Goal: Task Accomplishment & Management: Complete application form

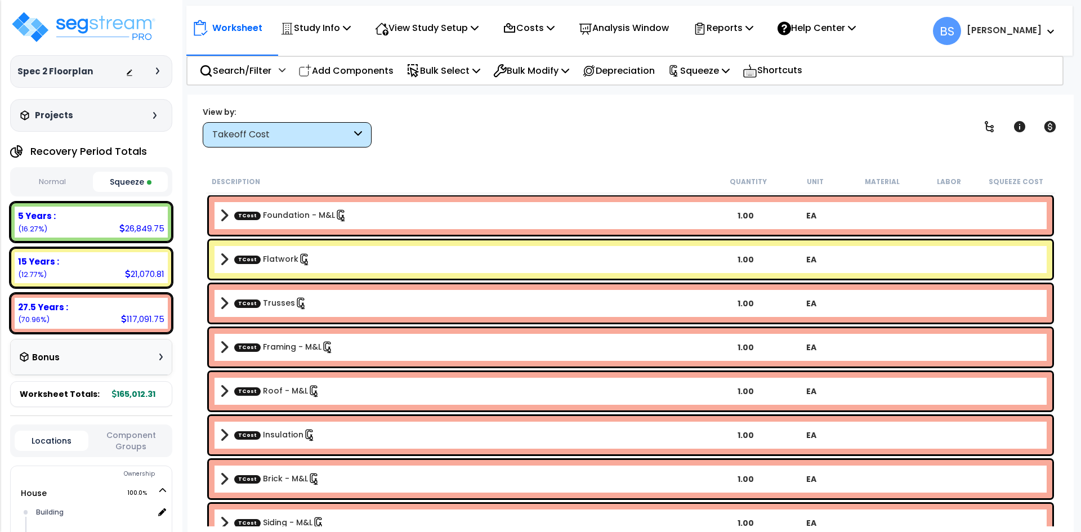
scroll to position [56, 0]
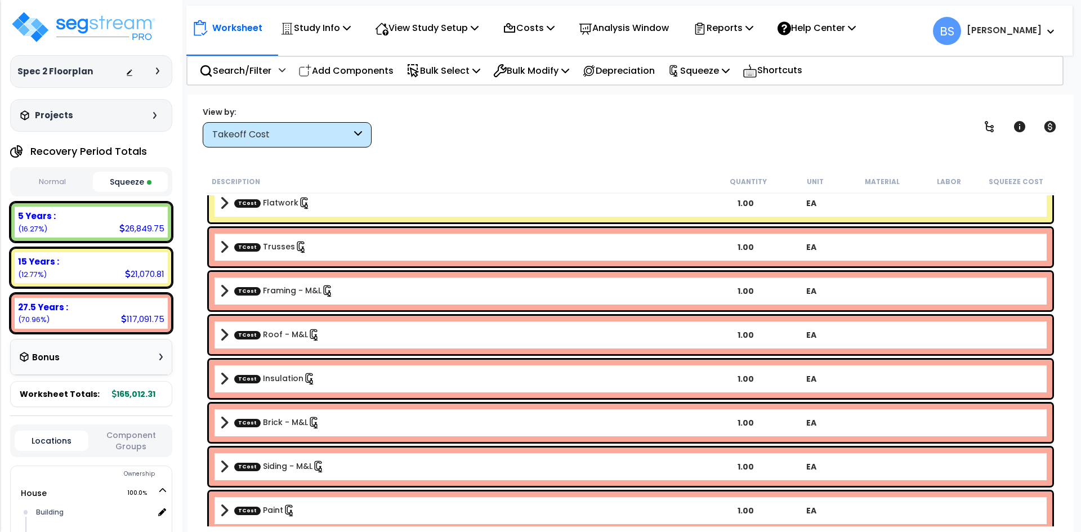
select select "2024"
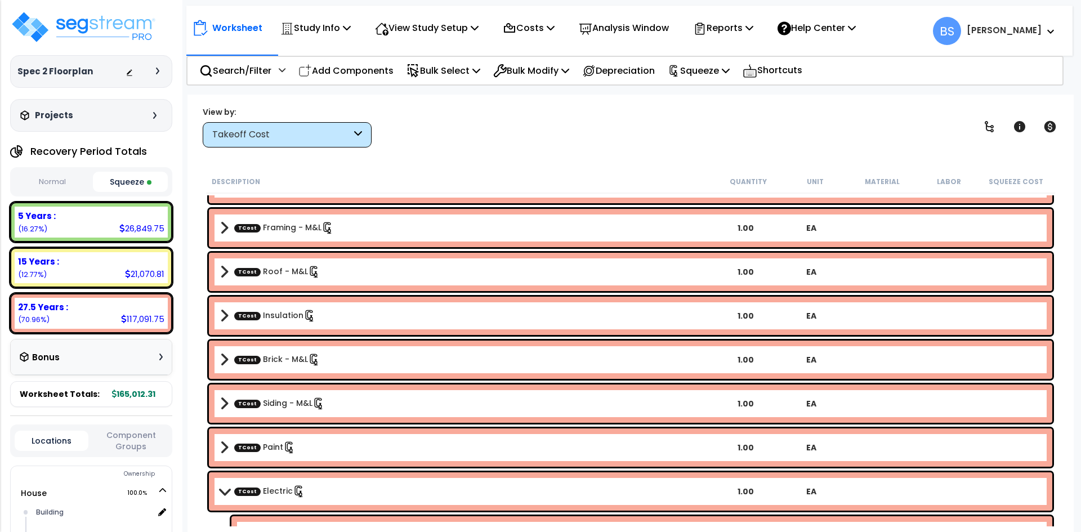
scroll to position [169, 0]
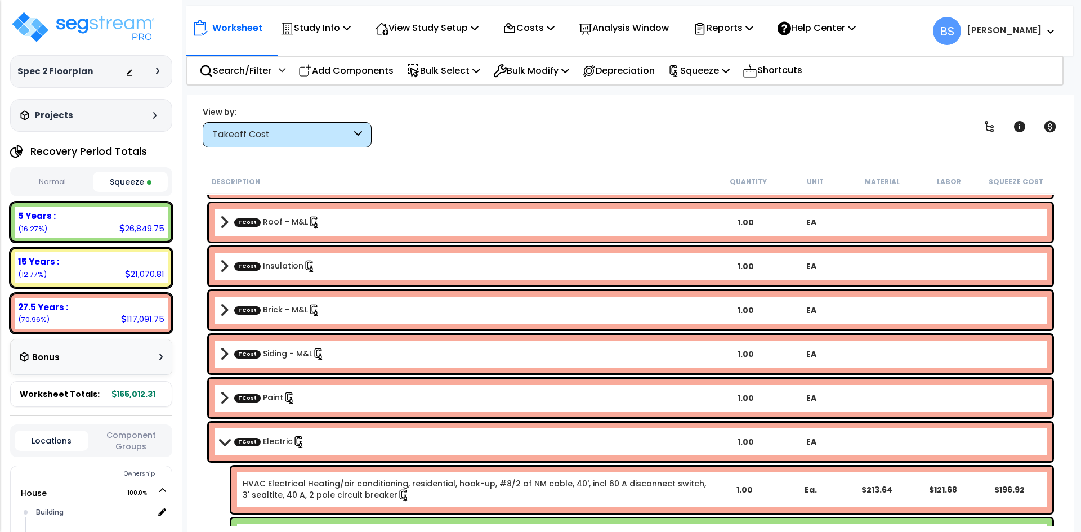
click at [266, 452] on div "TCost Electric 1.00 EA" at bounding box center [631, 442] width 844 height 38
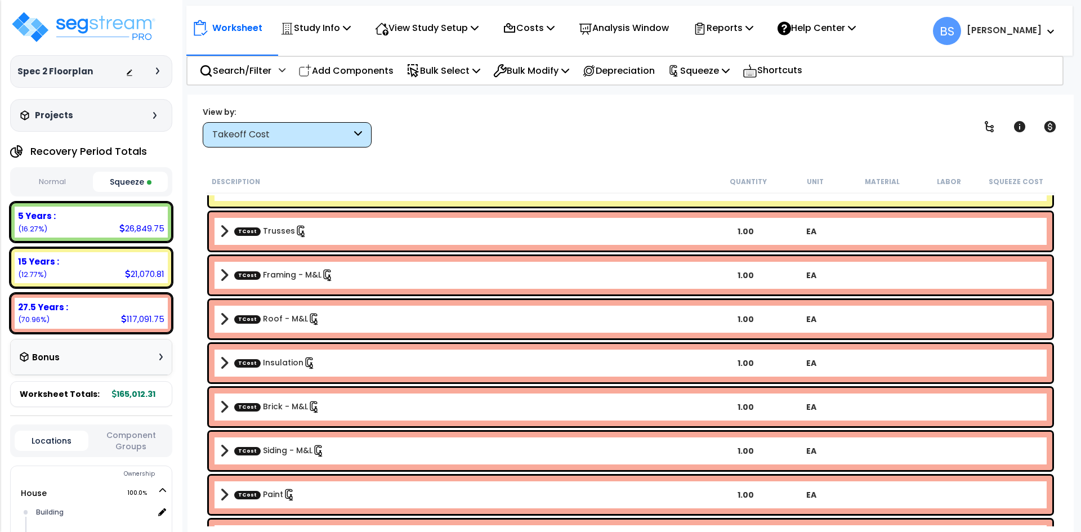
scroll to position [0, 0]
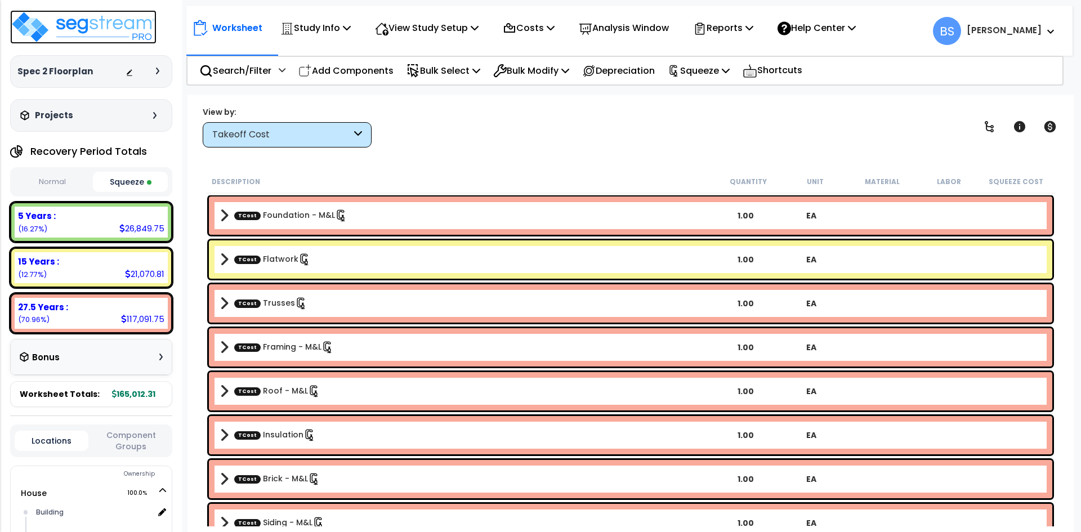
click at [87, 24] on img at bounding box center [83, 27] width 146 height 34
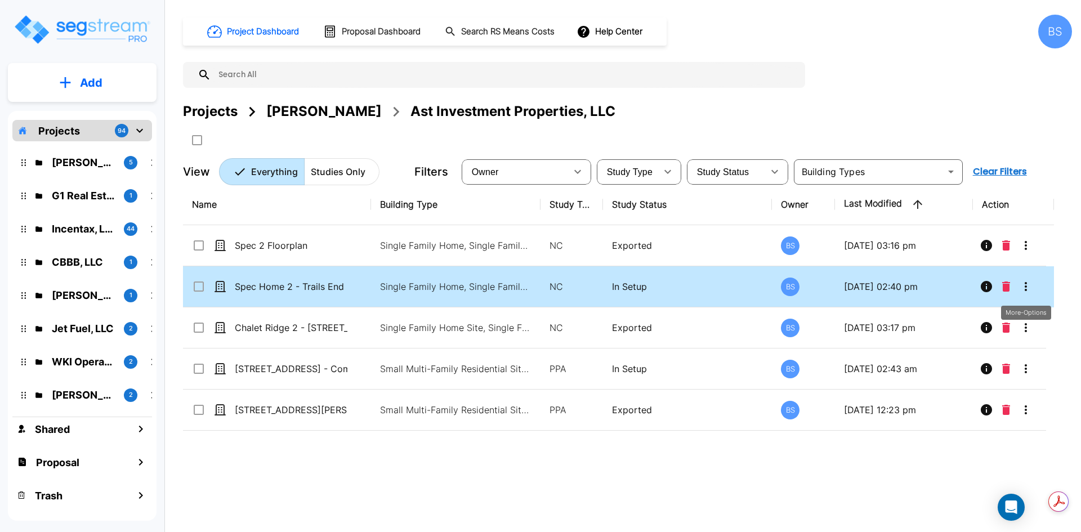
click at [1030, 291] on icon "More-Options" at bounding box center [1027, 287] width 14 height 14
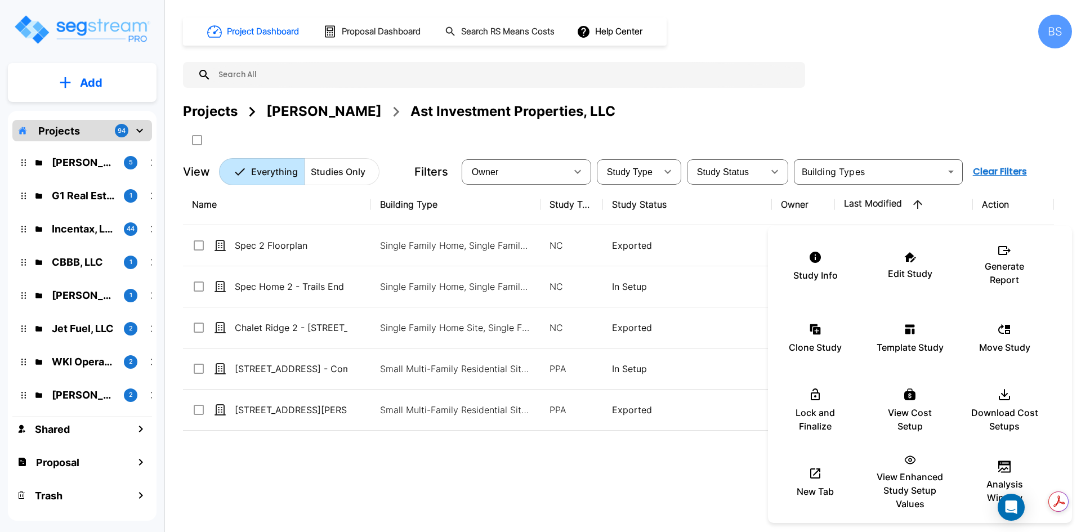
click at [201, 287] on div at bounding box center [540, 266] width 1081 height 532
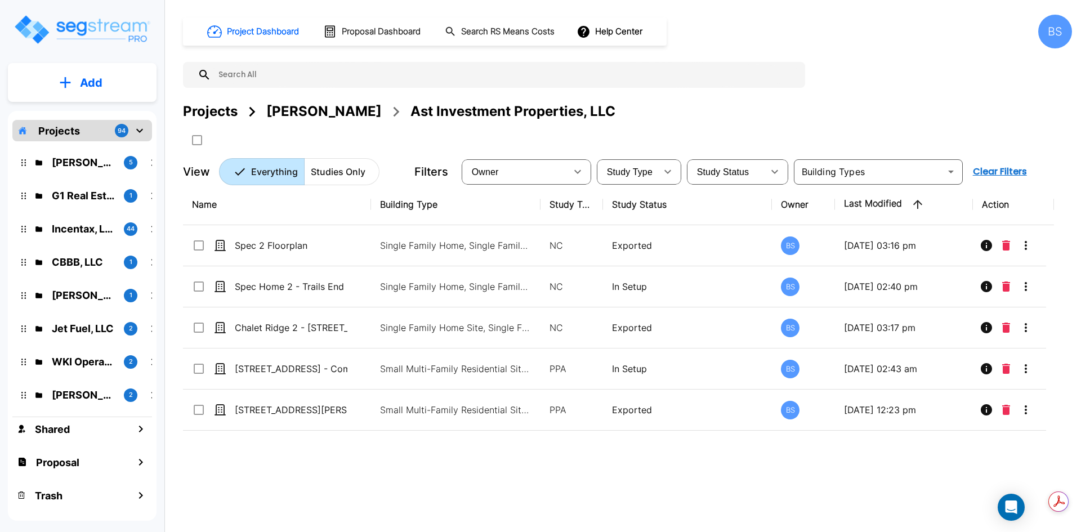
click at [201, 287] on input "select row Spec Home 2 - Trails End" at bounding box center [197, 285] width 11 height 10
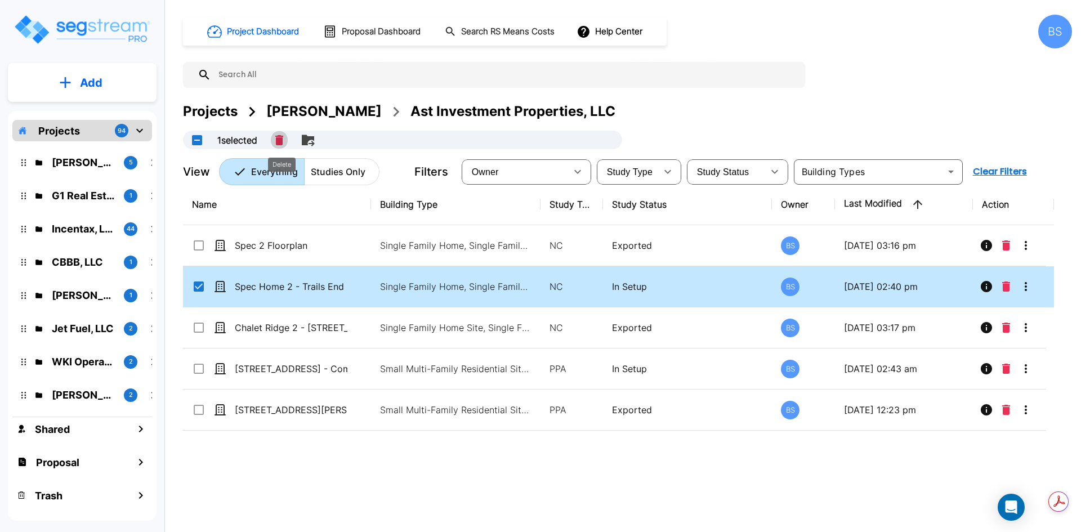
click at [283, 140] on icon "Delete" at bounding box center [279, 140] width 8 height 10
checkbox input "false"
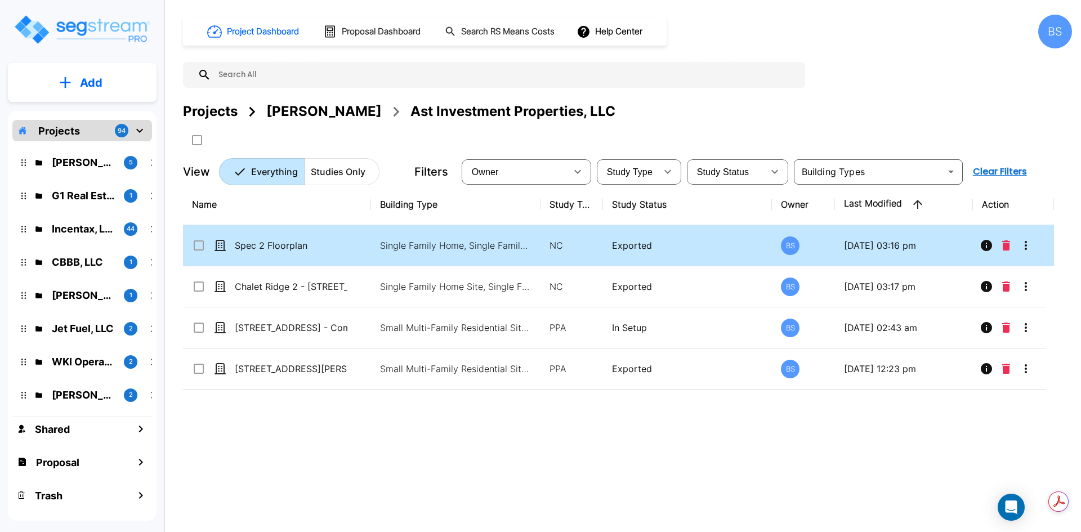
click at [202, 247] on input "select row Spec 2 Floorplan" at bounding box center [197, 244] width 11 height 10
click at [199, 246] on input "select row Spec 2 Floorplan" at bounding box center [197, 244] width 11 height 10
checkbox input "false"
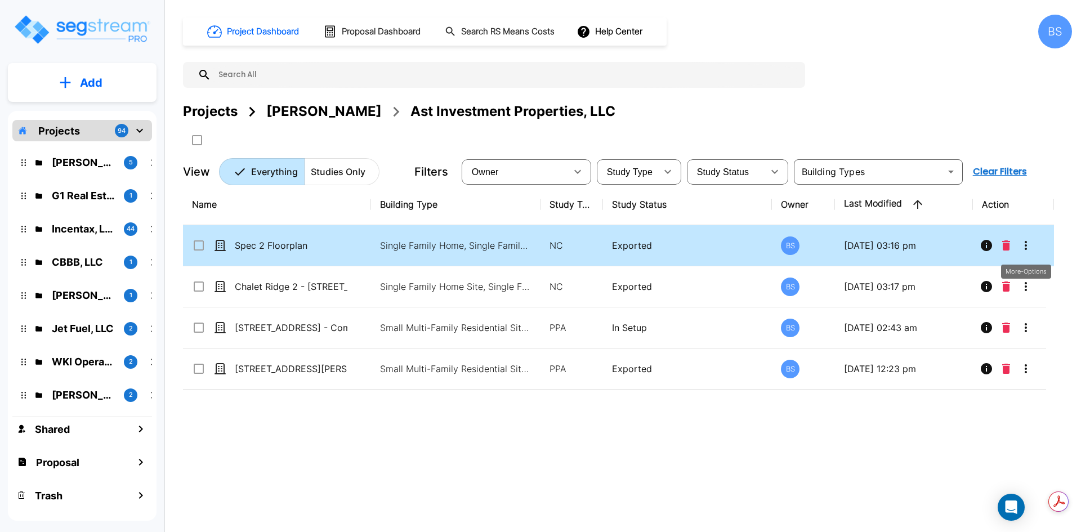
click at [1029, 244] on icon "More-Options" at bounding box center [1027, 246] width 14 height 14
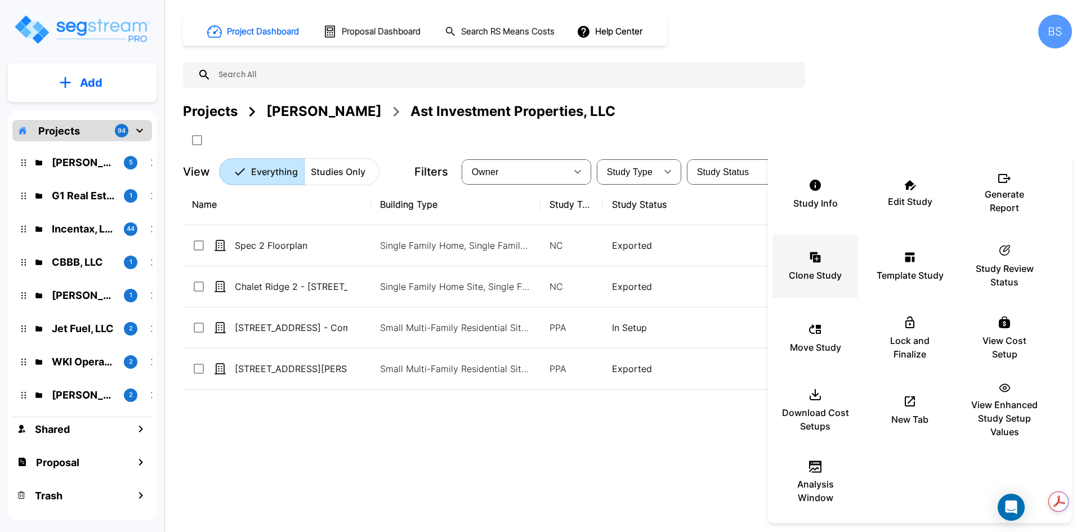
click at [820, 270] on p "Clone Study" at bounding box center [815, 276] width 53 height 14
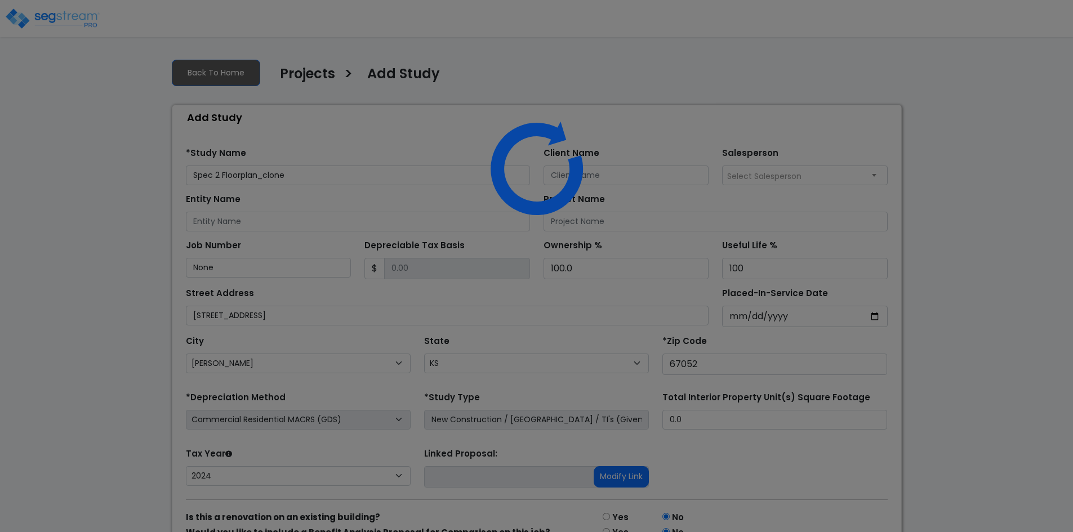
select select "[PERSON_NAME]"
select select "KS"
select select "CRM(_4"
select select "NEW"
select select "2024"
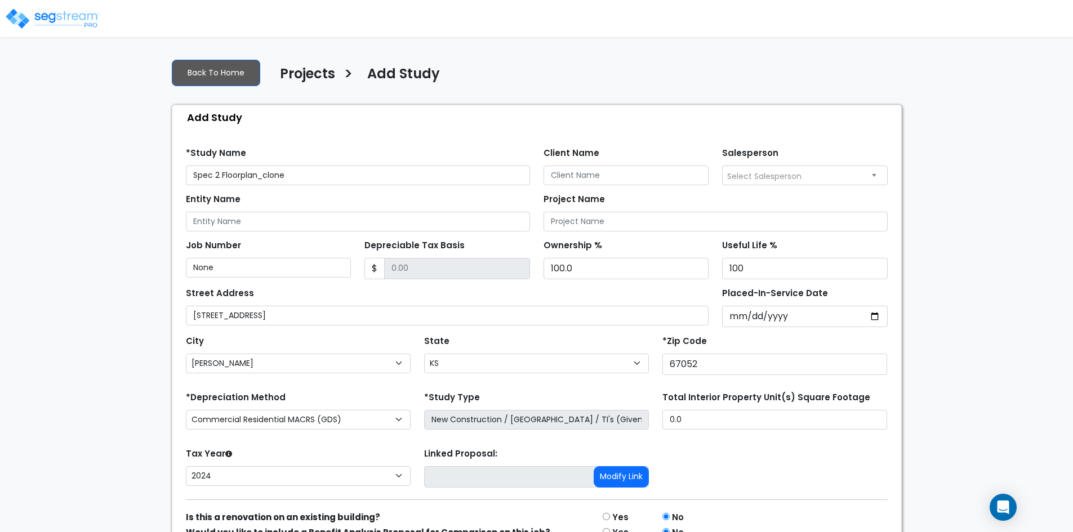
drag, startPoint x: 304, startPoint y: 172, endPoint x: -7, endPoint y: 155, distance: 311.9
click at [0, 155] on html "Notification x View All Bruce Stubbs AGH Notification" at bounding box center [536, 297] width 1073 height 595
type input "[PERSON_NAME] Floor Plan"
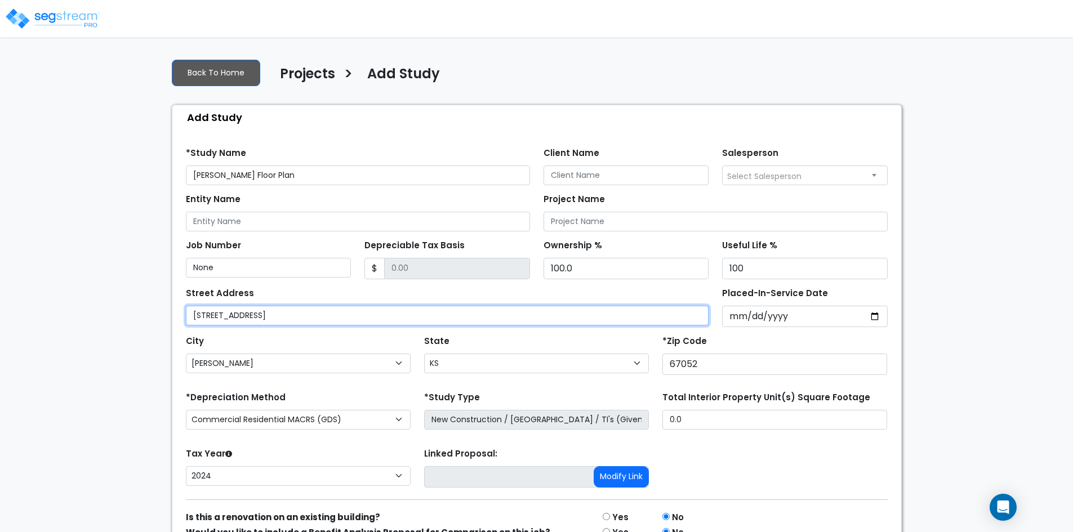
click at [205, 309] on input "968 Long Path Ct." at bounding box center [447, 316] width 523 height 20
type input "[STREET_ADDRESS]"
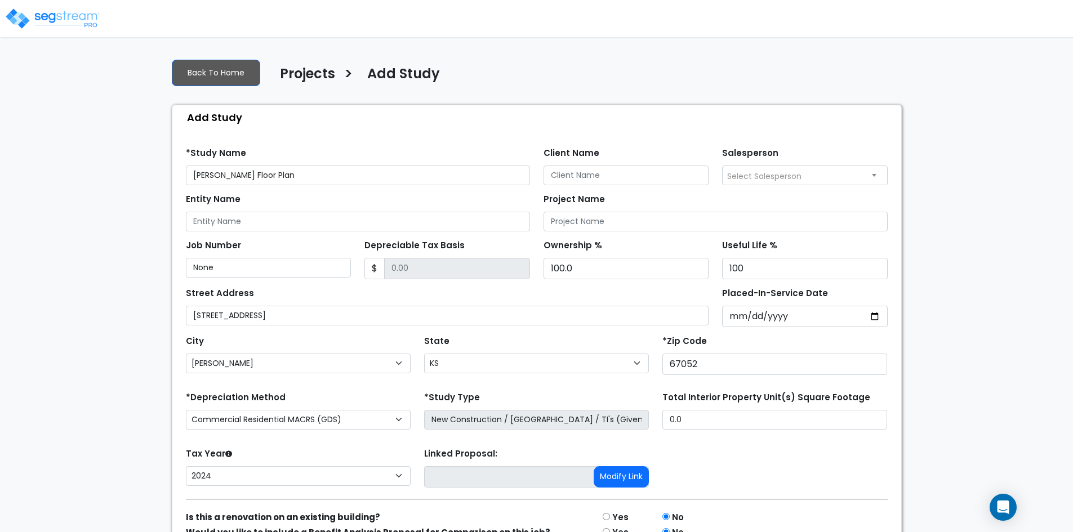
click at [901, 291] on div "Find these errors below in the Study Setup: *Study Name Lagaly Floor Plan Clien…" at bounding box center [536, 362] width 729 height 465
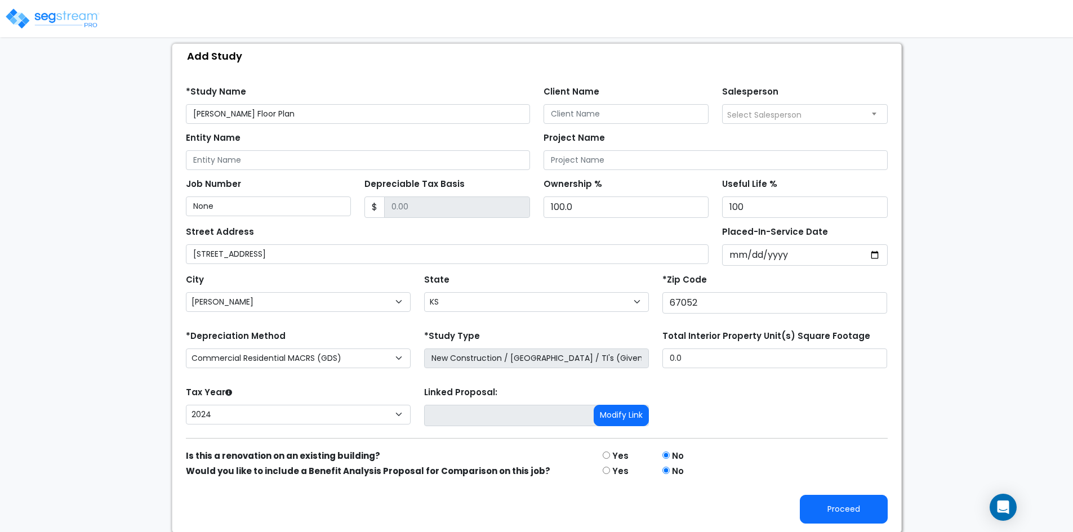
scroll to position [63, 0]
click at [856, 510] on button "Proceed" at bounding box center [844, 508] width 88 height 29
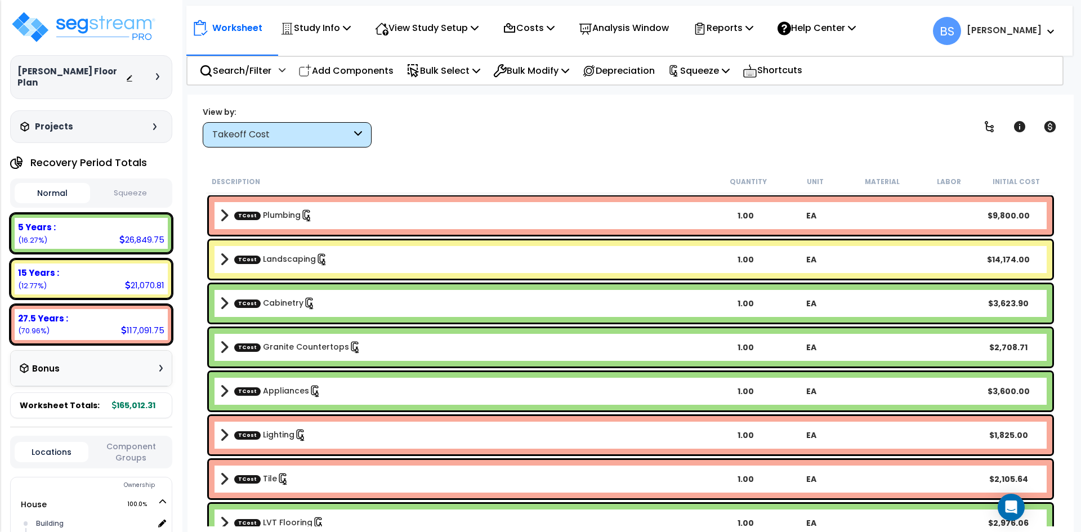
click at [424, 150] on div "Worksheet Study Info Study Setup Add Property Unit Template study Clone study BS" at bounding box center [631, 361] width 887 height 532
click at [445, 21] on p "View Study Setup" at bounding box center [427, 27] width 104 height 15
click at [403, 82] on link "View Questionnaire" at bounding box center [426, 77] width 112 height 23
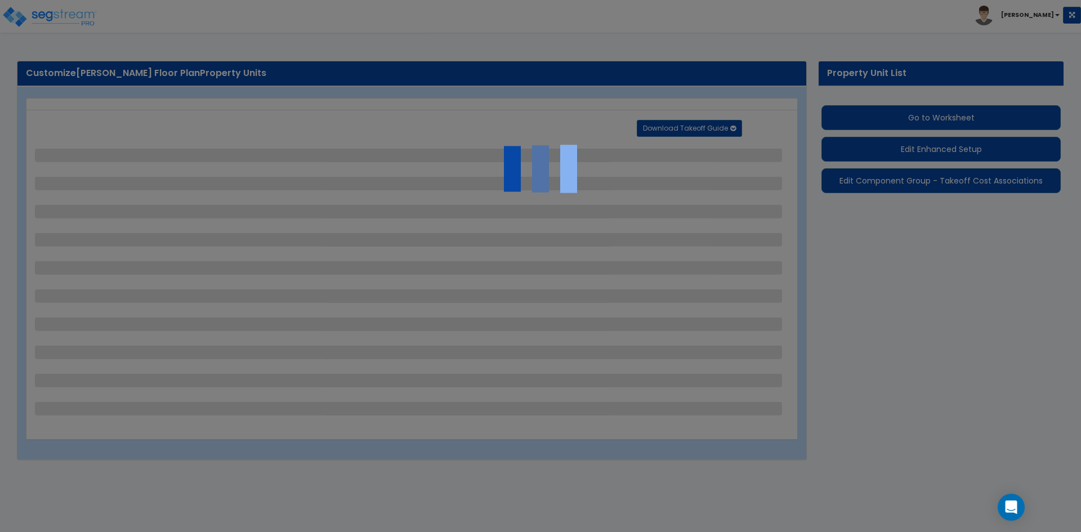
select select "2"
select select "1"
select select "2"
select select "1"
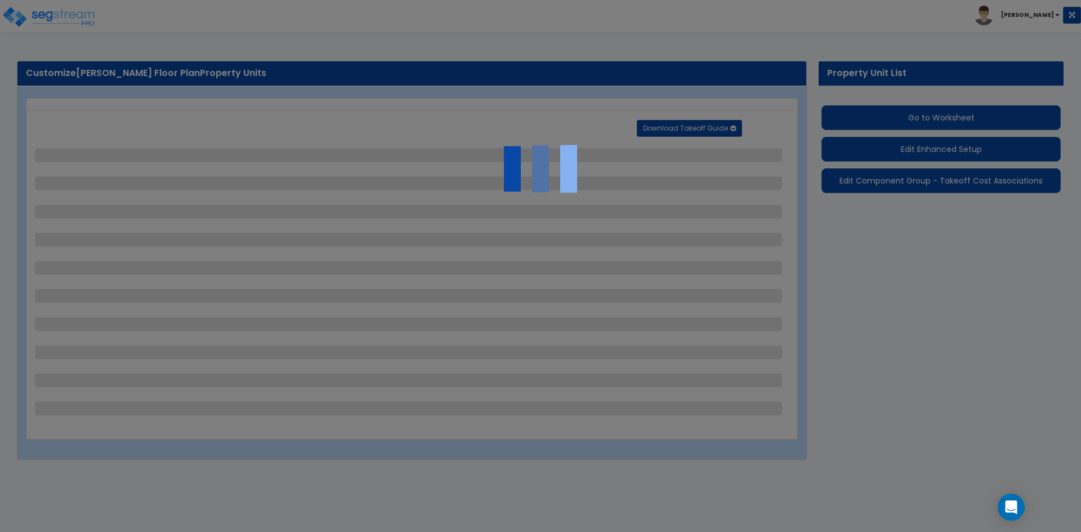
select select "1"
select select "2"
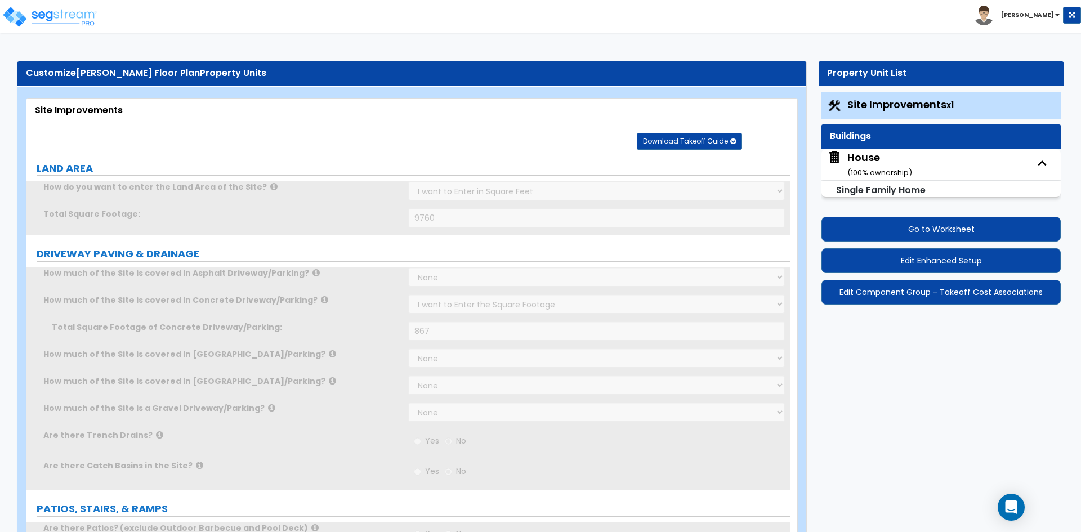
radio input "true"
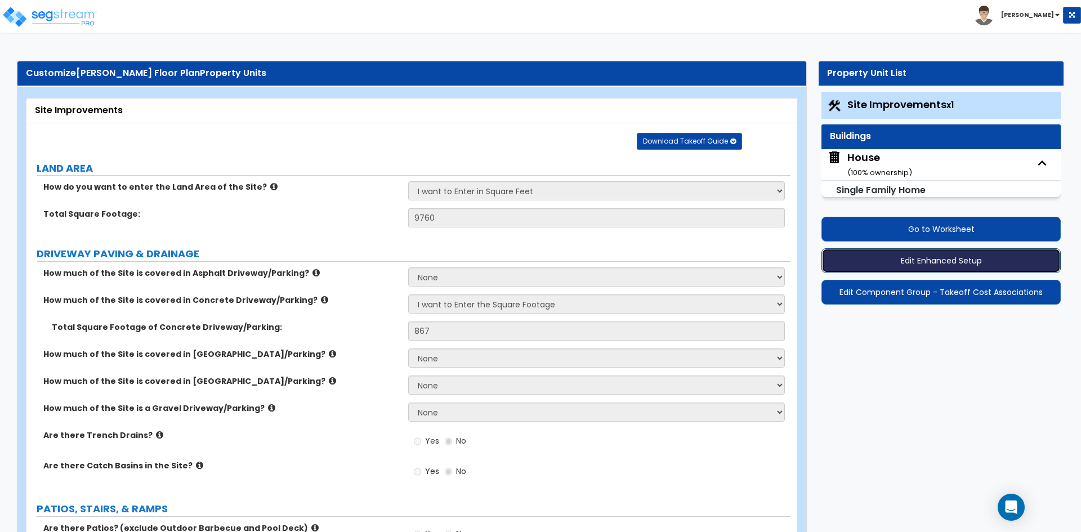
click at [914, 258] on button "Edit Enhanced Setup" at bounding box center [941, 260] width 239 height 25
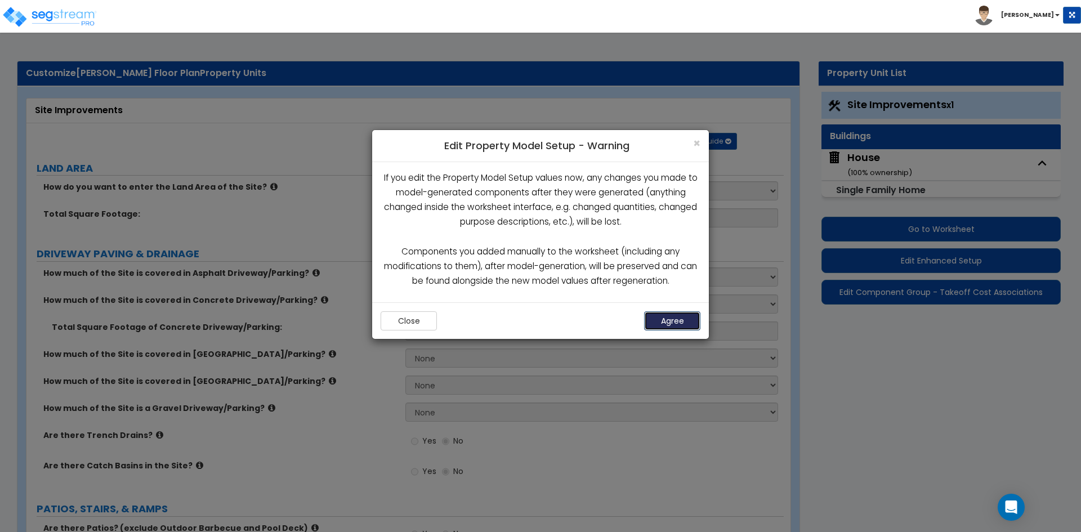
click at [675, 319] on button "Agree" at bounding box center [672, 320] width 56 height 19
radio input "true"
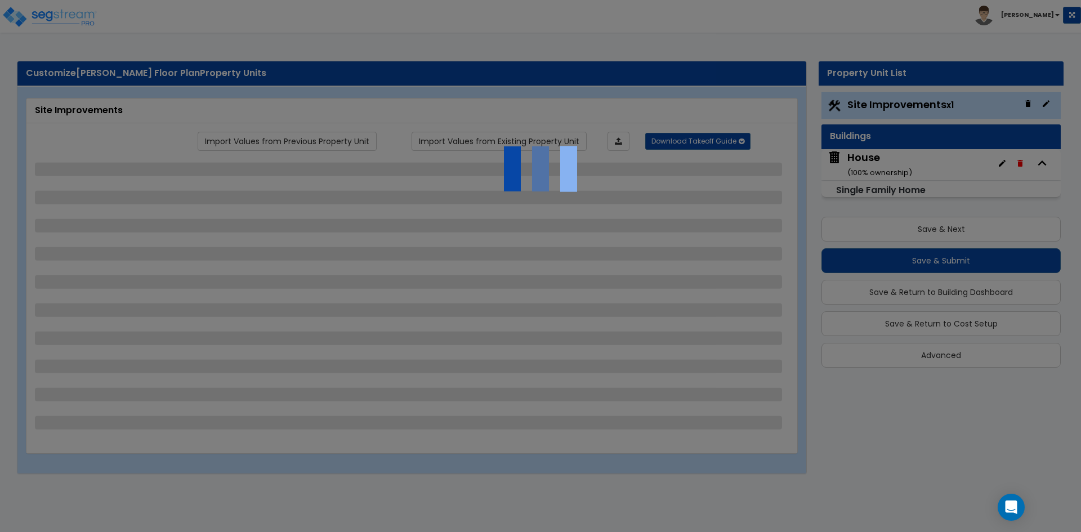
select select "2"
select select "1"
select select "2"
select select "1"
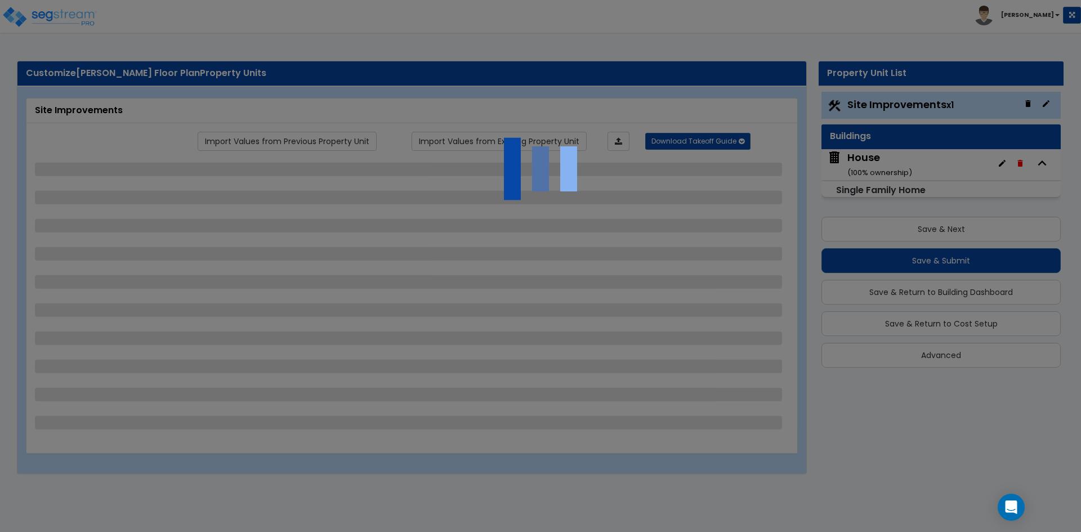
select select "1"
select select "2"
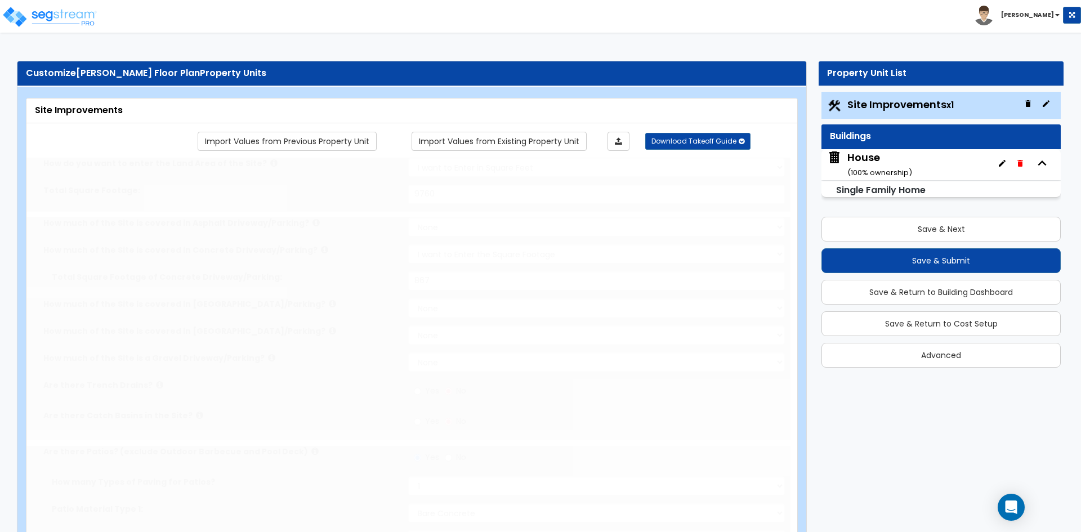
radio input "true"
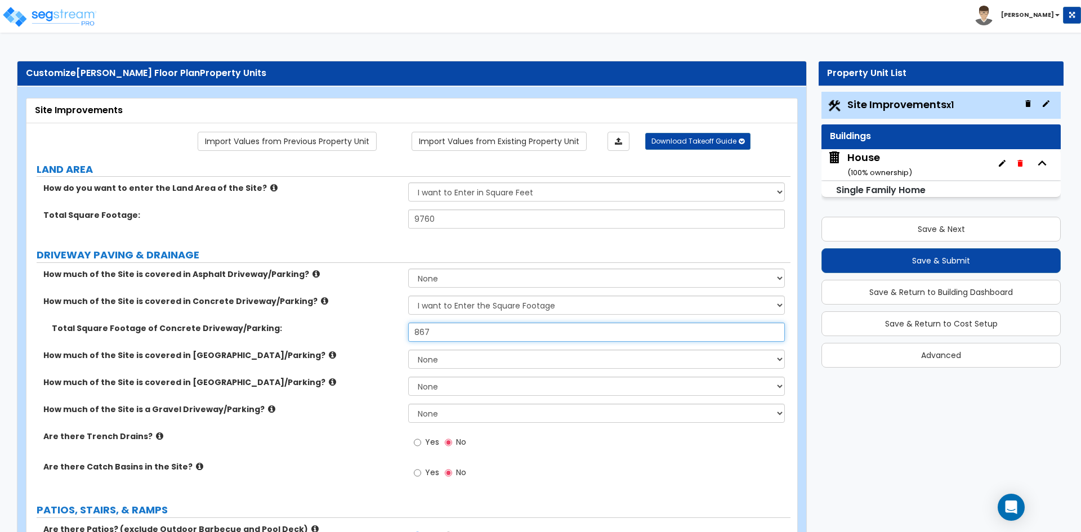
click at [439, 331] on input "867" at bounding box center [596, 332] width 376 height 19
type input "8"
radio input "true"
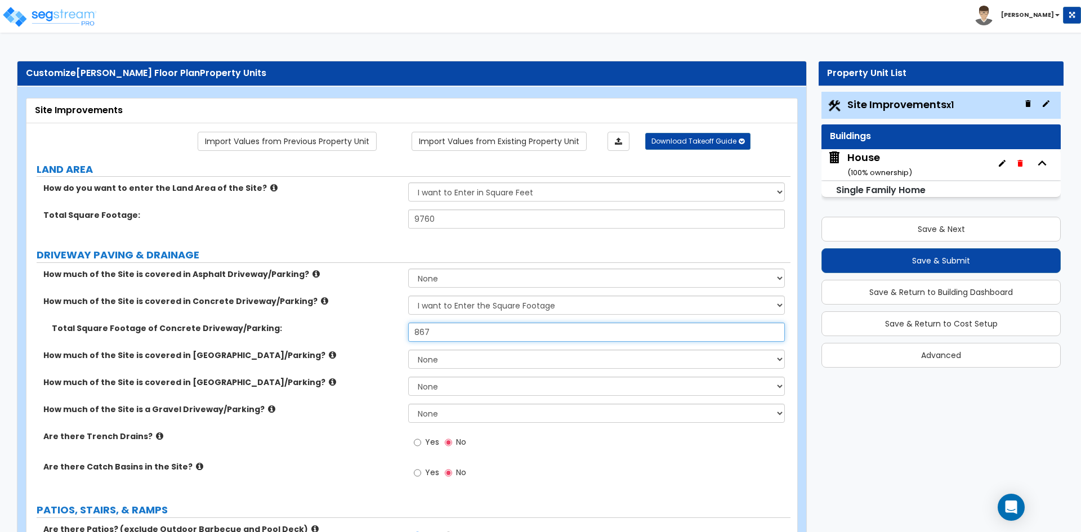
radio input "true"
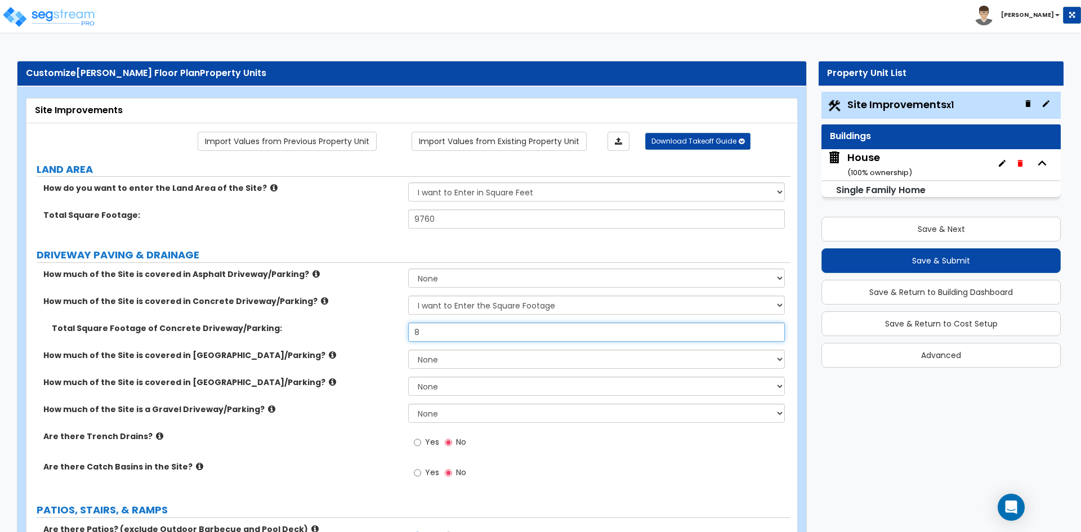
radio input "true"
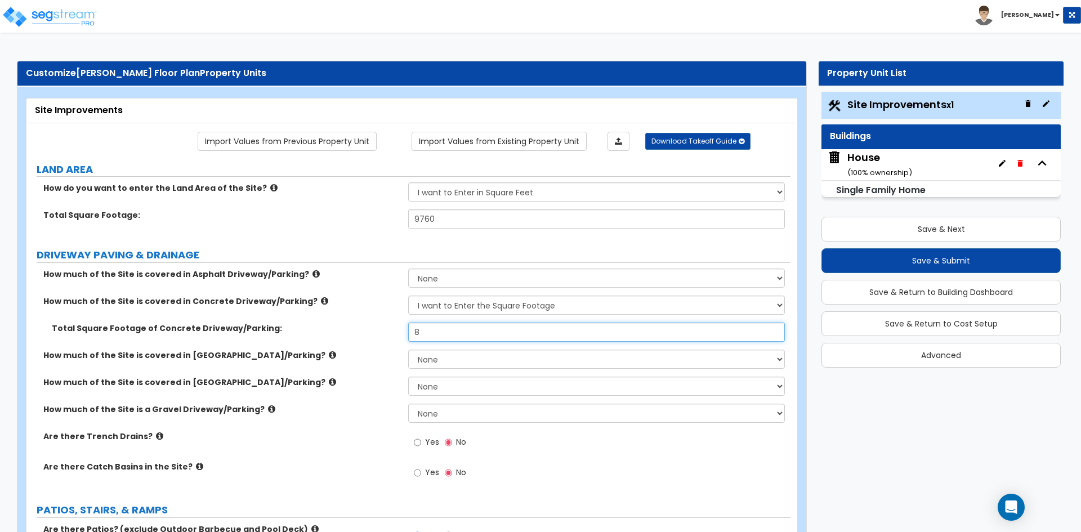
type input "87"
radio input "true"
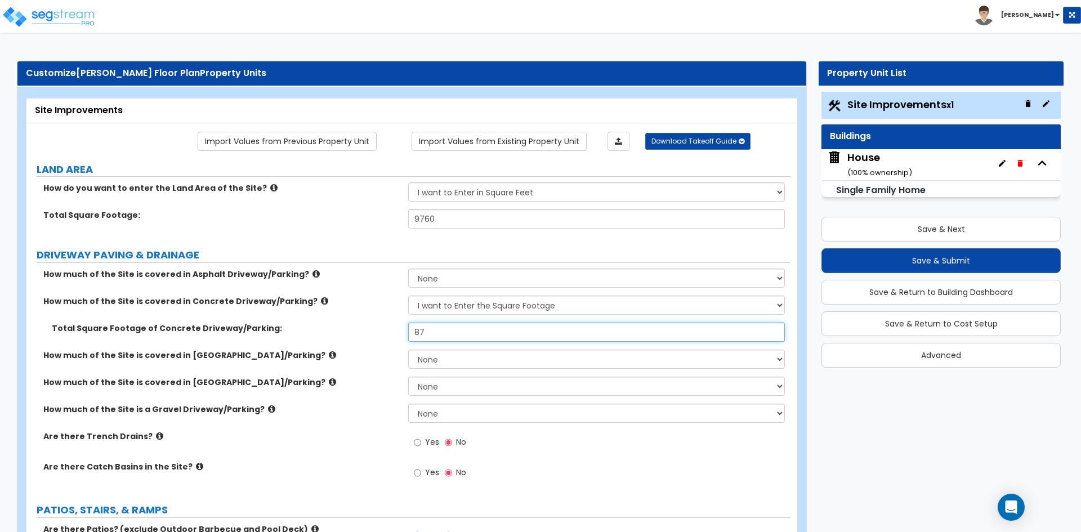
radio input "true"
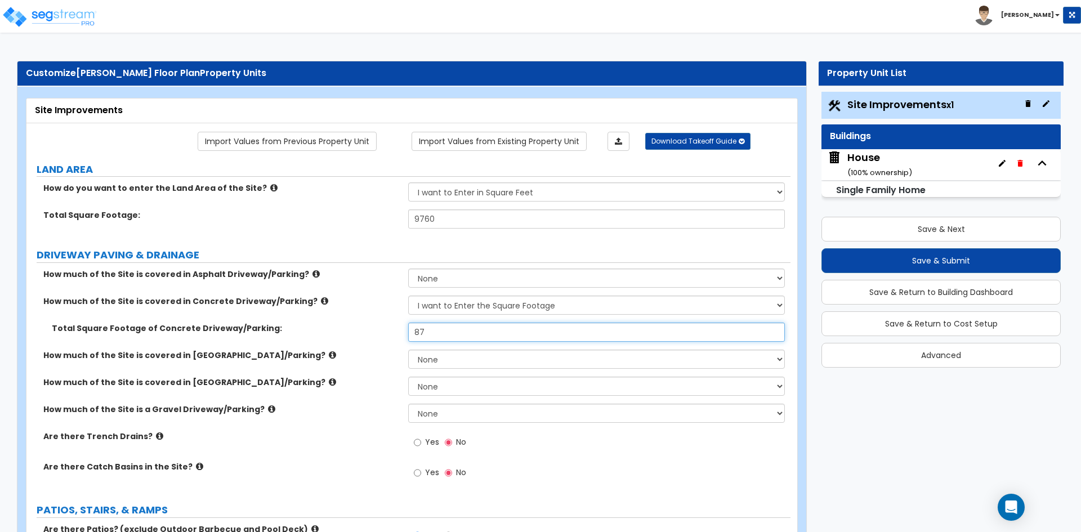
radio input "true"
type input "871"
radio input "true"
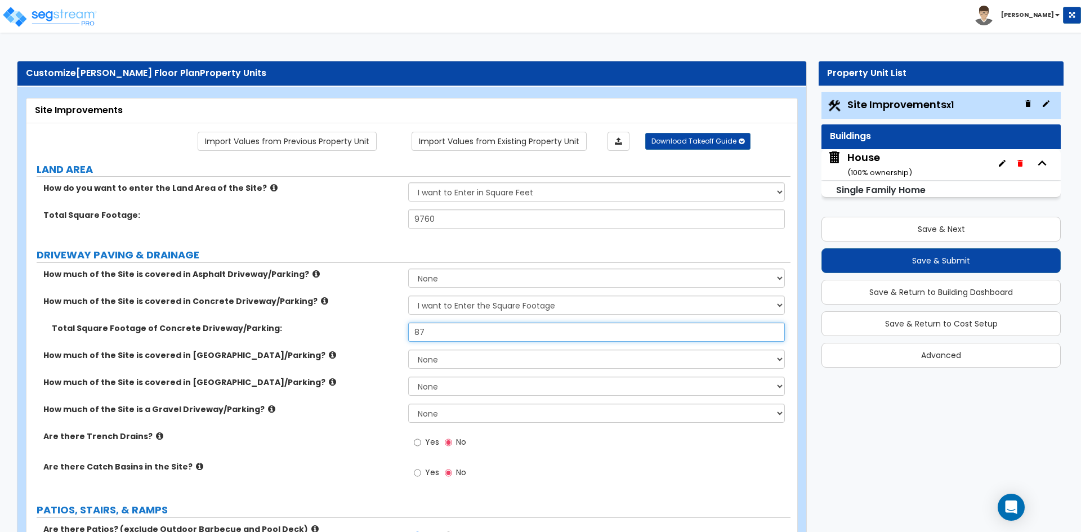
radio input "true"
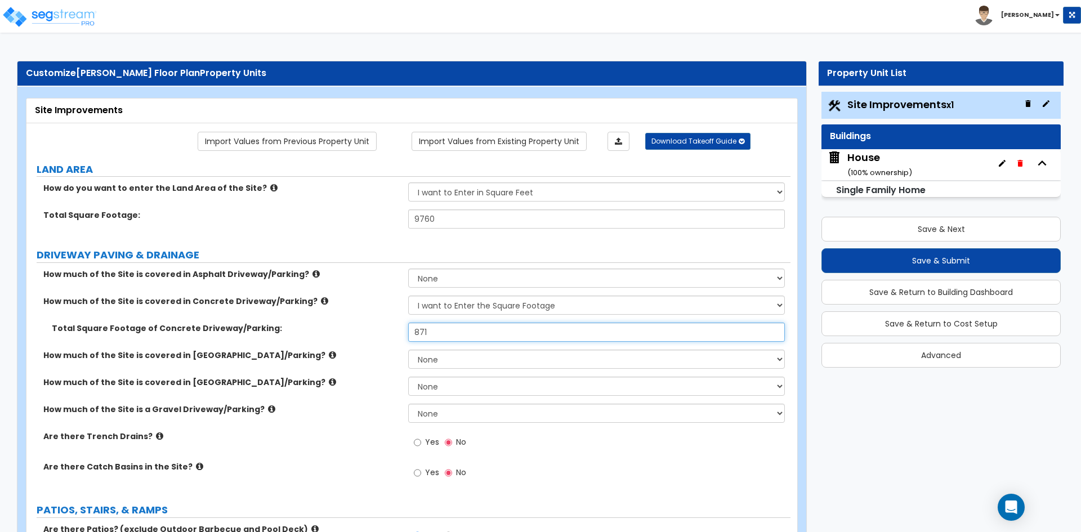
radio input "true"
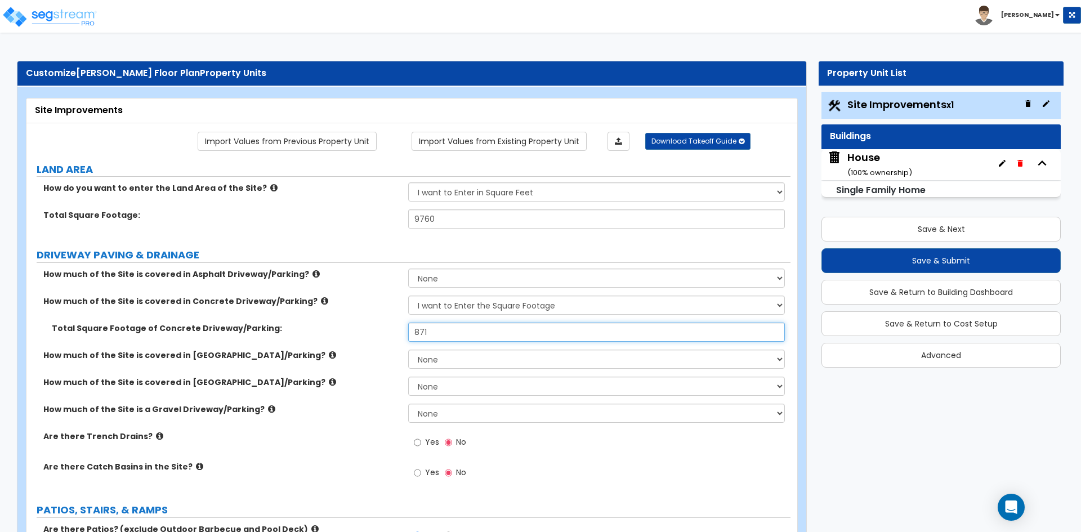
radio input "true"
type input "871"
click at [328, 419] on div "How much of the Site is a Gravel Driveway/Parking? None I want to Enter an Appr…" at bounding box center [408, 417] width 764 height 27
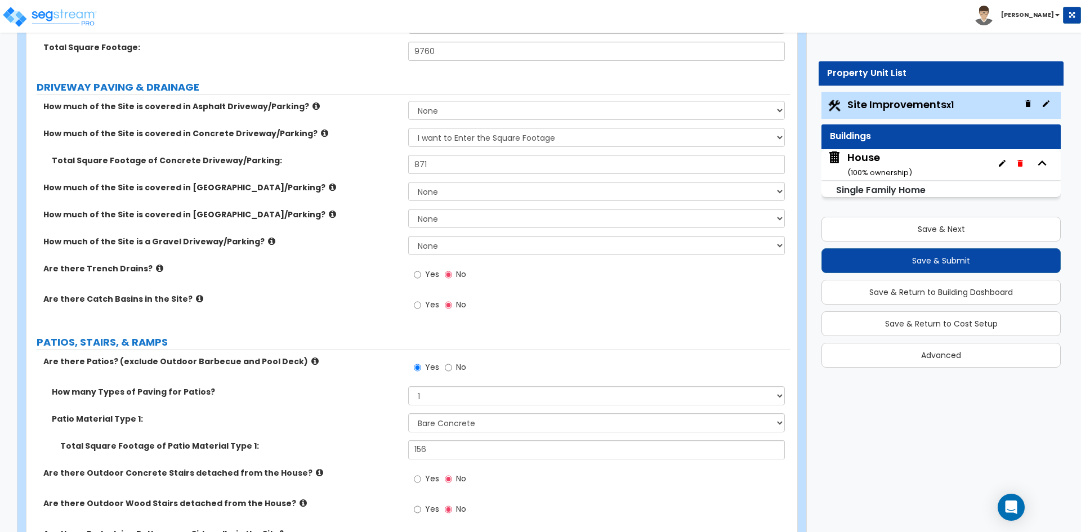
scroll to position [169, 0]
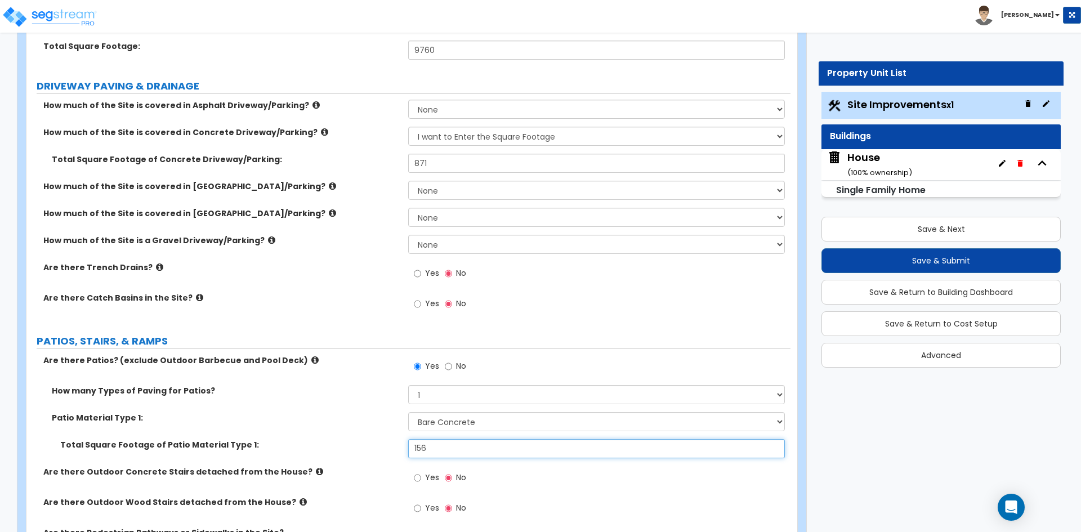
click at [509, 449] on input "156" at bounding box center [596, 448] width 376 height 19
radio input "true"
type input "4"
radio input "true"
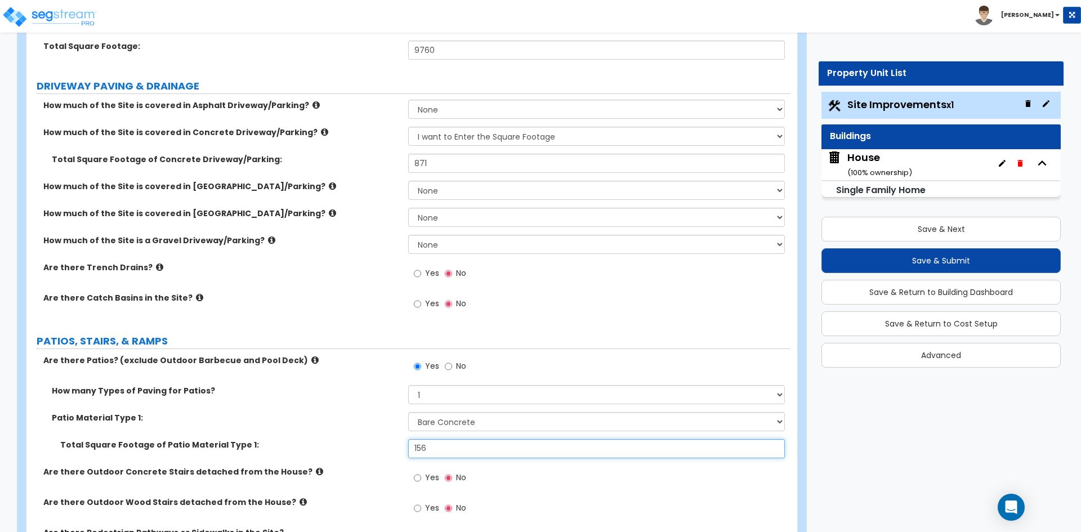
radio input "true"
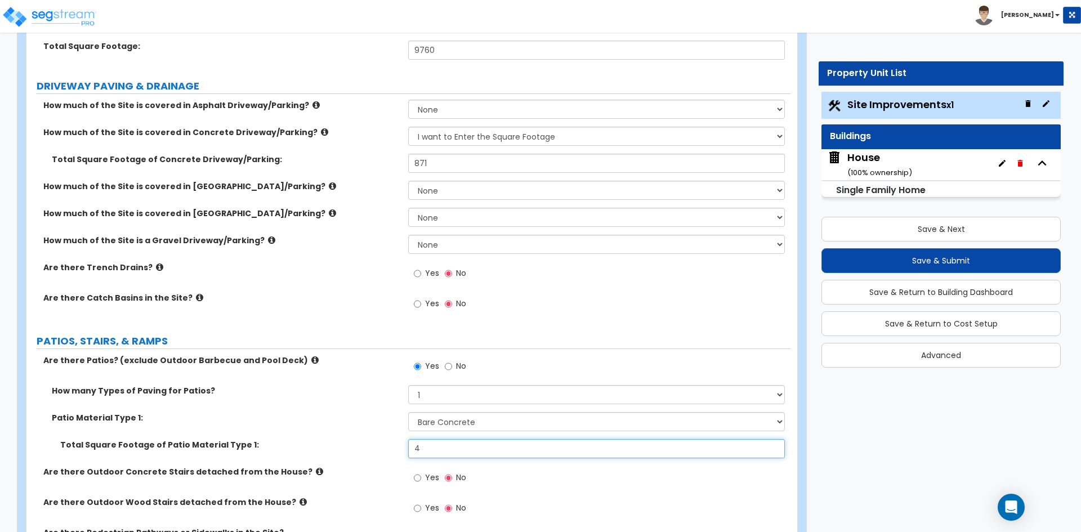
radio input "true"
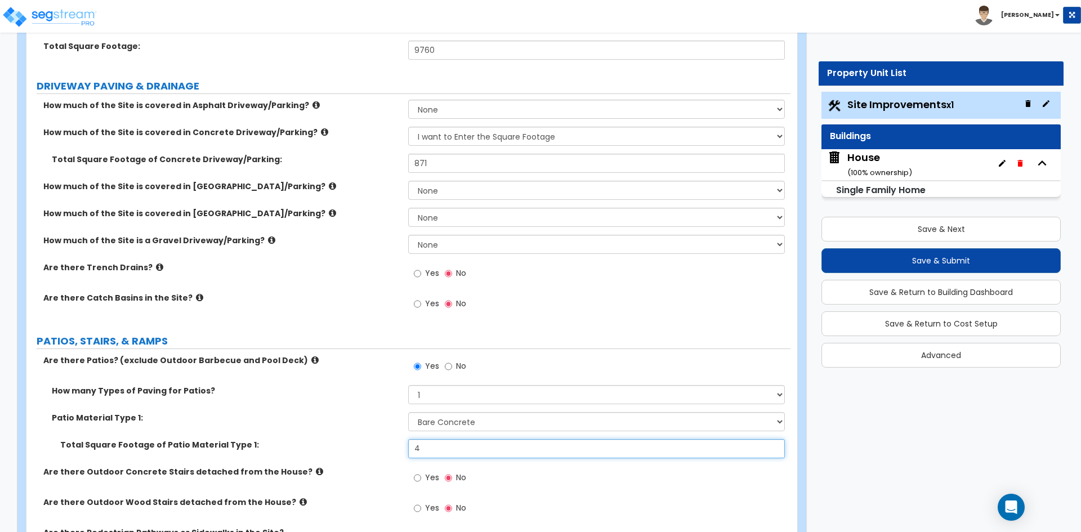
type input "48"
radio input "true"
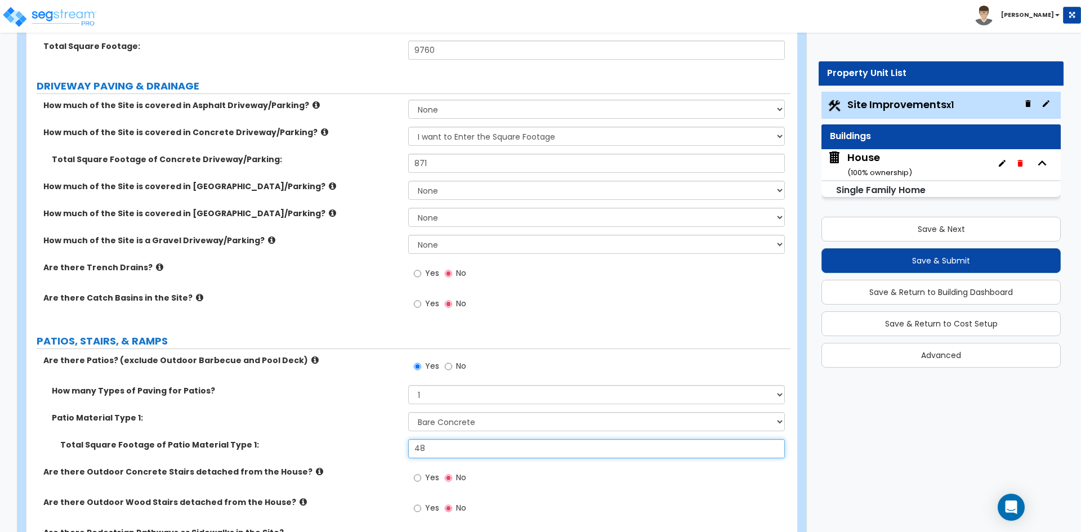
radio input "true"
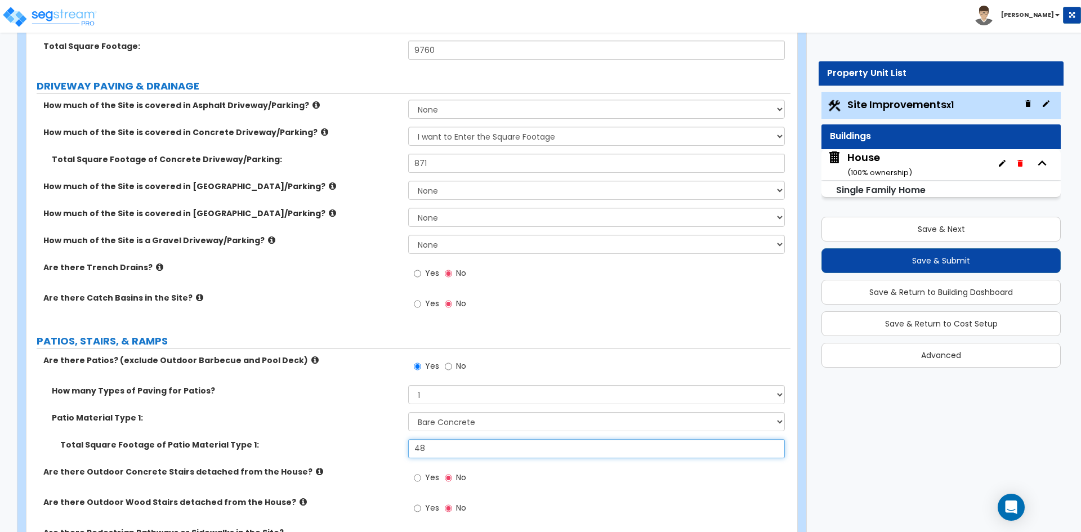
radio input "true"
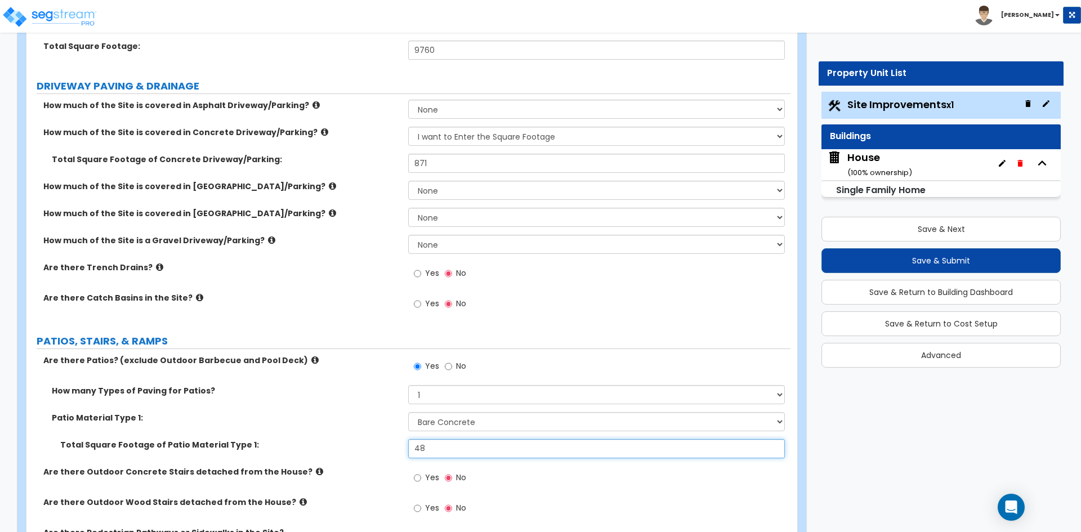
radio input "true"
type input "48"
click at [449, 452] on input "48" at bounding box center [596, 448] width 376 height 19
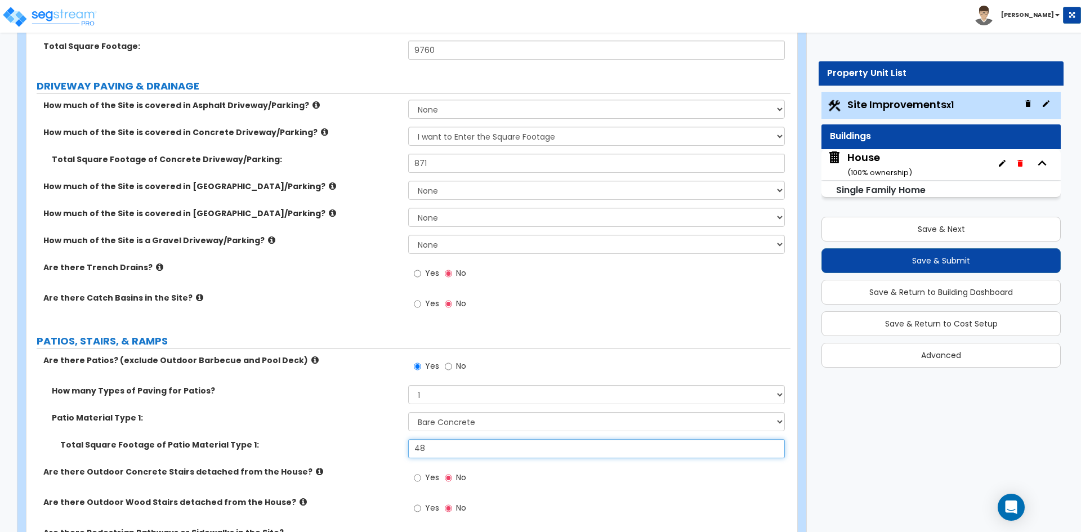
radio input "true"
type input "1"
radio input "true"
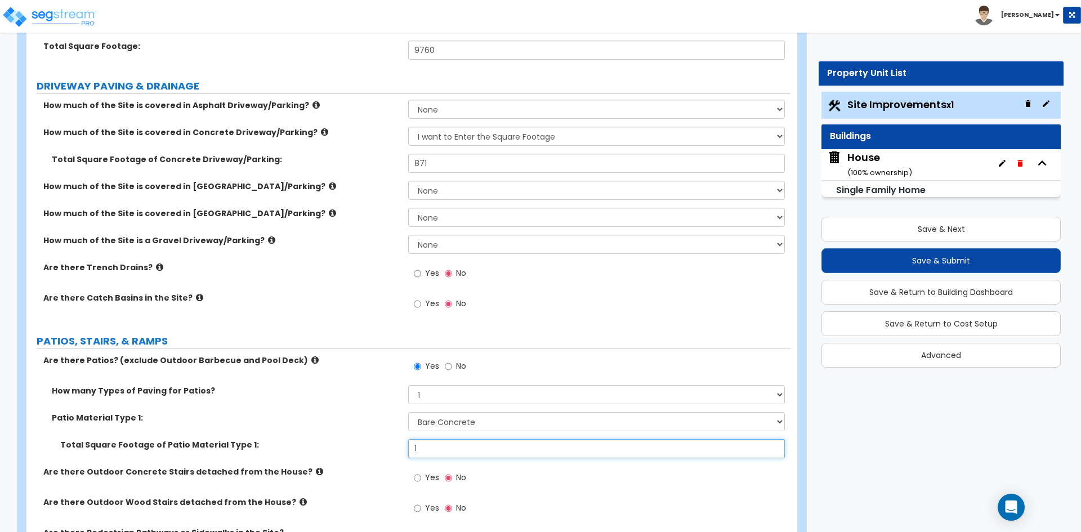
radio input "true"
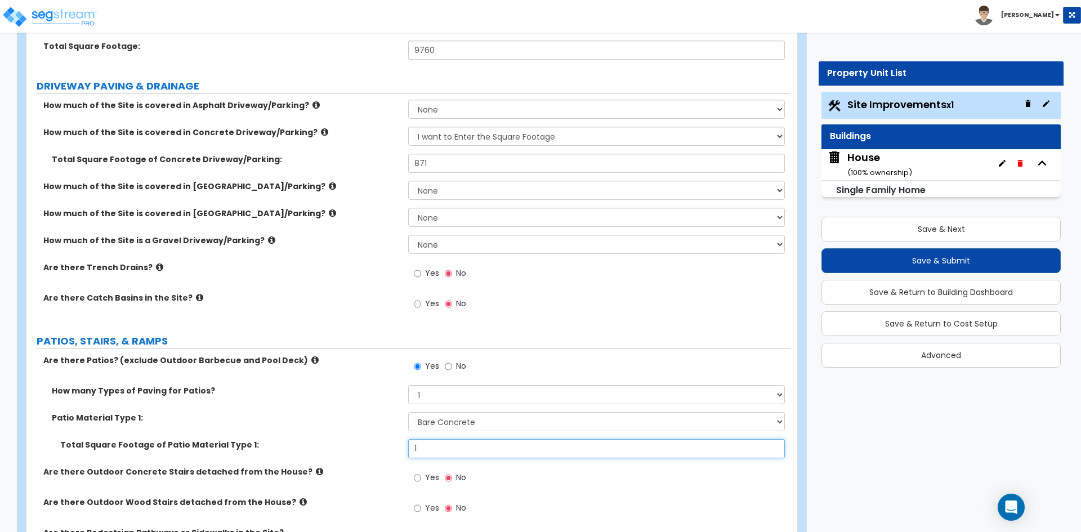
radio input "true"
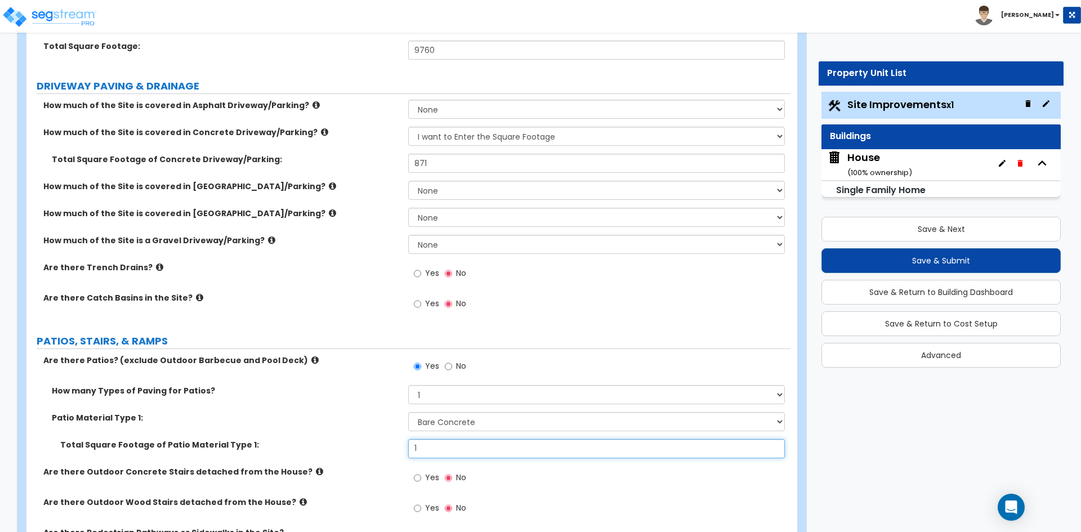
radio input "true"
type input "16"
radio input "true"
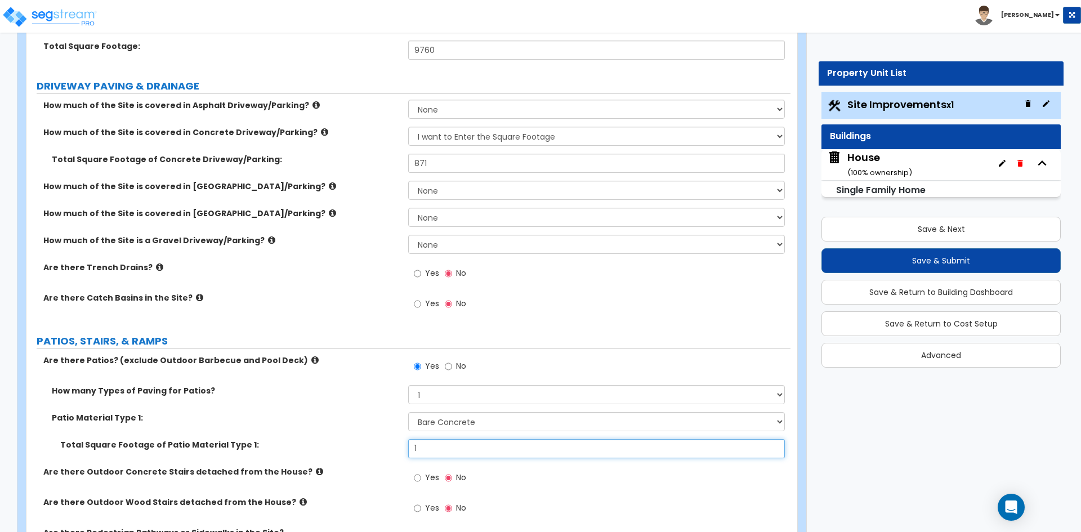
radio input "true"
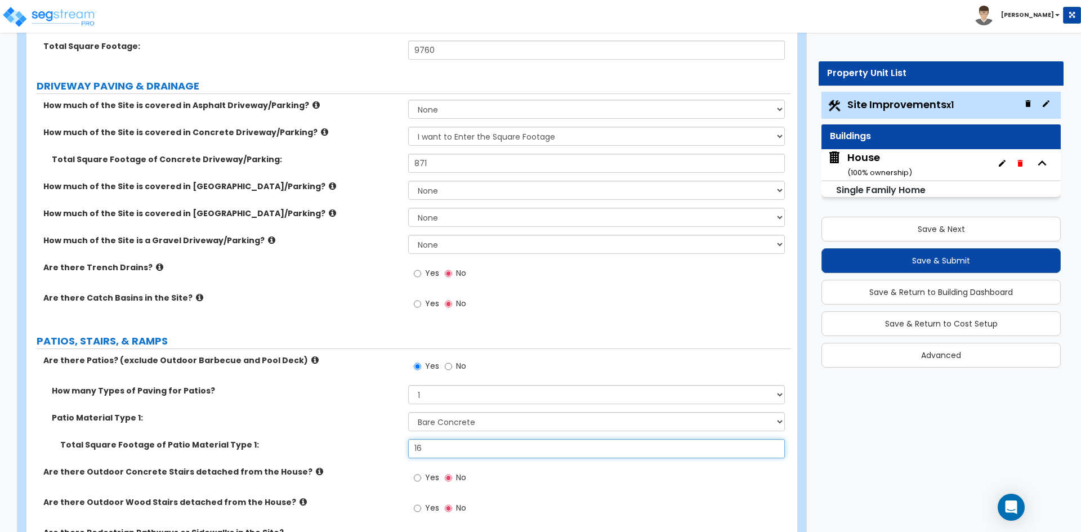
radio input "true"
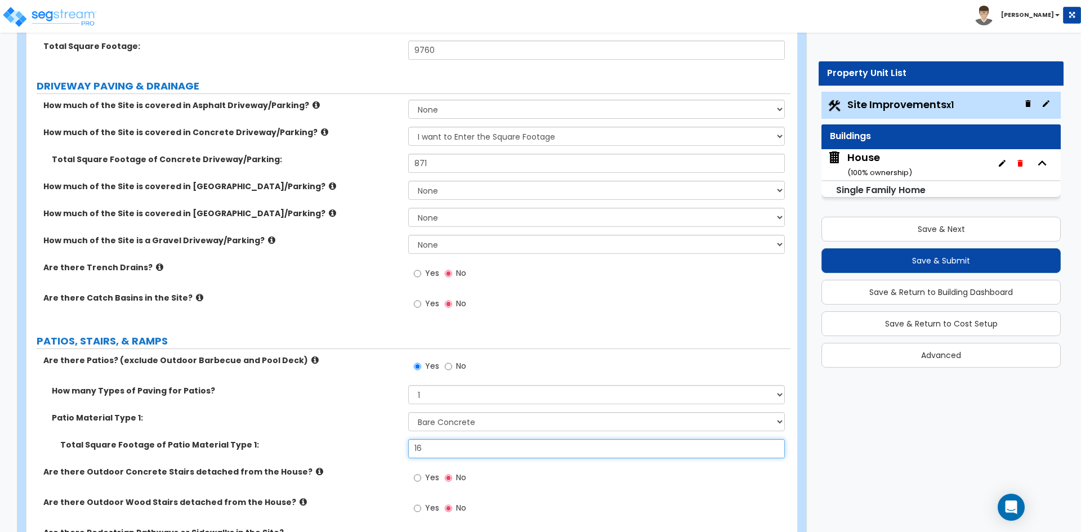
radio input "true"
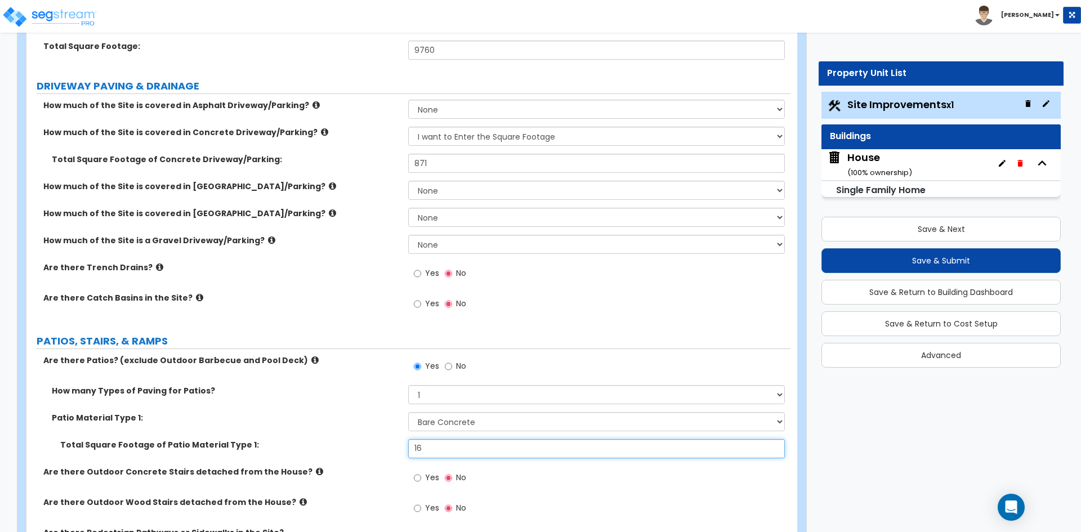
type input "168"
radio input "true"
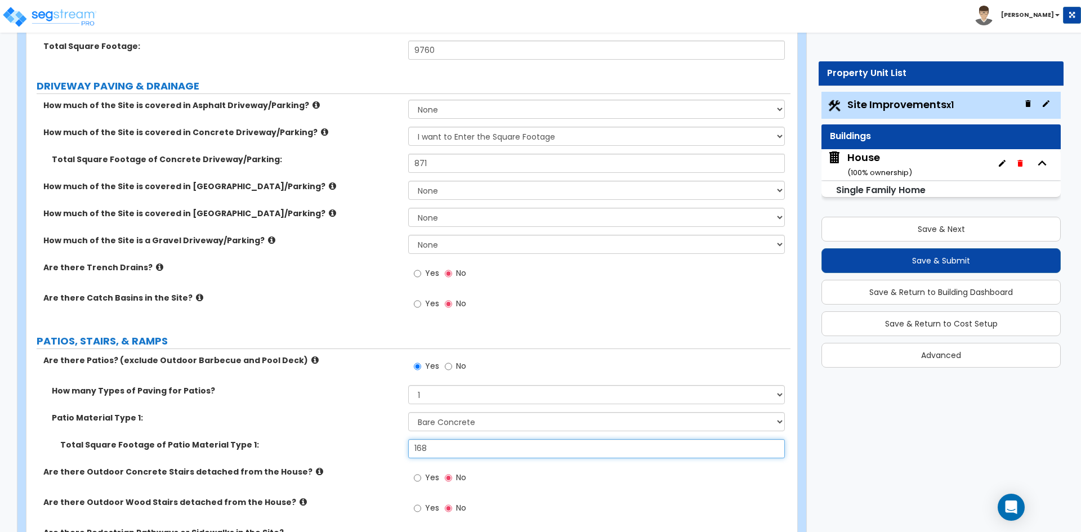
radio input "true"
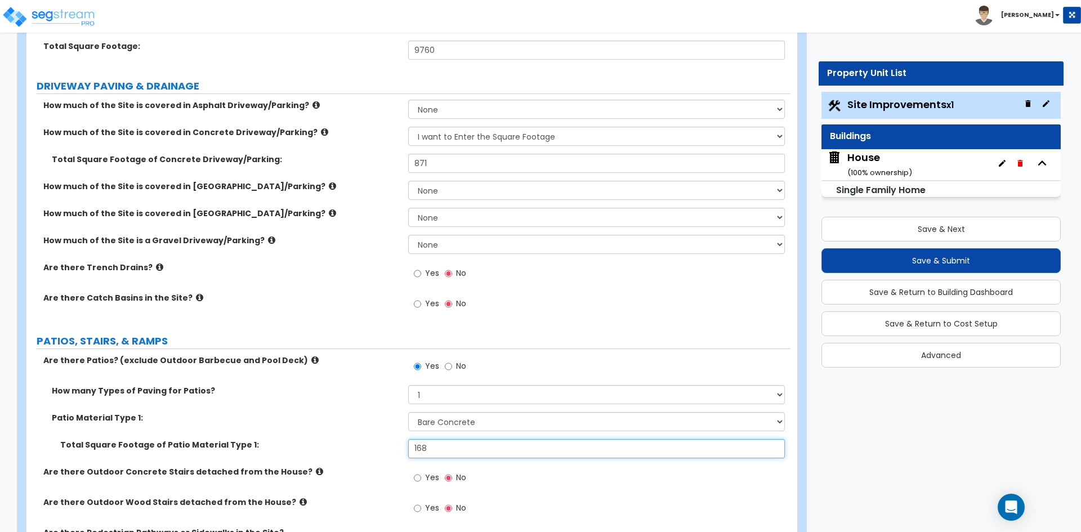
radio input "true"
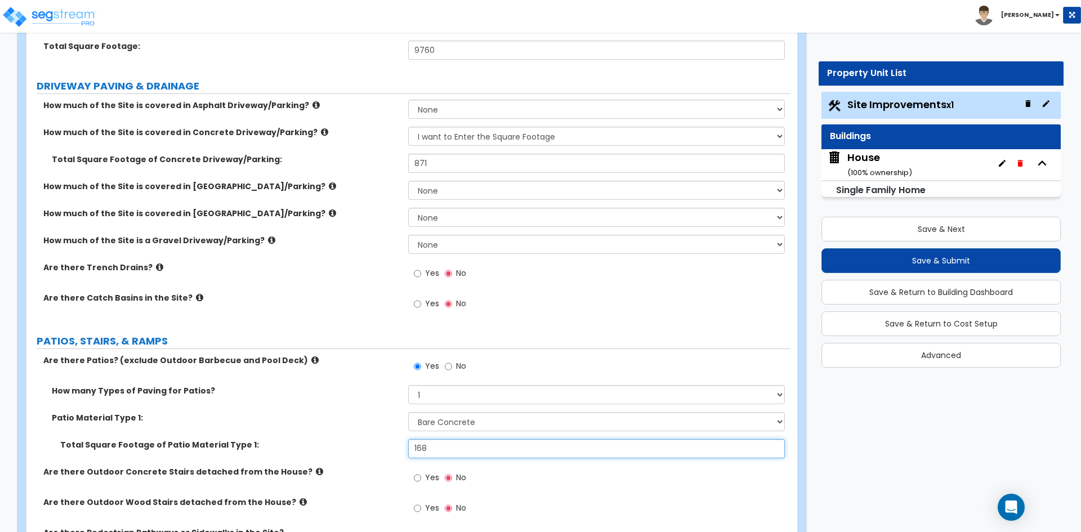
radio input "true"
type input "168"
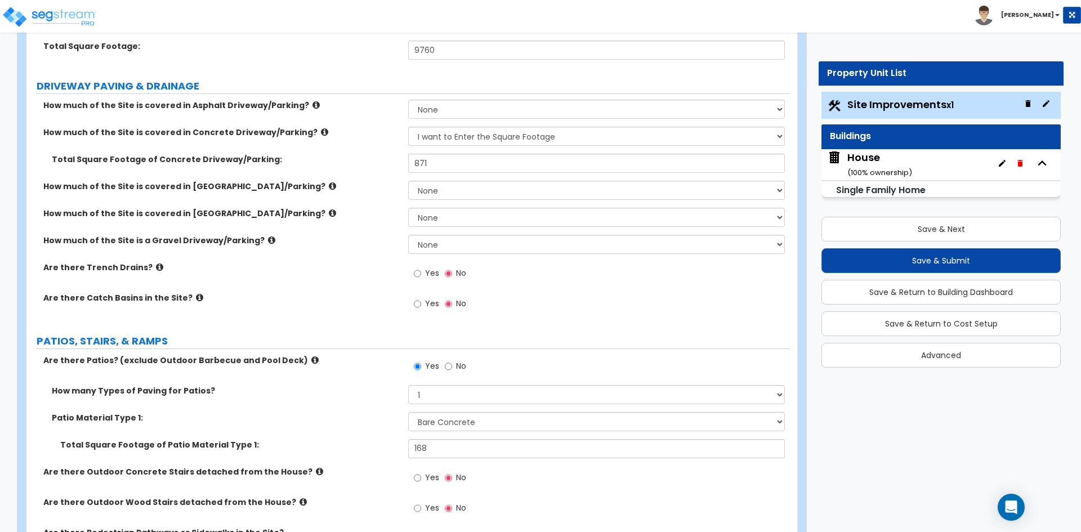
click at [333, 419] on label "Patio Material Type 1:" at bounding box center [226, 417] width 348 height 11
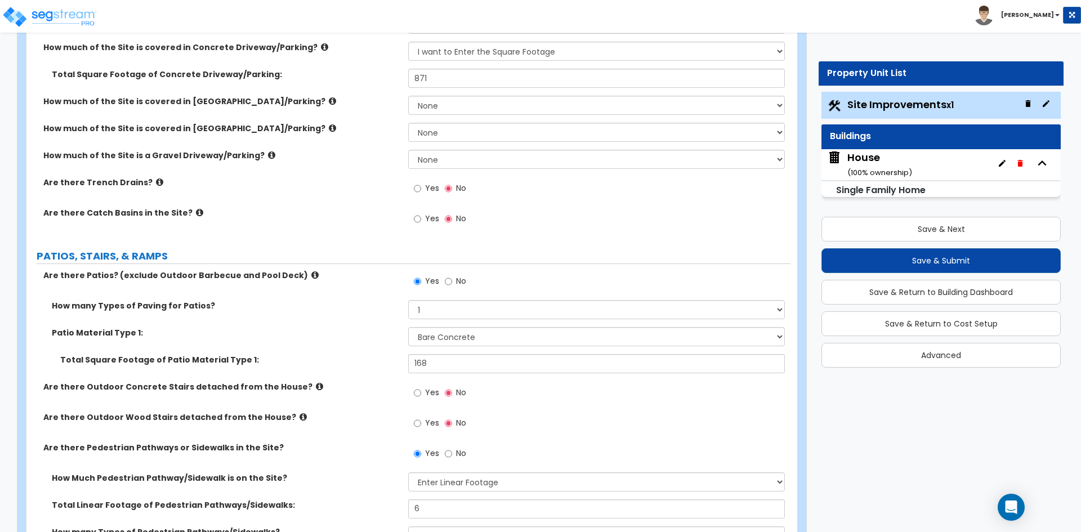
scroll to position [282, 0]
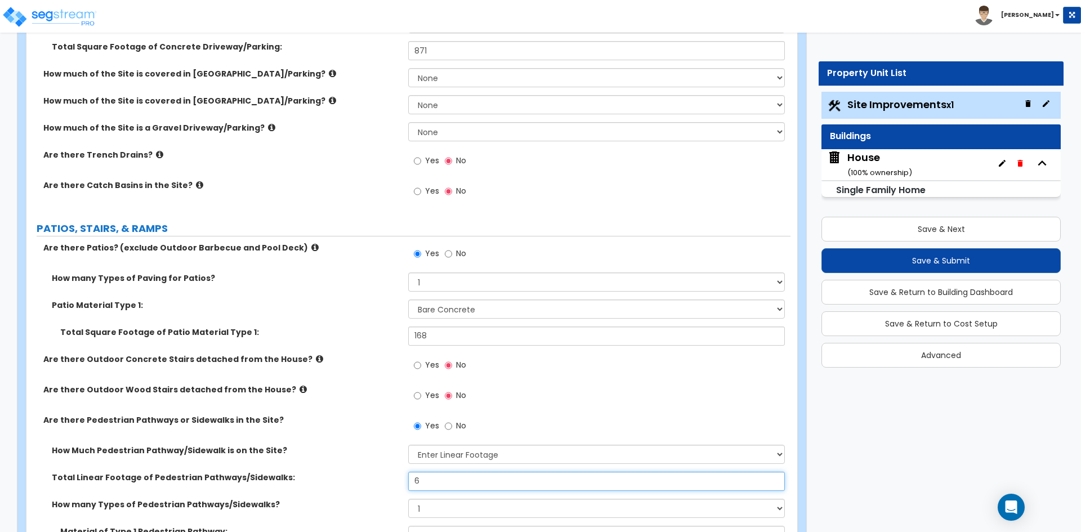
click at [428, 487] on input "6" at bounding box center [596, 481] width 376 height 19
radio input "true"
type input "1"
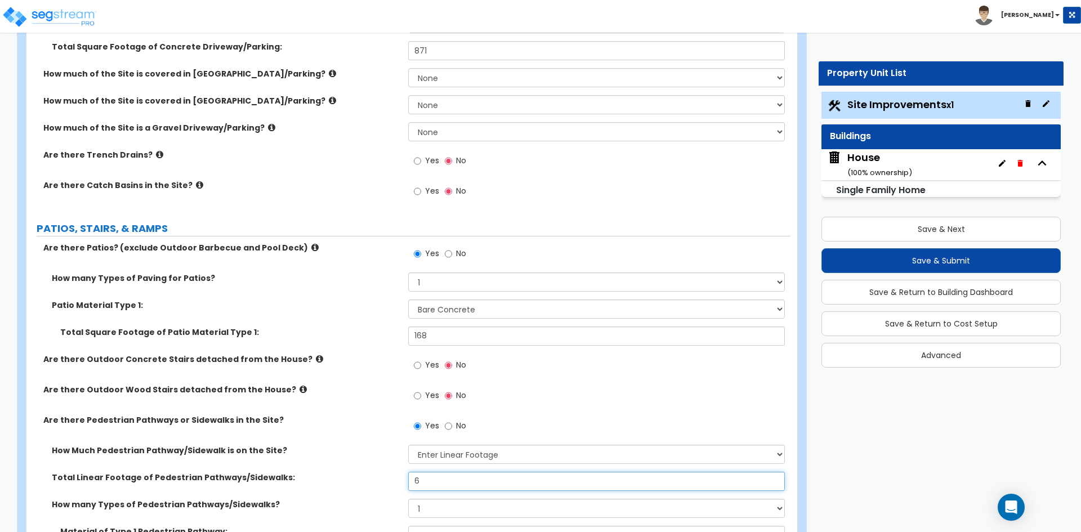
radio input "true"
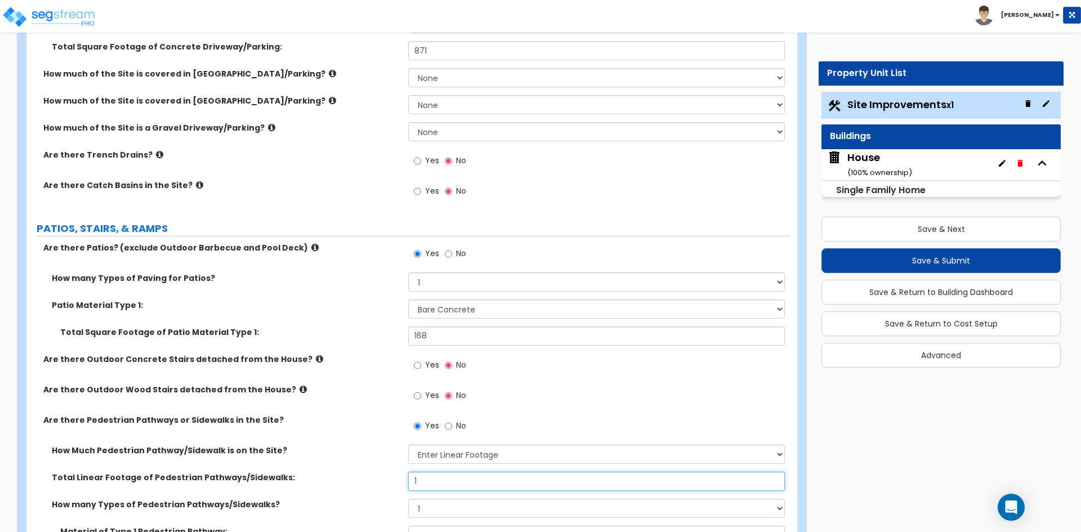
radio input "true"
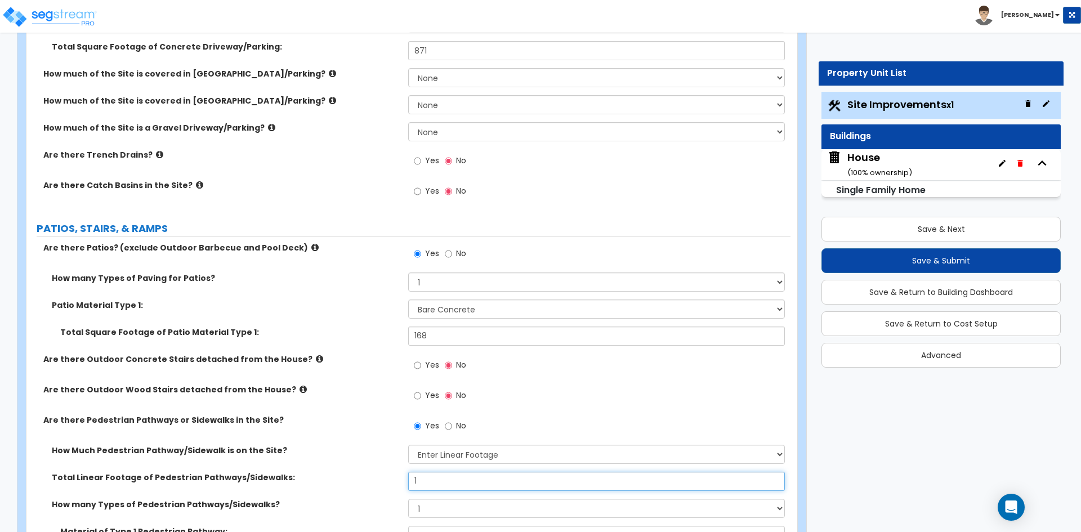
radio input "true"
type input "10"
radio input "true"
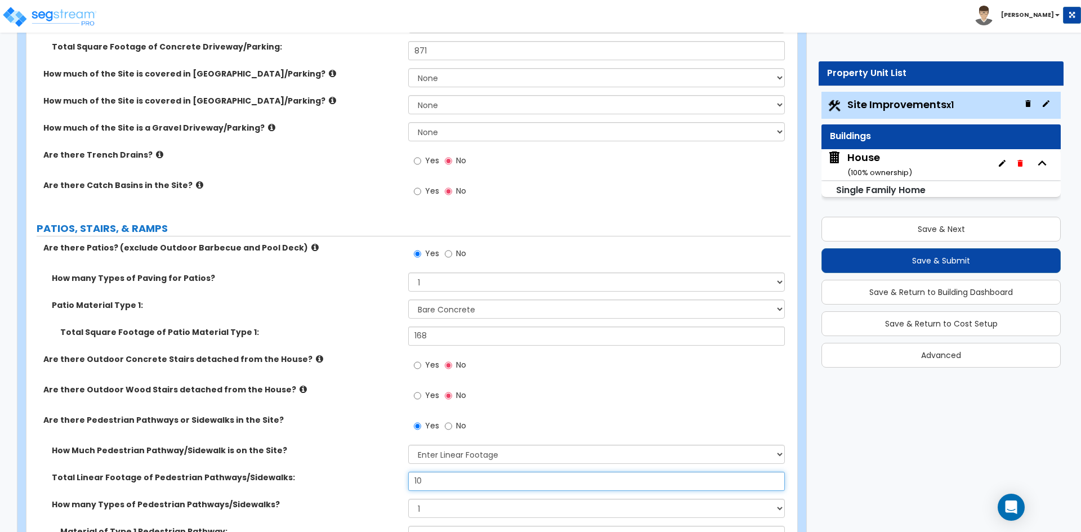
radio input "true"
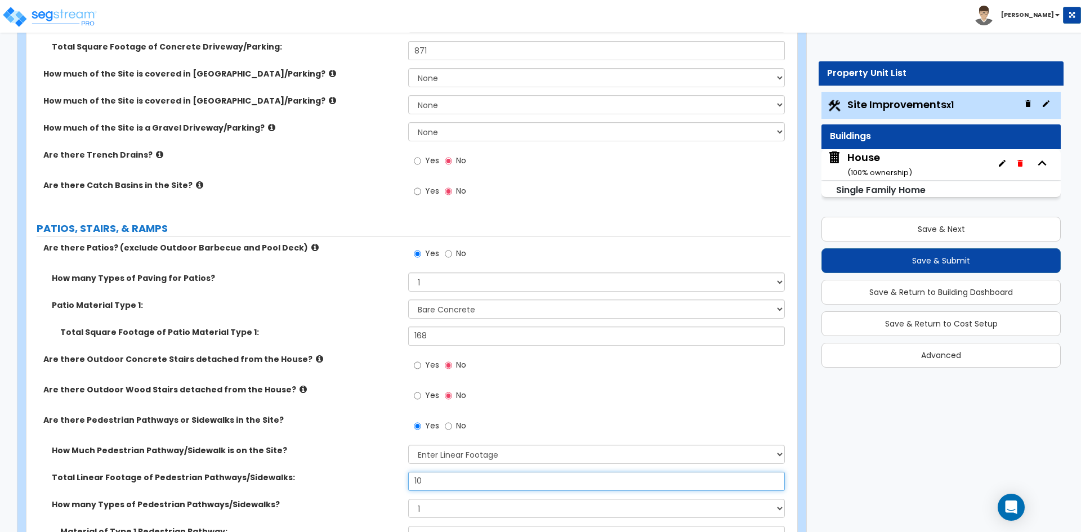
radio input "true"
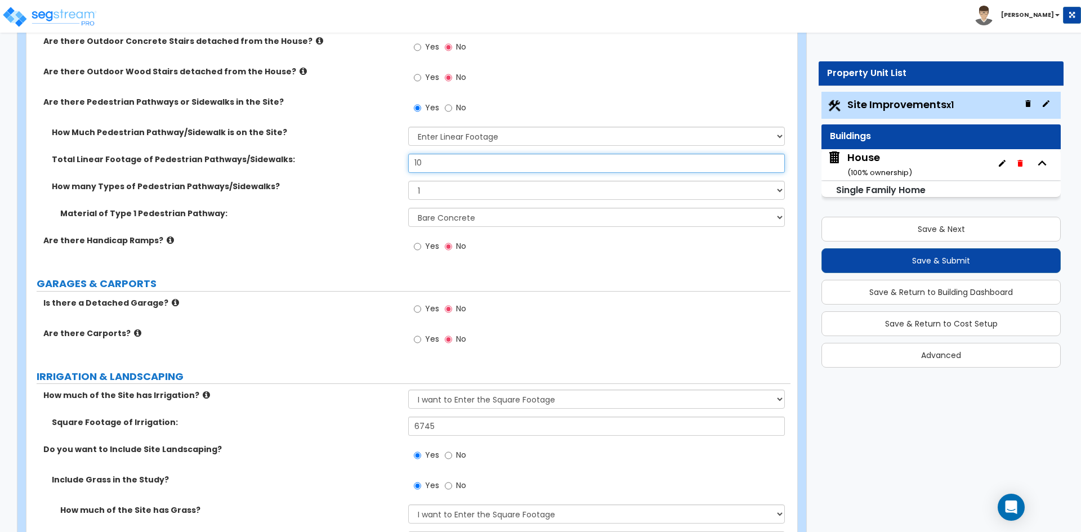
scroll to position [620, 0]
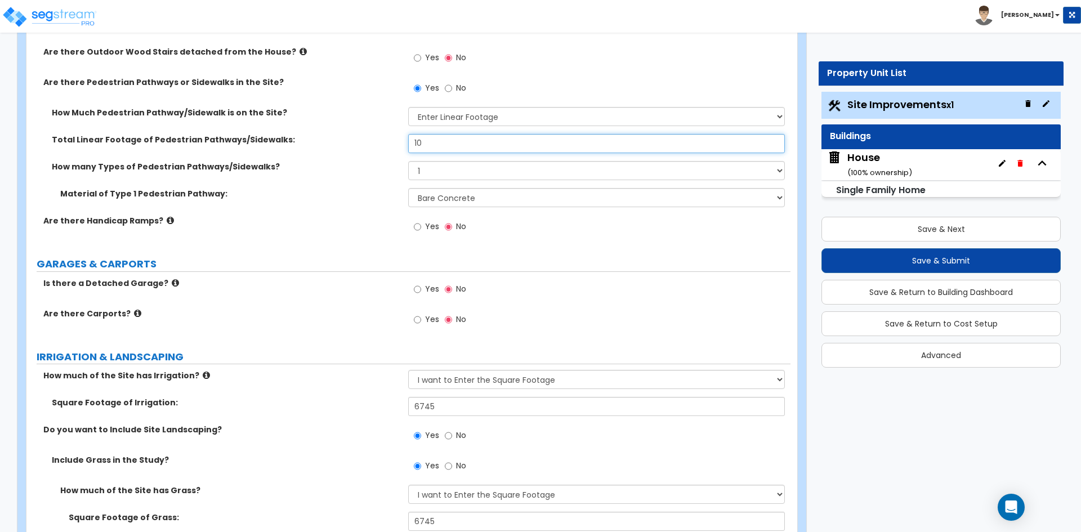
type input "10"
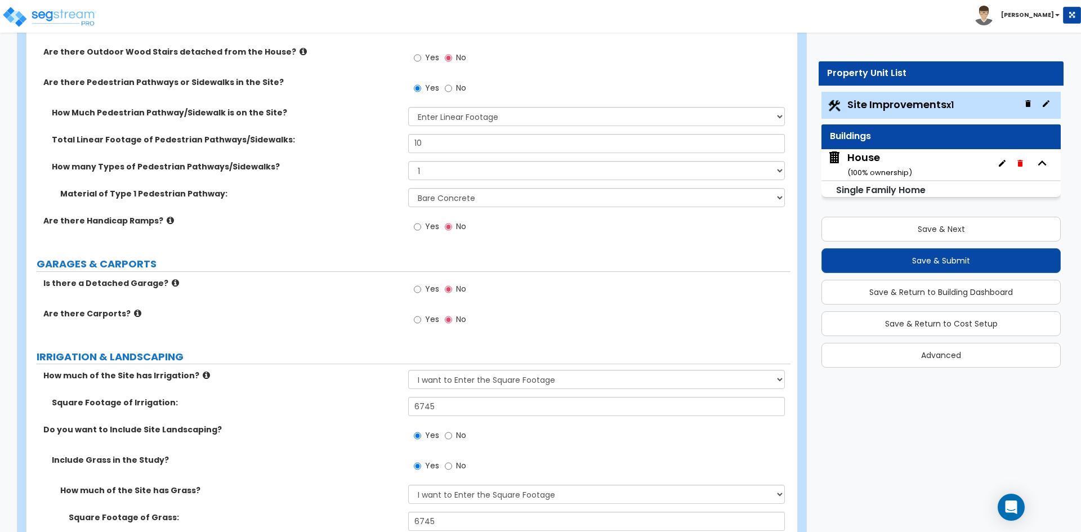
click at [327, 301] on div "Is there a Detached Garage? Yes No" at bounding box center [408, 293] width 764 height 30
click at [477, 409] on input "6745" at bounding box center [596, 406] width 376 height 19
radio input "true"
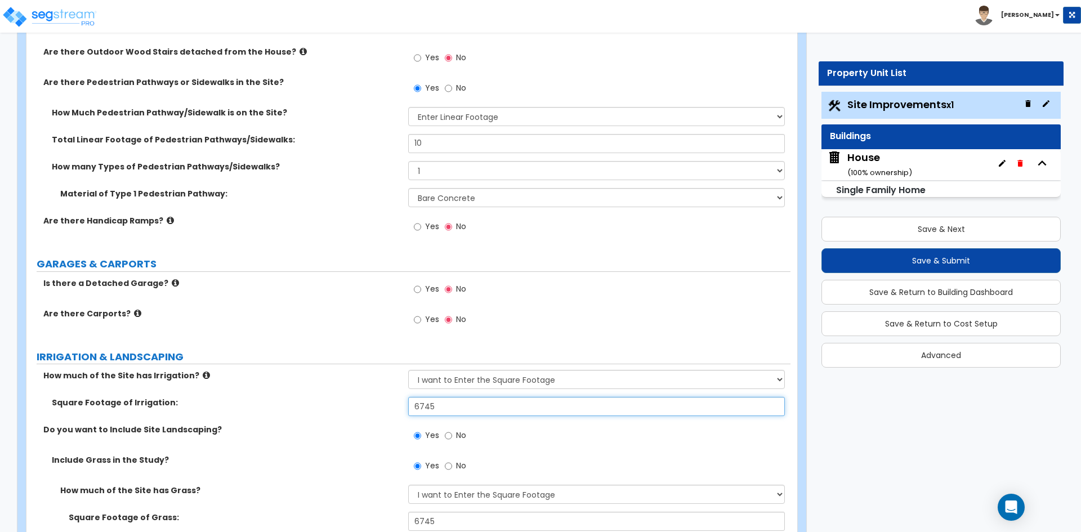
type input "9"
radio input "true"
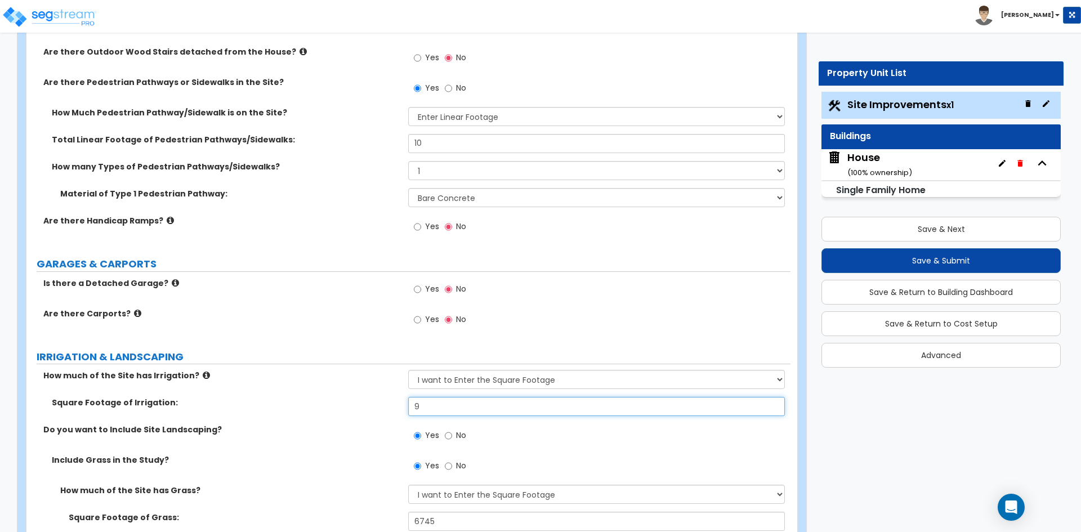
radio input "true"
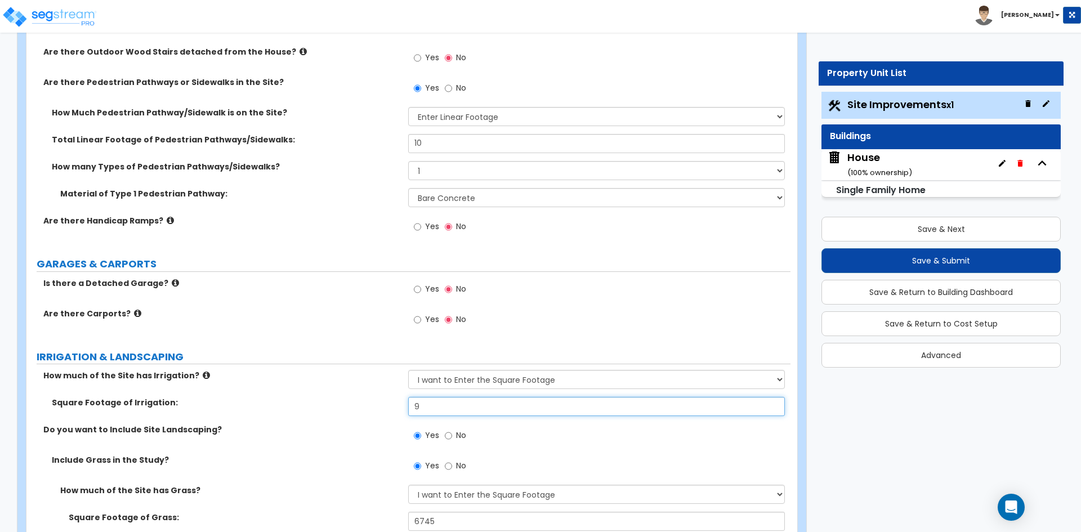
radio input "true"
type input "90"
radio input "true"
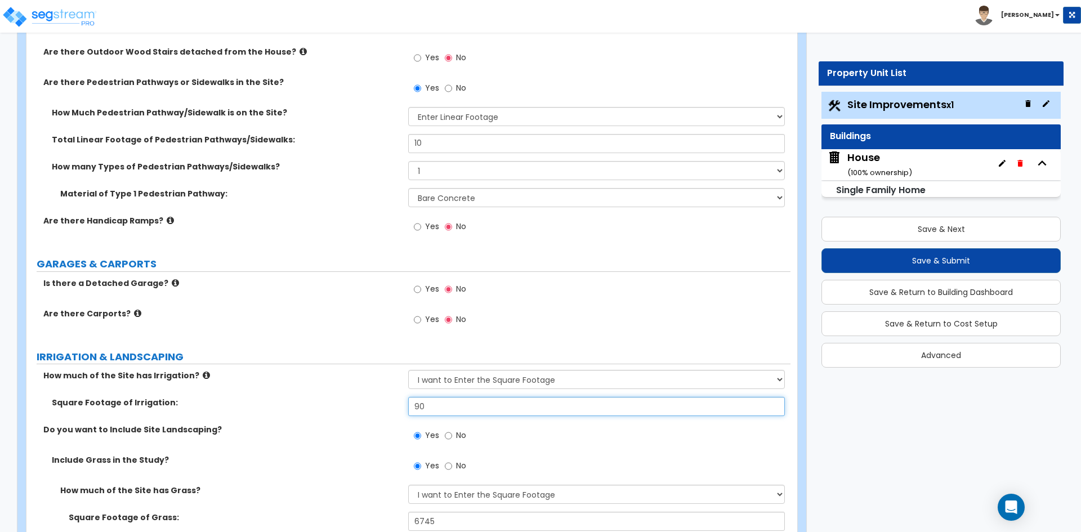
radio input "true"
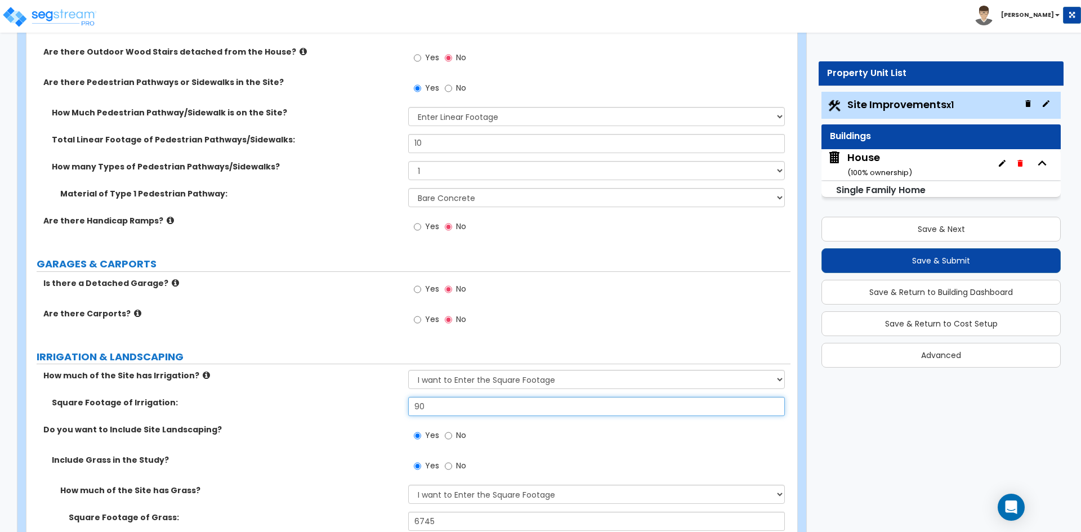
radio input "true"
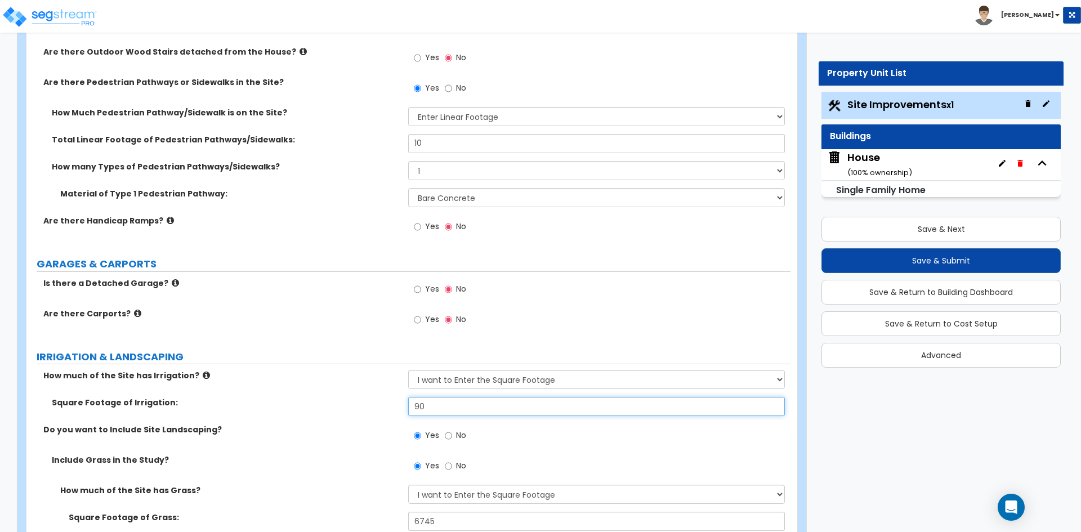
radio input "true"
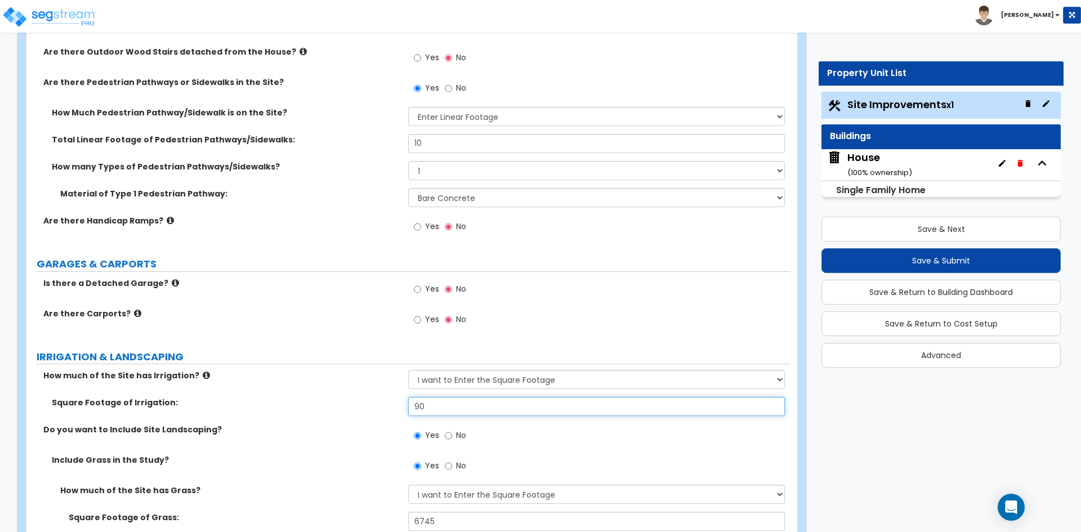
type input "908"
radio input "true"
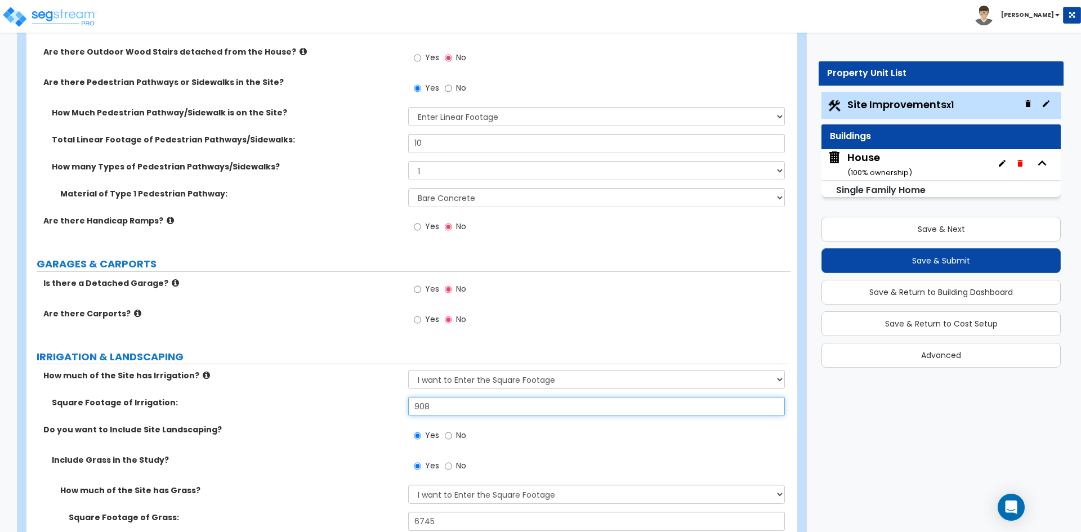
radio input "true"
click at [332, 422] on div "Square Footage of Irrigation: 9,086" at bounding box center [408, 410] width 764 height 27
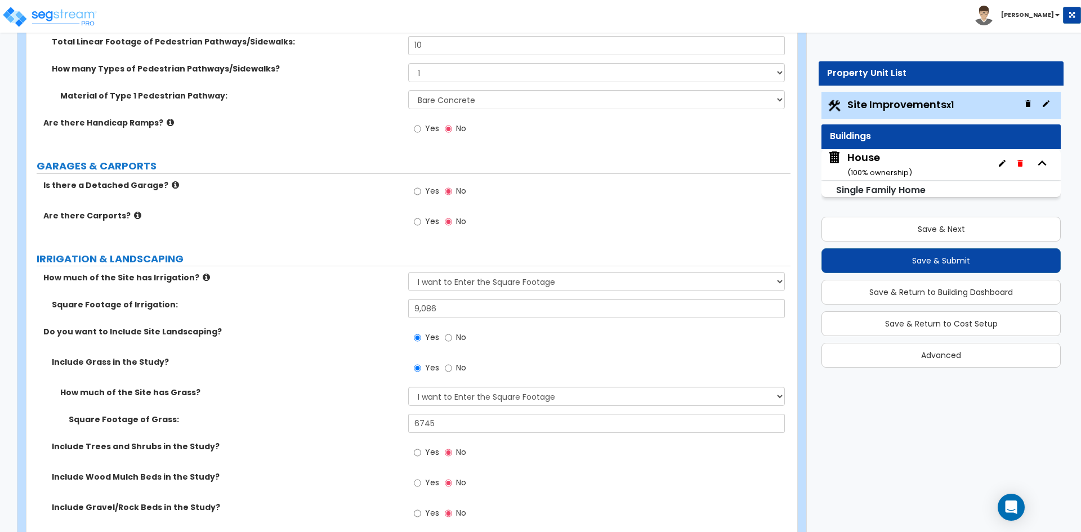
scroll to position [732, 0]
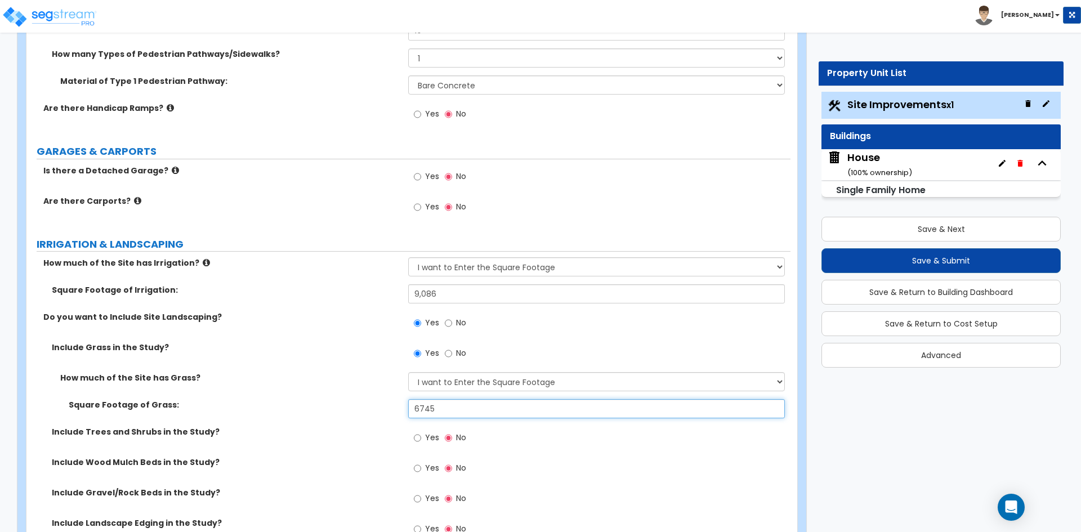
click at [457, 403] on input "6745" at bounding box center [596, 408] width 376 height 19
click at [347, 408] on label "Square Footage of Grass:" at bounding box center [234, 404] width 331 height 11
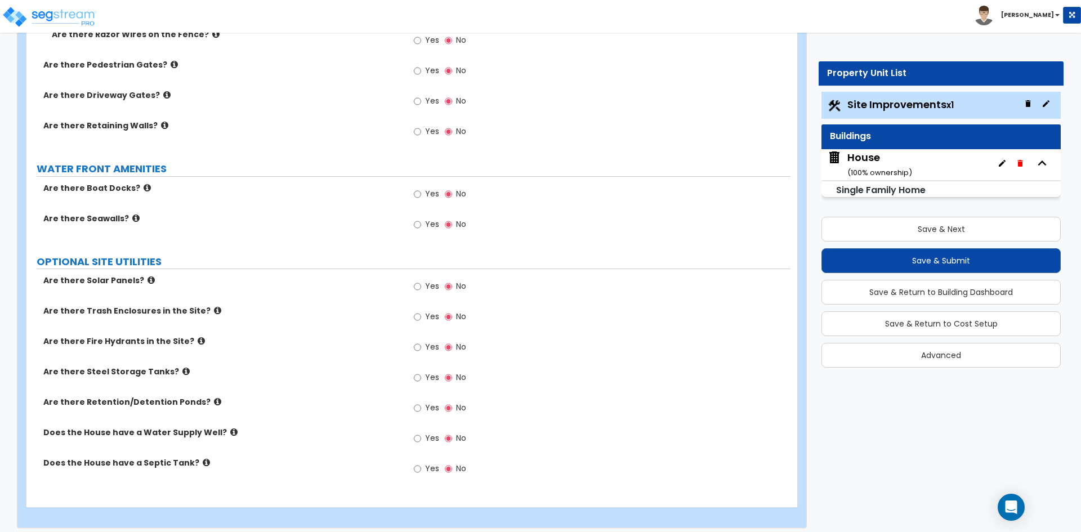
scroll to position [2053, 0]
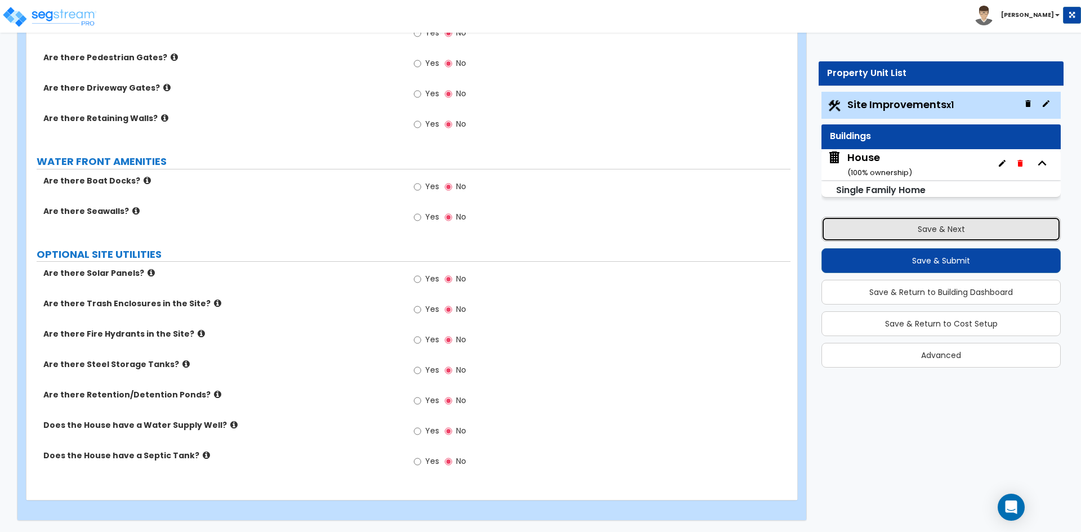
click at [928, 226] on button "Save & Next" at bounding box center [941, 229] width 239 height 25
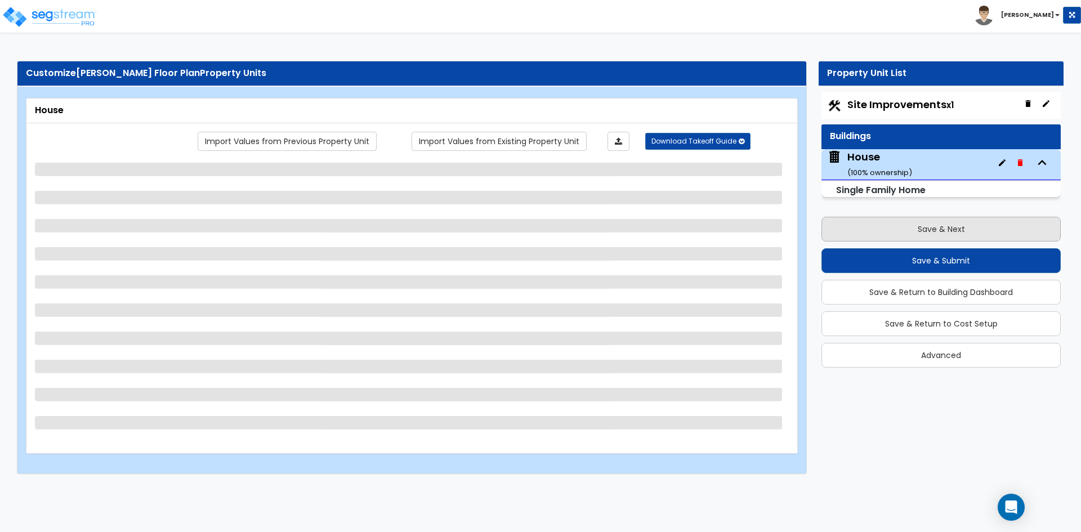
scroll to position [0, 0]
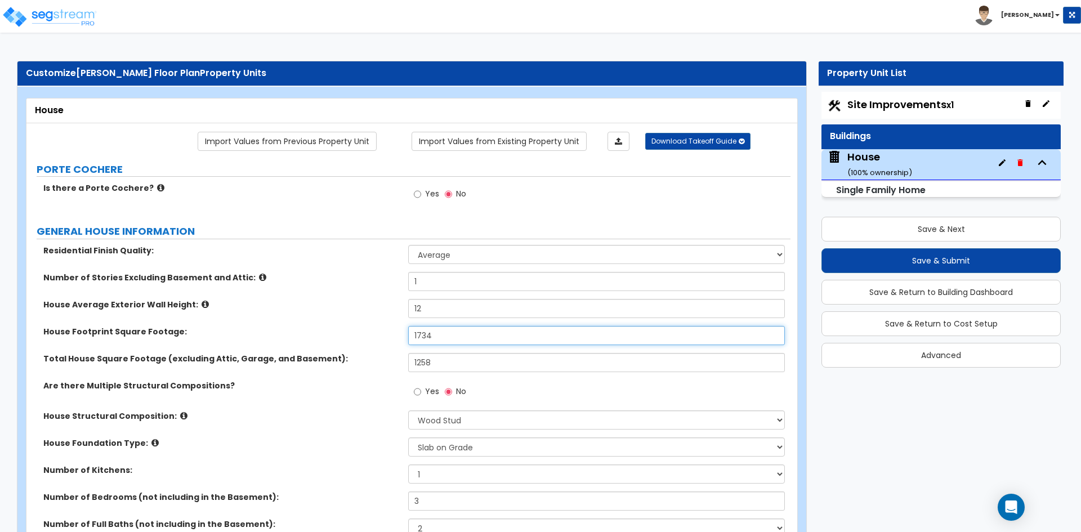
click at [468, 334] on input "1734" at bounding box center [596, 335] width 376 height 19
click at [431, 368] on input "1258" at bounding box center [596, 362] width 376 height 19
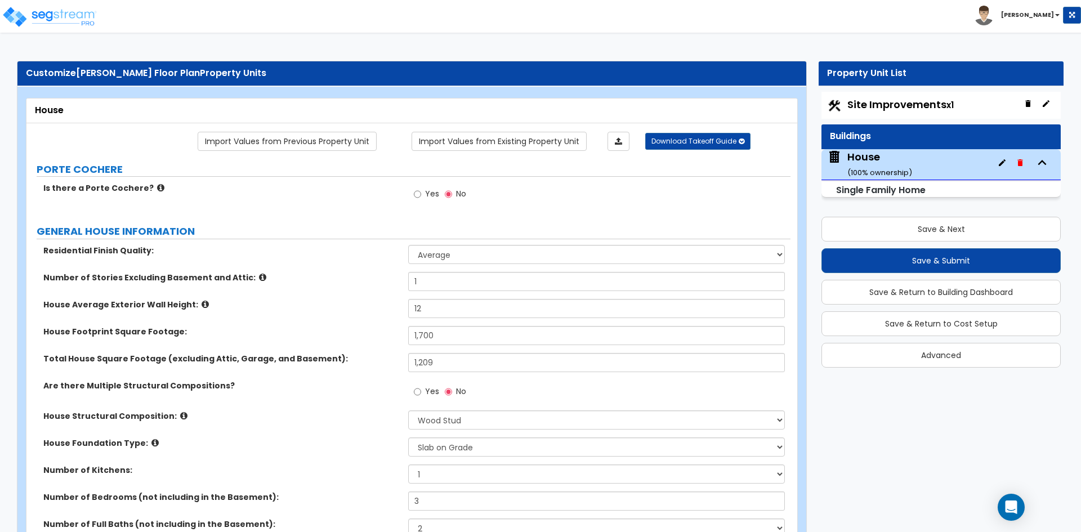
click at [342, 426] on div "House Structural Composition: Please Choose One Reinforced Concrete Structural …" at bounding box center [408, 424] width 764 height 27
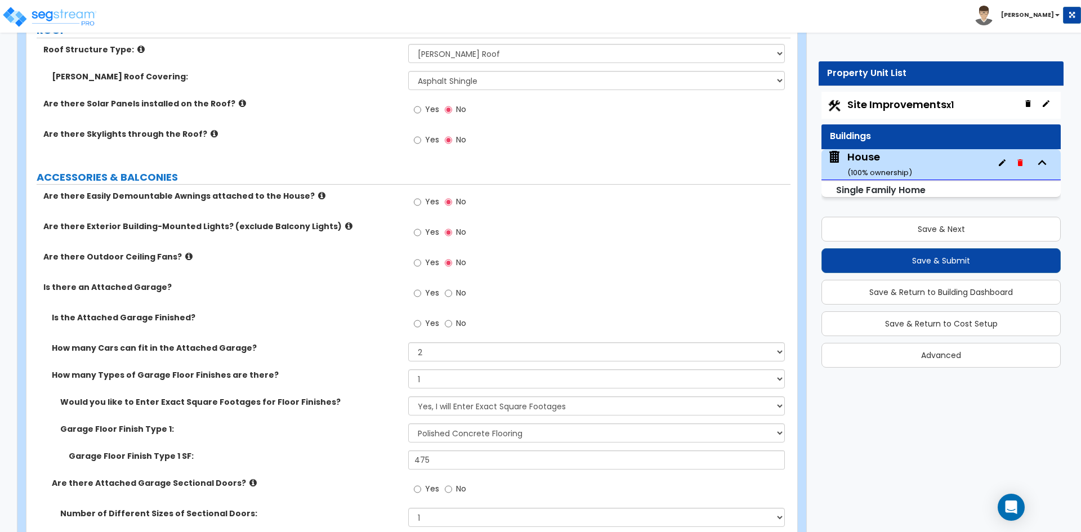
scroll to position [732, 0]
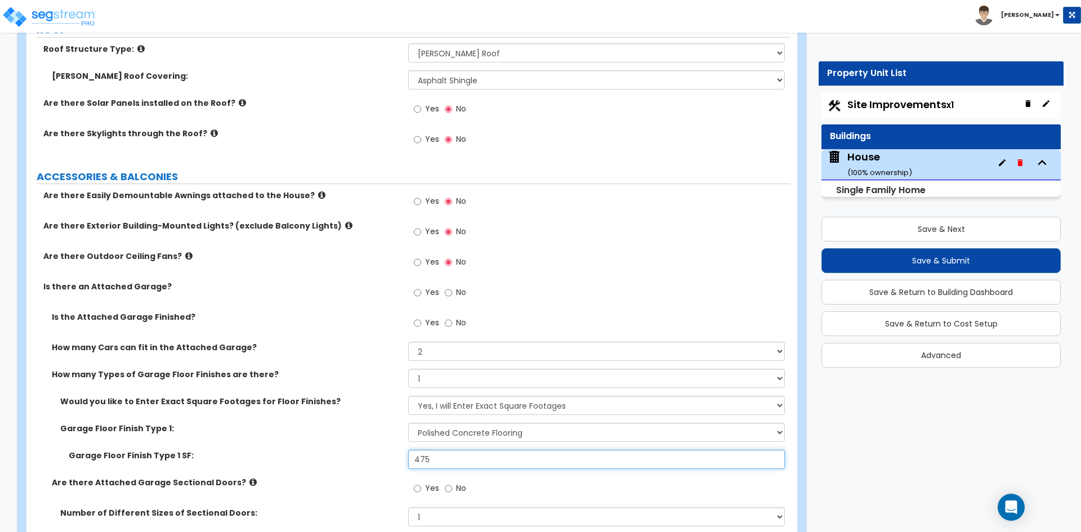
click at [478, 460] on input "475" at bounding box center [596, 459] width 376 height 19
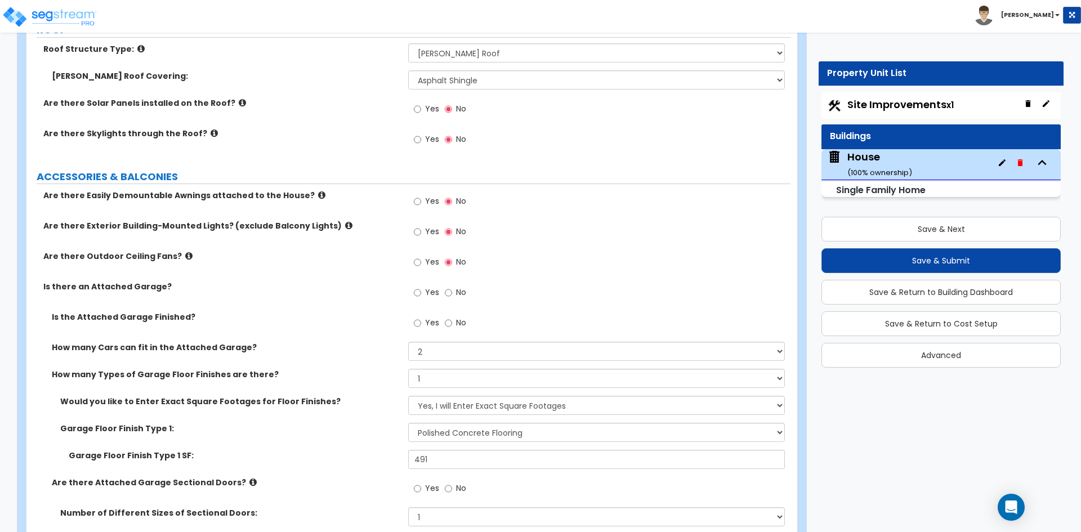
click at [379, 469] on div "Garage Floor Finish Type 1 SF: 491" at bounding box center [408, 463] width 764 height 27
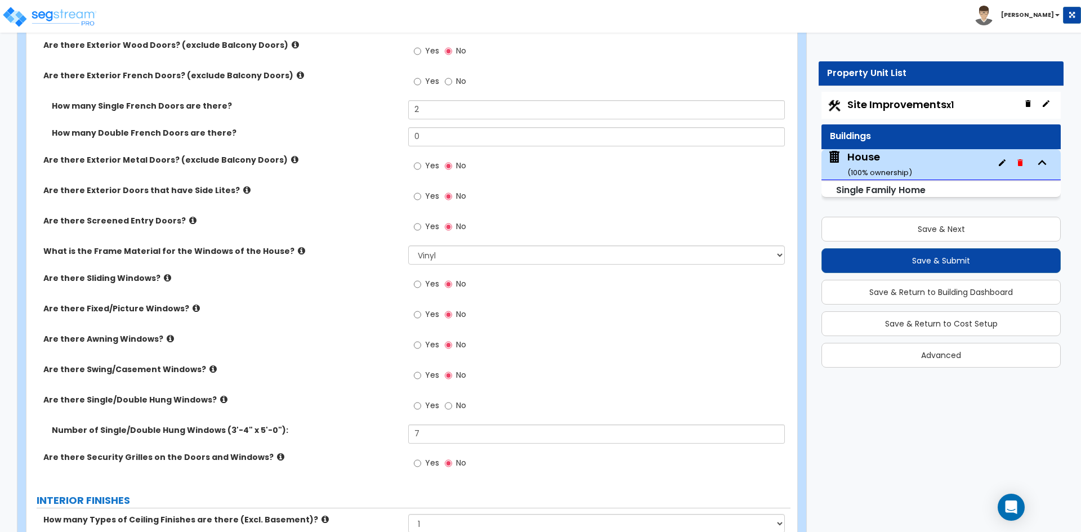
scroll to position [1521, 0]
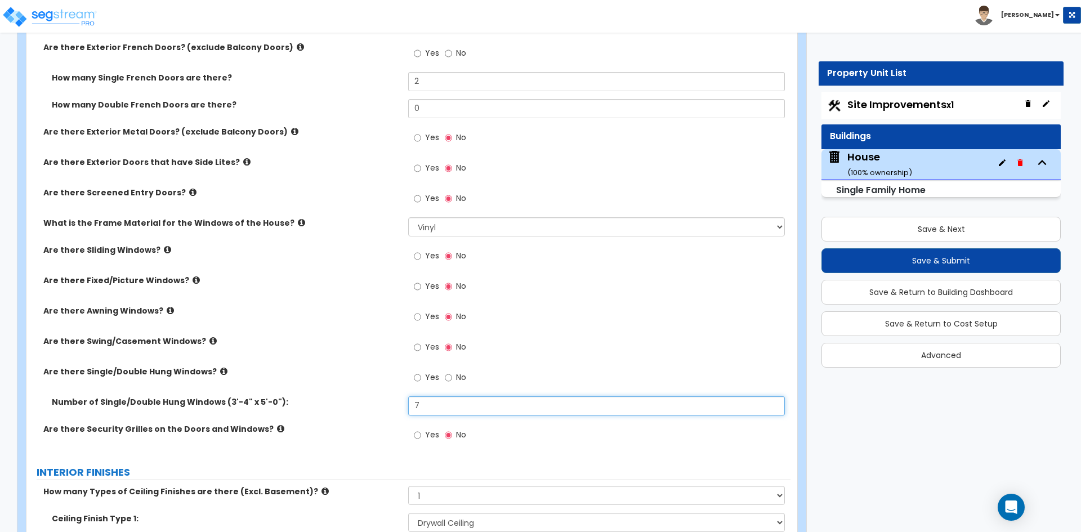
click at [432, 414] on input "7" at bounding box center [596, 406] width 376 height 19
click at [347, 397] on label "Number of Single/Double Hung Windows (3'-4" x 5'-0"):" at bounding box center [226, 402] width 348 height 11
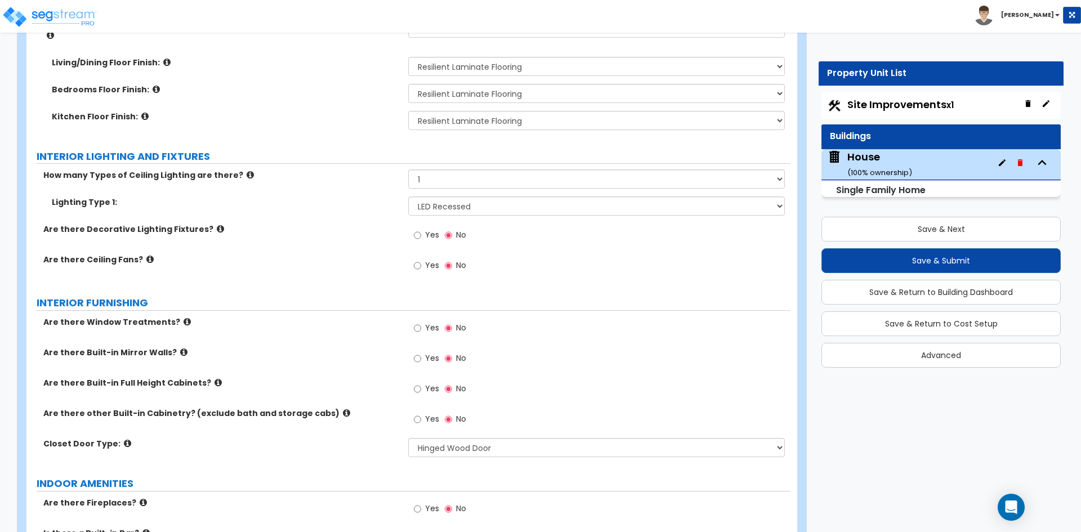
scroll to position [2366, 0]
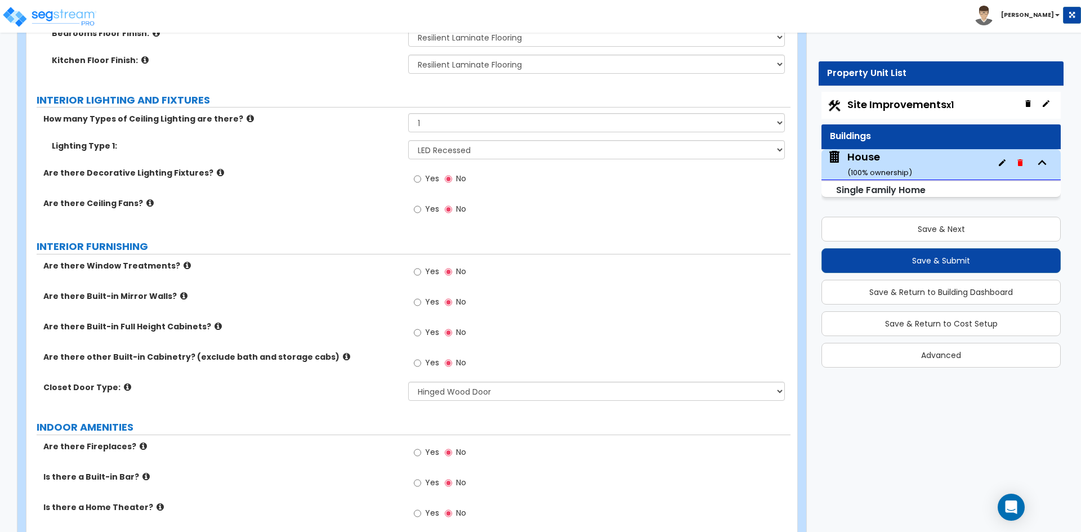
click at [314, 358] on div "Are there other Built-in Cabinetry? (exclude bath and storage cabs) Yes No" at bounding box center [408, 366] width 764 height 30
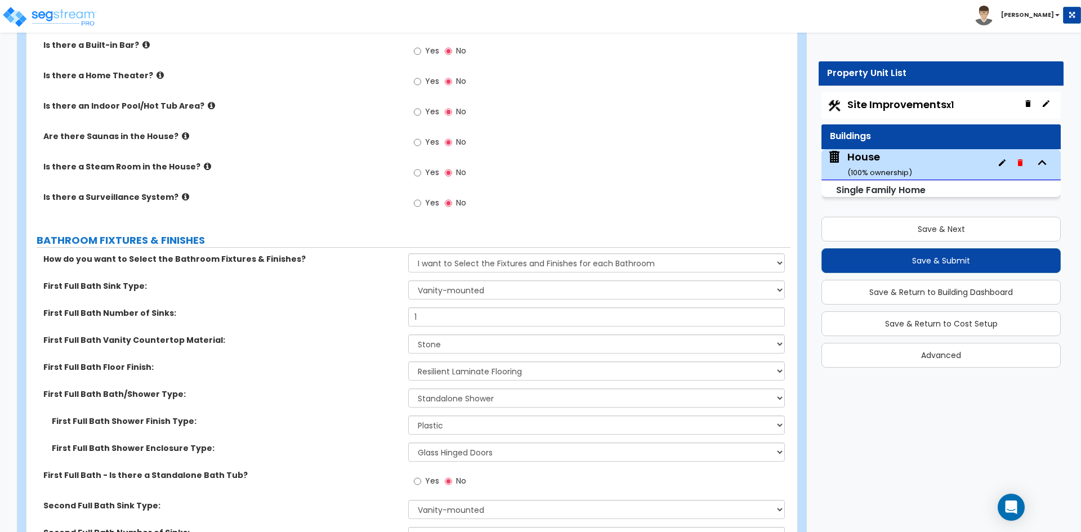
scroll to position [2816, 0]
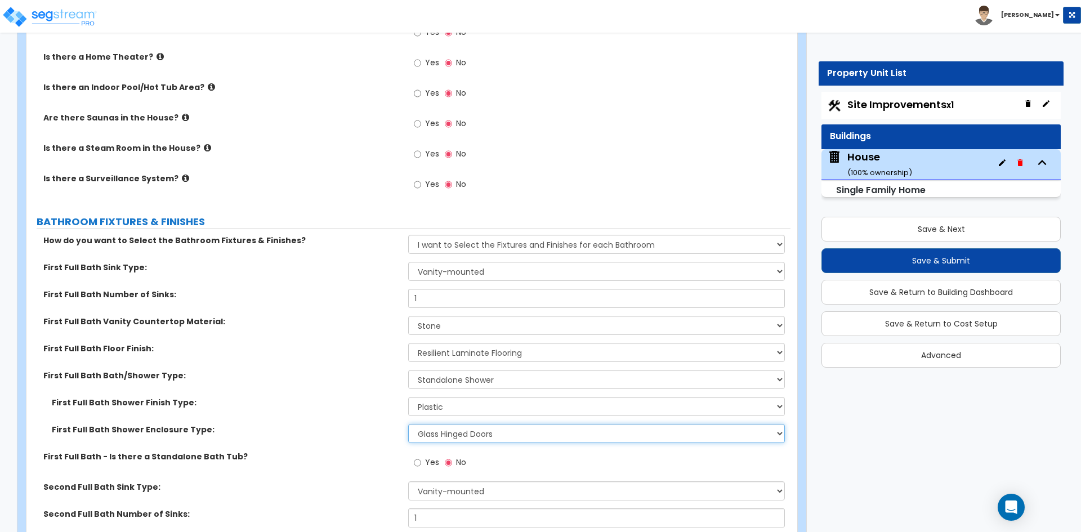
click at [479, 425] on select "Please Choose One Curtain & Rod Glass Sliding Doors Glass Hinged Doors" at bounding box center [596, 433] width 376 height 19
click at [408, 424] on select "Please Choose One Curtain & Rod Glass Sliding Doors Glass Hinged Doors" at bounding box center [596, 433] width 376 height 19
click at [285, 425] on div "First Full Bath Shower Enclosure Type: Please Choose One Curtain & Rod Glass Sl…" at bounding box center [408, 437] width 764 height 27
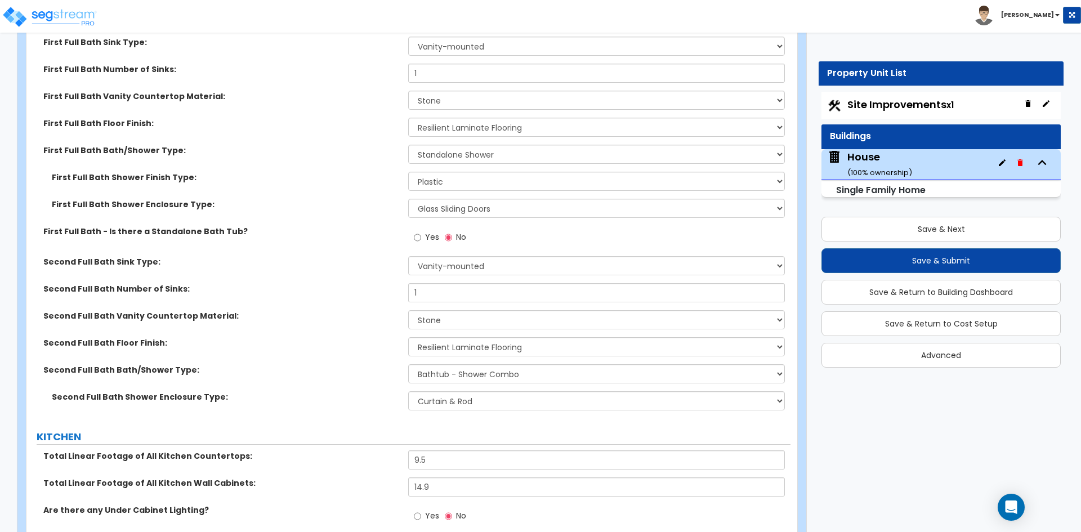
scroll to position [3098, 0]
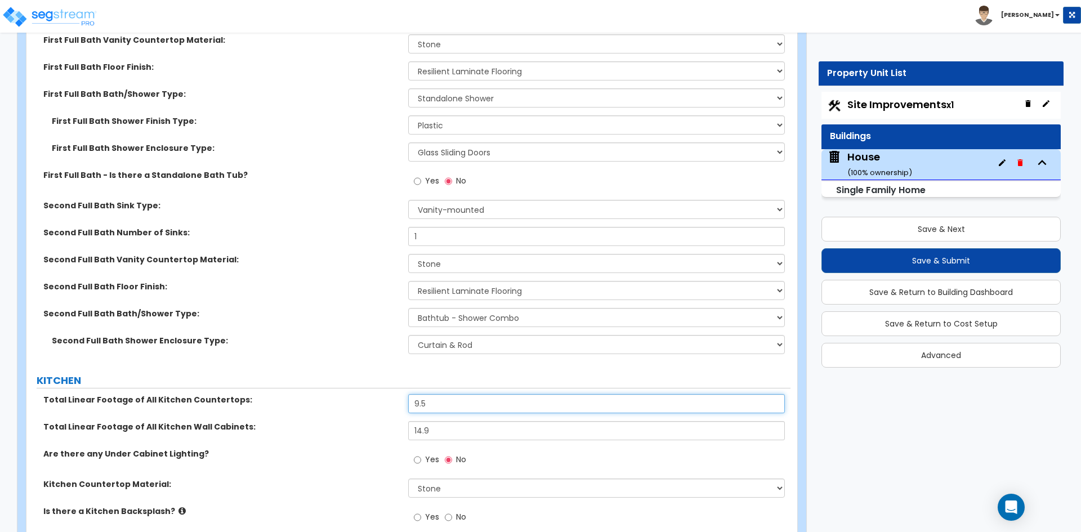
click at [440, 395] on input "9.5" at bounding box center [596, 403] width 376 height 19
click at [449, 423] on input "14.9" at bounding box center [596, 430] width 376 height 19
click at [466, 427] on input "14.9" at bounding box center [596, 430] width 376 height 19
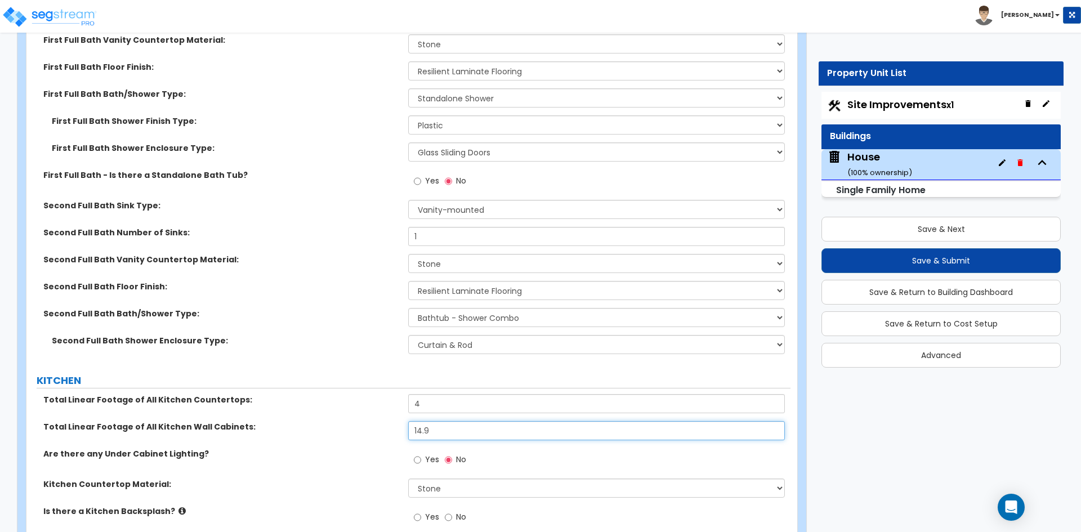
click at [466, 427] on input "14.9" at bounding box center [596, 430] width 376 height 19
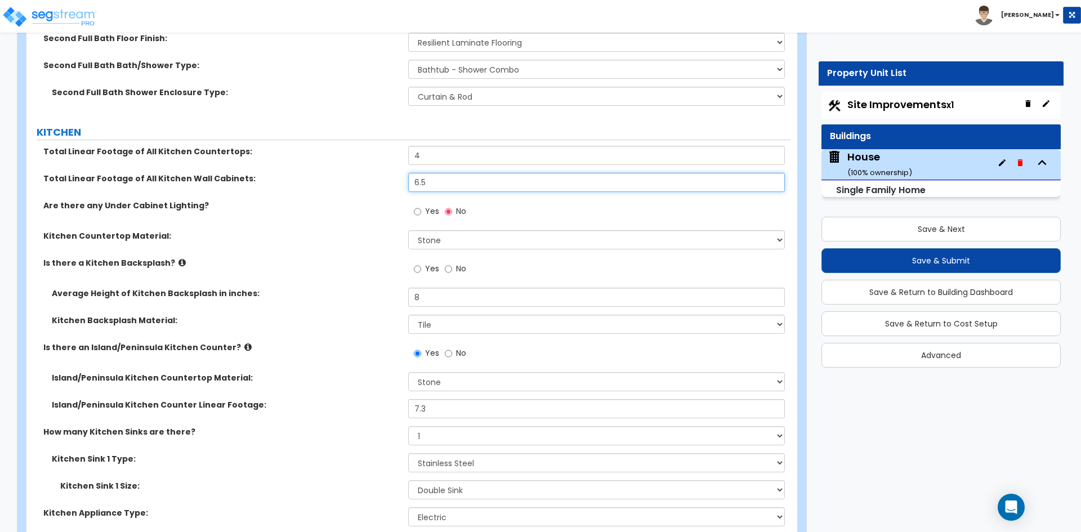
scroll to position [3380, 0]
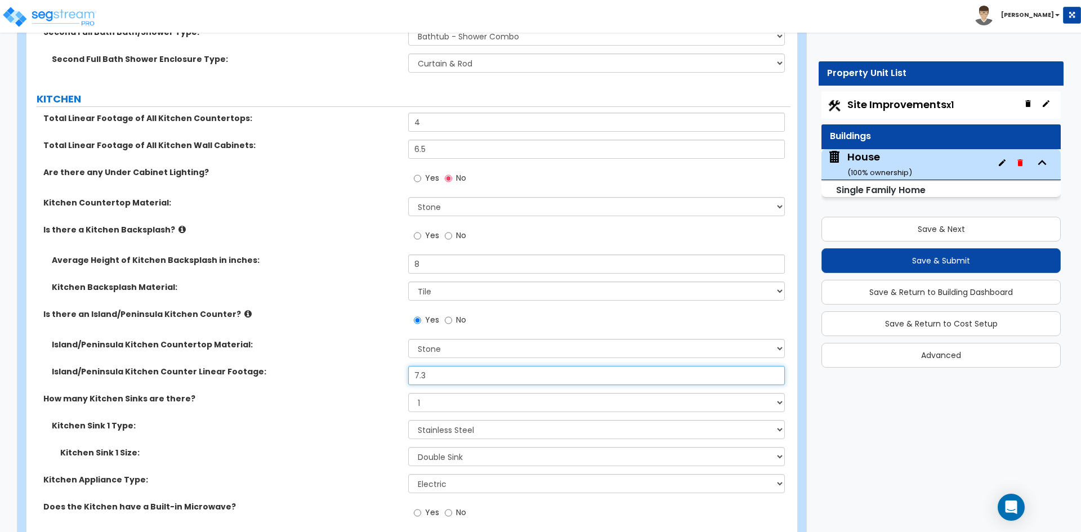
click at [458, 367] on input "7.3" at bounding box center [596, 375] width 376 height 19
click at [322, 393] on label "How many Kitchen Sinks are there?" at bounding box center [221, 398] width 357 height 11
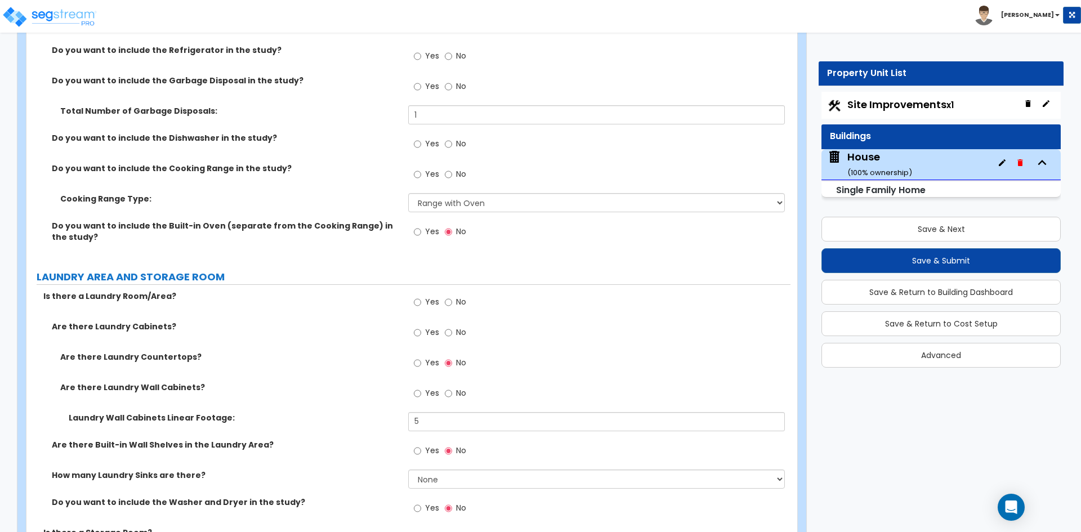
scroll to position [3943, 0]
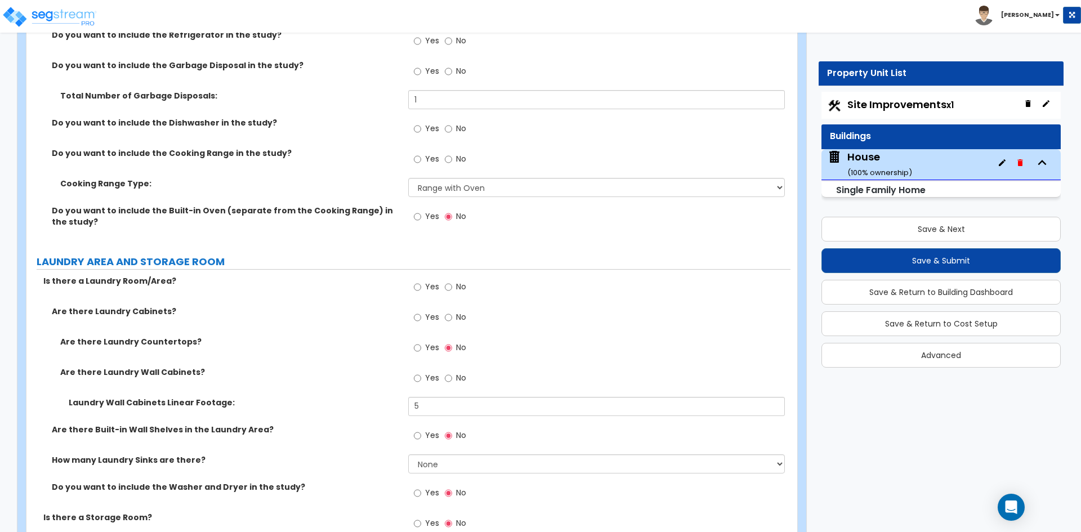
click at [462, 372] on span "No" at bounding box center [461, 377] width 10 height 11
click at [452, 372] on input "No" at bounding box center [448, 378] width 7 height 12
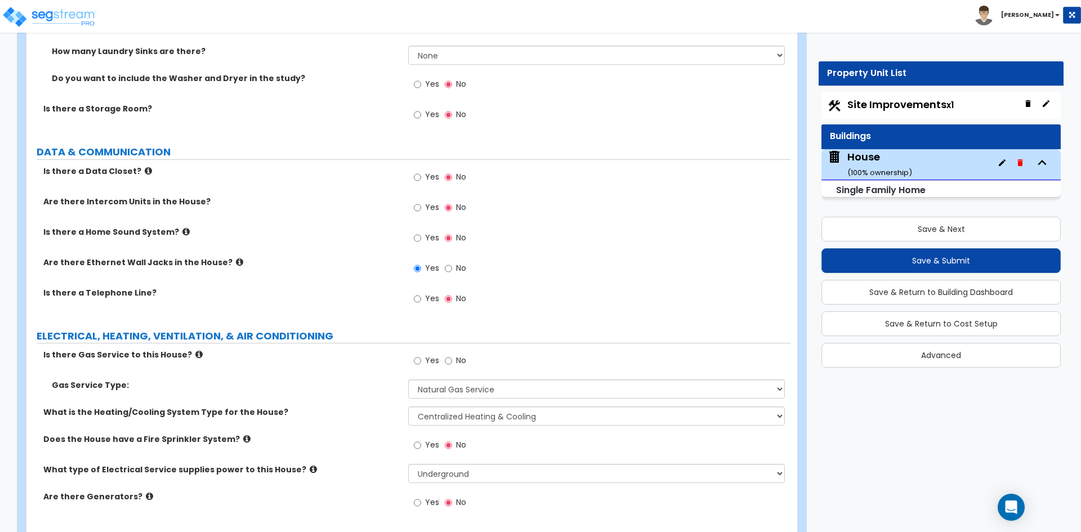
scroll to position [4355, 0]
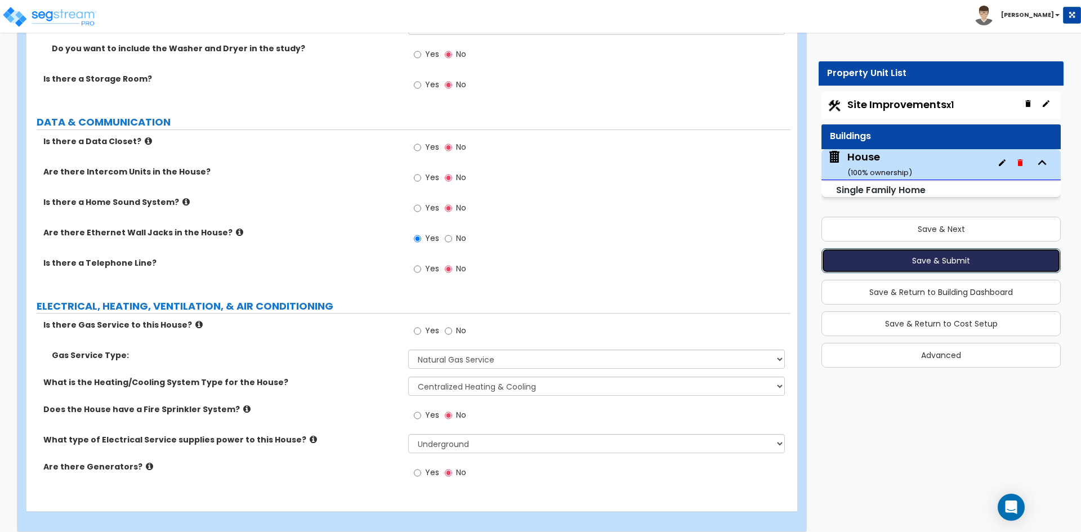
click at [936, 260] on button "Save & Submit" at bounding box center [941, 260] width 239 height 25
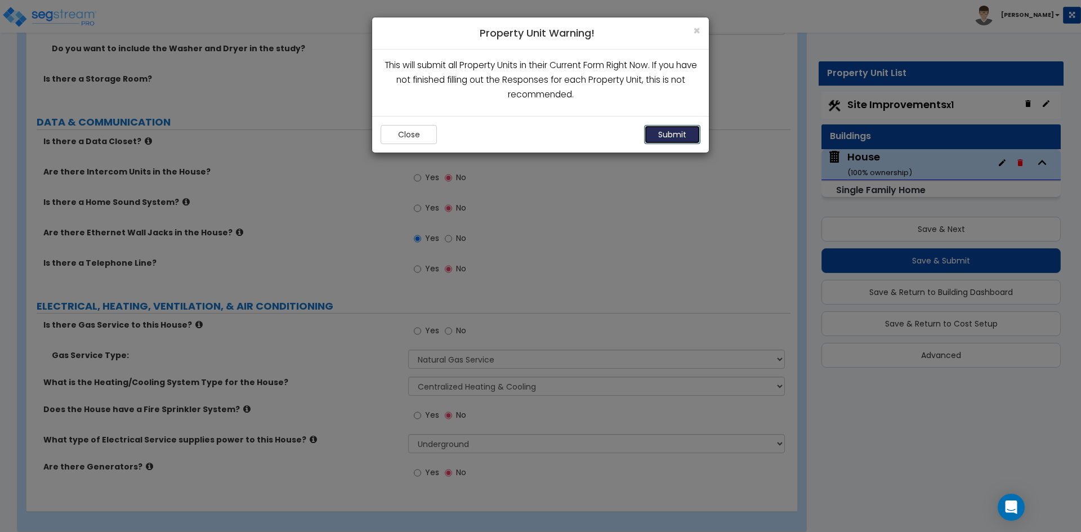
click at [693, 131] on button "Submit" at bounding box center [672, 134] width 56 height 19
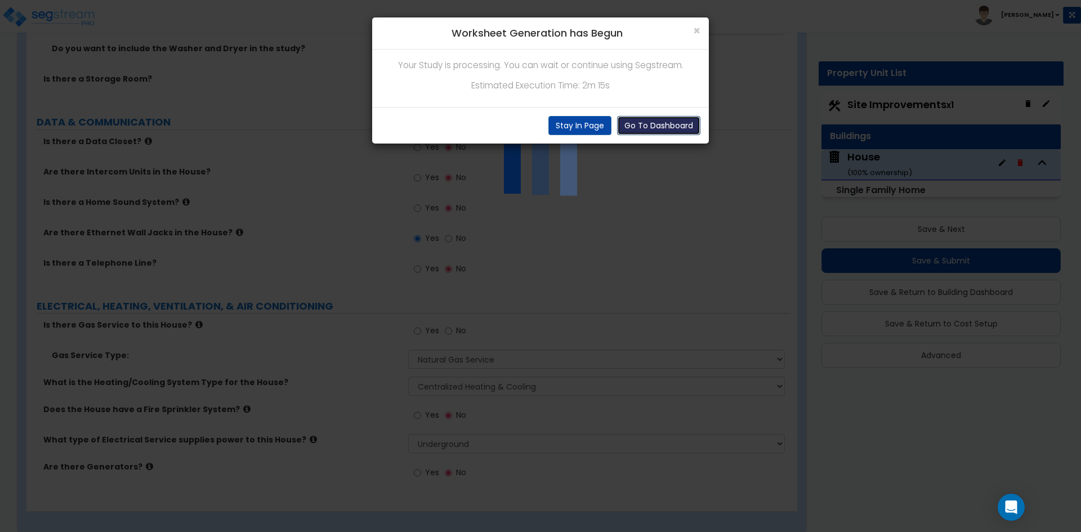
click at [679, 132] on button "Go To Dashboard" at bounding box center [658, 125] width 83 height 19
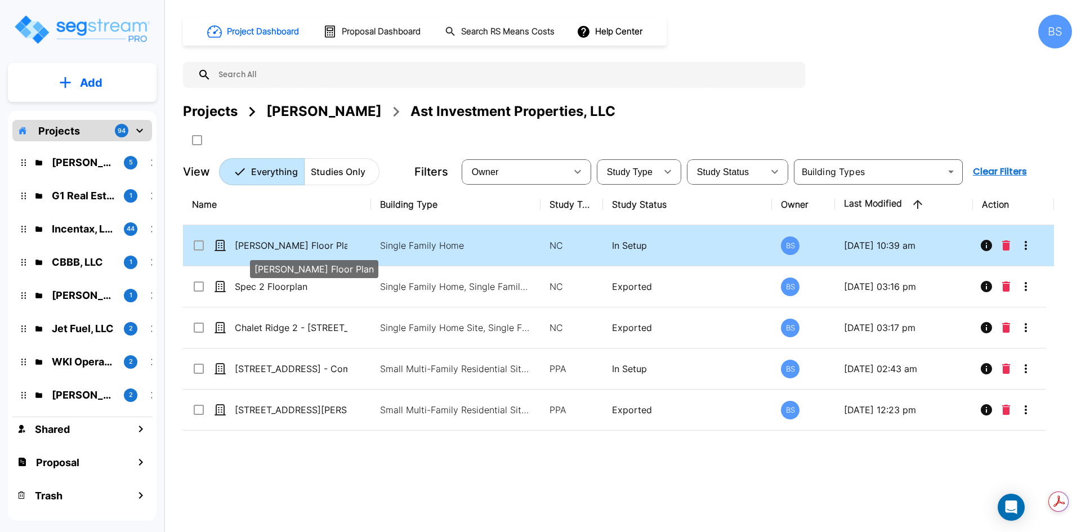
click at [317, 246] on p "[PERSON_NAME] Floor Plan" at bounding box center [291, 246] width 113 height 14
click at [336, 243] on p "[PERSON_NAME] Floor Plan" at bounding box center [291, 246] width 113 height 14
checkbox input "false"
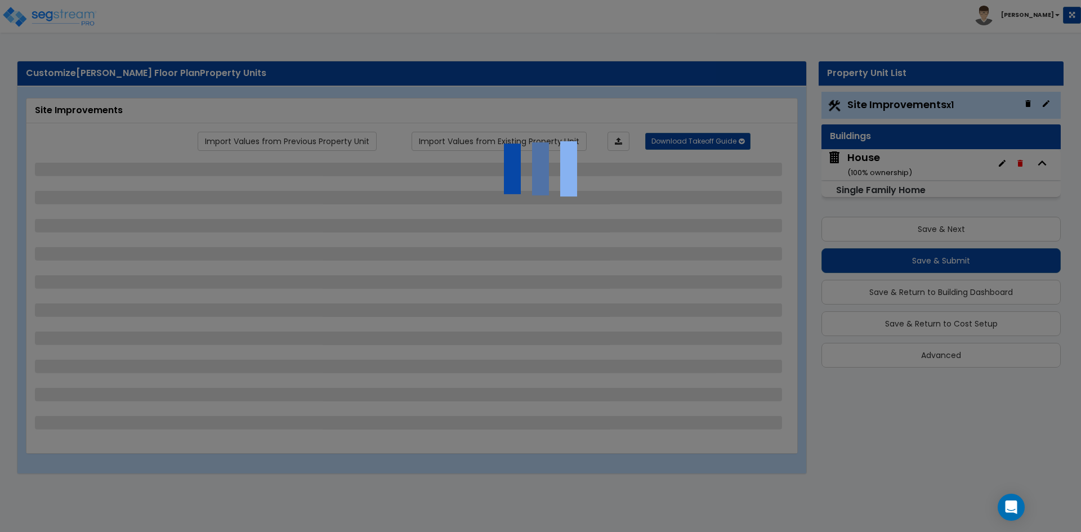
select select "2"
select select "1"
select select "2"
select select "1"
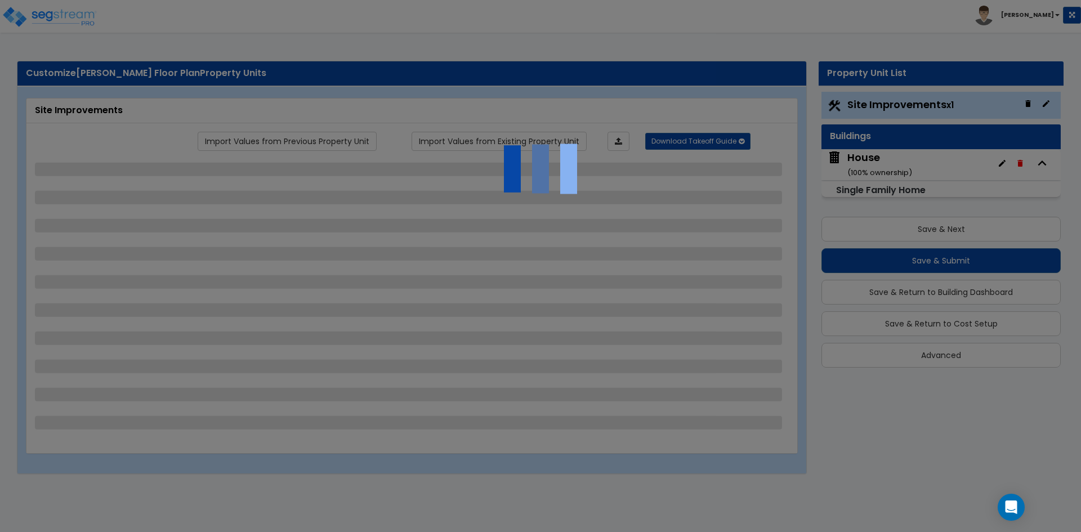
select select "1"
select select "2"
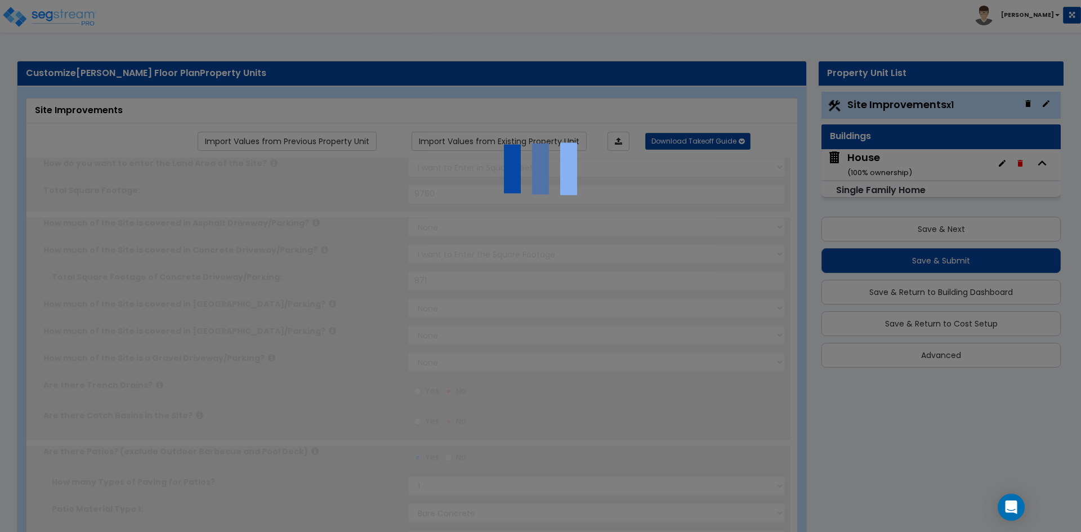
radio input "true"
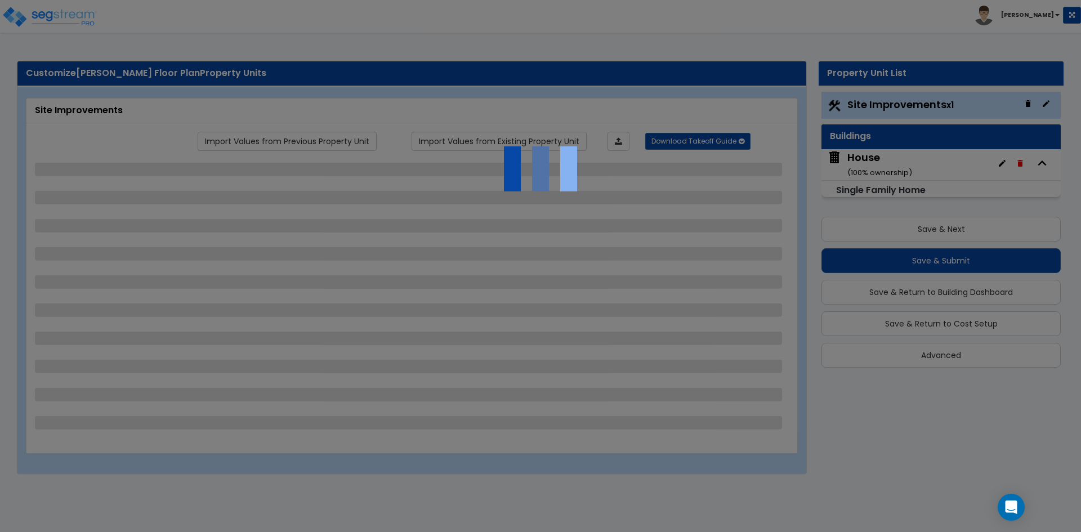
select select "2"
select select "1"
select select "2"
select select "1"
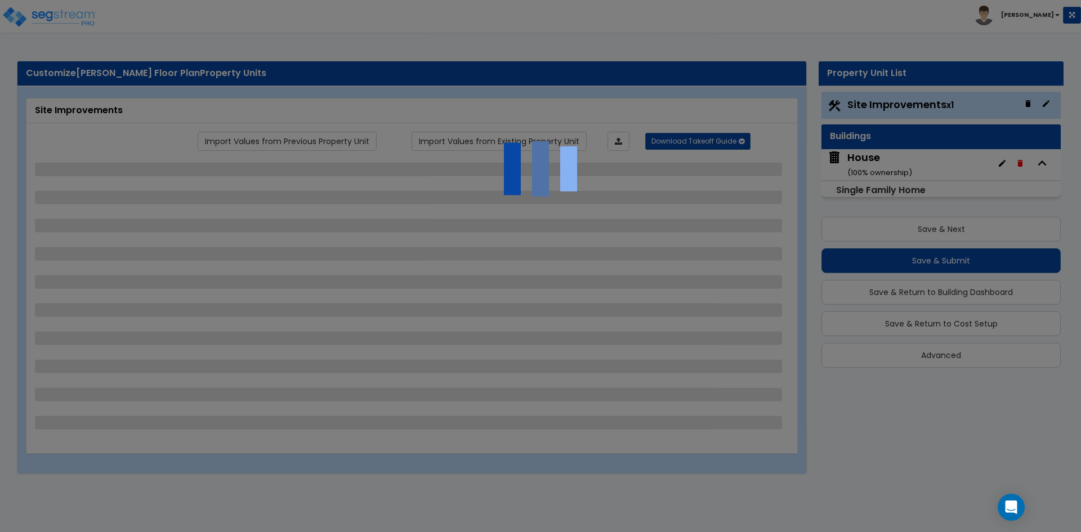
select select "1"
select select "2"
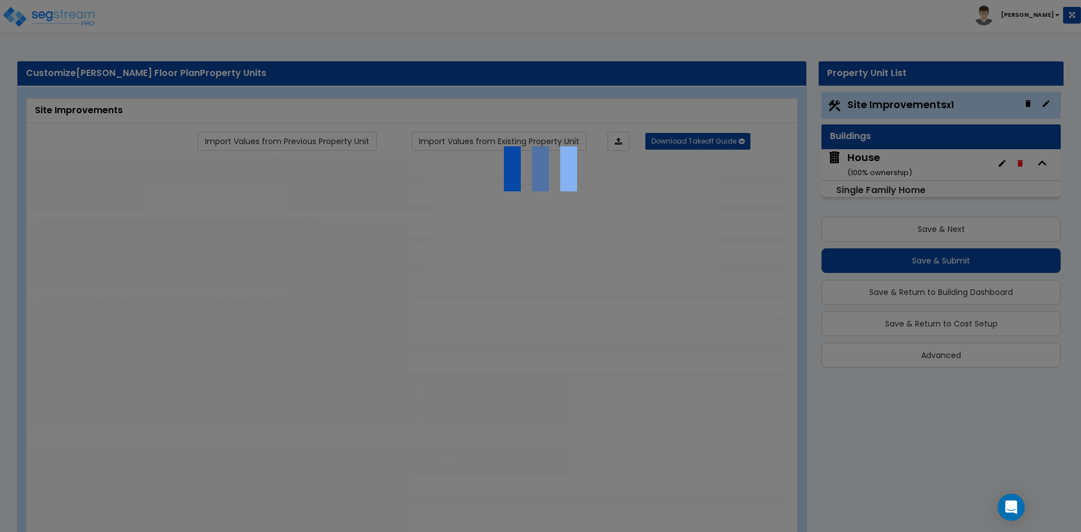
radio input "true"
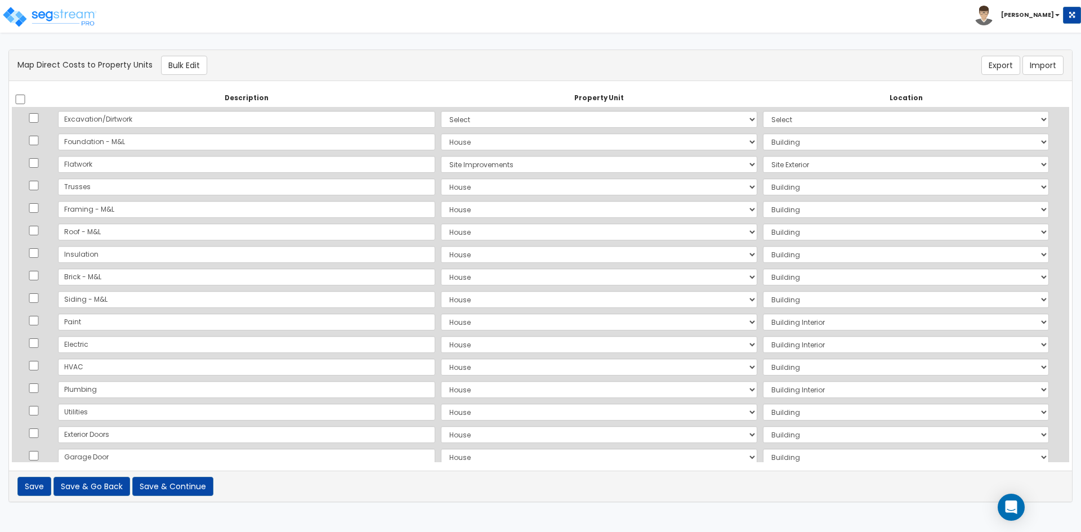
click at [42, 117] on td at bounding box center [33, 119] width 43 height 23
click at [38, 117] on input "checkbox" at bounding box center [33, 118] width 11 height 10
checkbox input "true"
click at [34, 137] on input "checkbox" at bounding box center [33, 141] width 11 height 10
checkbox input "true"
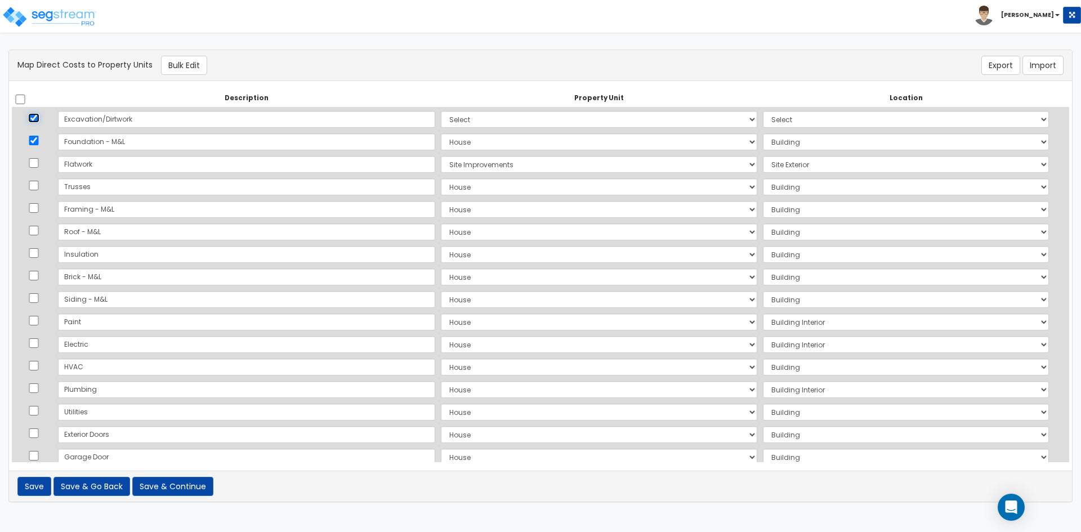
click at [34, 115] on input "checkbox" at bounding box center [33, 118] width 11 height 10
checkbox input "false"
click at [34, 143] on input "checkbox" at bounding box center [33, 141] width 11 height 10
checkbox input "false"
click at [441, 119] on select "Select House Site Improvements Add Additional Property Unit" at bounding box center [599, 119] width 317 height 17
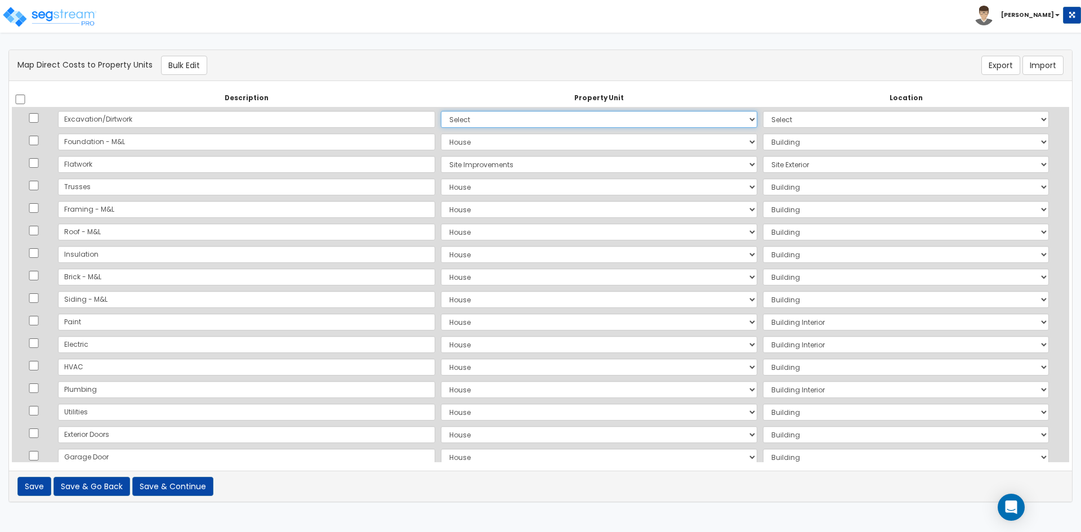
select select "176159"
click at [441, 111] on select "Select House Site Improvements Add Additional Property Unit" at bounding box center [599, 119] width 317 height 17
select select "6"
click at [809, 123] on select "Select Add Additional Location Building Building Interior" at bounding box center [906, 119] width 286 height 17
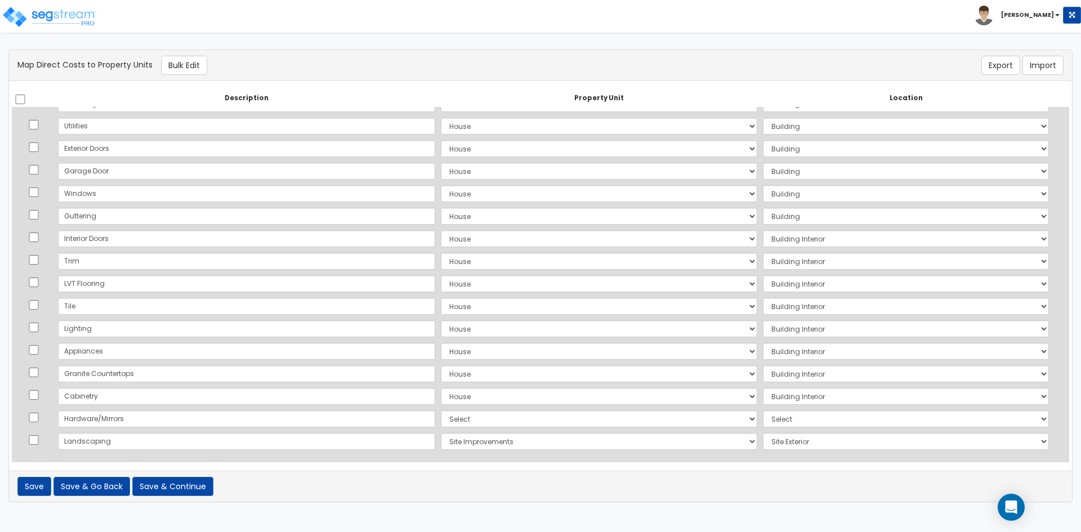
scroll to position [288, 0]
click at [441, 421] on select "Select House Site Improvements Add Additional Property Unit" at bounding box center [599, 417] width 317 height 17
select select "176159"
click at [441, 409] on select "Select House Site Improvements Add Additional Property Unit" at bounding box center [599, 417] width 317 height 17
select select "461"
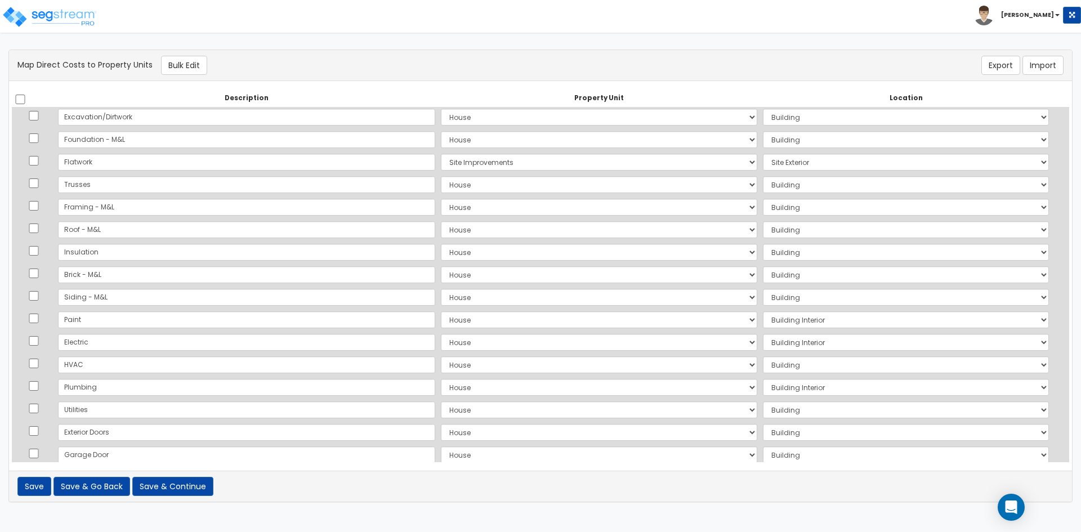
scroll to position [0, 0]
click at [181, 490] on button "Save & Continue" at bounding box center [172, 486] width 81 height 19
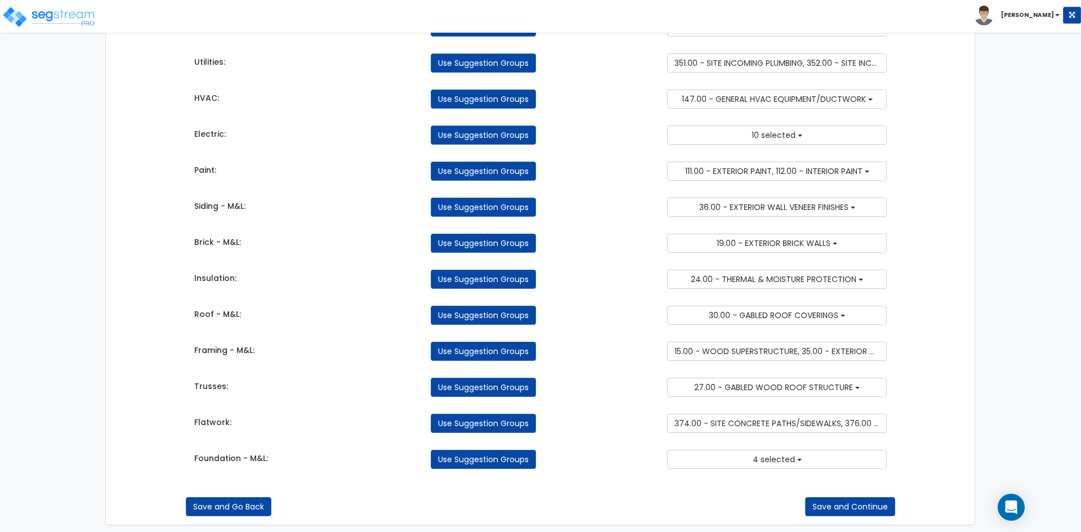
scroll to position [610, 0]
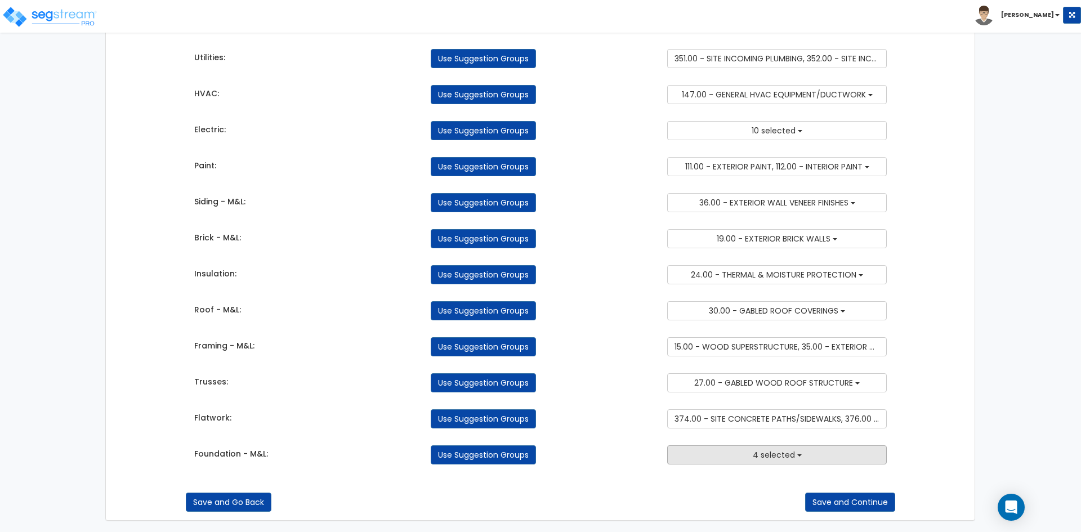
click at [708, 456] on button "4 selected" at bounding box center [777, 455] width 220 height 19
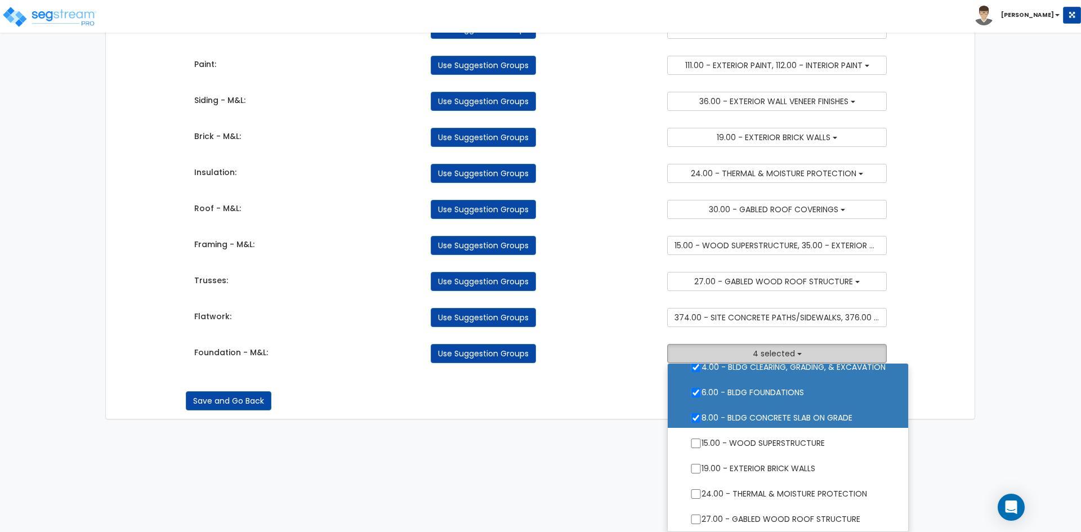
scroll to position [56, 0]
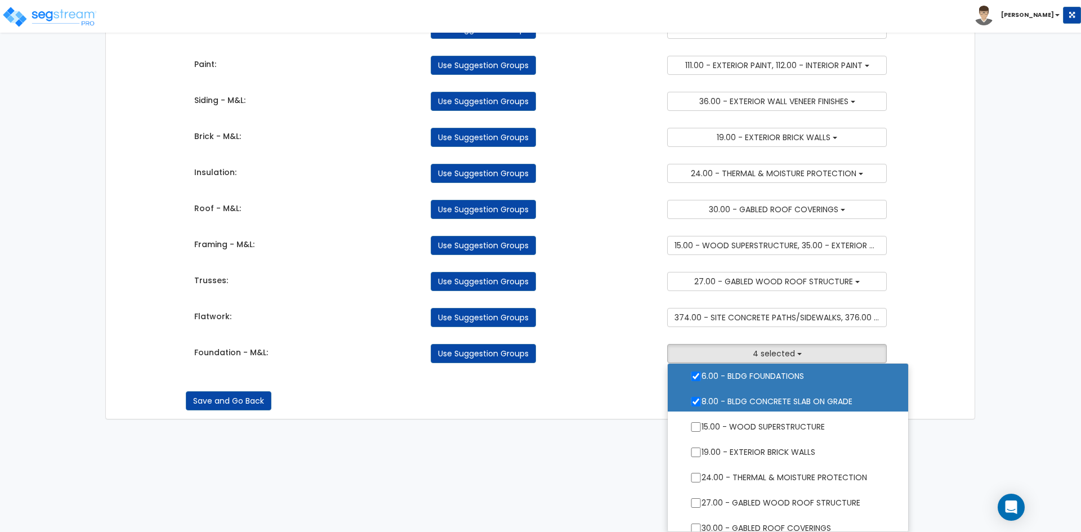
click at [653, 408] on div "Save and Go Back Save and Continue" at bounding box center [541, 400] width 710 height 19
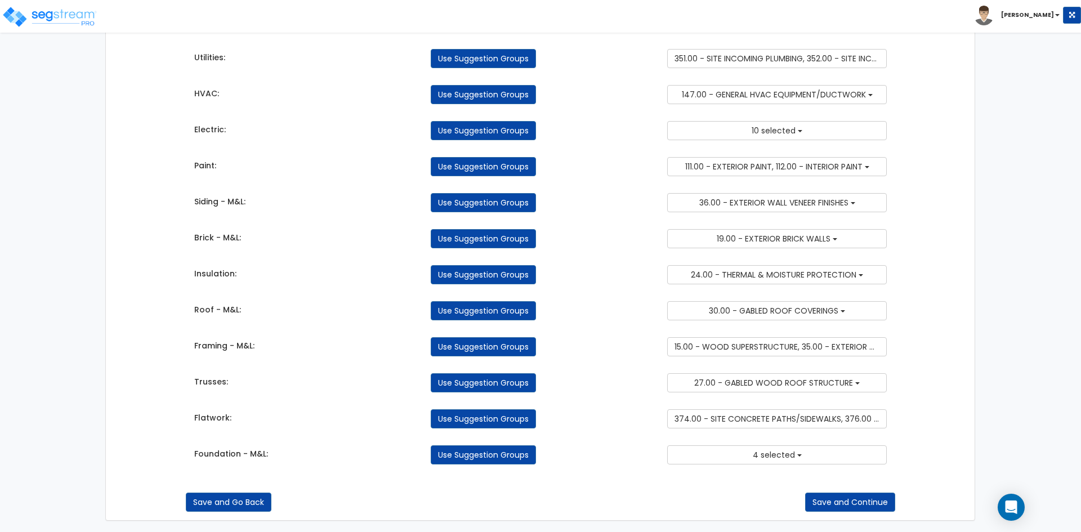
scroll to position [610, 0]
click at [774, 349] on span "15.00 - WOOD SUPERSTRUCTURE, 35.00 - EXTERIOR WOOD STUD WALLS, 47.00 - INTERIOR…" at bounding box center [886, 346] width 423 height 11
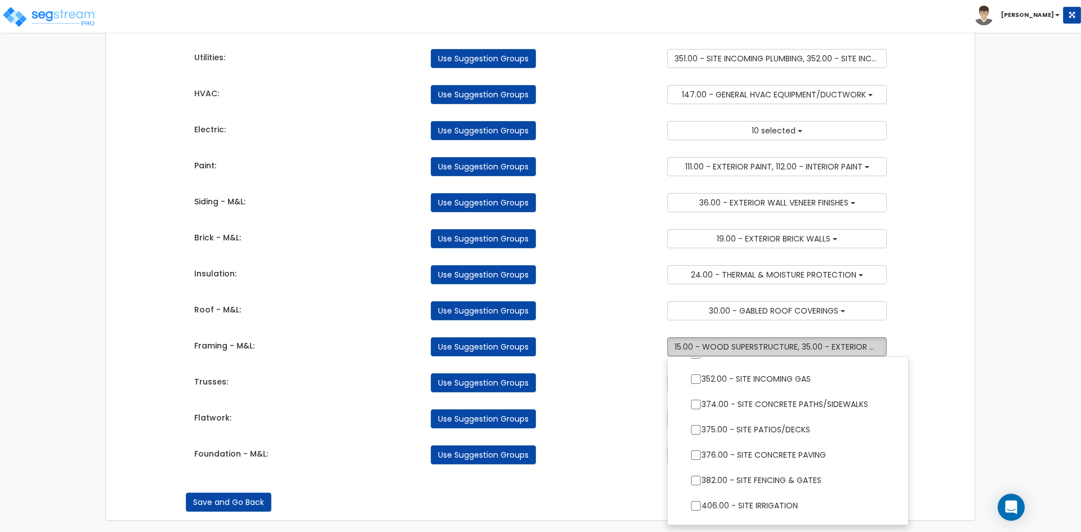
scroll to position [1296, 0]
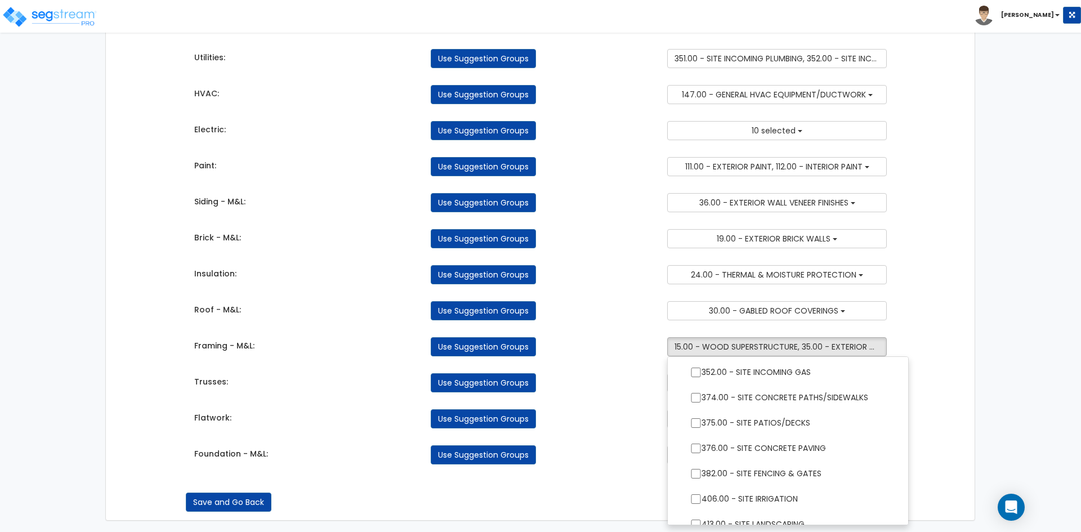
click at [613, 455] on div "Use Suggestion Groups" at bounding box center [540, 455] width 237 height 19
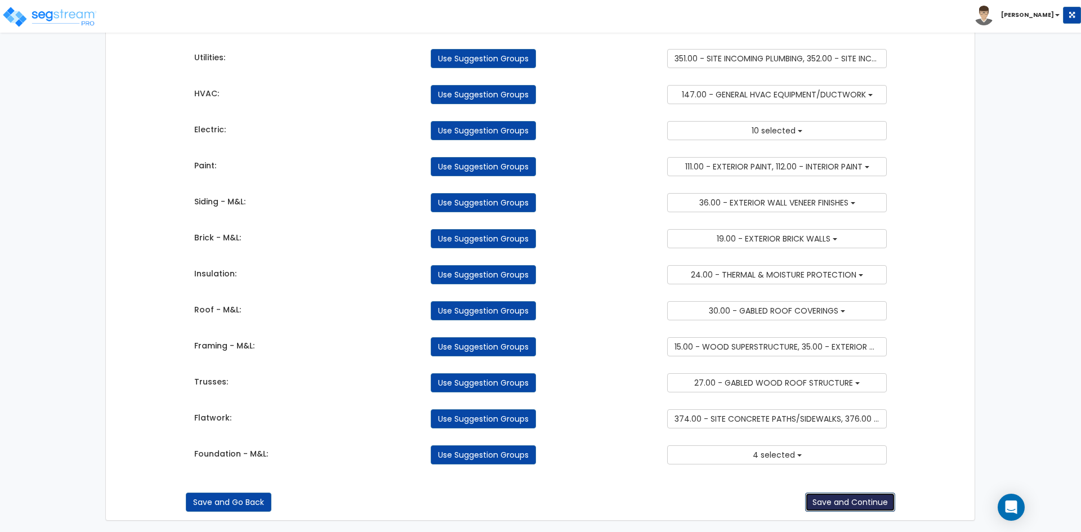
click at [870, 500] on button "Save and Continue" at bounding box center [850, 502] width 90 height 19
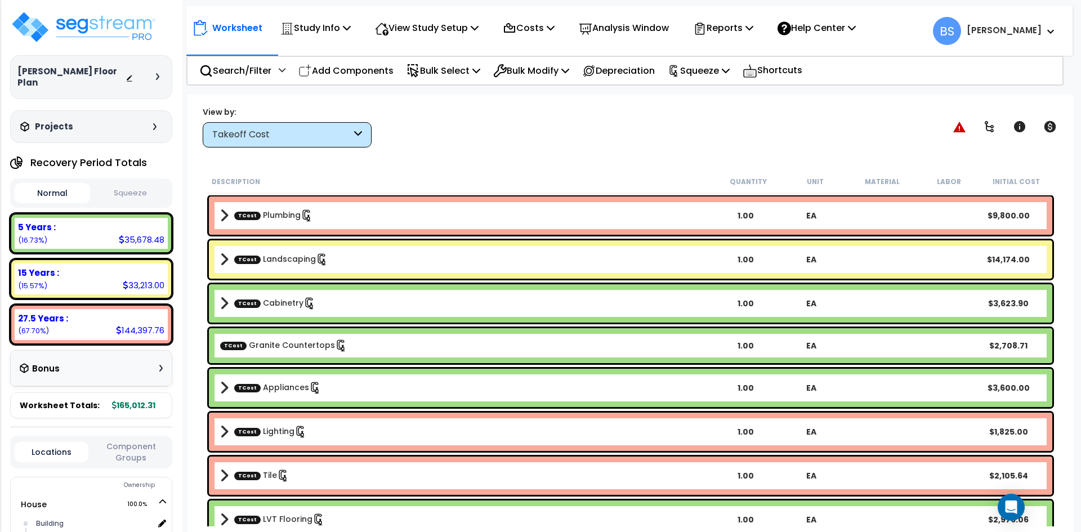
click at [620, 147] on div "View by: Takeoff Cost Takeoff Cost" at bounding box center [631, 127] width 864 height 42
click at [542, 35] on p "Costs" at bounding box center [529, 27] width 52 height 15
click at [537, 49] on link "Indirect Costs" at bounding box center [553, 53] width 112 height 23
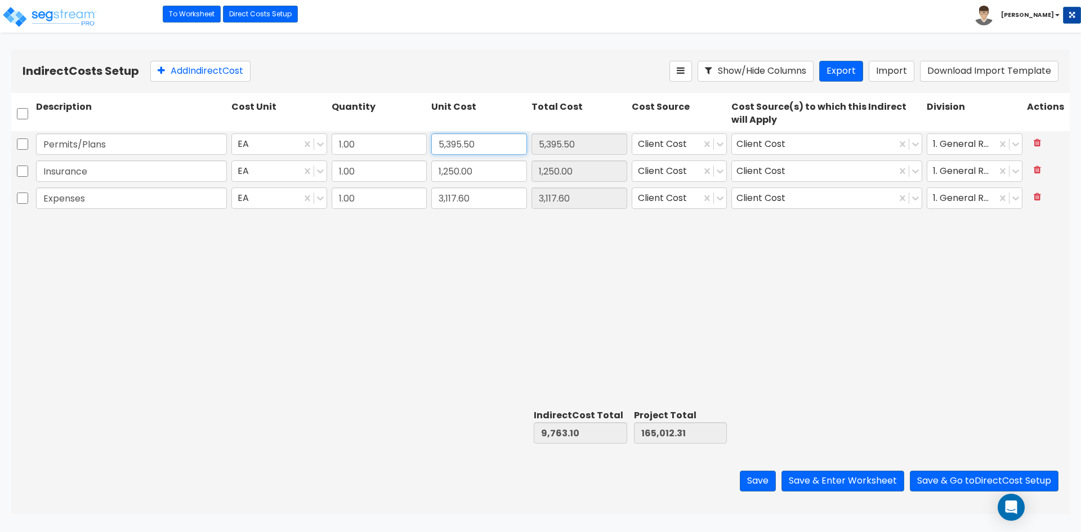
click at [498, 143] on input "5,395.50" at bounding box center [479, 143] width 96 height 21
type input "5,381.50"
click at [492, 178] on input "1,250.00" at bounding box center [479, 171] width 96 height 21
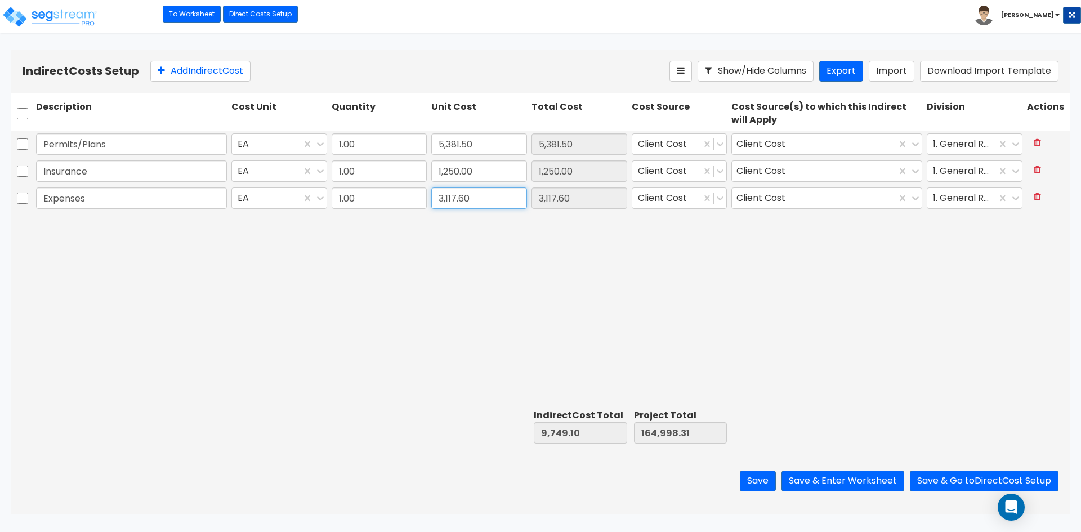
click at [484, 201] on input "3,117.60" at bounding box center [479, 198] width 96 height 21
type input "404.55"
click at [486, 284] on div "Permits/Plans EA 1.00 5,381.50 5,381.50 Client Cost Client Cost 1. General Requ…" at bounding box center [540, 268] width 1059 height 274
click at [973, 484] on button "Save & Go to Direct Cost Setup" at bounding box center [984, 481] width 149 height 21
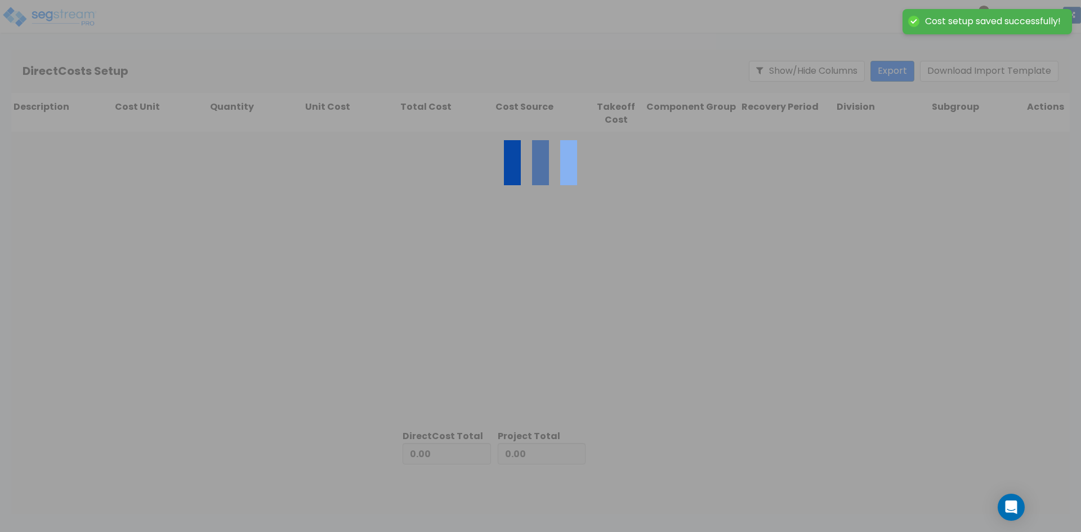
type input "7,036.05"
type input "155,249.21"
type input "162,285.26"
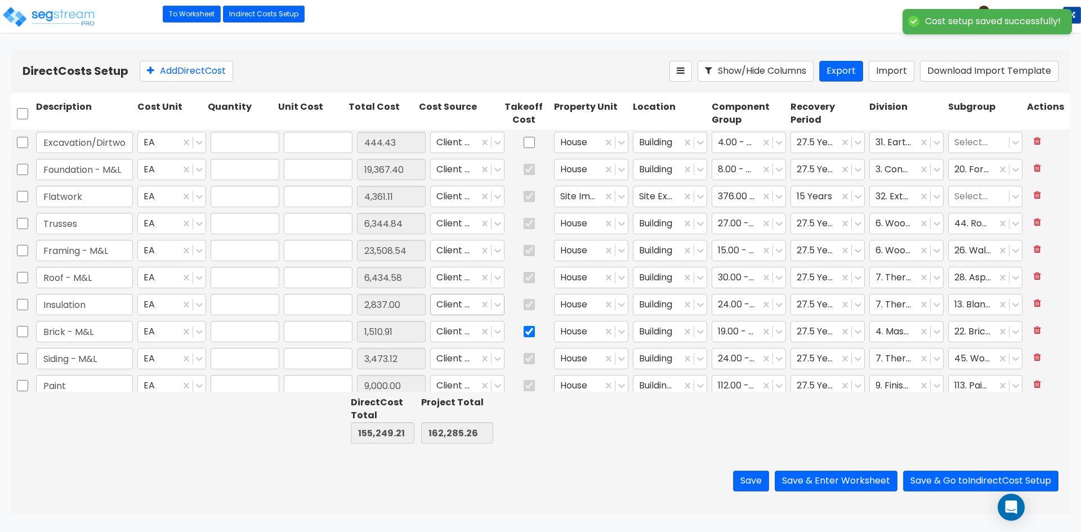
type input "1.00"
type input "444.43"
type input "1.00"
type input "19,367.40"
type input "1.00"
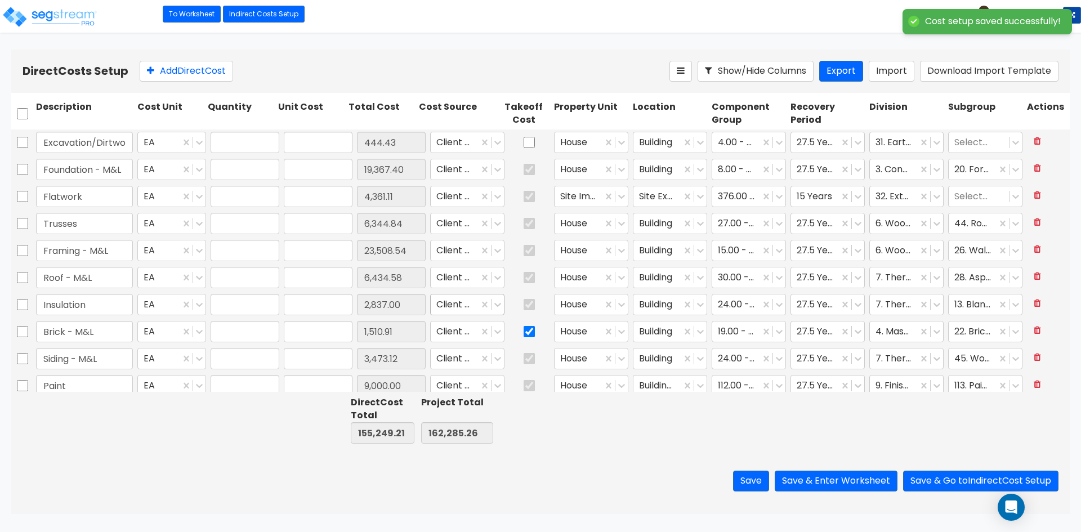
type input "4,361.11"
type input "1.00"
type input "6,344.84"
type input "1.00"
type input "23,508.54"
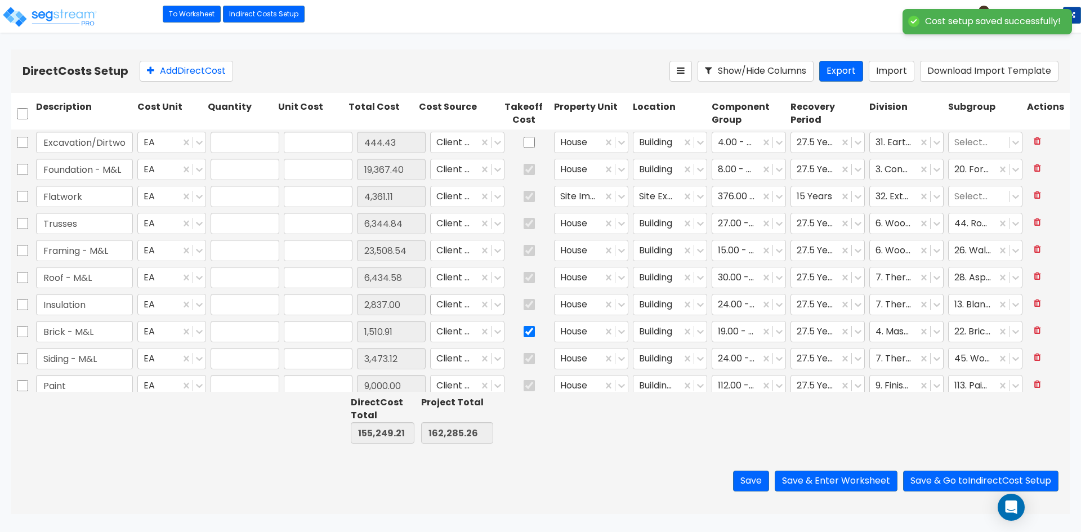
type input "1.00"
type input "6,434.58"
type input "1.00"
type input "2,837.00"
type input "1.00"
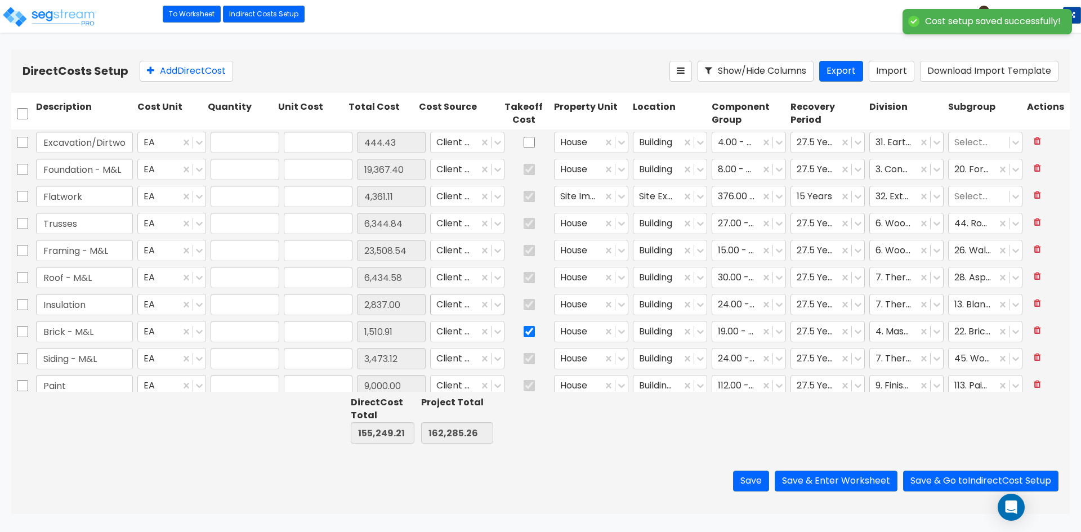
type input "1,510.91"
type input "1.00"
type input "3,473.12"
type input "1.00"
type input "9,000.00"
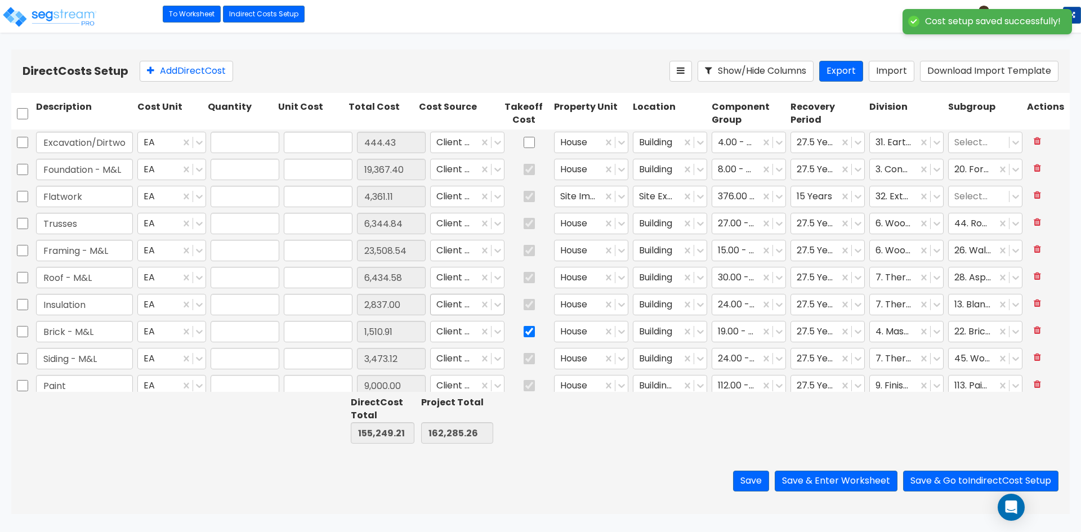
type input "1.00"
type input "7,451.00"
type input "1.00"
type input "8,000.00"
type input "1.00"
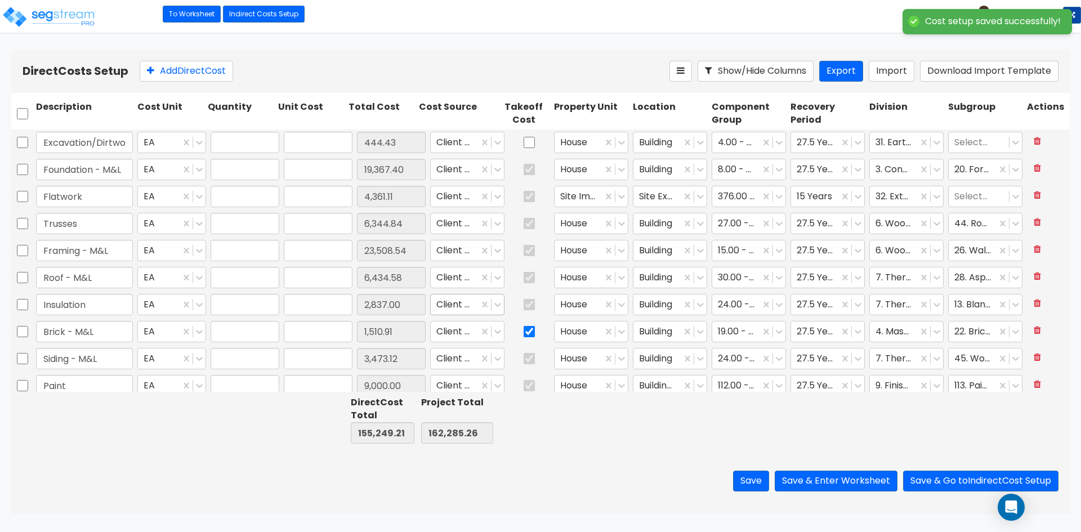
type input "9,800.00"
type input "1.00"
type input "2,607.31"
type input "1.00"
type input "1,464.82"
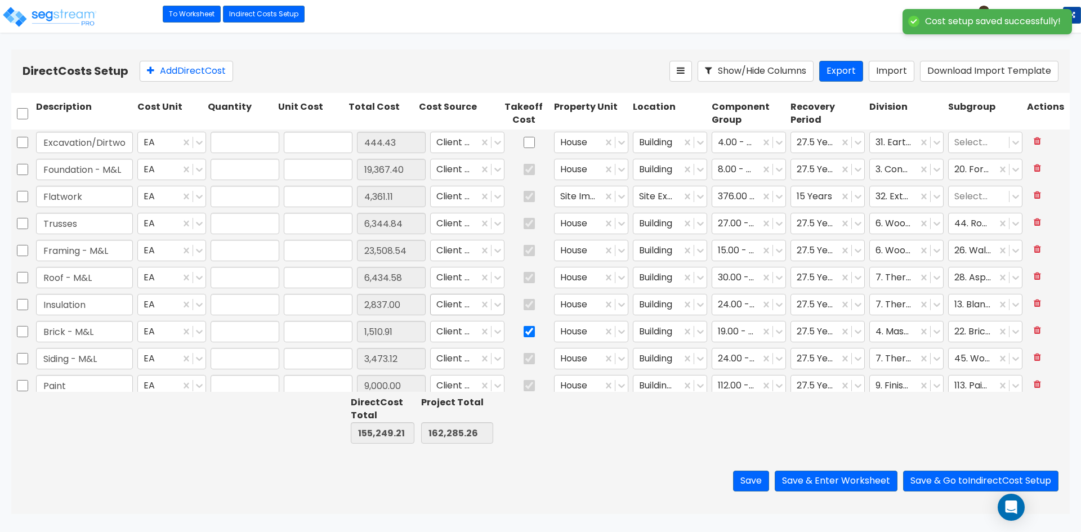
type input "1.00"
type input "1,973.37"
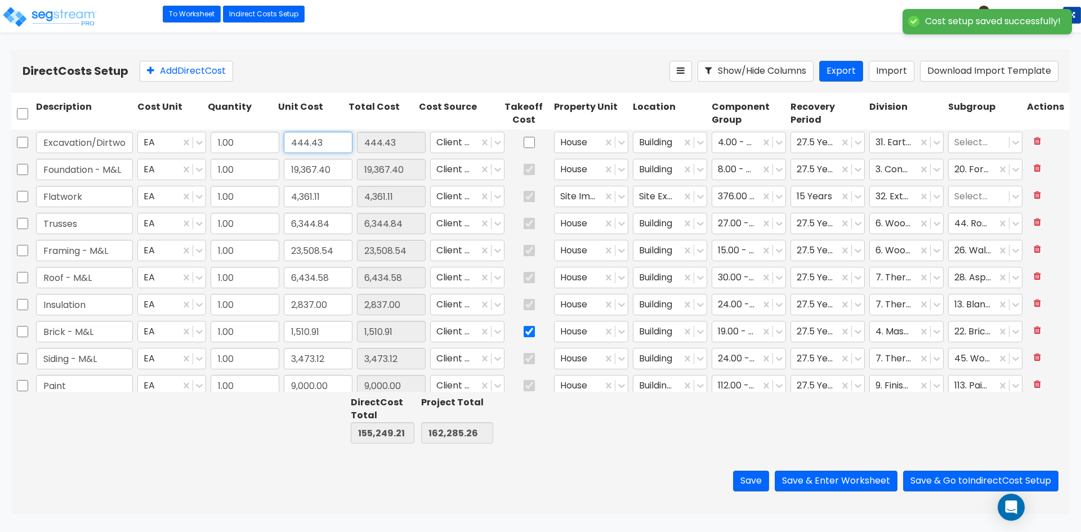
click at [323, 143] on input "444.43" at bounding box center [318, 142] width 69 height 21
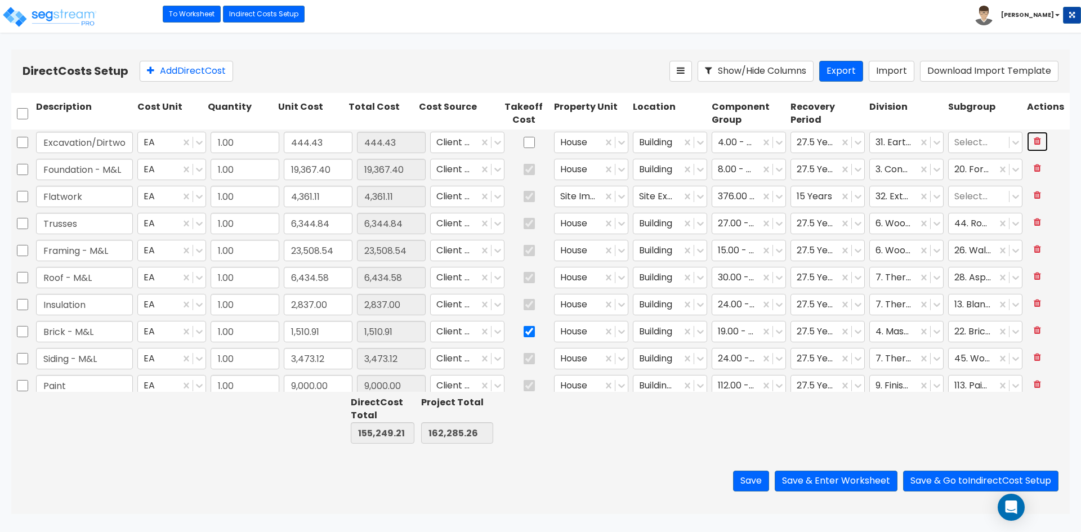
click at [1034, 141] on icon at bounding box center [1037, 140] width 7 height 9
type input "154,804.78"
type input "161,840.83"
type input "Foundation - M&L"
type input "19,367.40"
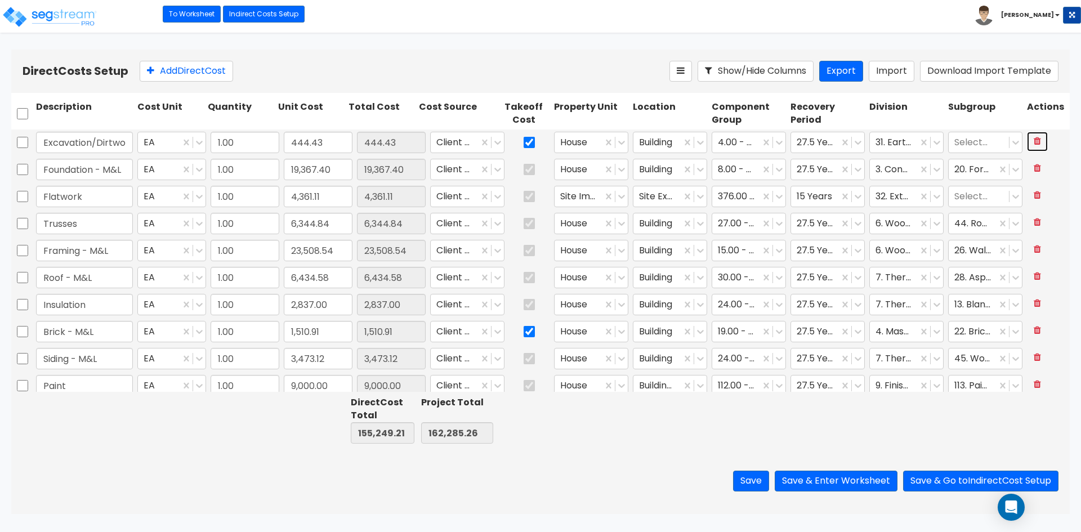
checkbox input "true"
type input "Flatwork"
type input "4,361.11"
type input "Trusses"
type input "6,344.84"
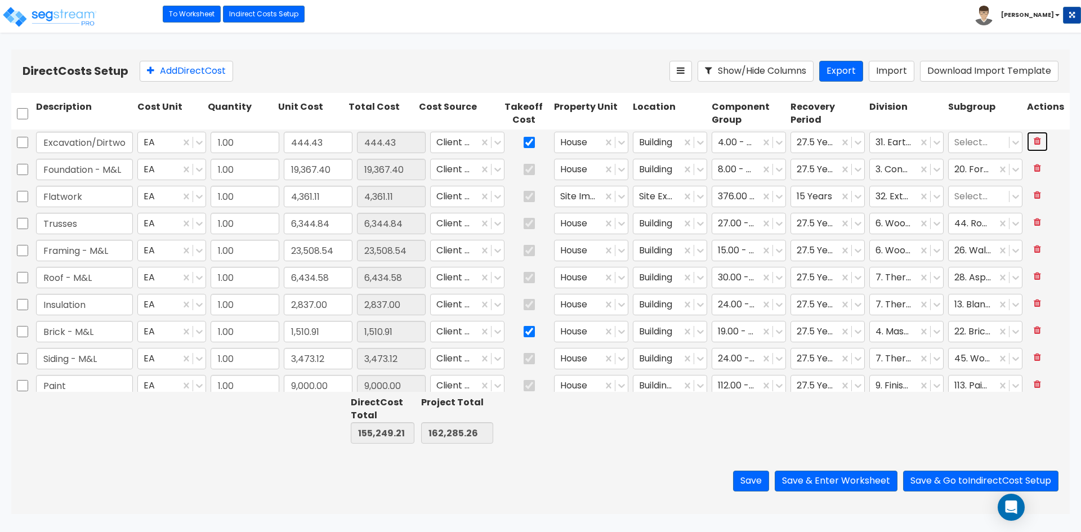
type input "Framing - M&L"
type input "23,508.54"
type input "Roof - M&L"
type input "6,434.58"
type input "Insulation"
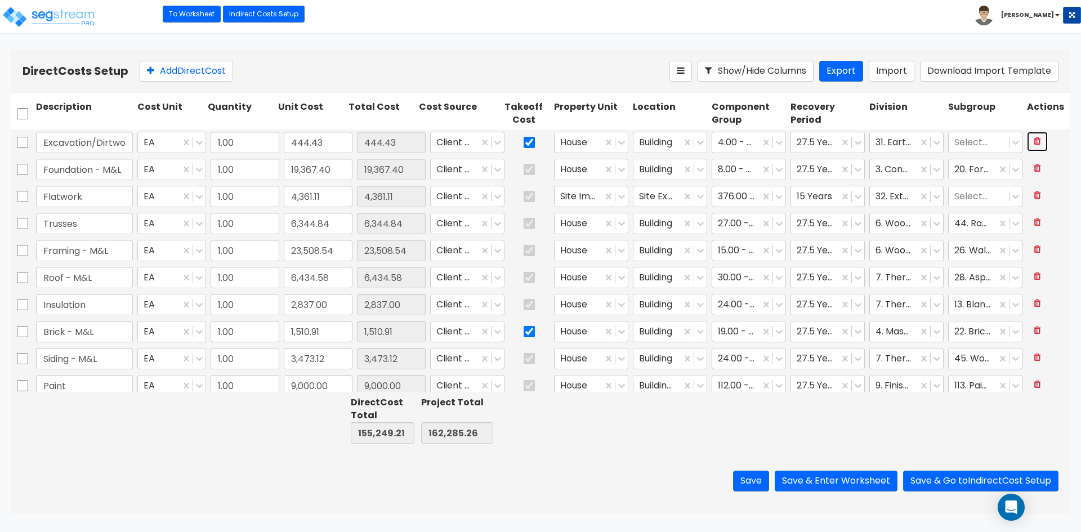
type input "2,837.00"
type input "Brick - M&L"
type input "1,510.91"
type input "Siding - M&L"
type input "3,473.12"
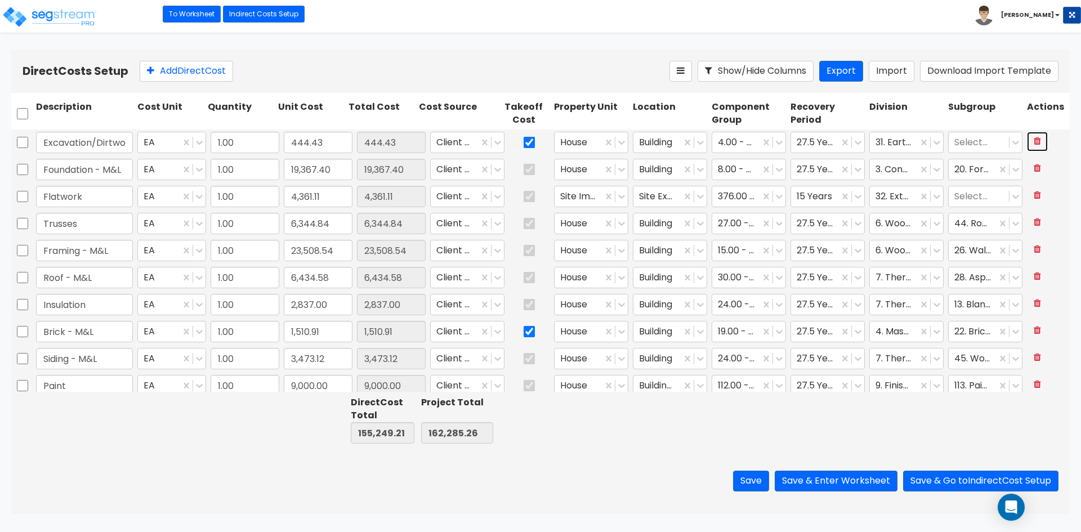
type input "Paint"
type input "9,000.00"
type input "Electric"
type input "7,451.00"
type input "HVAC"
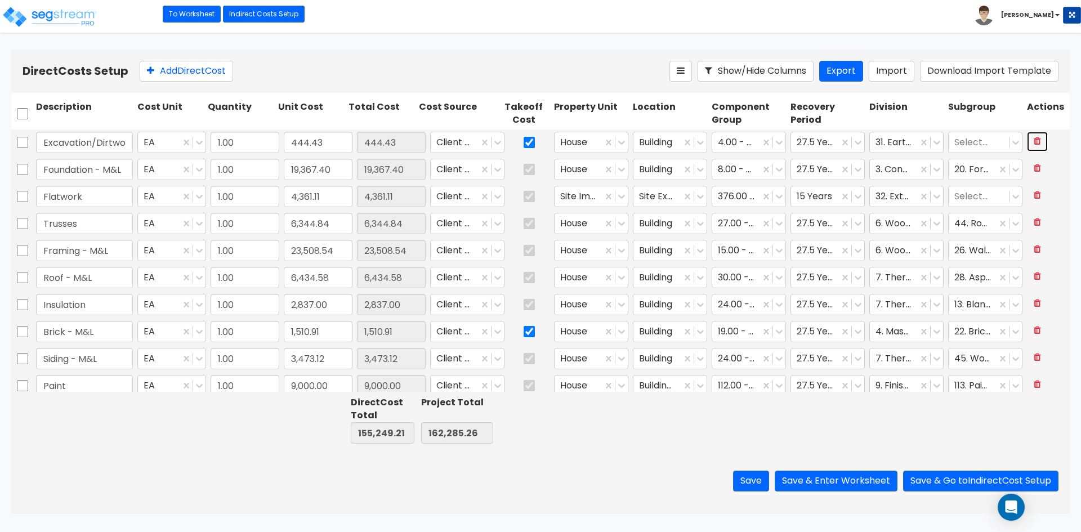
type input "8,000.00"
type input "Plumbing"
type input "9,800.00"
type input "Utilities"
type input "2,607.31"
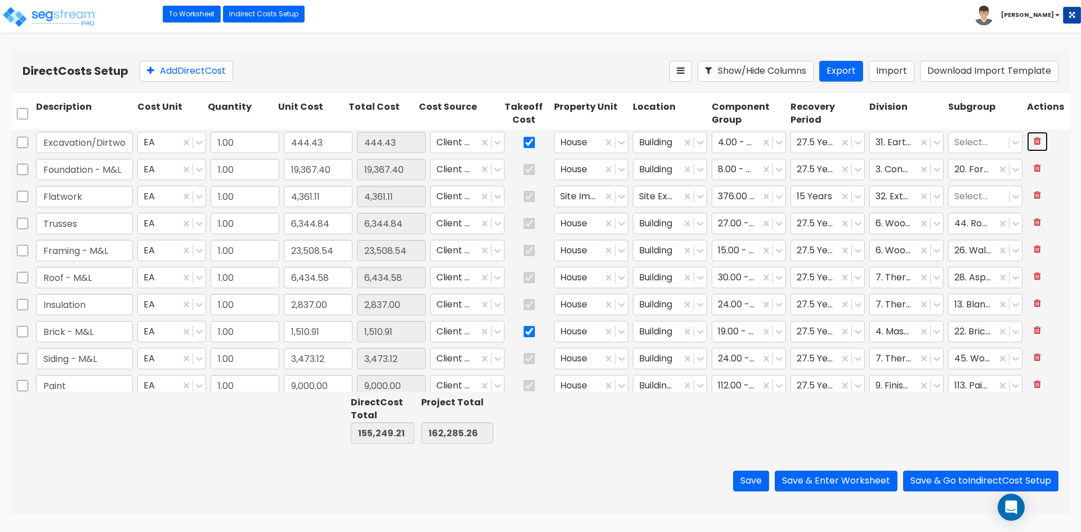
type input "Exterior Doors"
type input "1,464.82"
type input "Garage Door"
type input "1,973.37"
type input "Windows"
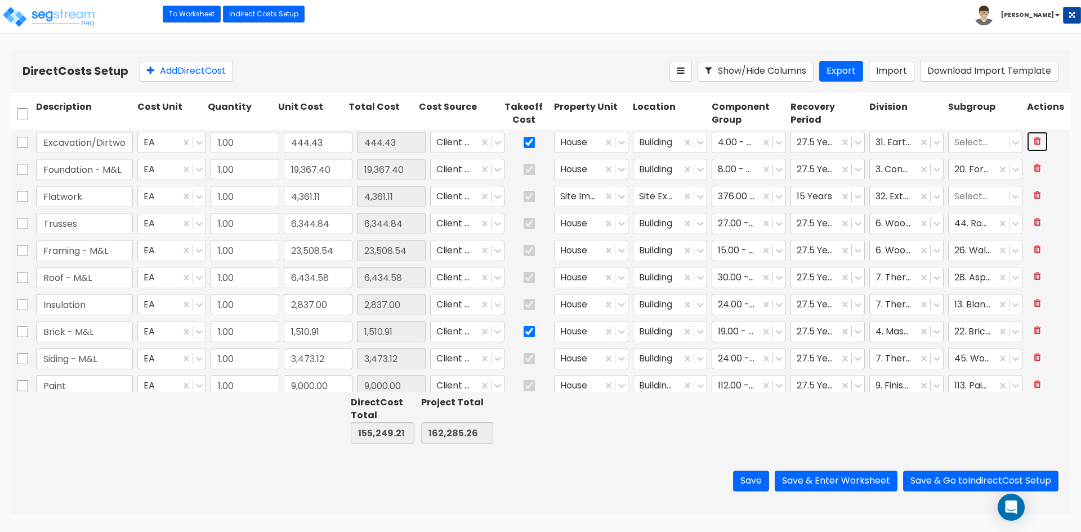
type input "0.00"
type input "19,367.40"
type input "4,361.11"
type input "6,344.84"
type input "23,508.54"
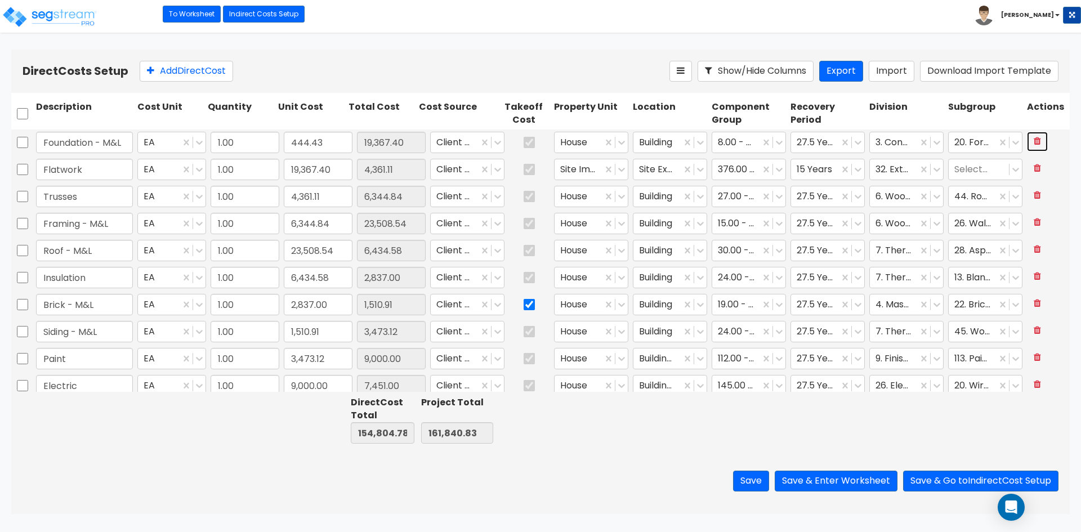
type input "6,434.58"
type input "2,837.00"
type input "1,510.91"
type input "3,473.12"
type input "9,000.00"
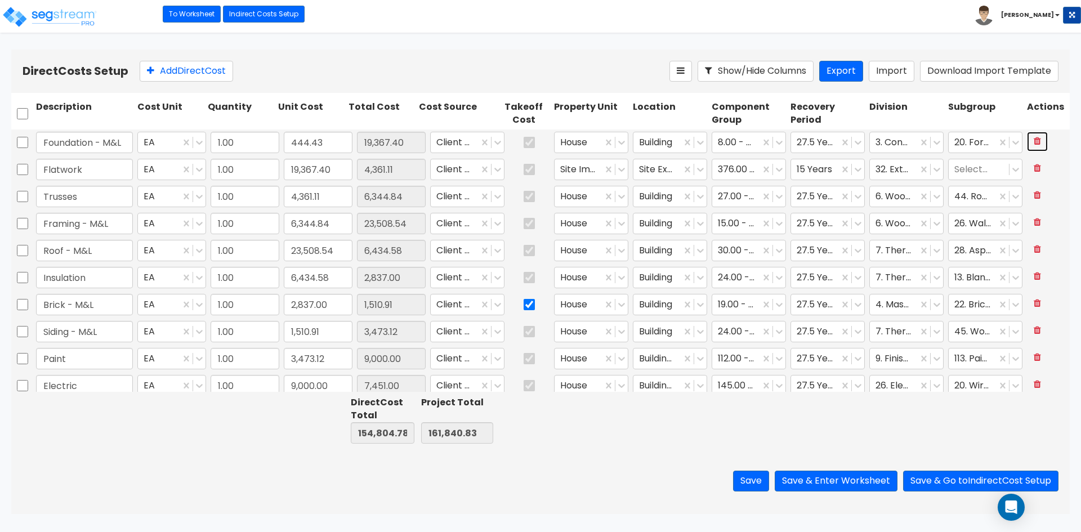
type input "7,451.00"
type input "8,000.00"
type input "9,800.00"
type input "2,607.31"
type input "1,464.82"
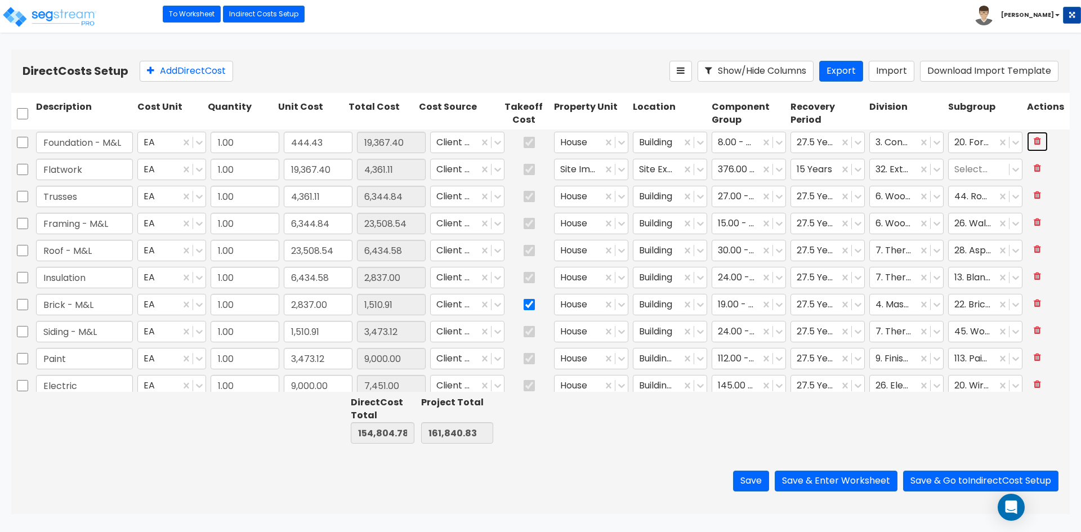
type input "1,973.37"
type input "0.00"
click at [335, 139] on input "19,367.40" at bounding box center [318, 142] width 69 height 21
click at [331, 146] on input "19,367.40" at bounding box center [318, 142] width 69 height 21
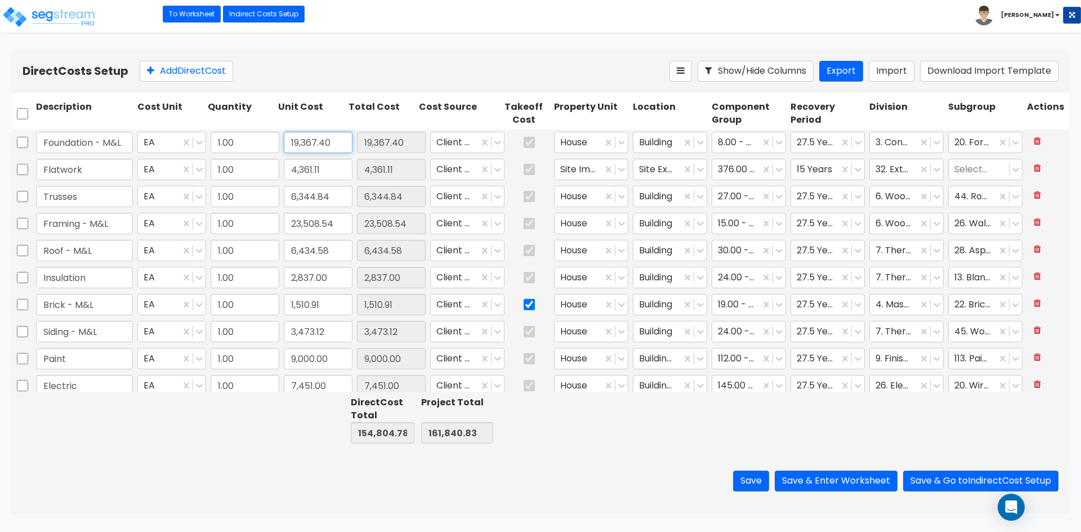
paste input "7,229.49"
type input "17,229.49"
type input "152,666.87"
type input "159,702.92"
type input "17,229.49"
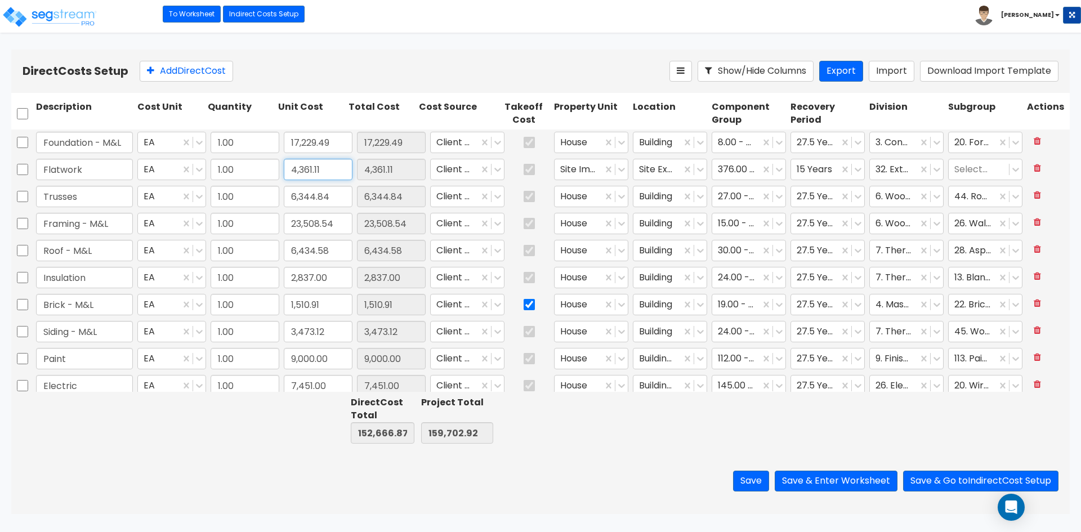
click at [324, 174] on input "4,361.11" at bounding box center [318, 169] width 69 height 21
paste input "799.7"
type input "4,799.71"
type input "153,105.47"
type input "160,141.52"
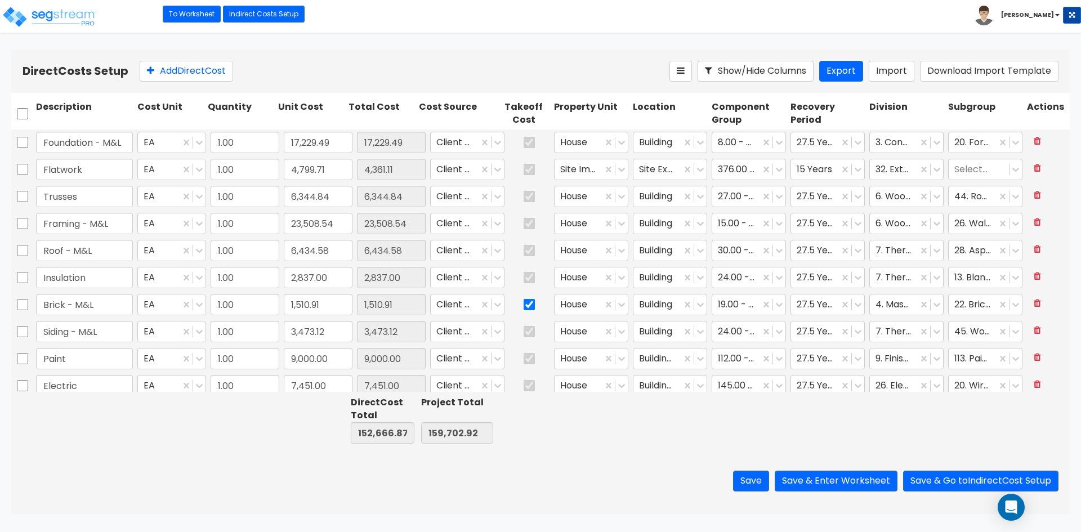
type input "4,799.71"
click at [341, 201] on input "6,344.84" at bounding box center [318, 196] width 69 height 21
type input "5,878.16"
click at [339, 222] on input "23,508.54" at bounding box center [318, 223] width 69 height 21
type input "152,638.79"
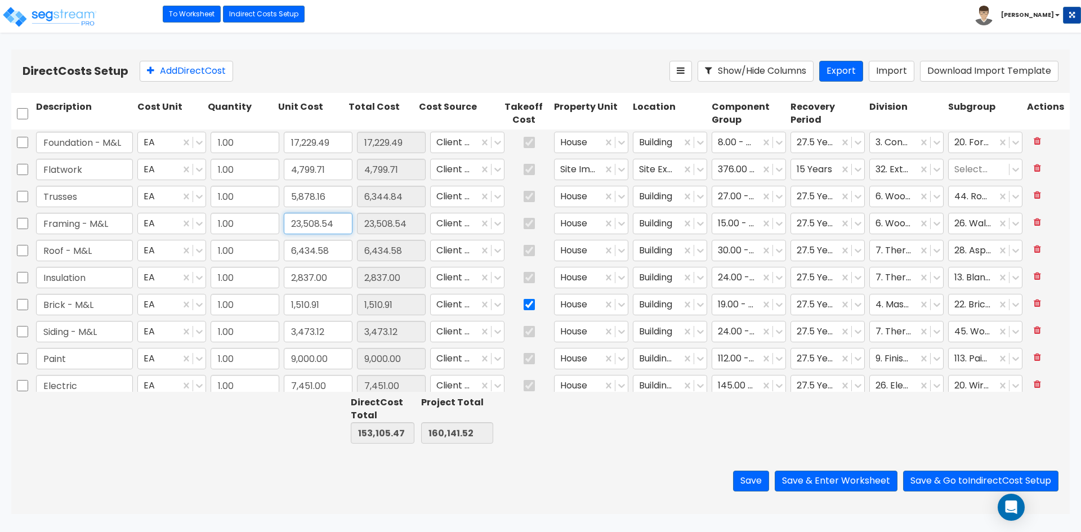
type input "159,674.84"
type input "5,878.16"
click at [333, 224] on input "23,508.54" at bounding box center [318, 223] width 69 height 21
paste input "993.66"
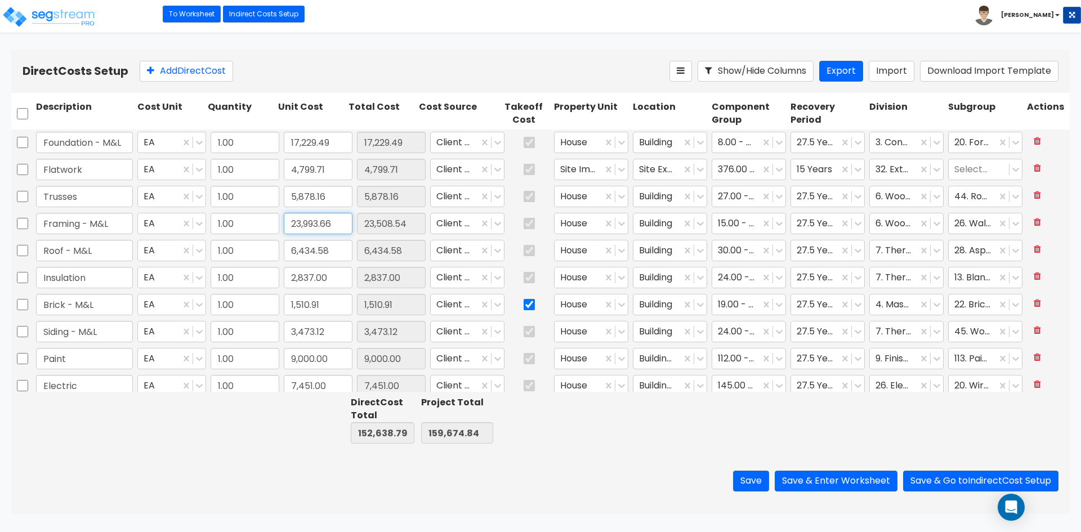
type input "23,993.66"
click at [330, 253] on input "6,434.58" at bounding box center [318, 250] width 69 height 21
type input "153,123.91"
type input "160,159.96"
type input "23,993.66"
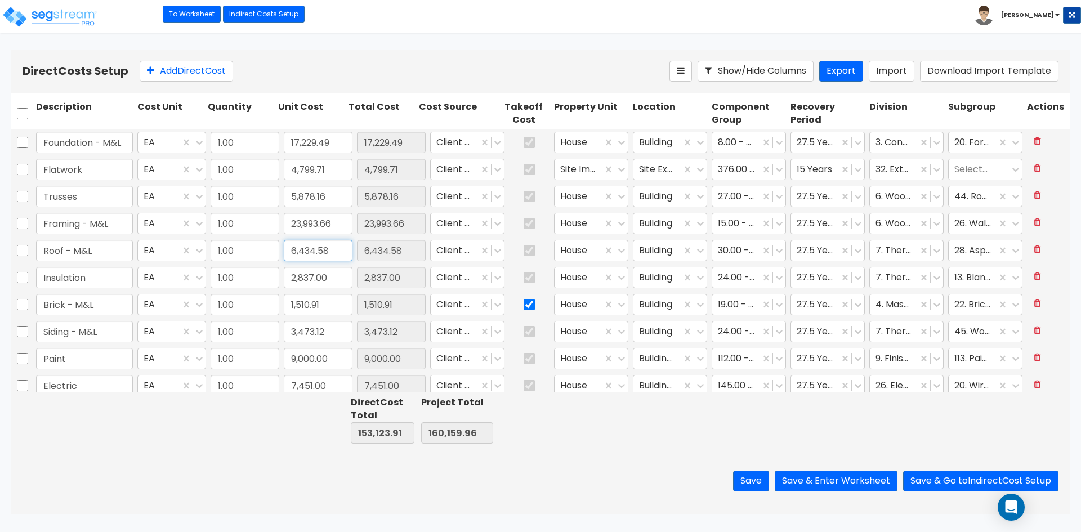
click at [340, 253] on input "6,434.58" at bounding box center [318, 250] width 69 height 21
paste input "098.12"
type input "6,098.12"
click at [332, 274] on input "2,837.00" at bounding box center [318, 277] width 69 height 21
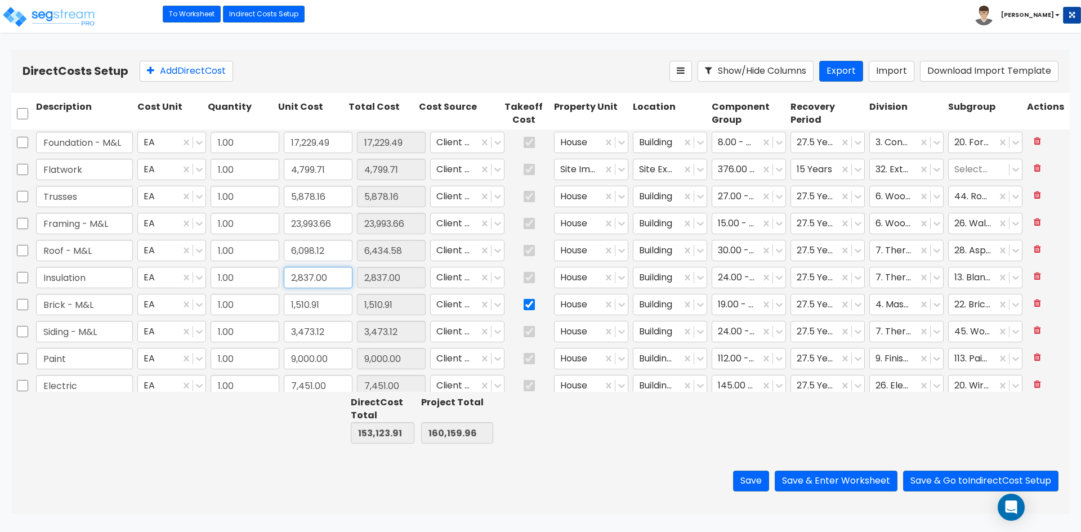
type input "152,787.45"
type input "159,823.50"
type input "6,098.12"
type input "2,836"
click at [337, 308] on input "1,510.91" at bounding box center [318, 304] width 69 height 21
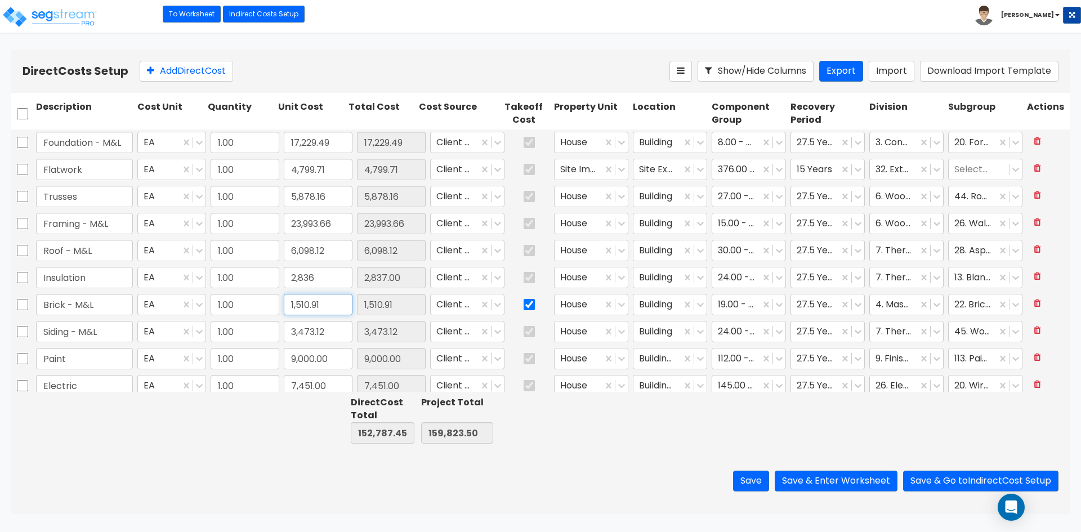
type input "152,786.45"
type input "159,822.50"
type input "2,836.00"
click at [341, 331] on input "3,473.12" at bounding box center [318, 331] width 69 height 21
paste input "809.43"
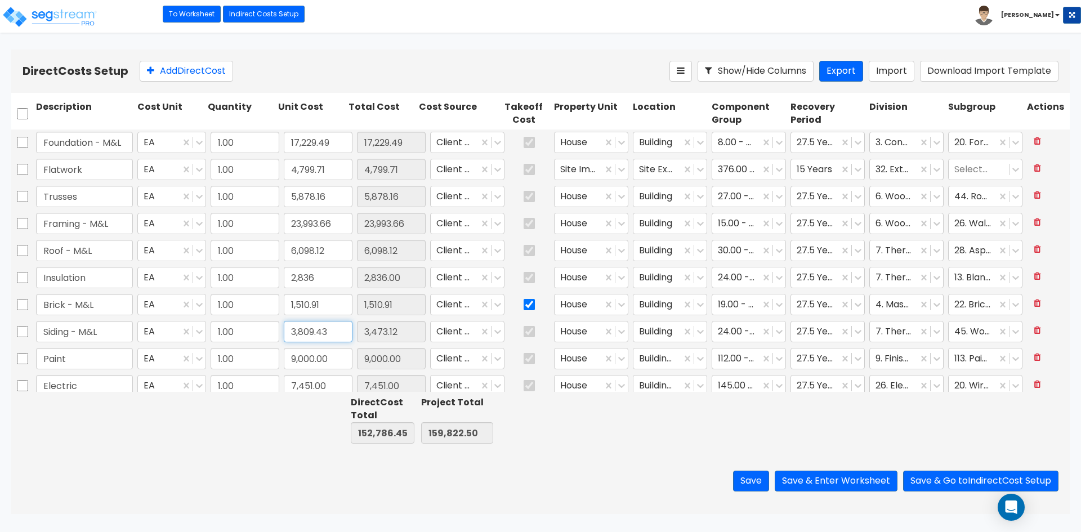
type input "3,809.43"
click at [331, 354] on input "9,000.00" at bounding box center [318, 358] width 69 height 21
type input "153,122.76"
type input "160,158.81"
type input "3,809.43"
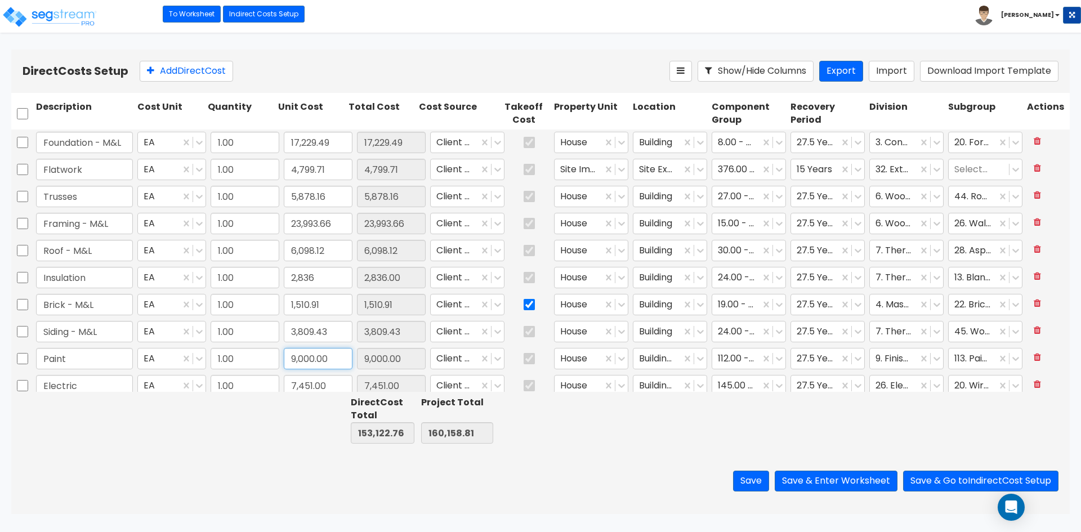
scroll to position [56, 0]
click at [336, 326] on input "7,451.00" at bounding box center [318, 329] width 69 height 21
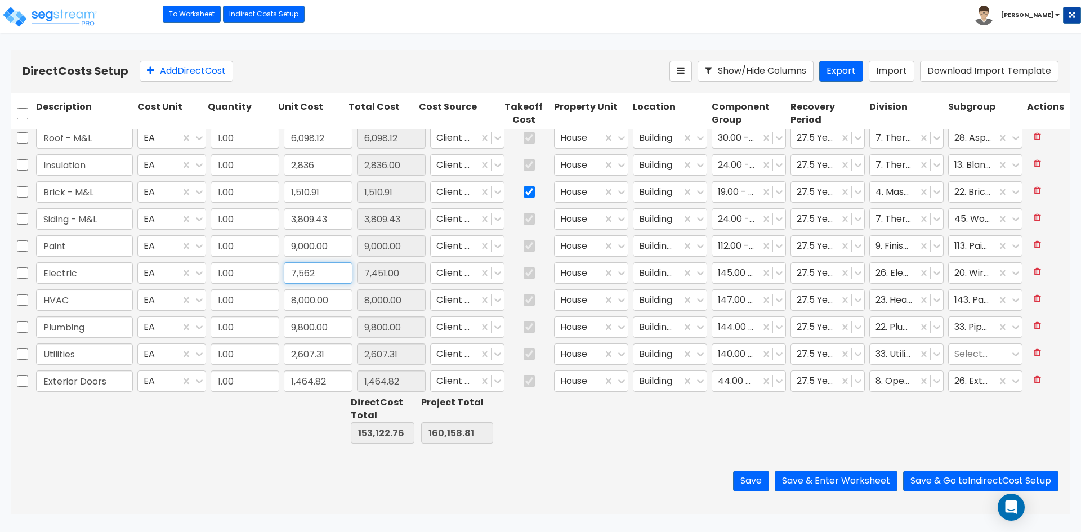
type input "7,562"
click at [324, 353] on input "2,607.31" at bounding box center [318, 354] width 69 height 21
type input "153,233.76"
type input "160,269.81"
type input "7,562.00"
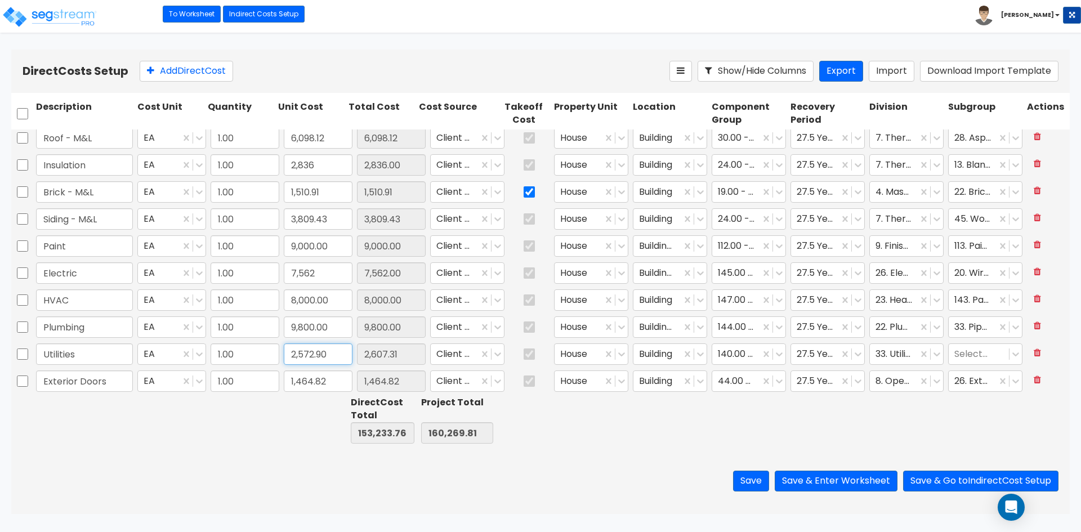
type input "2,572.90"
click at [326, 385] on input "1,464.82" at bounding box center [318, 381] width 69 height 21
type input "153,199.35"
type input "160,235.40"
type input "2,572.90"
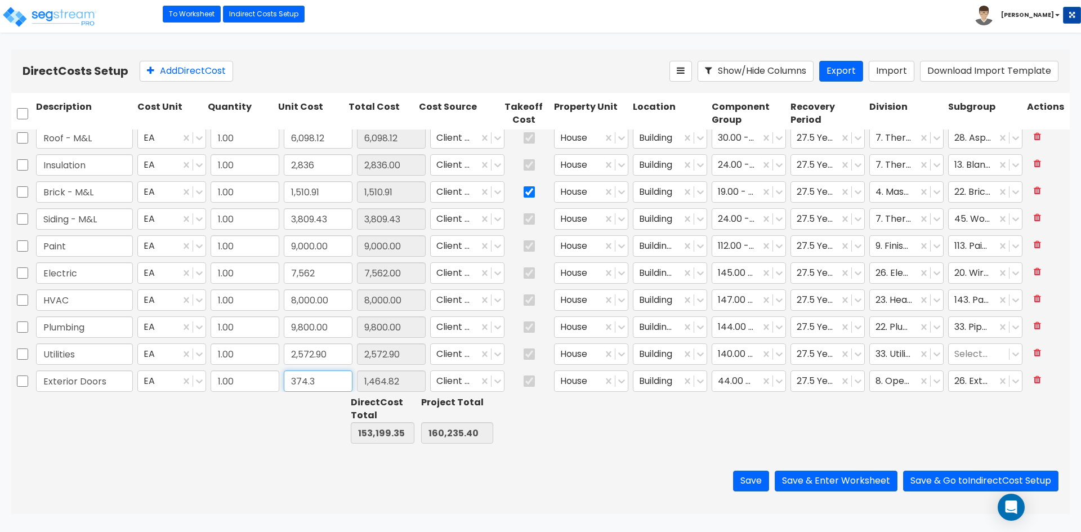
type input "374.39"
type input "1.00"
type input "6,098.12"
type input "374.39"
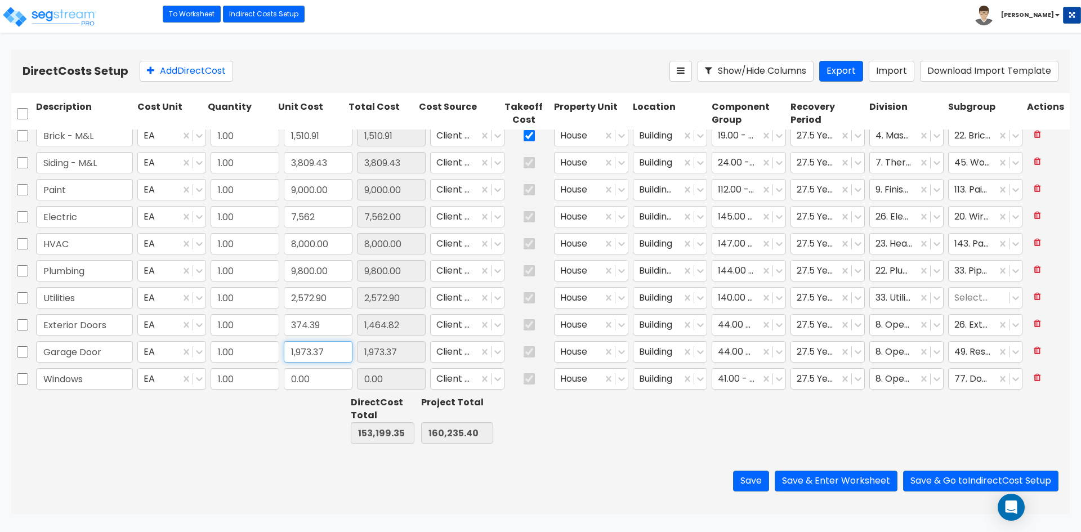
click at [335, 353] on input "1,973.37" at bounding box center [318, 351] width 69 height 21
type input "152,108.92"
type input "159,144.97"
type input "374.39"
type input "2,027.62"
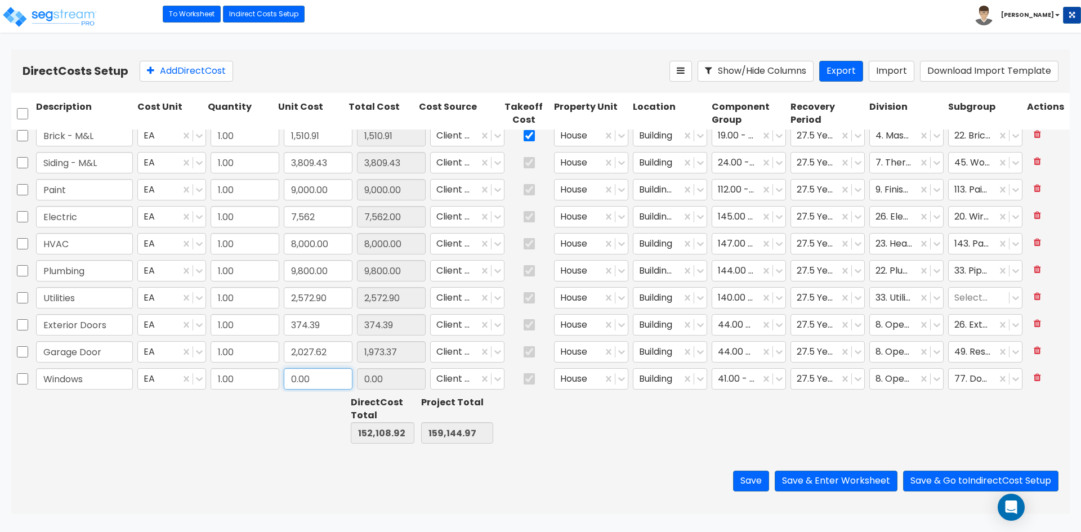
click at [322, 381] on input "0.00" at bounding box center [318, 378] width 69 height 21
type input "152,163.17"
type input "159,199.22"
type input "2,027.62"
type input "1,465.53"
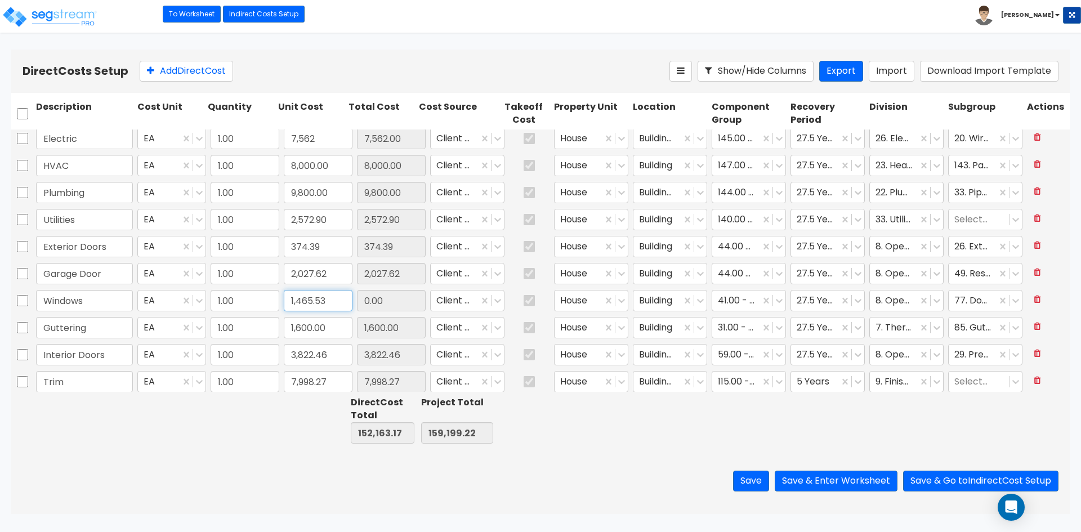
scroll to position [282, 0]
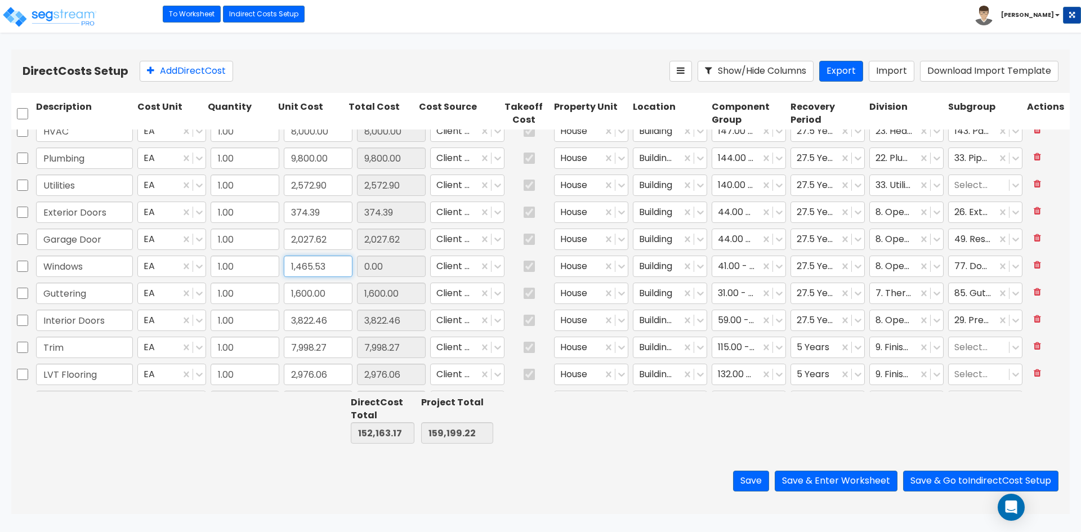
type input "1.00"
type input "2,236.74"
type input "1.00"
type input "9,000.00"
type input "1,465.53"
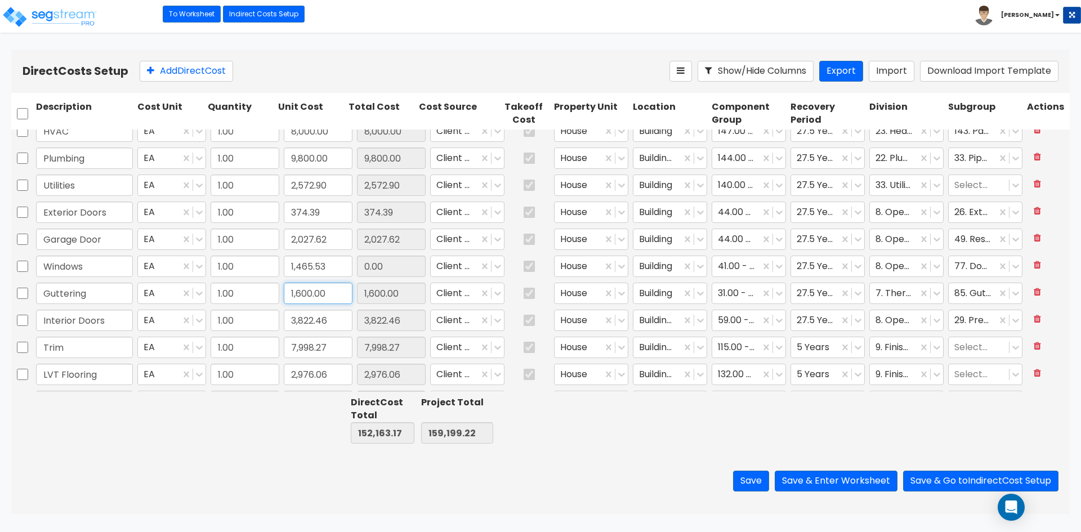
click at [332, 296] on input "1,600.00" at bounding box center [318, 293] width 69 height 21
type input "153,628.70"
type input "160,664.75"
type input "1,465.53"
type input "730"
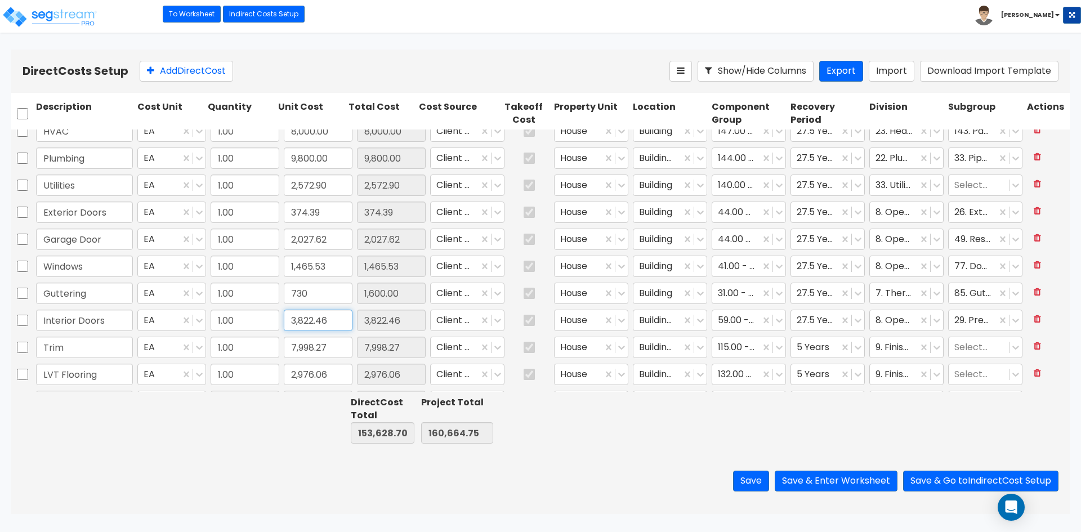
click at [328, 317] on input "3,822.46" at bounding box center [318, 320] width 69 height 21
type input "152,758.70"
type input "159,794.75"
type input "730.00"
type input "2,331.67"
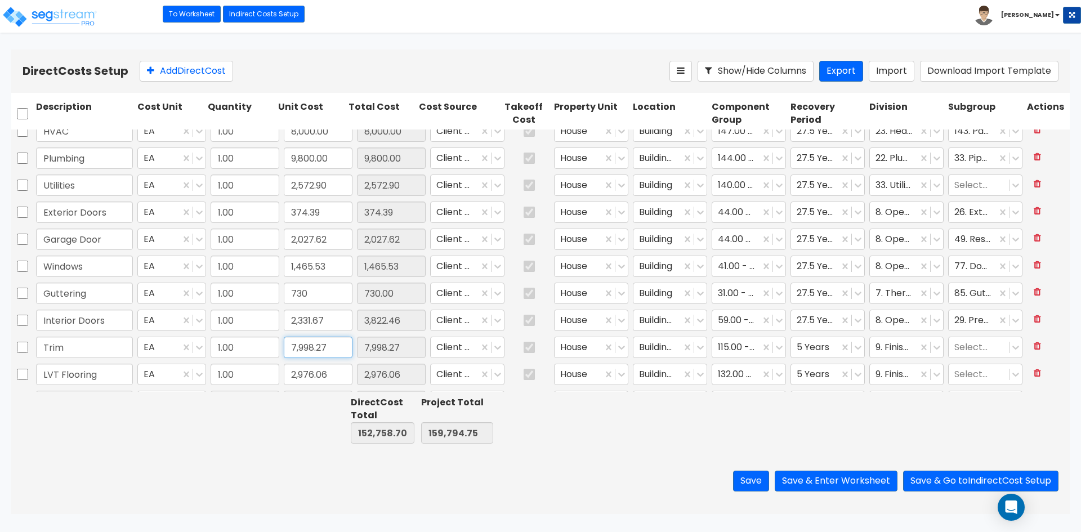
click at [324, 345] on input "7,998.27" at bounding box center [318, 347] width 69 height 21
type input "151,267.91"
type input "158,303.96"
type input "2,331.67"
click at [337, 352] on input "7,998.27" at bounding box center [318, 347] width 69 height 21
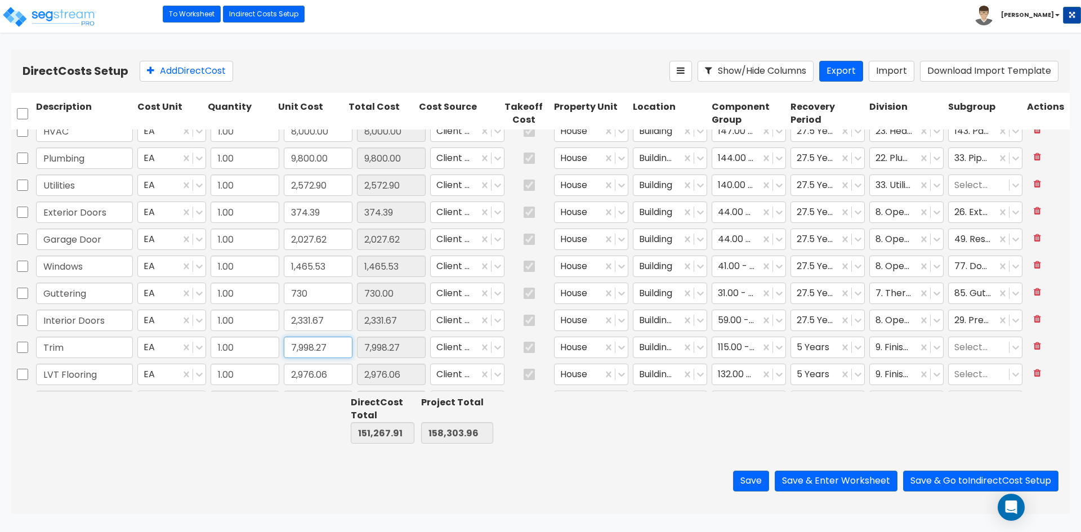
click at [337, 352] on input "7,998.27" at bounding box center [318, 347] width 69 height 21
paste input "4,555.23"
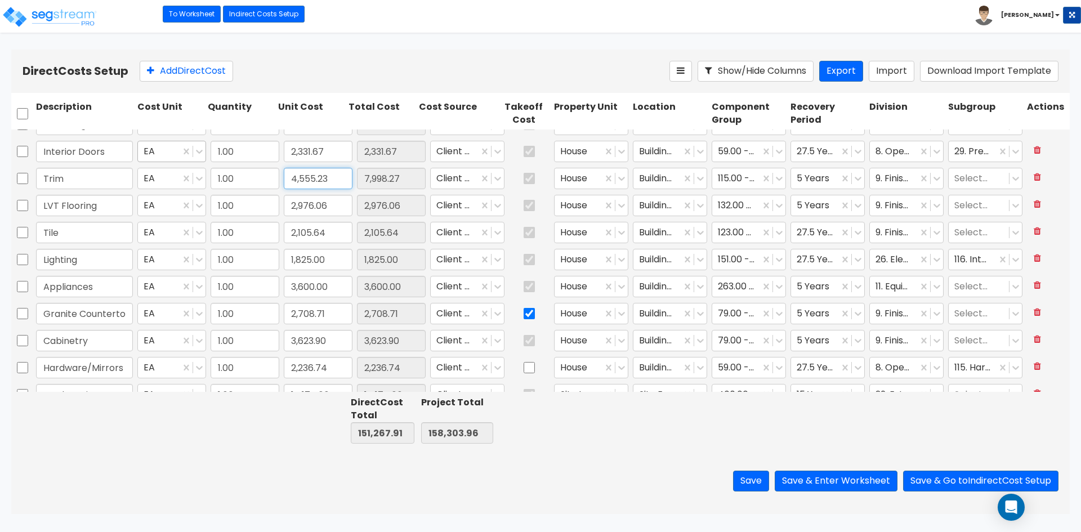
scroll to position [468, 0]
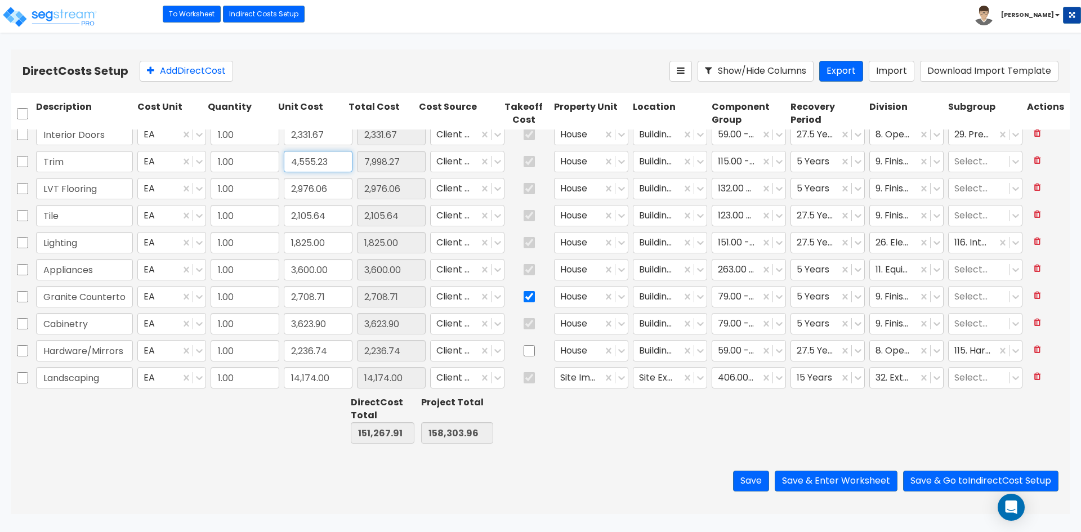
type input "4,555.23"
type input "147,824.87"
type input "154,860.92"
type input "4,555.23"
click at [337, 190] on input "2,976.06" at bounding box center [318, 188] width 69 height 21
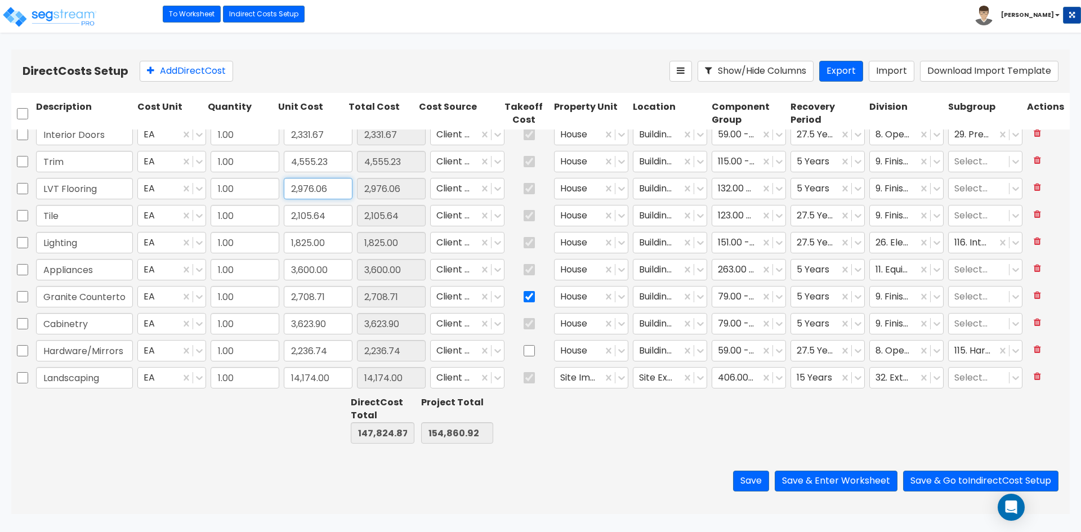
paste input "3,643.8"
type input "3,643.86"
type input "148,492.67"
type input "155,528.72"
type input "3,643.86"
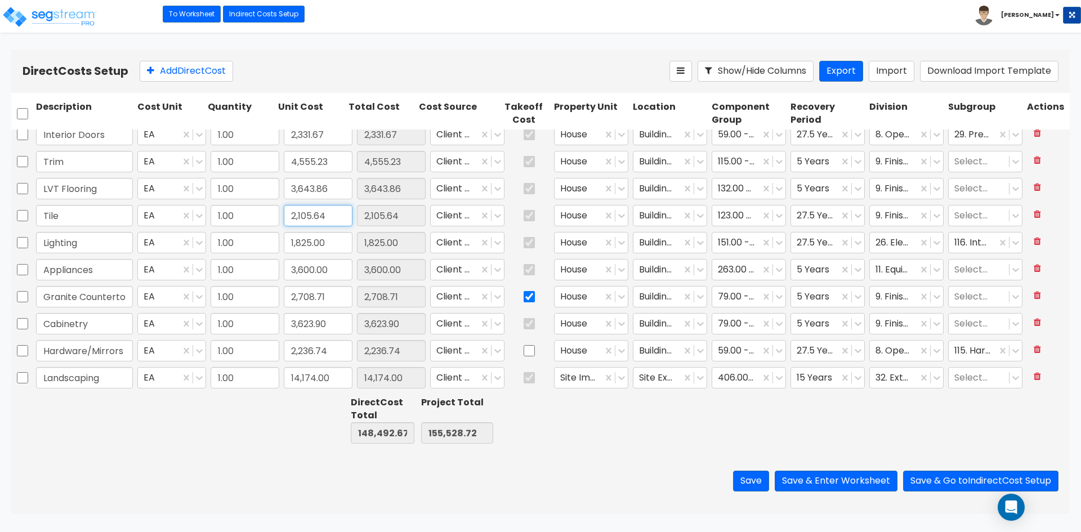
click at [331, 220] on input "2,105.64" at bounding box center [318, 215] width 69 height 21
paste input "text"
type input "2,105.64"
click at [328, 248] on input "1,825.00" at bounding box center [318, 242] width 69 height 21
click at [333, 274] on input "3,600.00" at bounding box center [318, 269] width 69 height 21
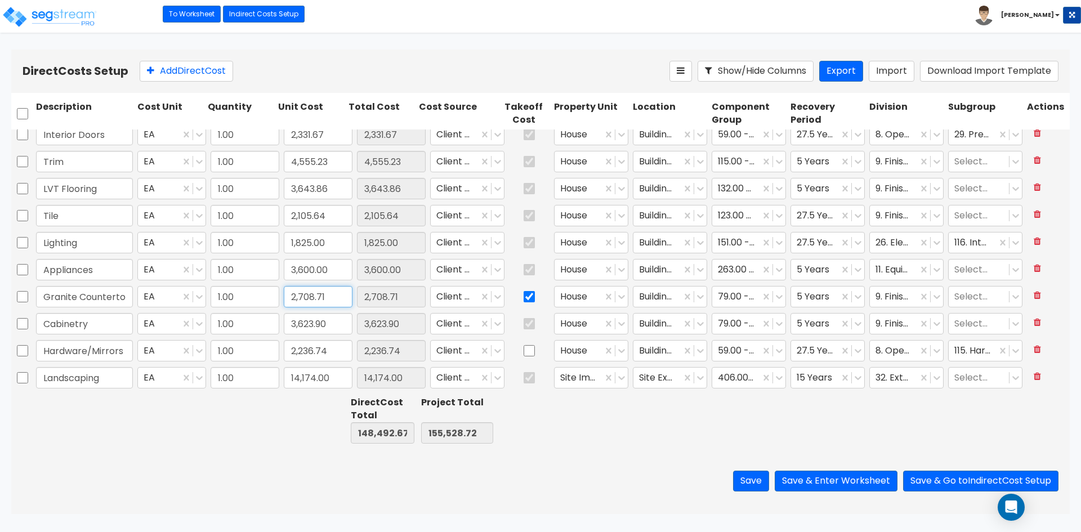
click at [337, 298] on input "2,708.71" at bounding box center [318, 296] width 69 height 21
type input "2,455.50"
type input "148,239.46"
type input "155,275.51"
type input "2,455.50"
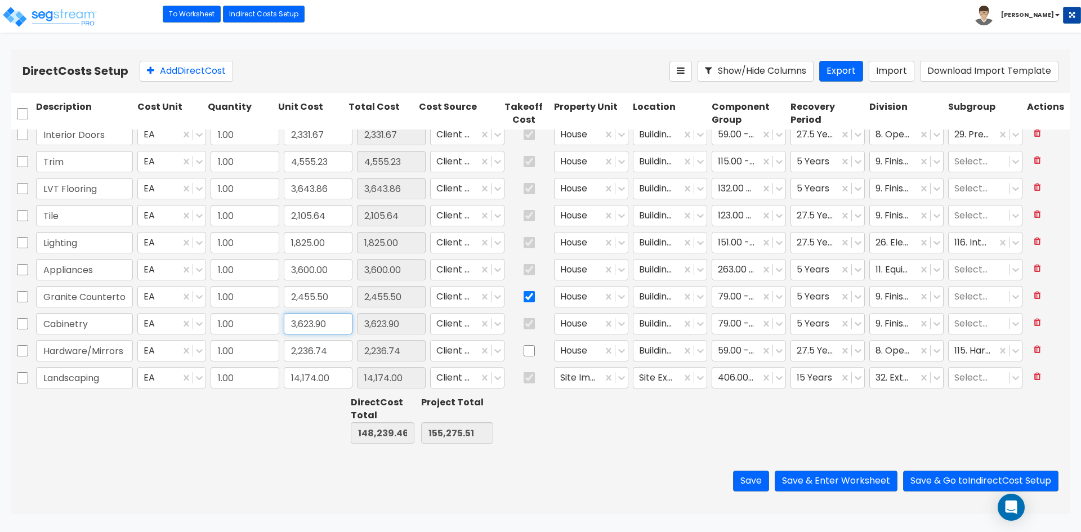
click at [335, 327] on input "3,623.90" at bounding box center [318, 323] width 69 height 21
type input "2,875.25"
type input "147,490.81"
type input "154,526.86"
type input "2,875.25"
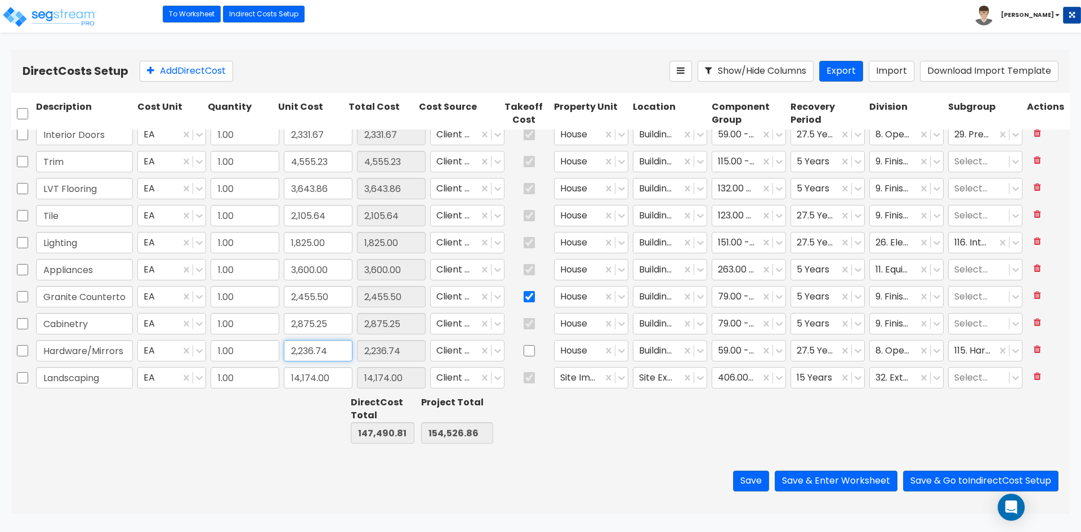
click at [335, 346] on input "2,236.74" at bounding box center [318, 350] width 69 height 21
type input "6,812.90"
type input "152,066.97"
type input "159,103.02"
type input "6,812.90"
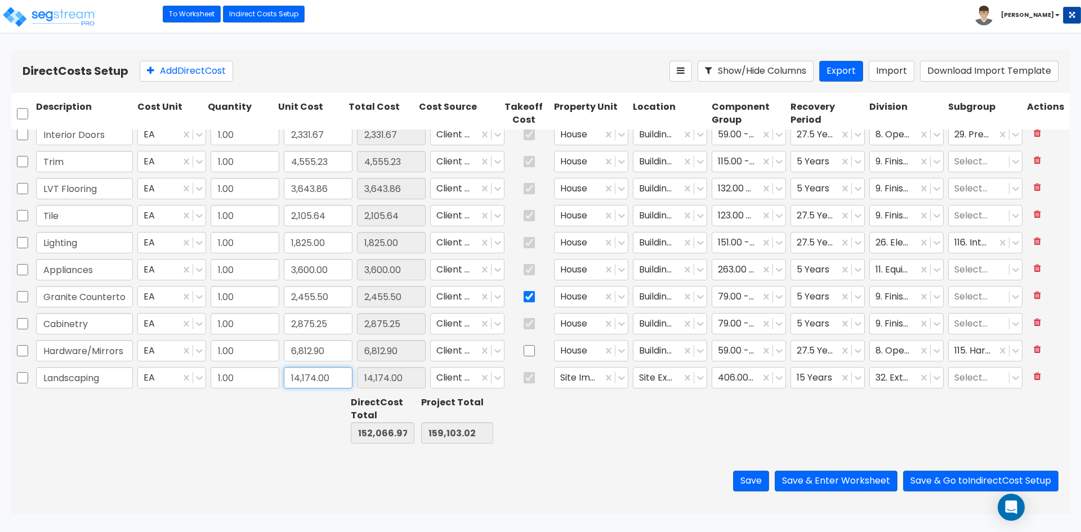
click at [330, 377] on input "14,174.00" at bounding box center [318, 377] width 69 height 21
click at [192, 448] on div "Direct Cost Total 152,066.97 Project Total 159,103.02" at bounding box center [540, 420] width 1059 height 56
click at [809, 475] on button "Save & Enter Worksheet" at bounding box center [836, 481] width 123 height 21
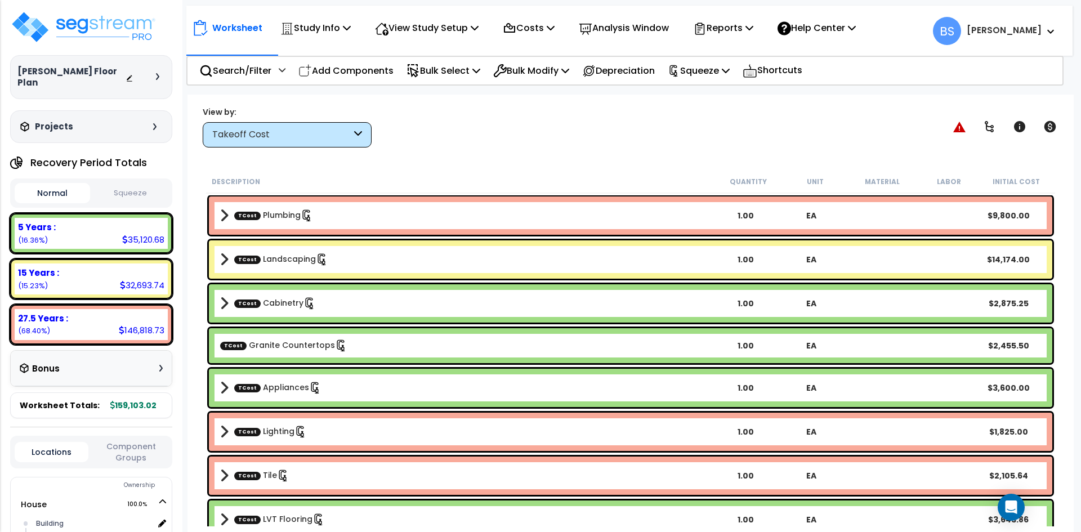
click at [318, 224] on div "TCost Plumbing 1.00 EA $9,800.00" at bounding box center [631, 216] width 844 height 38
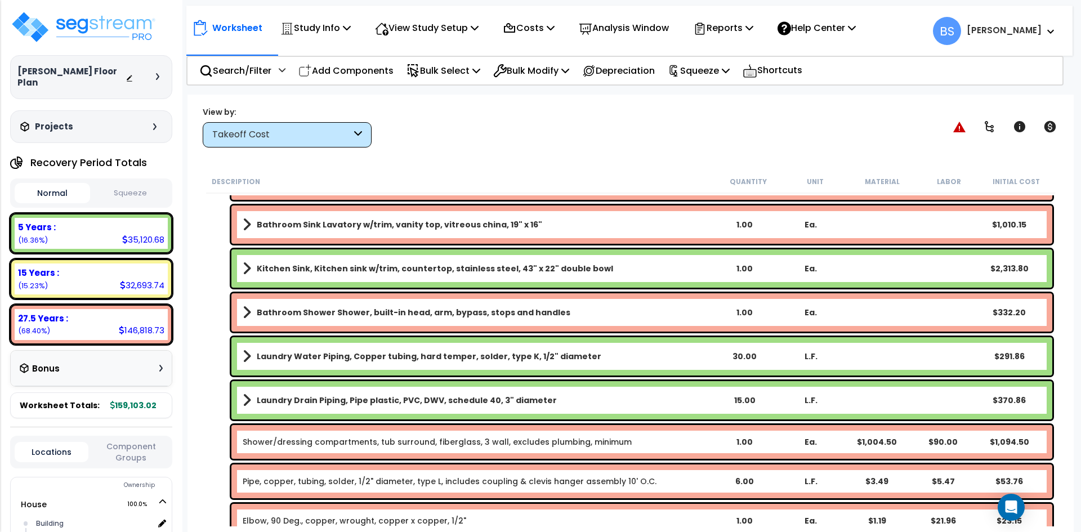
scroll to position [676, 0]
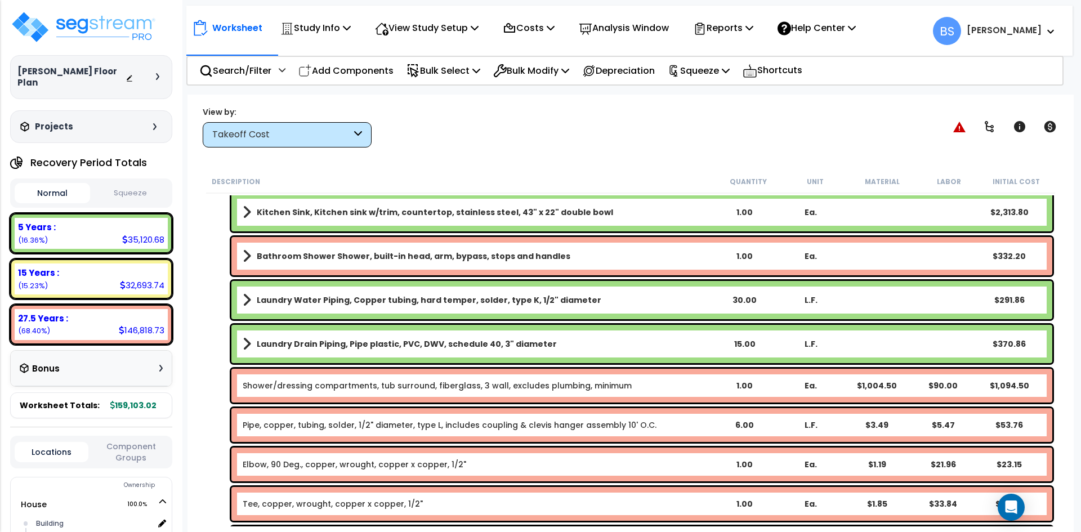
click at [341, 386] on link "Shower/dressing compartments, tub surround, fiberglass, 3 wall, excludes plumbi…" at bounding box center [437, 385] width 389 height 11
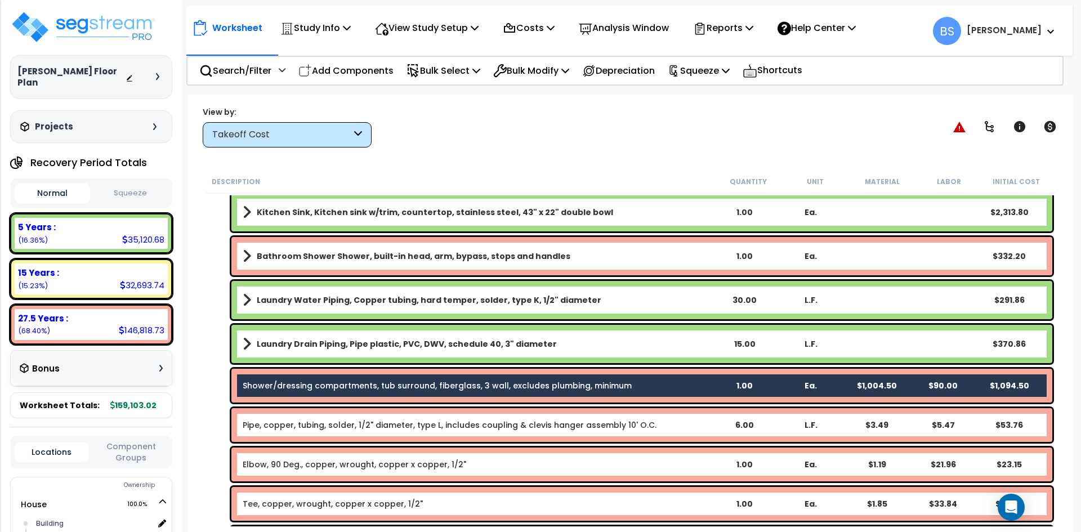
click at [422, 260] on b "Bathroom Shower Shower, built-in head, arm, bypass, stops and handles" at bounding box center [414, 256] width 314 height 11
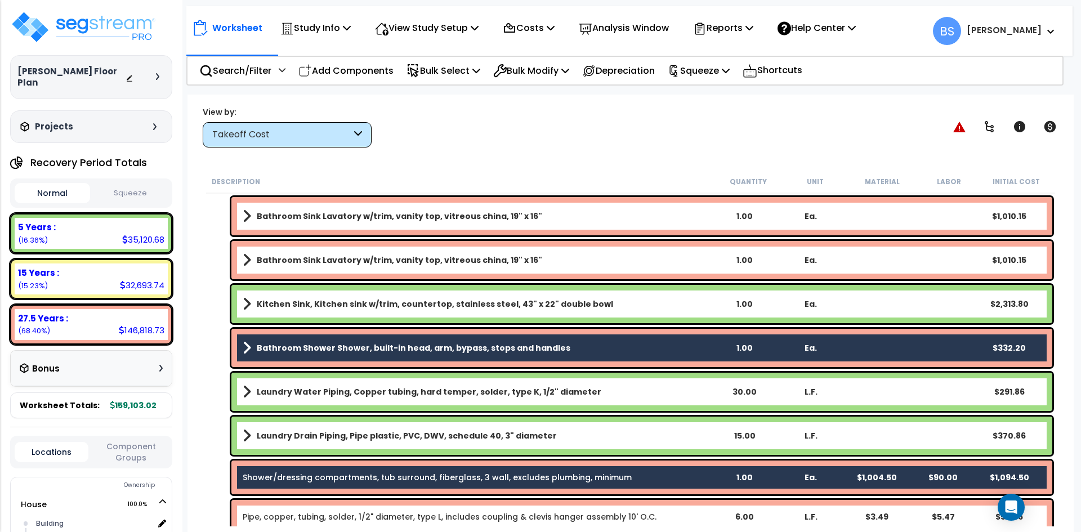
scroll to position [563, 0]
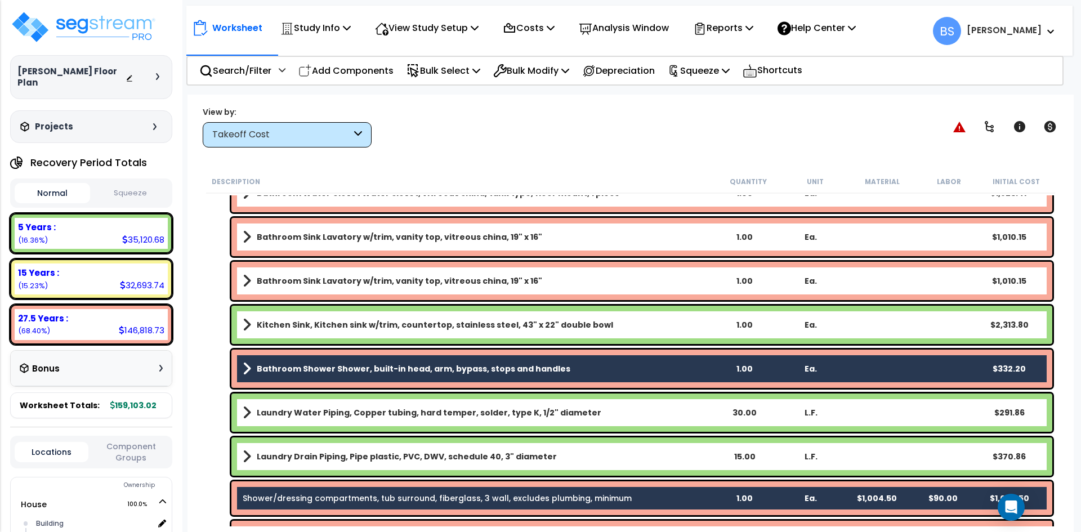
click at [329, 366] on b "Bathroom Shower Shower, built-in head, arm, bypass, stops and handles" at bounding box center [414, 368] width 314 height 11
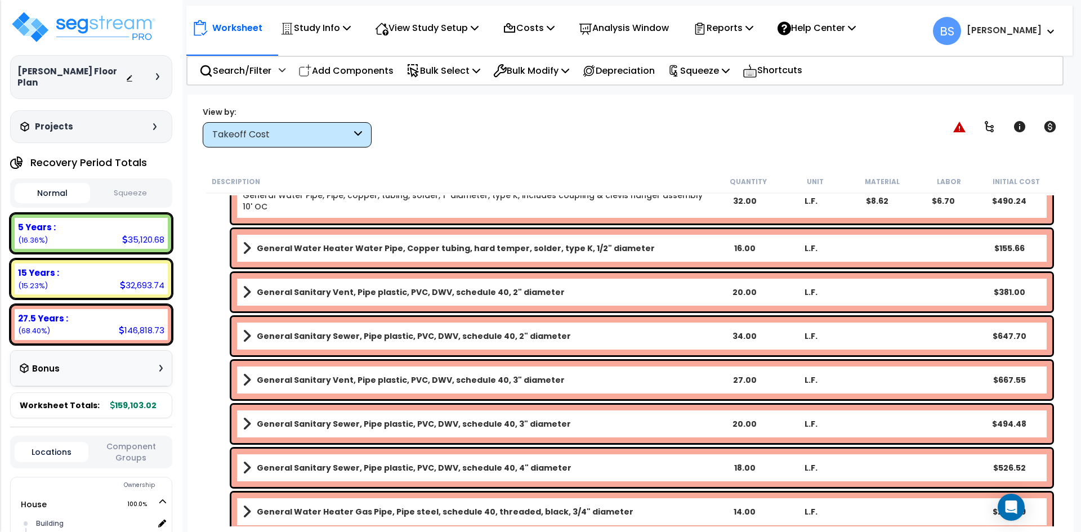
scroll to position [0, 0]
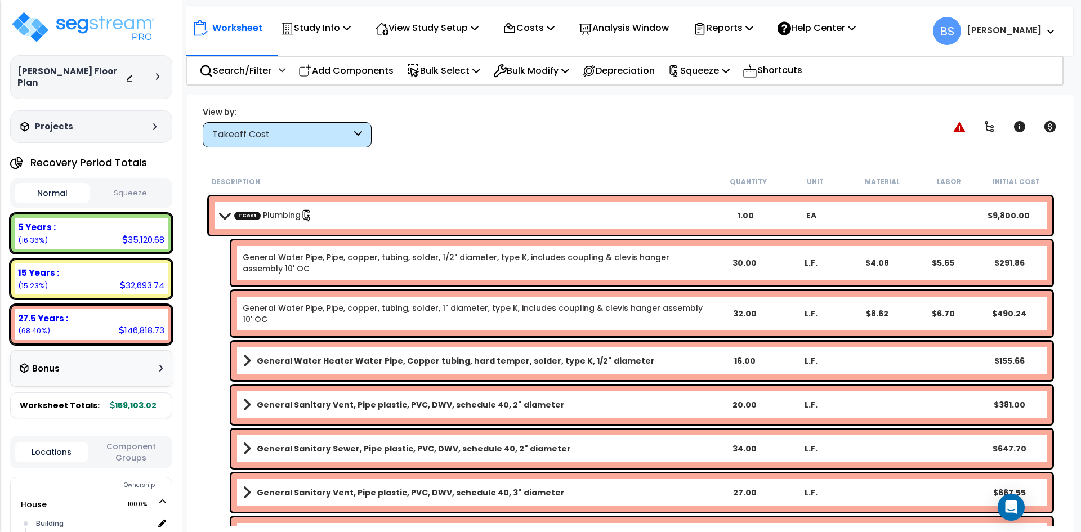
click at [271, 215] on link "TCost Plumbing" at bounding box center [273, 216] width 79 height 12
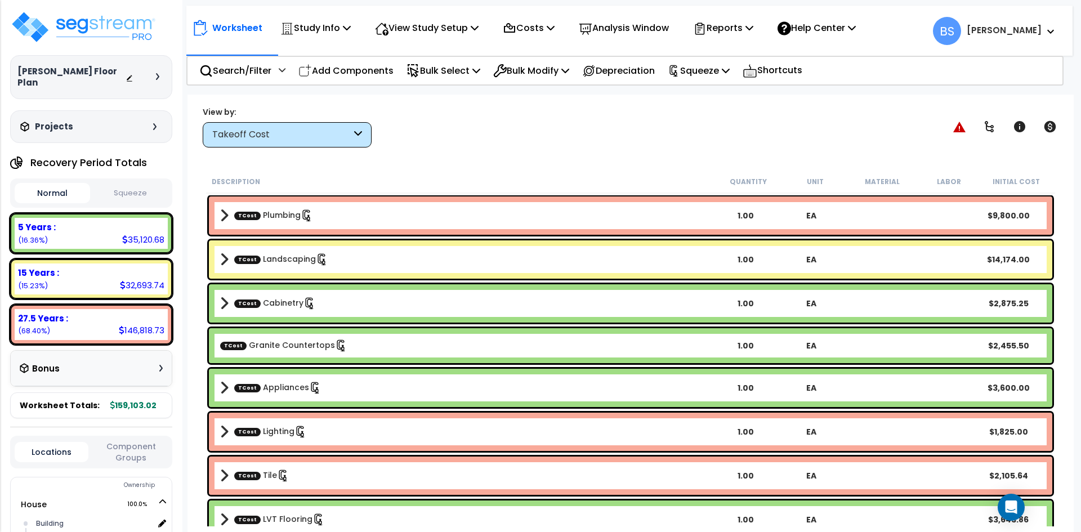
click at [274, 261] on link "TCost Landscaping" at bounding box center [281, 259] width 94 height 12
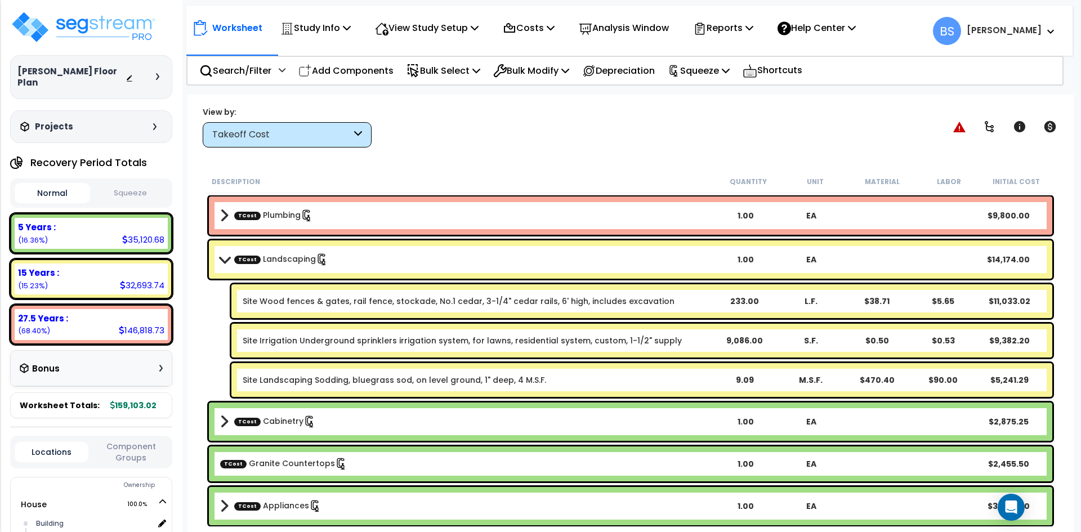
click at [275, 264] on link "TCost Landscaping" at bounding box center [281, 259] width 94 height 12
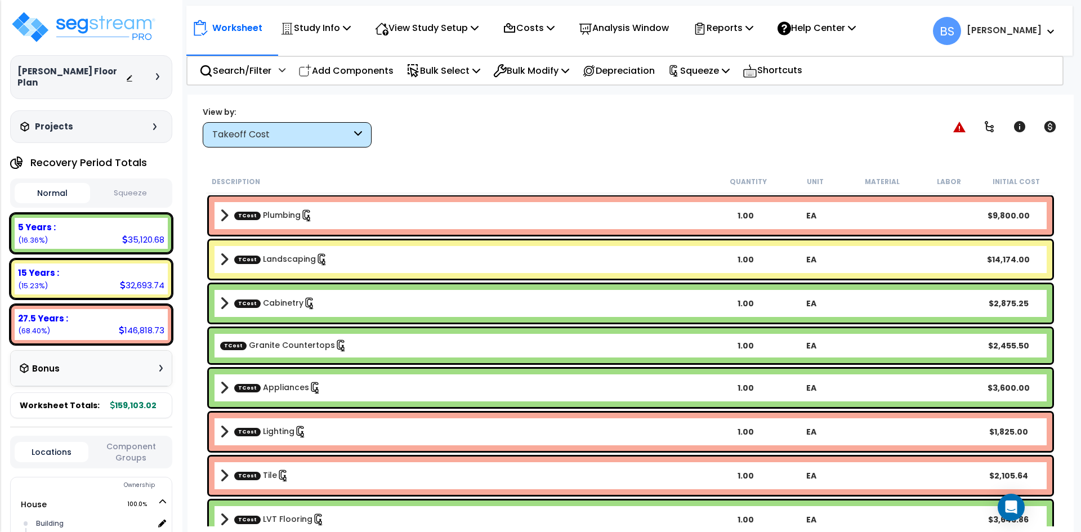
click at [273, 300] on link "TCost Cabinetry" at bounding box center [275, 303] width 82 height 12
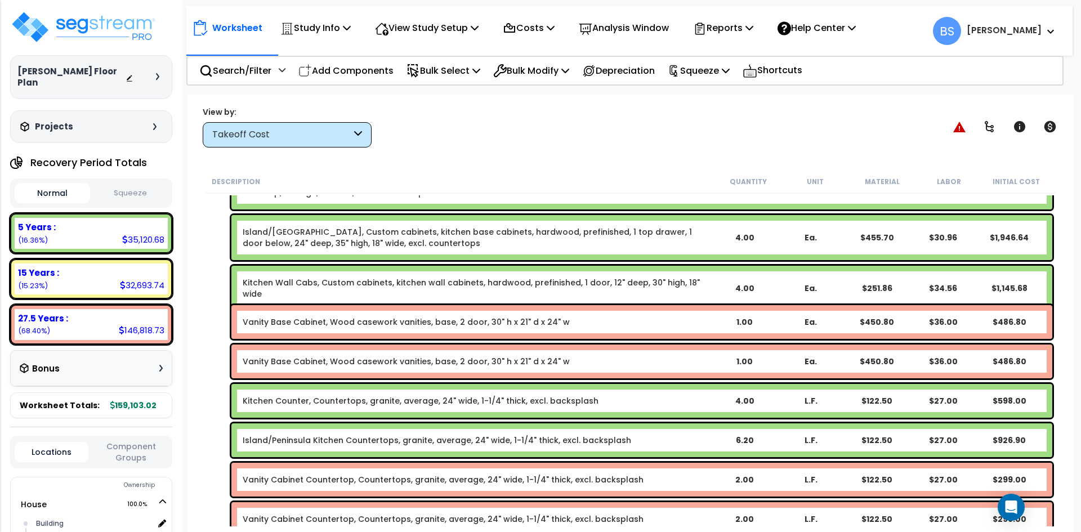
scroll to position [282, 0]
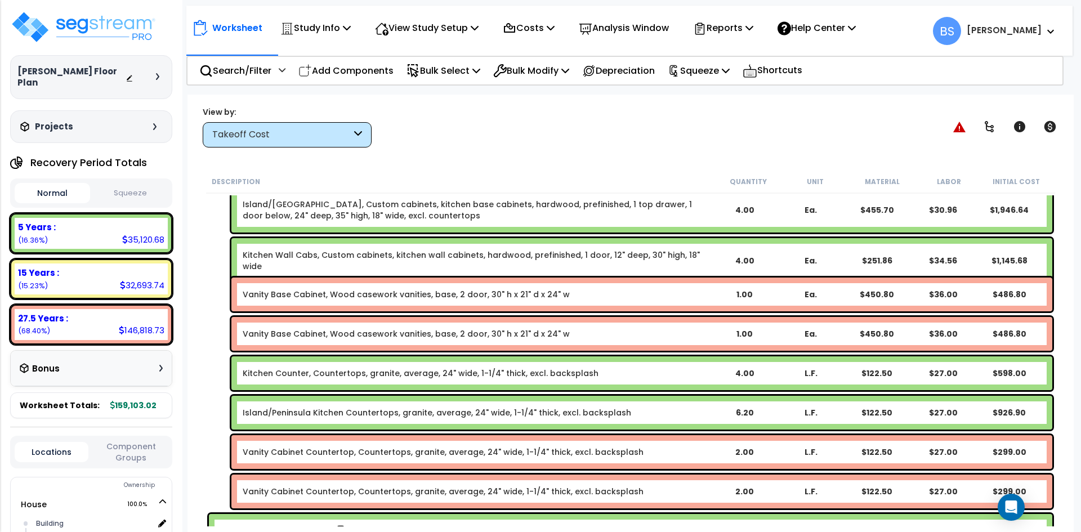
click at [277, 381] on div "Kitchen Counter, Countertops, granite, average, 24" wide, 1-1/4" thick, excl. b…" at bounding box center [642, 374] width 821 height 34
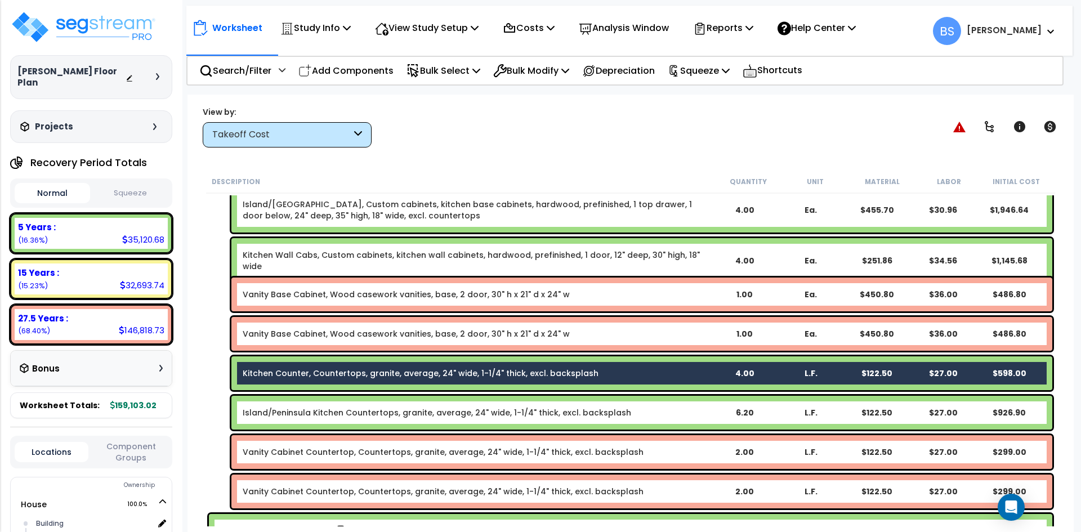
click at [274, 413] on link "Island/Peninsula Kitchen Countertops, granite, average, 24" wide, 1-1/4" thick,…" at bounding box center [437, 412] width 389 height 11
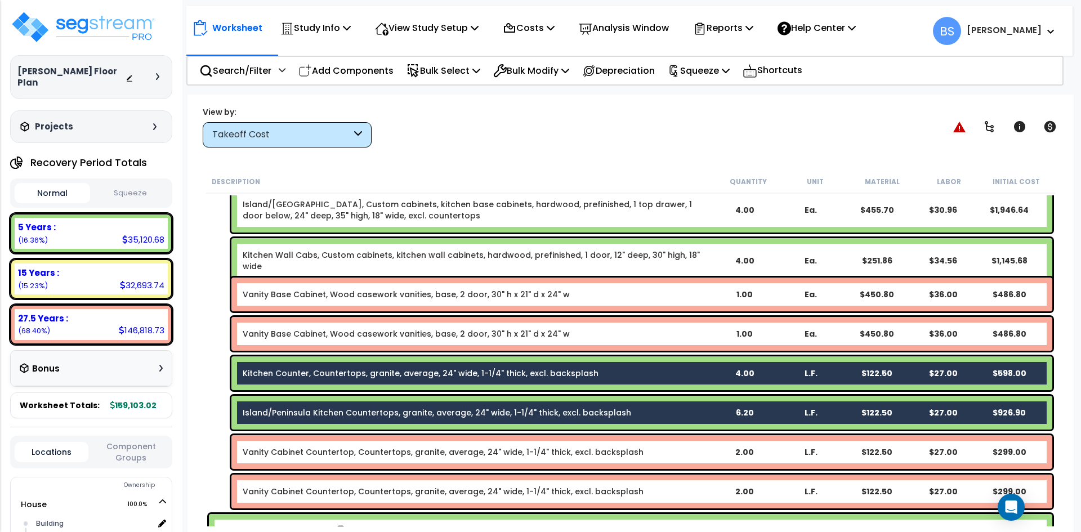
click at [293, 452] on link "Vanity Cabinet Countertop, Countertops, granite, average, 24" wide, 1-1/4" thic…" at bounding box center [443, 452] width 401 height 11
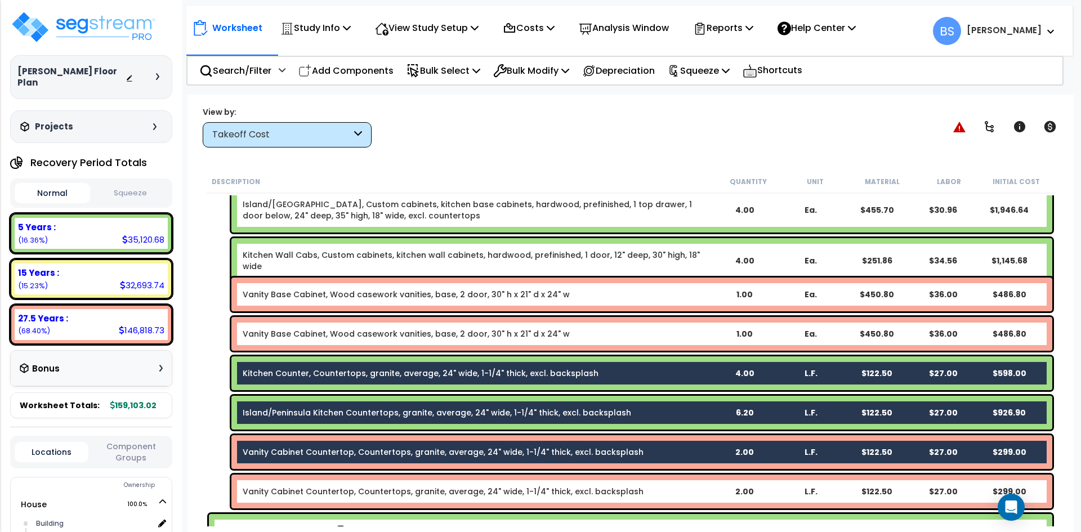
click at [300, 491] on link "Vanity Cabinet Countertop, Countertops, granite, average, 24" wide, 1-1/4" thic…" at bounding box center [443, 491] width 401 height 11
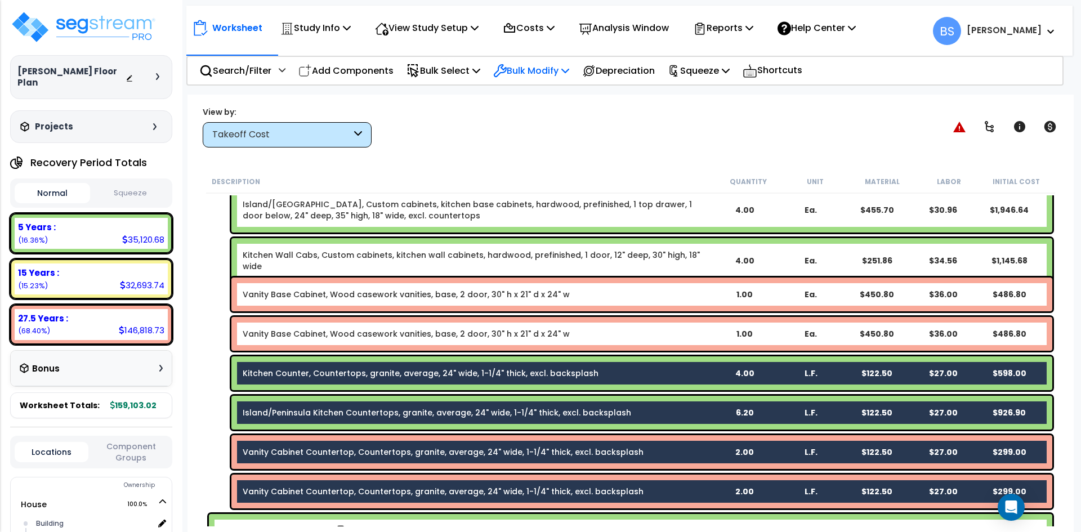
click at [544, 77] on p "Bulk Modify" at bounding box center [531, 70] width 76 height 15
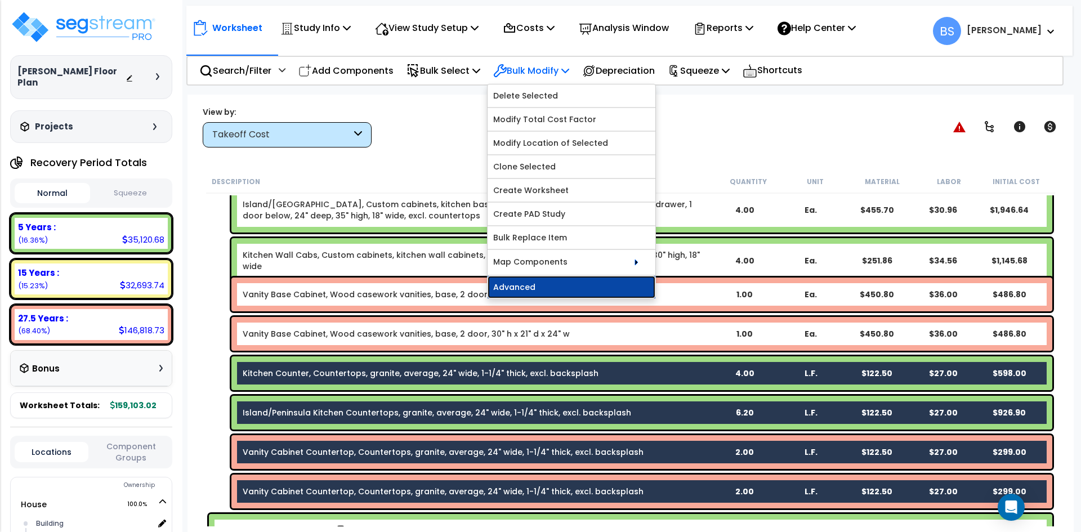
click at [529, 290] on link "Advanced" at bounding box center [572, 287] width 168 height 23
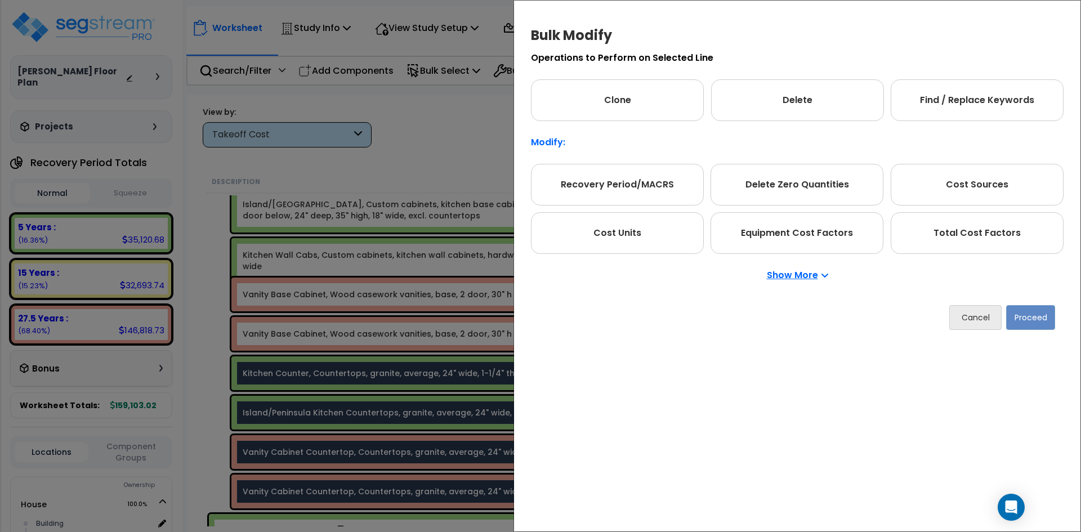
click at [787, 280] on p "Show More" at bounding box center [797, 275] width 61 height 9
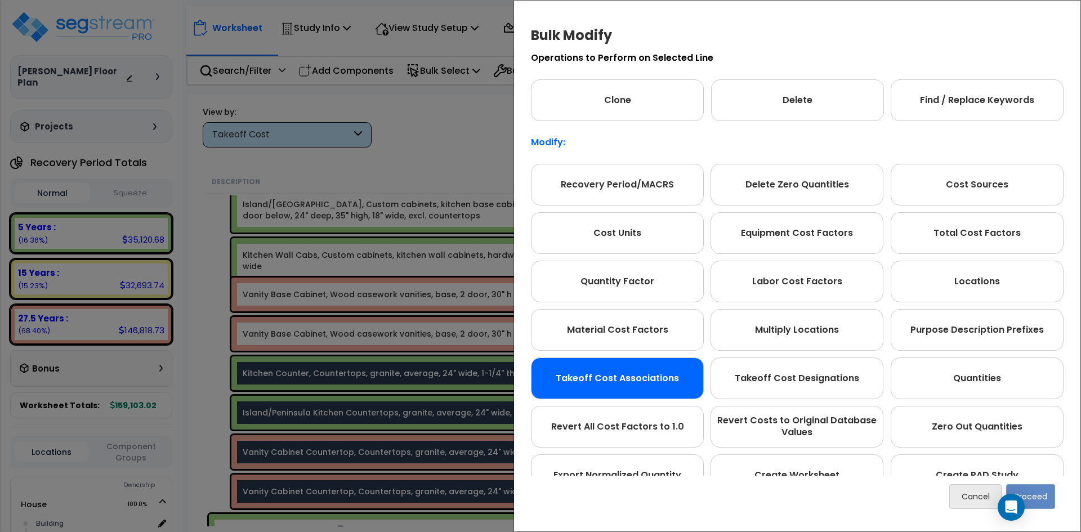
click at [615, 377] on div "Takeoff Cost Associations" at bounding box center [617, 379] width 173 height 42
click at [1044, 501] on button "Proceed" at bounding box center [1031, 496] width 49 height 25
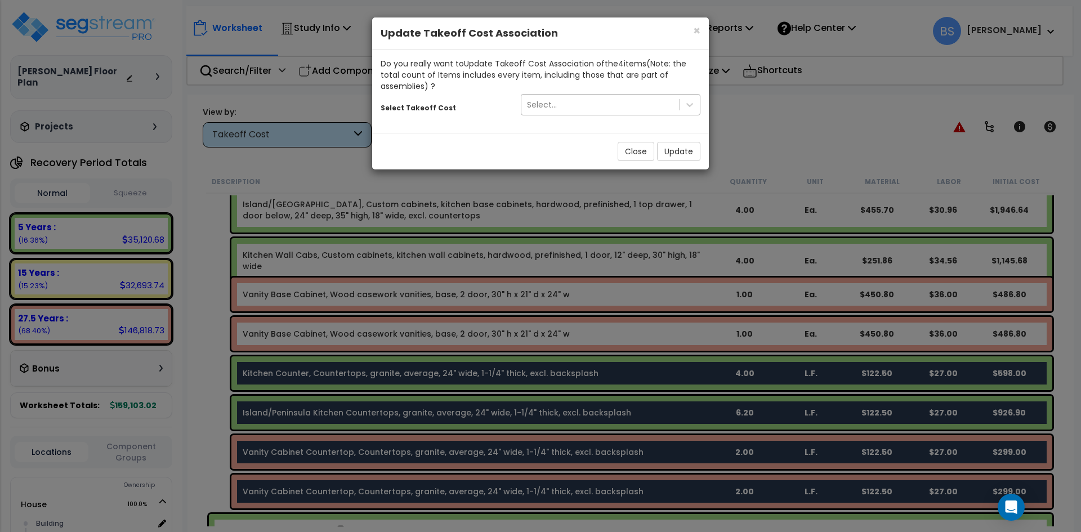
click at [581, 105] on div "Select..." at bounding box center [601, 105] width 158 height 18
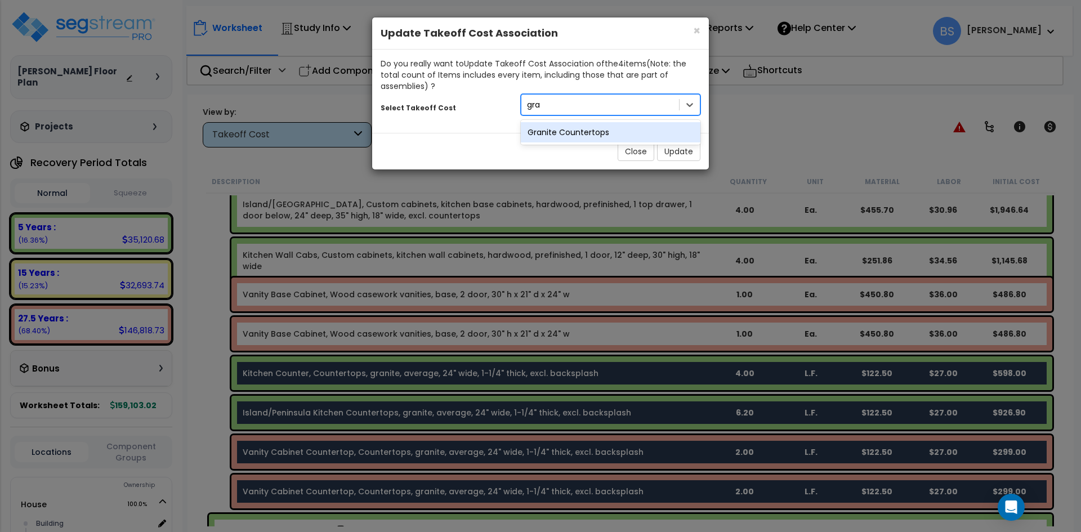
type input "gran"
click at [606, 135] on div "Granite Countertops" at bounding box center [611, 132] width 180 height 20
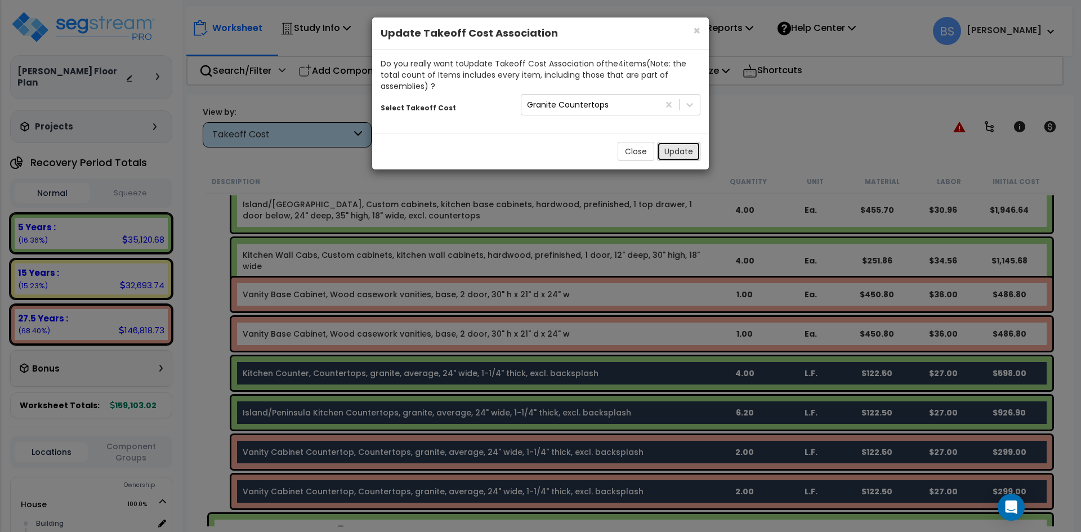
click at [676, 147] on button "Update" at bounding box center [678, 151] width 43 height 19
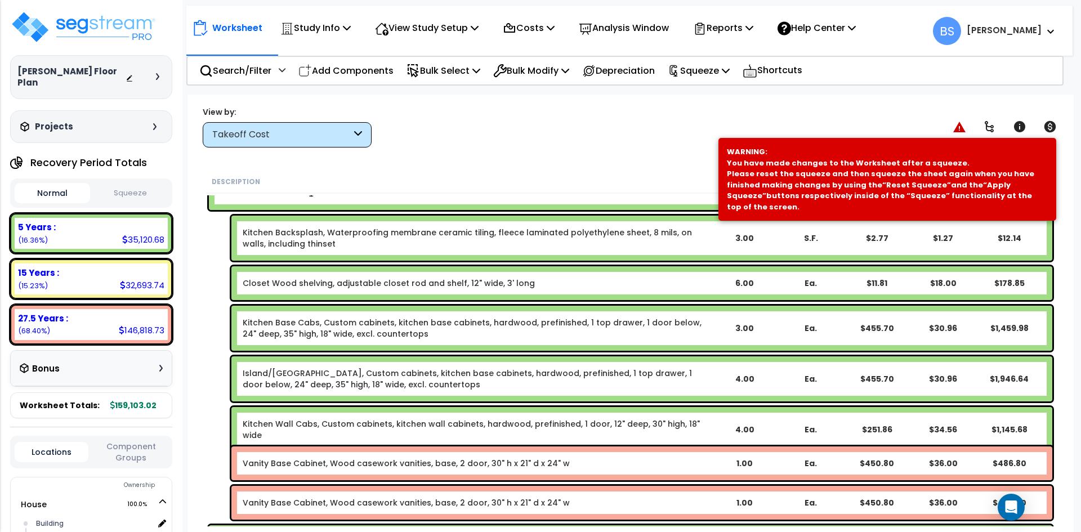
scroll to position [56, 0]
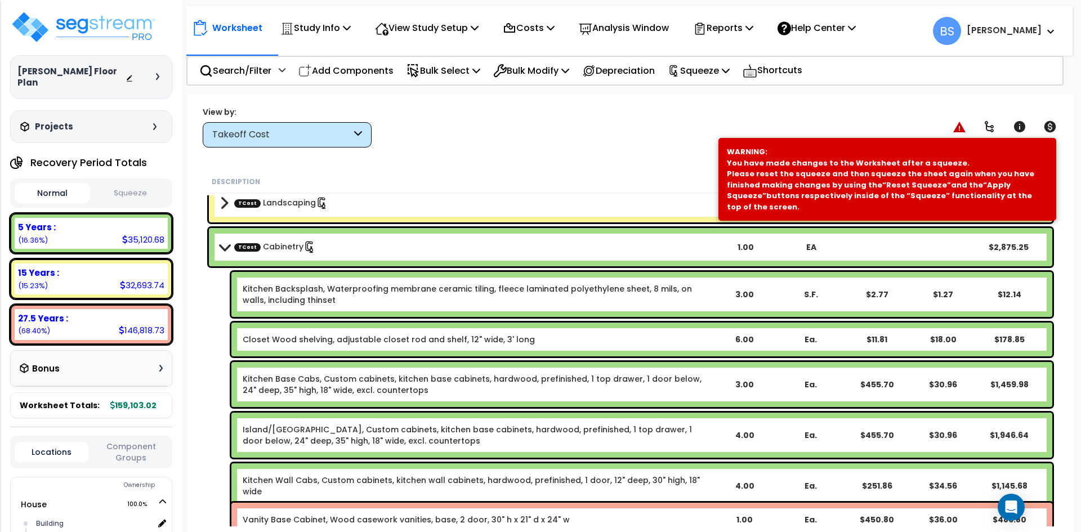
click at [349, 293] on link "Kitchen Backsplash, Waterproofing membrane ceramic tiling, fleece laminated pol…" at bounding box center [477, 294] width 468 height 23
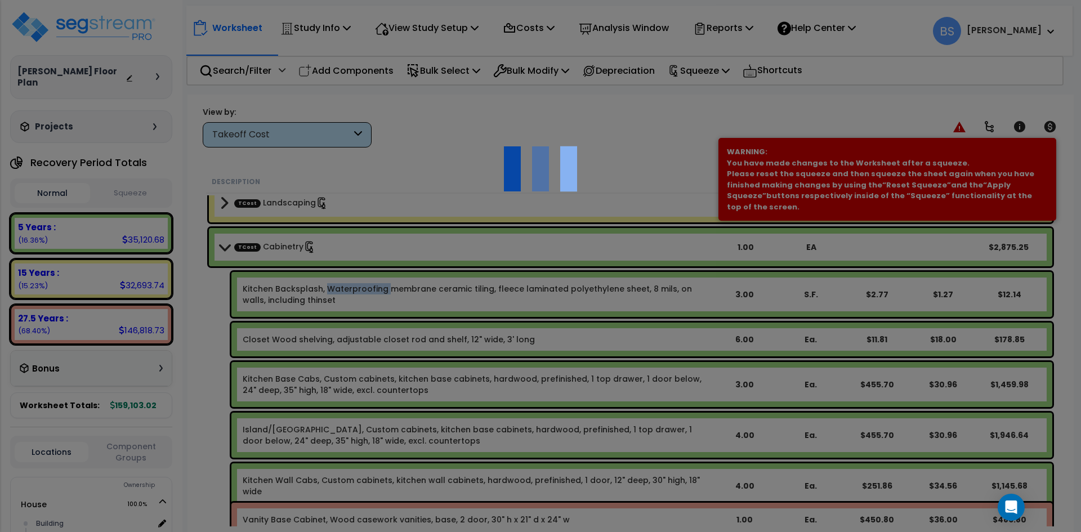
select select "47315127"
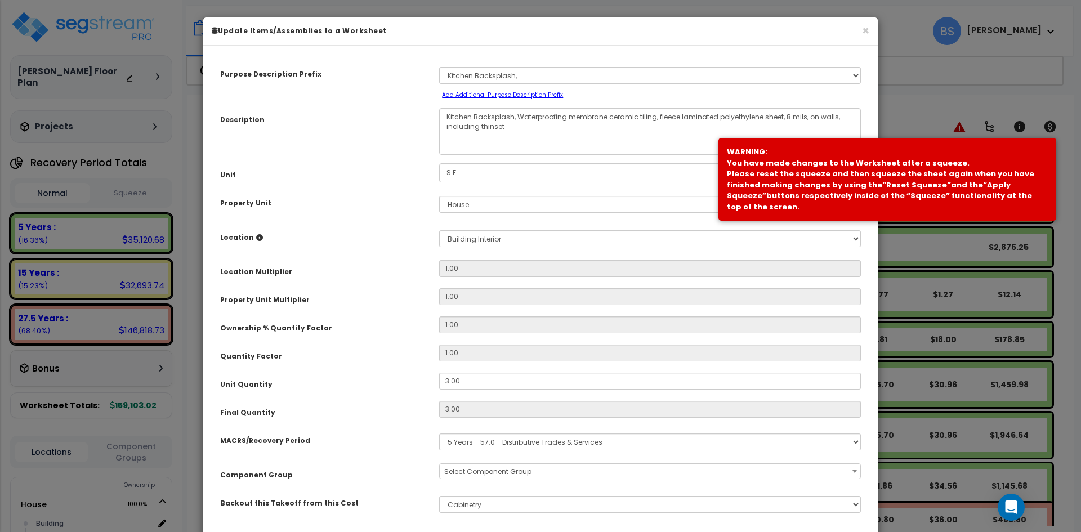
select select "13303"
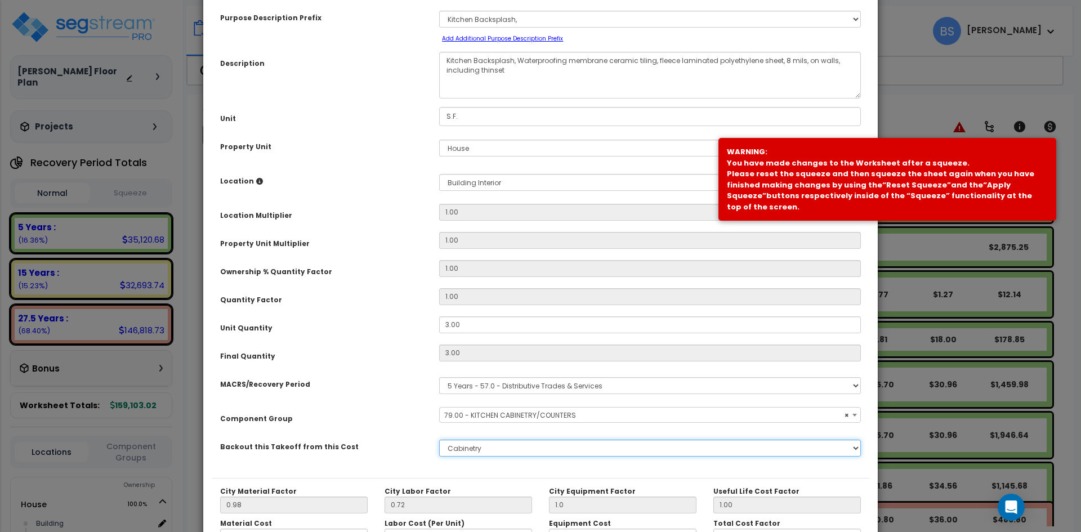
click at [478, 447] on select "None Plumbing Landscaping Cabinetry Granite Countertops Appliances Lighting Til…" at bounding box center [650, 448] width 422 height 17
select select "47315128"
click at [439, 440] on select "None Plumbing Landscaping Cabinetry Granite Countertops Appliances Lighting Til…" at bounding box center [650, 448] width 422 height 17
click at [296, 376] on div "MACRS/Recovery Period" at bounding box center [321, 383] width 219 height 20
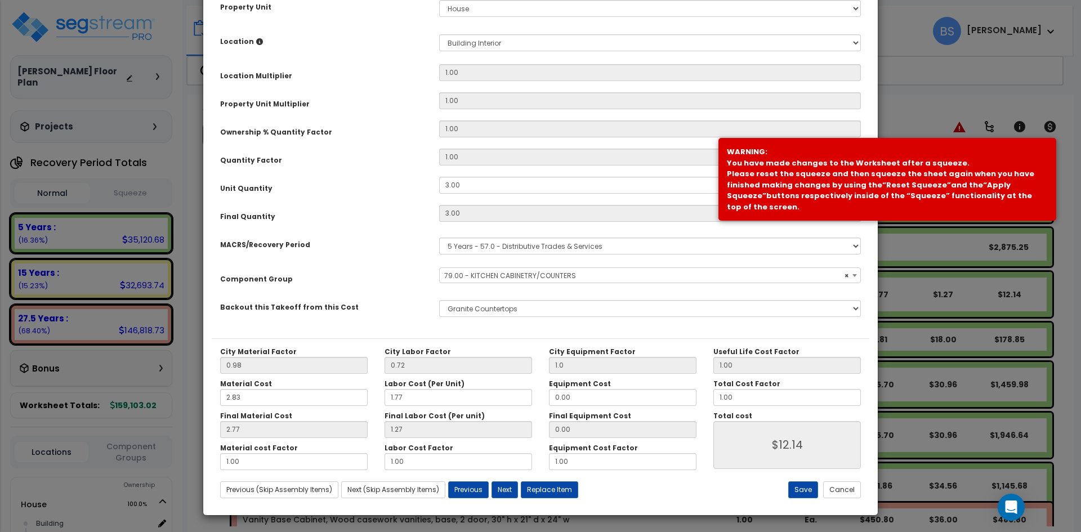
scroll to position [197, 0]
click at [791, 486] on button "Save" at bounding box center [804, 489] width 30 height 17
type input "1.00"
type input "12.14"
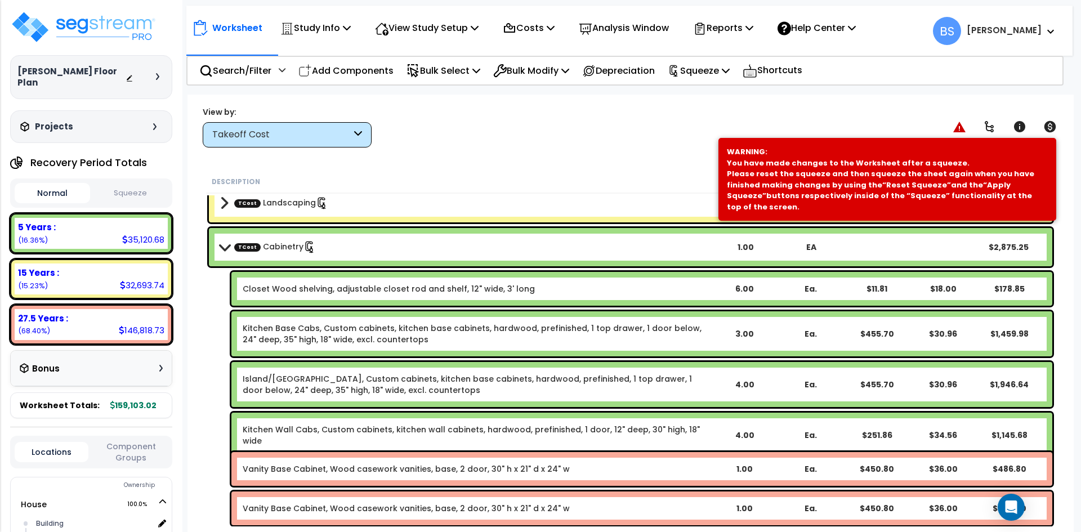
click at [311, 250] on b "TCost Cabinetry" at bounding box center [466, 247] width 493 height 16
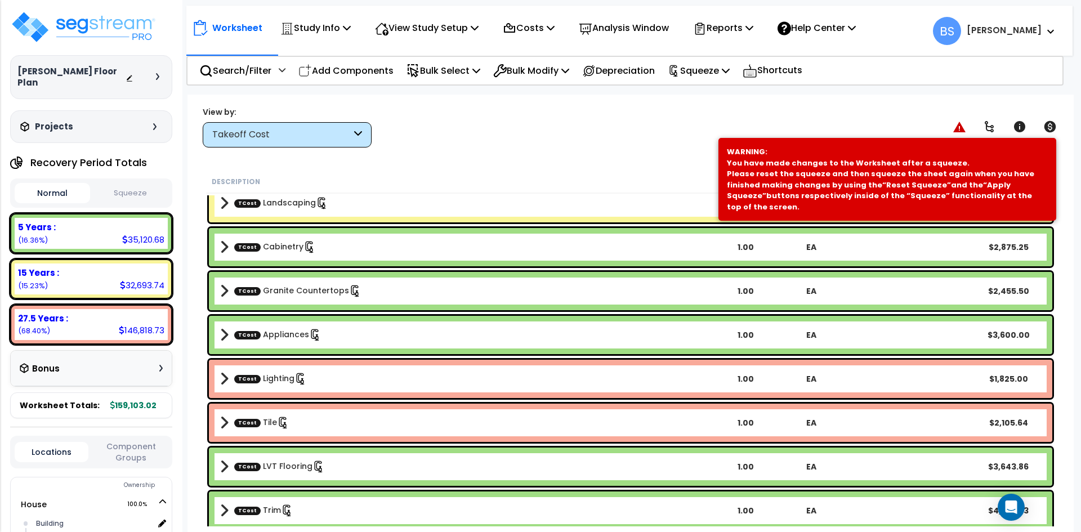
click at [290, 289] on link "TCost Granite Countertops" at bounding box center [297, 291] width 127 height 12
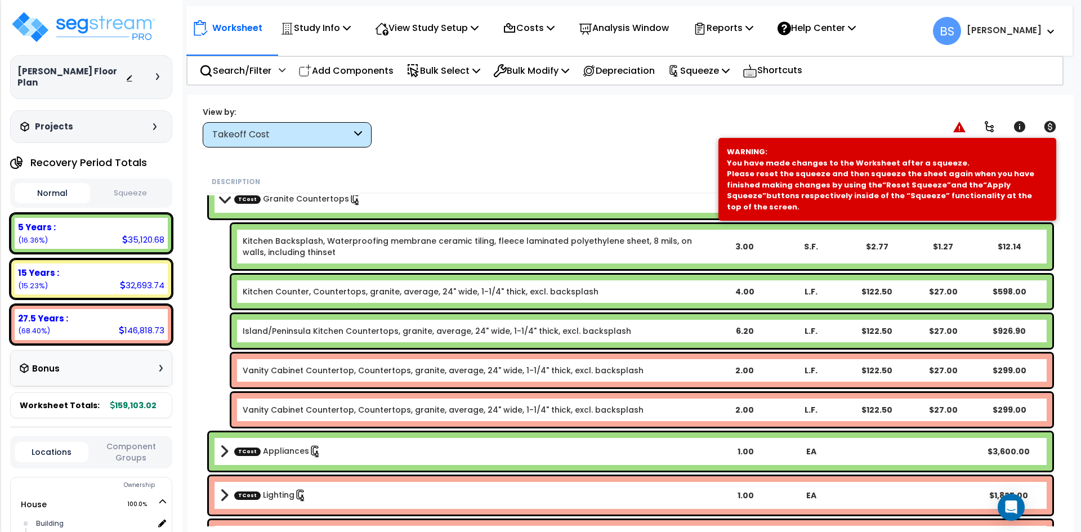
scroll to position [113, 0]
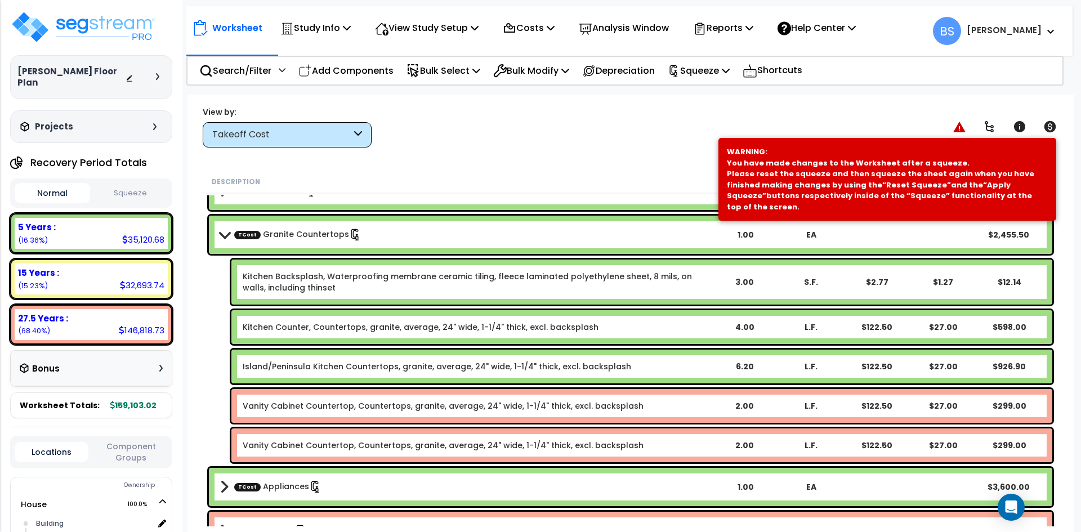
click at [379, 235] on b "TCost Granite Countertops" at bounding box center [466, 235] width 493 height 16
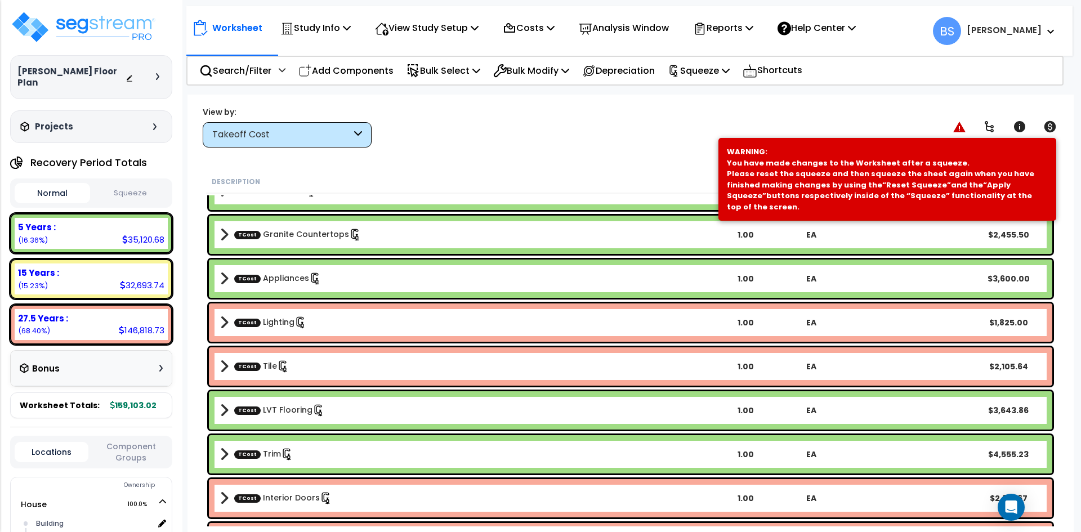
click at [348, 280] on b "TCost Appliances" at bounding box center [466, 279] width 493 height 16
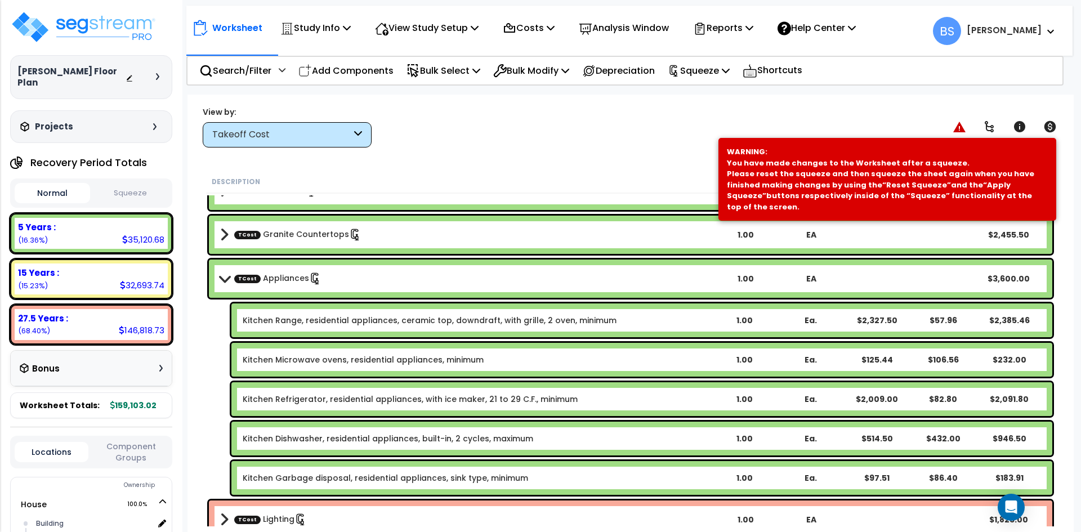
click at [348, 280] on b "TCost Appliances" at bounding box center [466, 279] width 493 height 16
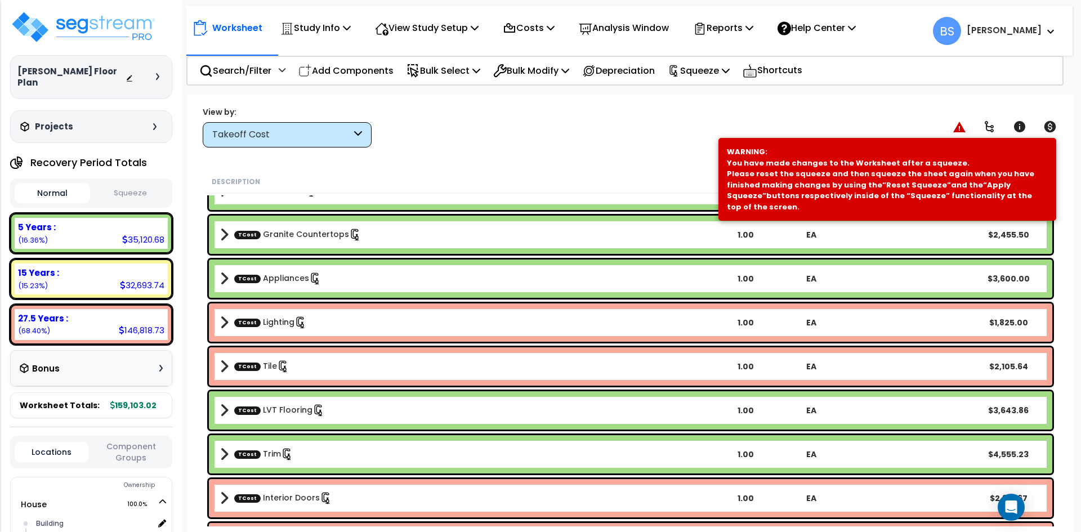
click at [333, 319] on b "TCost Lighting" at bounding box center [466, 323] width 493 height 16
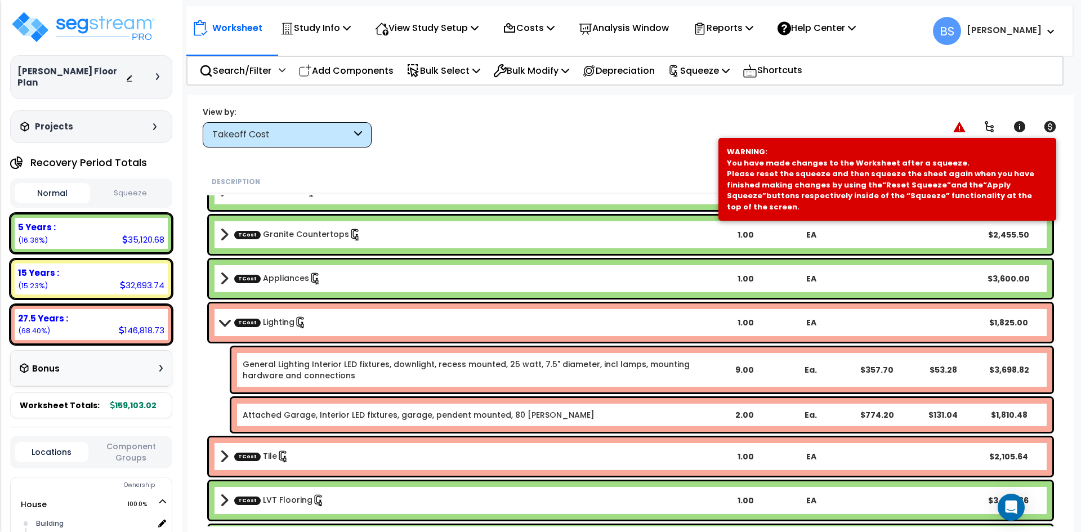
click at [334, 317] on b "TCost Lighting" at bounding box center [466, 323] width 493 height 16
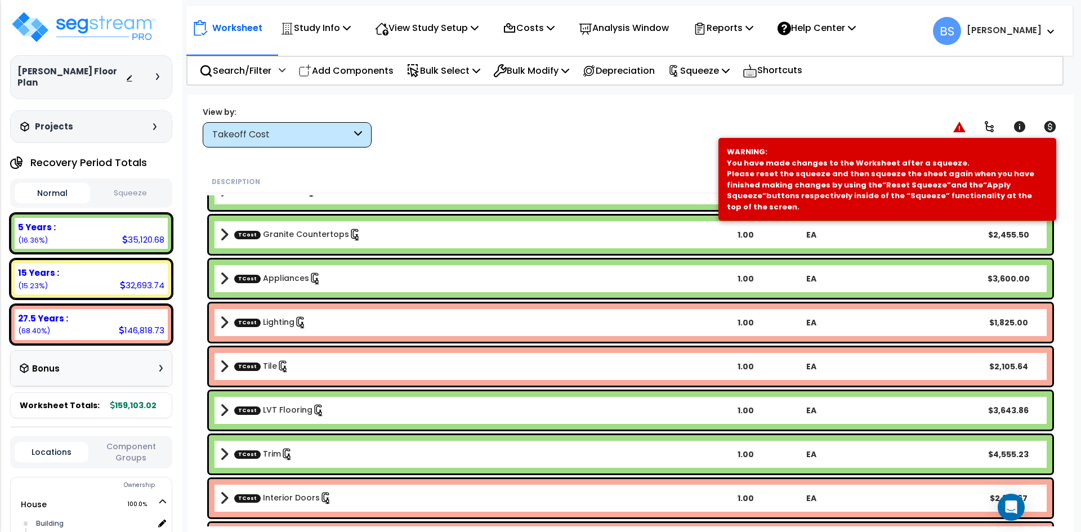
click at [316, 370] on b "TCost Tile" at bounding box center [466, 367] width 493 height 16
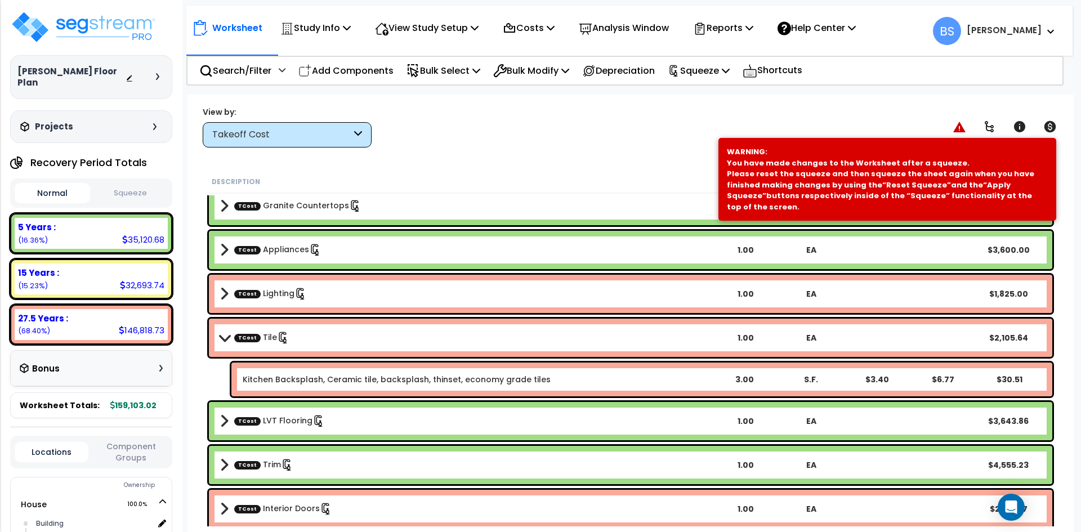
scroll to position [169, 0]
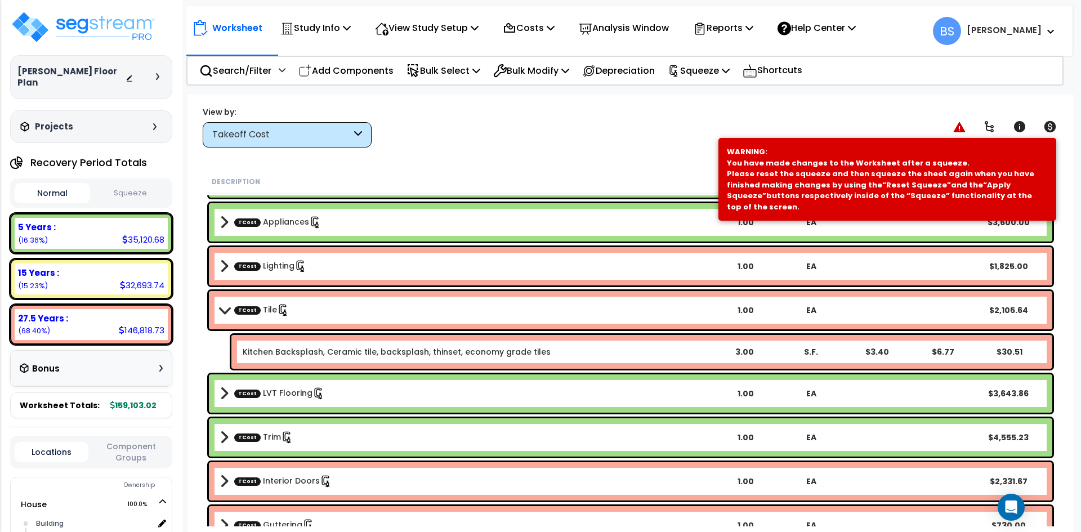
click at [364, 315] on b "TCost Tile" at bounding box center [466, 310] width 493 height 16
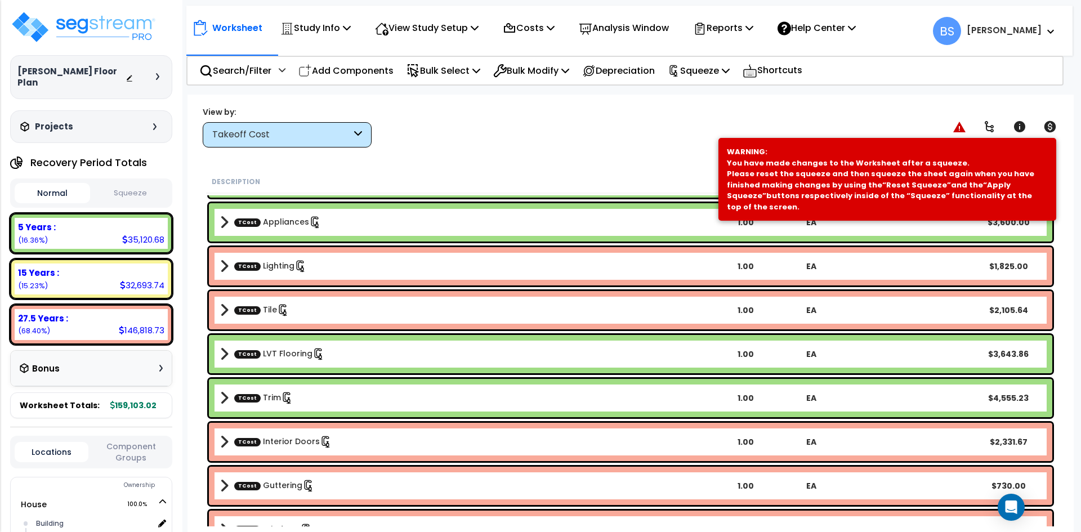
click at [335, 351] on b "TCost LVT Flooring" at bounding box center [466, 354] width 493 height 16
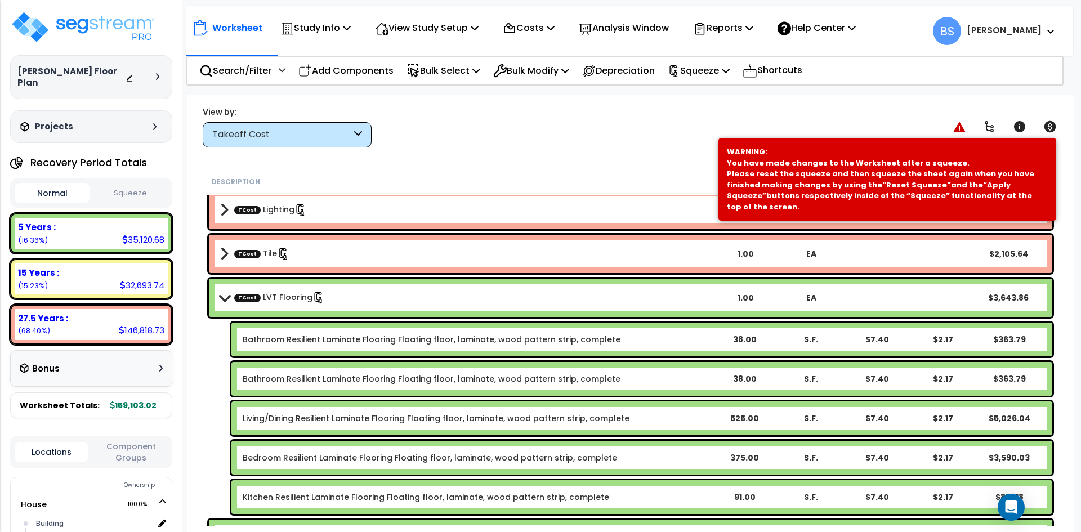
scroll to position [282, 0]
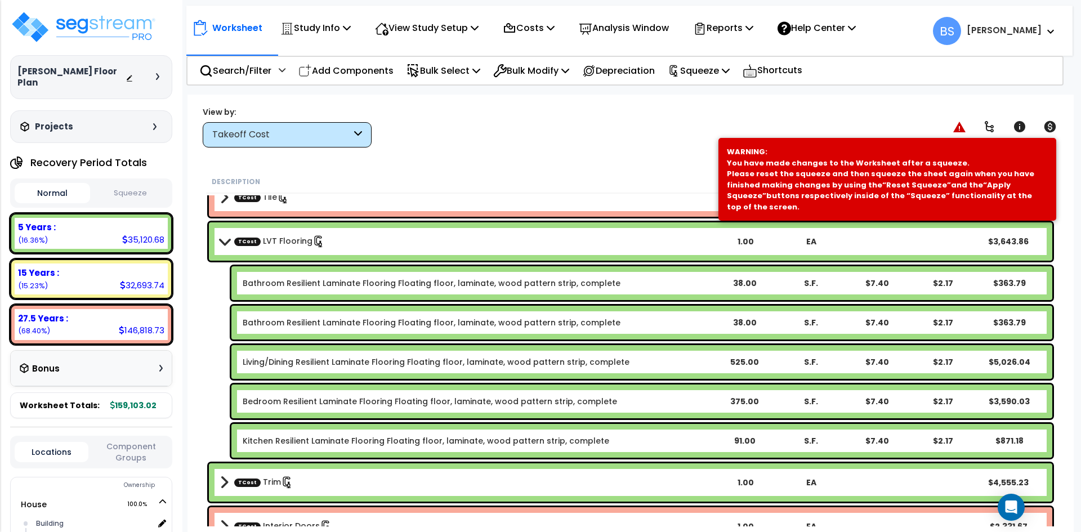
click at [339, 245] on b "TCost LVT Flooring" at bounding box center [466, 242] width 493 height 16
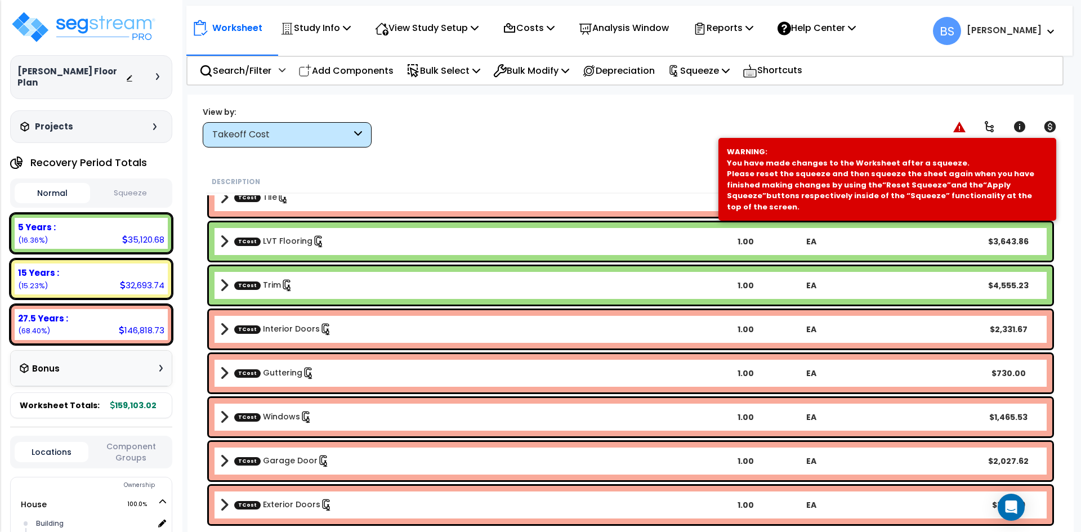
click at [319, 291] on b "TCost Trim" at bounding box center [466, 286] width 493 height 16
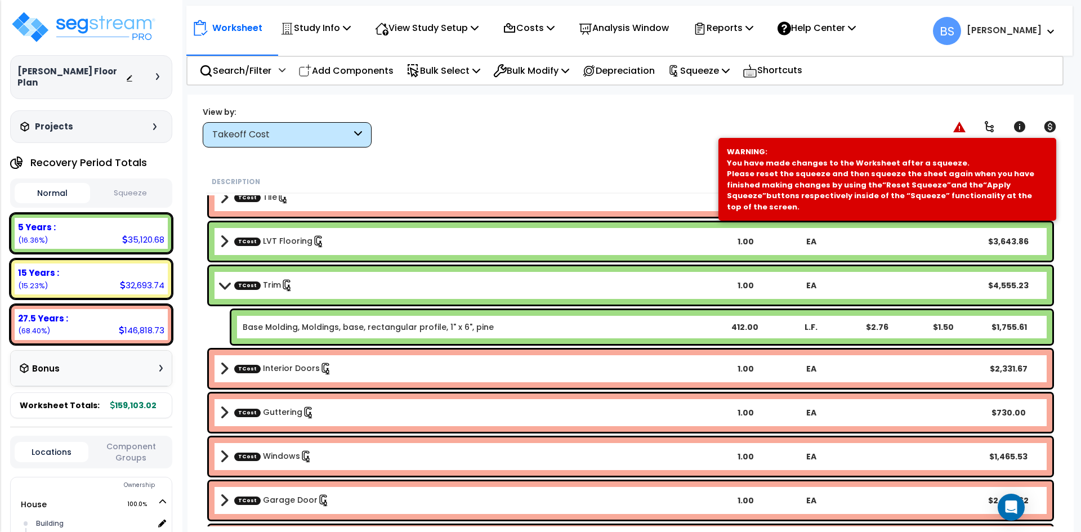
click at [322, 288] on b "TCost Trim" at bounding box center [466, 286] width 493 height 16
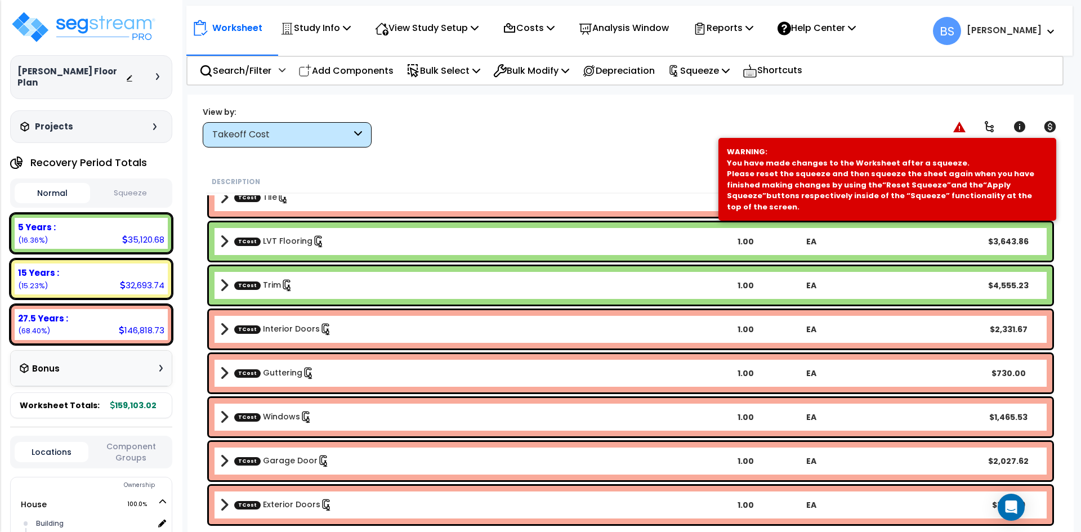
click at [366, 323] on b "TCost Interior Doors" at bounding box center [466, 330] width 493 height 16
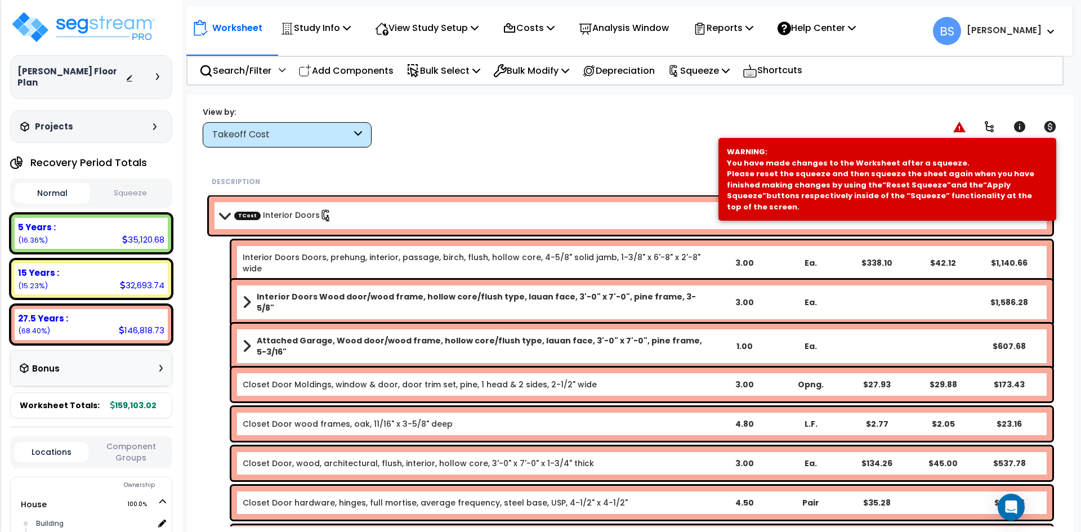
scroll to position [394, 0]
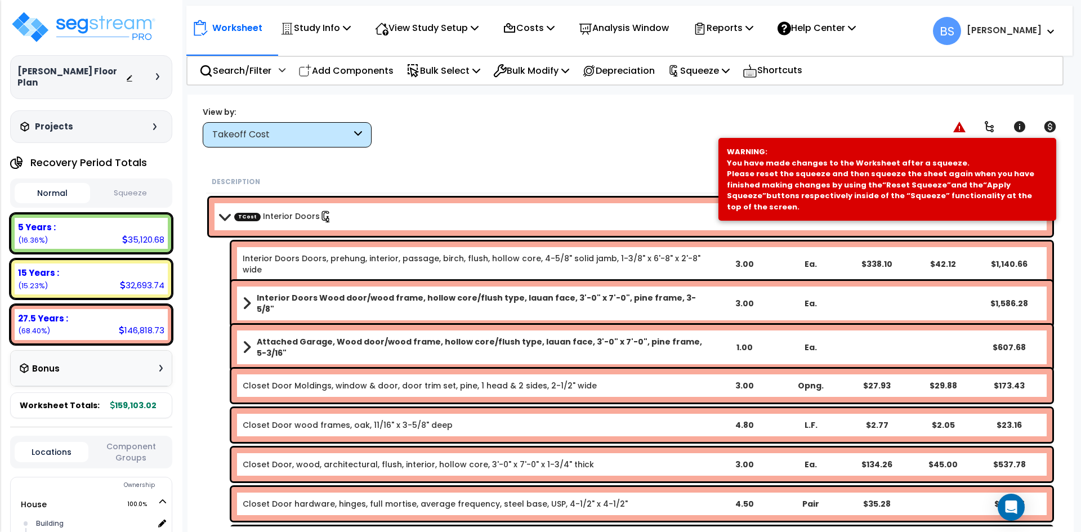
click at [346, 220] on b "TCost Interior Doors" at bounding box center [466, 217] width 493 height 16
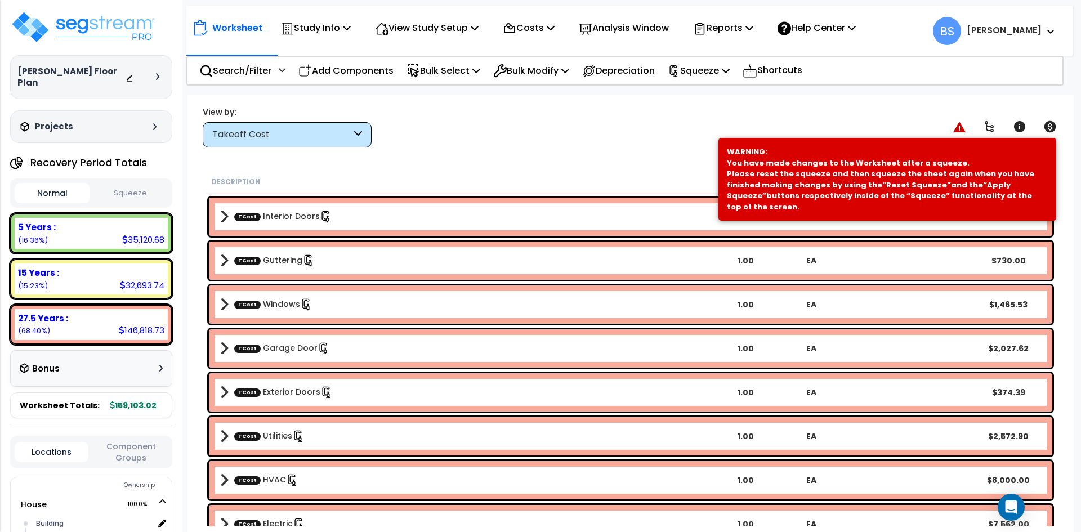
click at [271, 315] on div "TCost Windows 1.00 EA $1,465.53" at bounding box center [631, 305] width 844 height 38
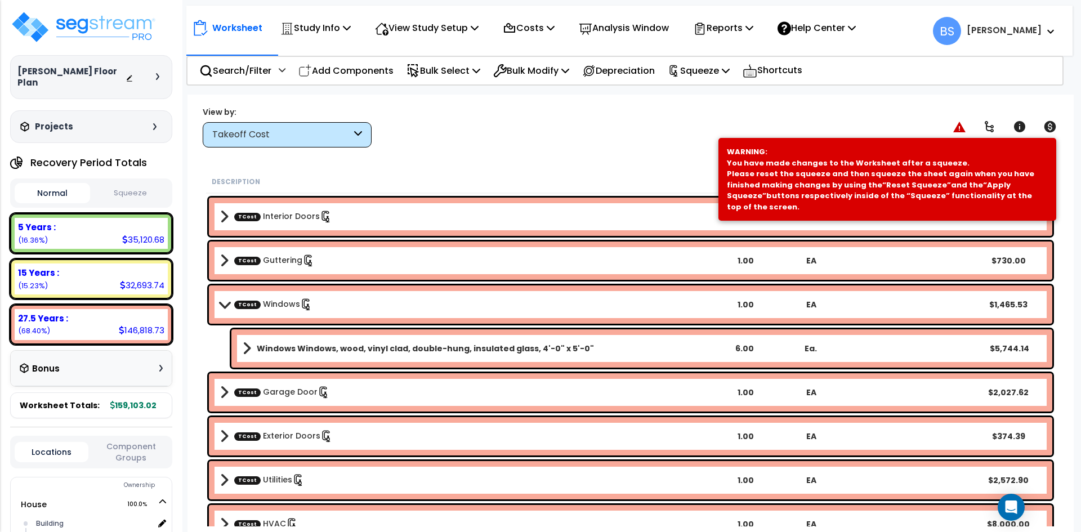
click at [274, 310] on link "TCost Windows" at bounding box center [273, 305] width 78 height 12
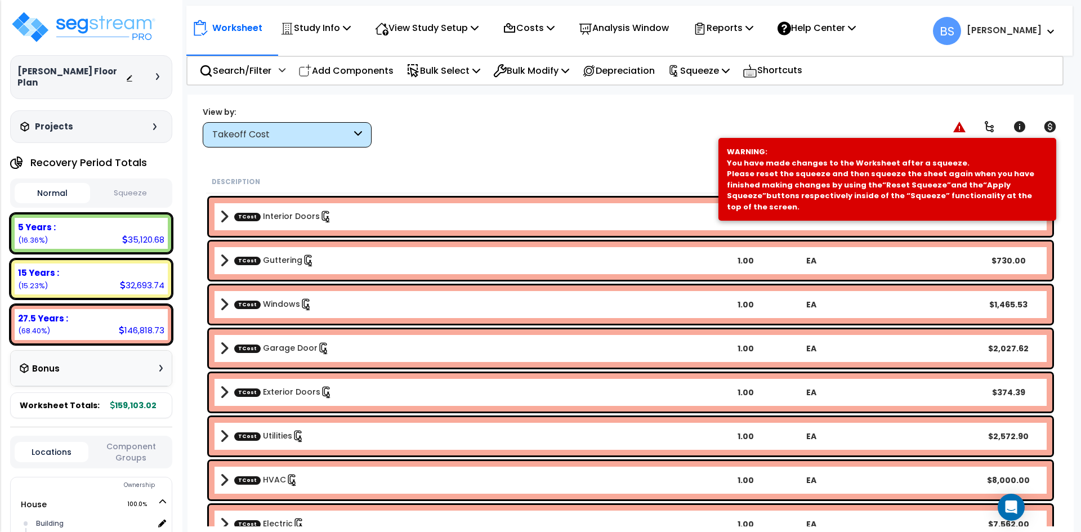
click at [280, 343] on link "TCost Garage Door" at bounding box center [282, 348] width 96 height 12
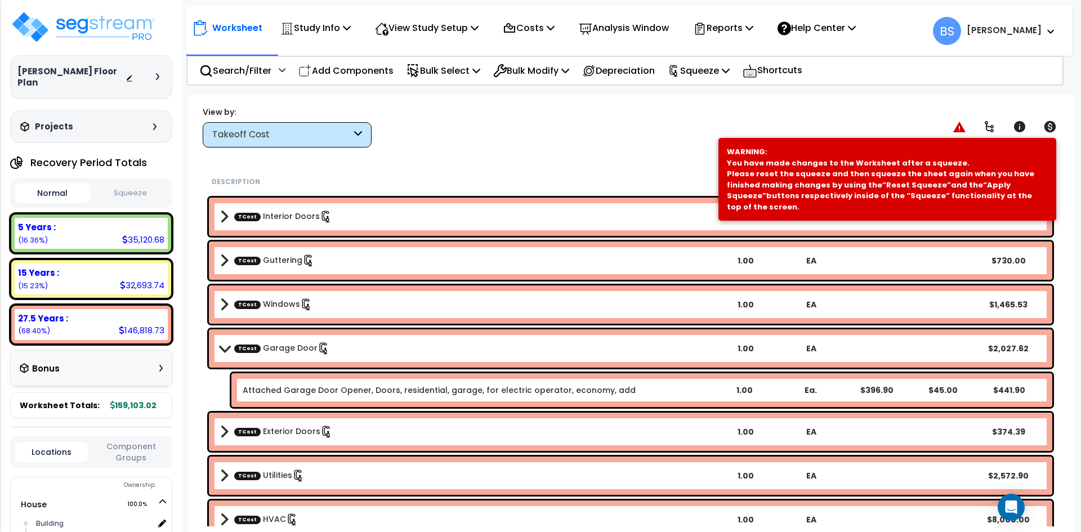
click at [280, 343] on link "TCost Garage Door" at bounding box center [282, 348] width 96 height 12
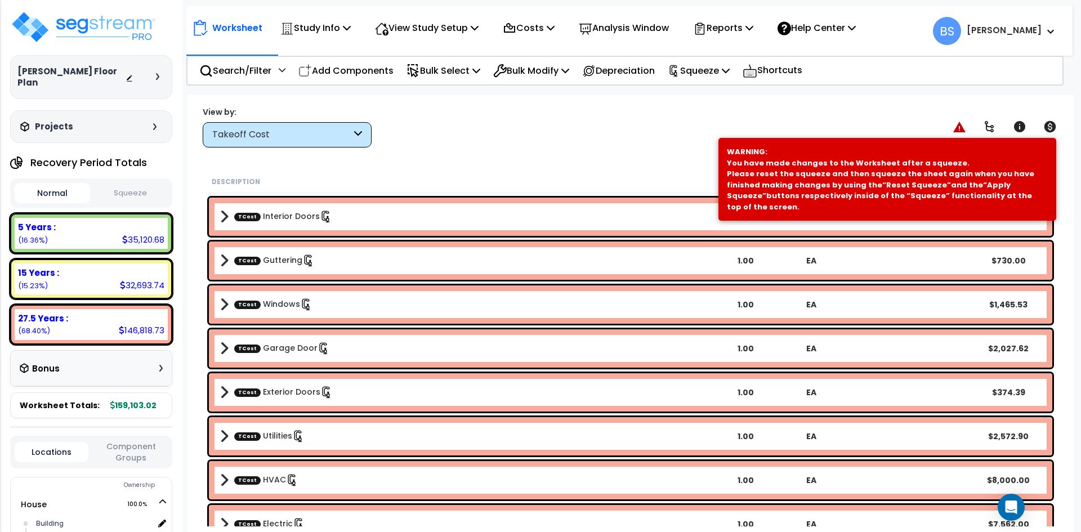
click at [278, 388] on link "TCost Exterior Doors" at bounding box center [283, 392] width 99 height 12
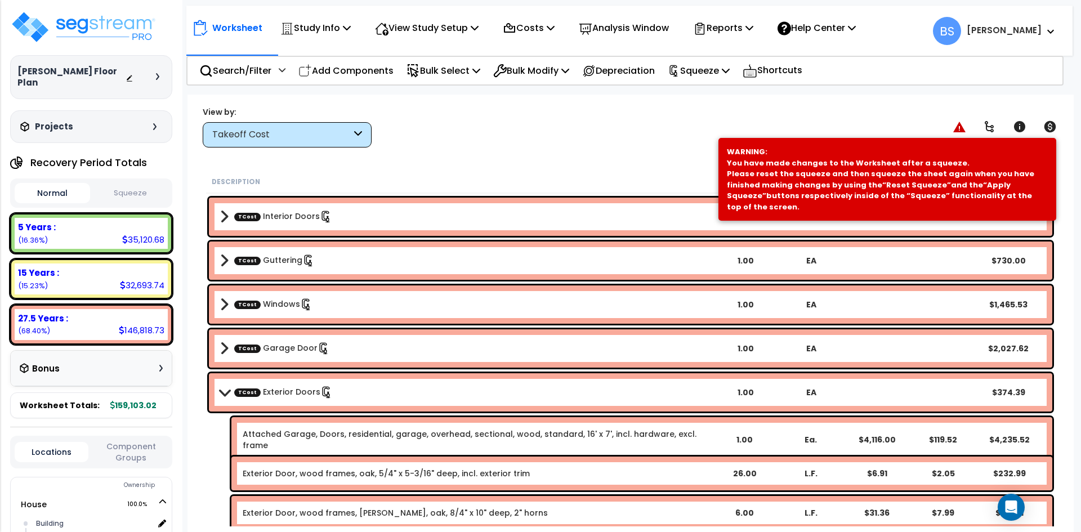
scroll to position [451, 0]
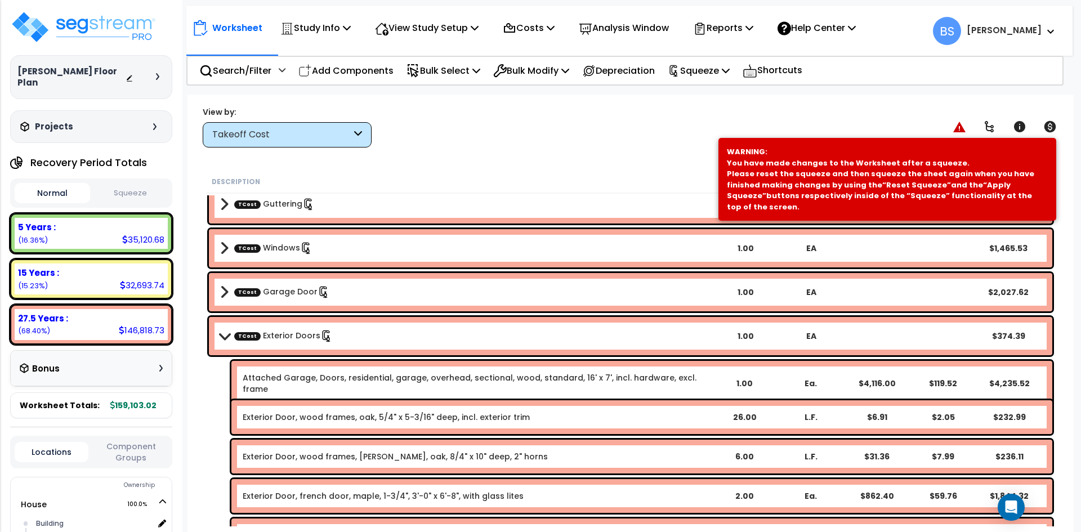
click at [324, 379] on link "Attached Garage, Doors, residential, garage, overhead, sectional, wood, standar…" at bounding box center [477, 383] width 468 height 23
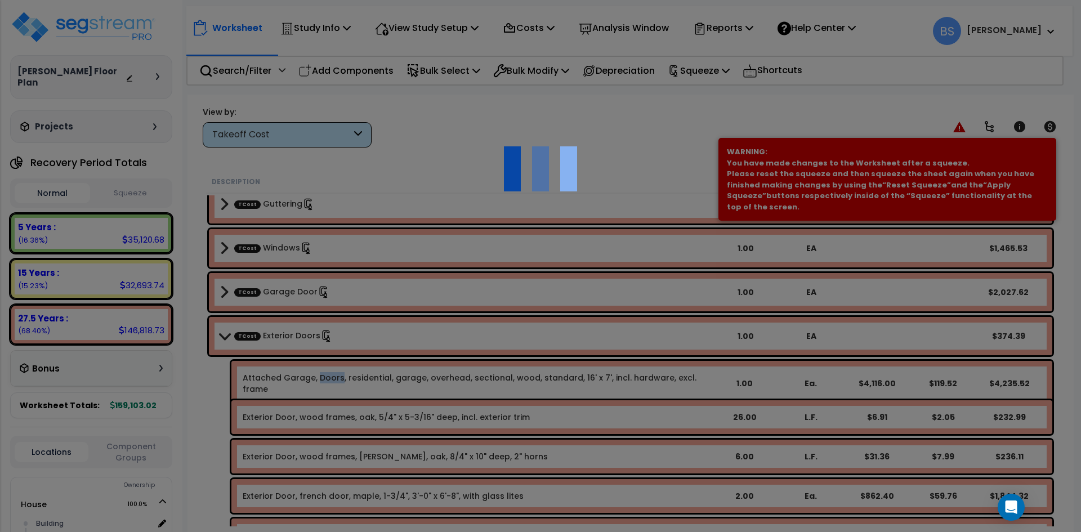
select select "47315138"
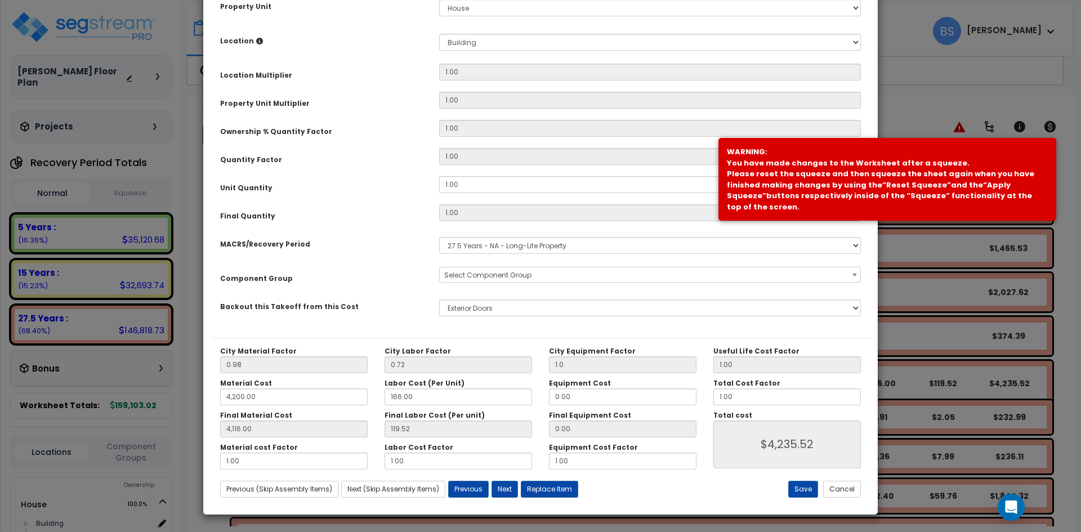
scroll to position [0, 0]
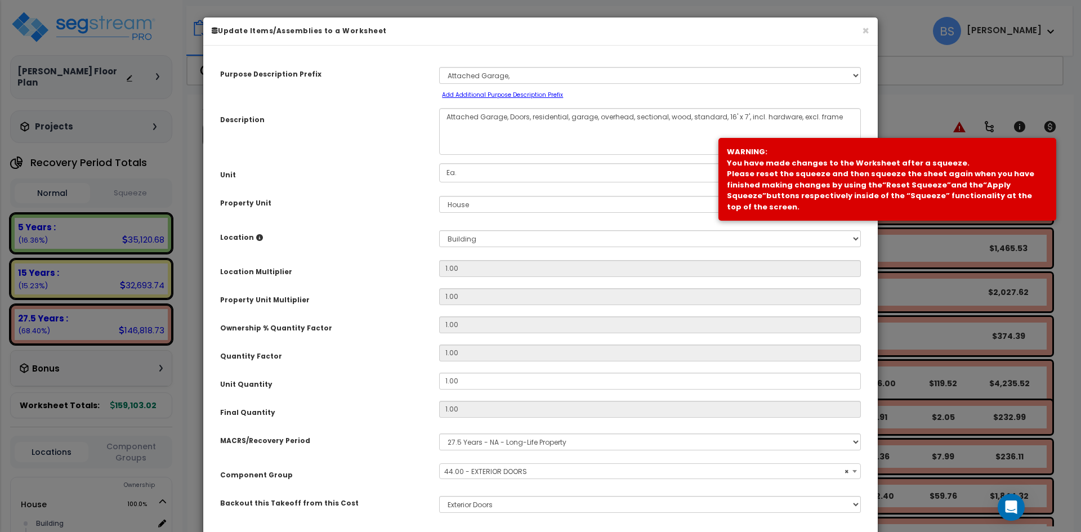
select select "11668"
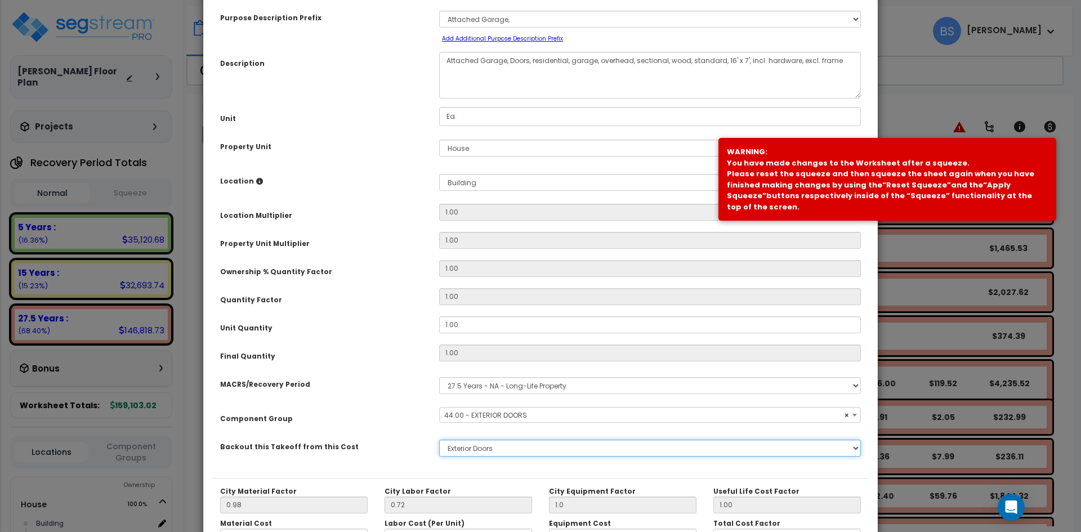
click at [496, 443] on select "None Plumbing Landscaping Cabinetry Granite Countertops Appliances Lighting Til…" at bounding box center [650, 448] width 422 height 17
click at [495, 443] on select "None Plumbing Landscaping Cabinetry Granite Countertops Appliances Lighting Til…" at bounding box center [650, 448] width 422 height 17
click at [439, 440] on select "None Plumbing Landscaping Cabinetry Granite Countertops Appliances Lighting Til…" at bounding box center [650, 448] width 422 height 17
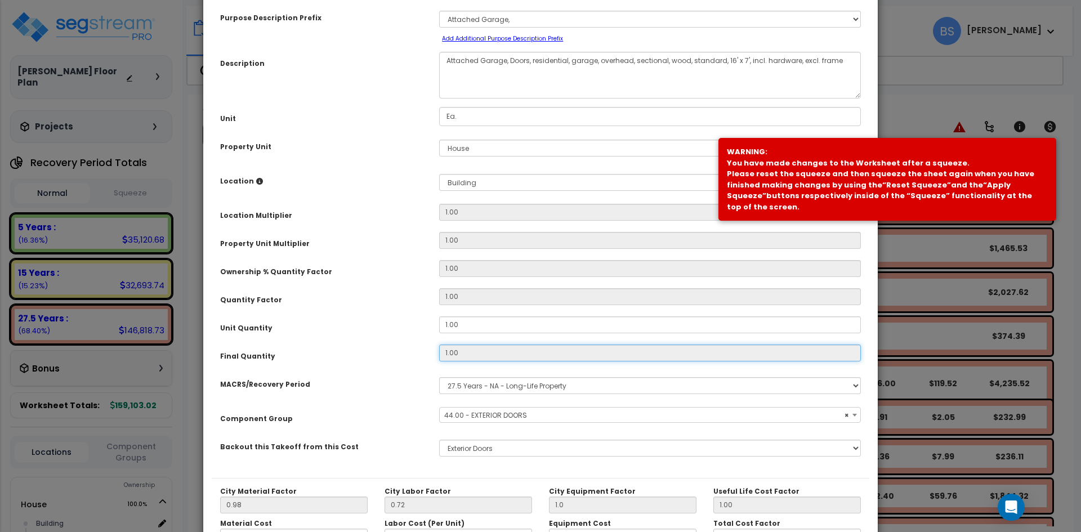
click at [482, 352] on input "1.00" at bounding box center [650, 353] width 422 height 17
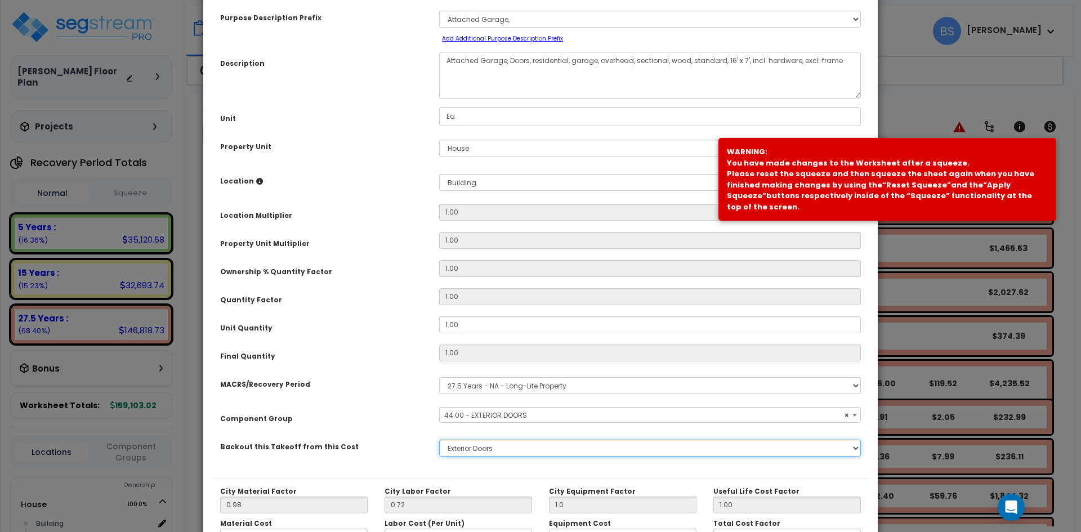
click at [453, 450] on select "None Plumbing Landscaping Cabinetry Granite Countertops Appliances Lighting Til…" at bounding box center [650, 448] width 422 height 17
select select "47315137"
click at [439, 440] on select "None Plumbing Landscaping Cabinetry Granite Countertops Appliances Lighting Til…" at bounding box center [650, 448] width 422 height 17
click at [397, 366] on div "Purpose Description Prefix Select A/V System A/V System Equipment A/V System Eq…" at bounding box center [541, 238] width 658 height 480
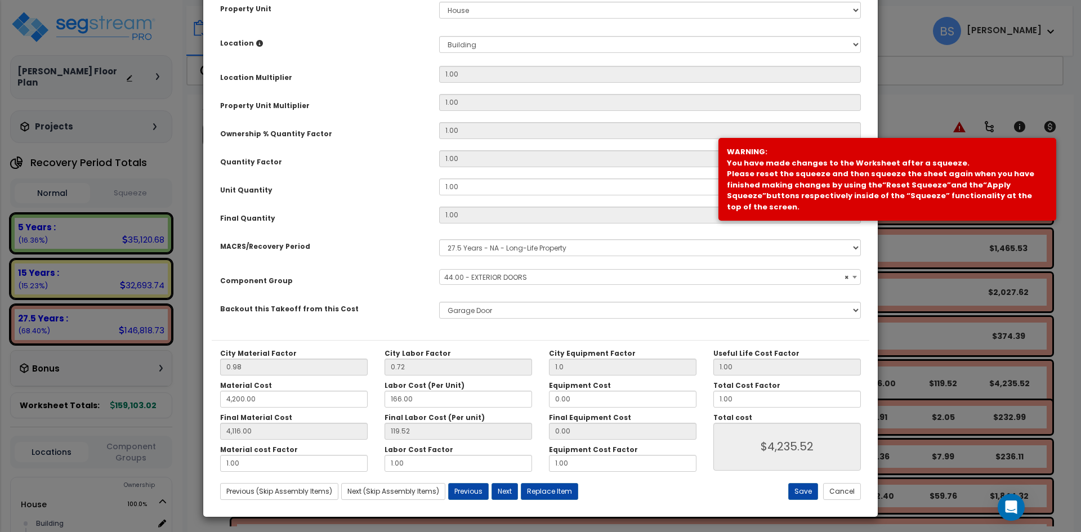
scroll to position [197, 0]
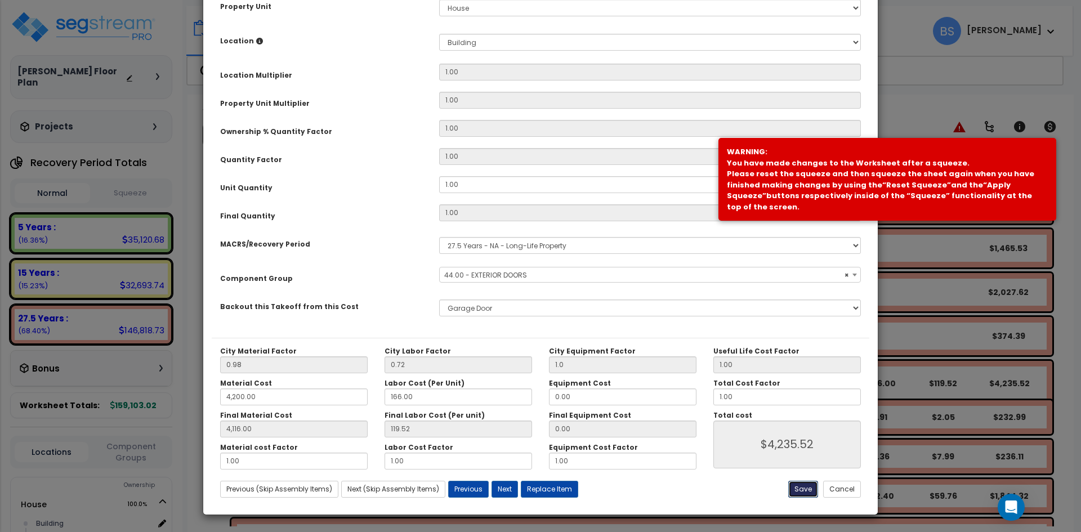
click at [796, 491] on button "Save" at bounding box center [804, 489] width 30 height 17
type input "1.00"
type input "4200.00"
type input "4116.00"
type input "4235.52"
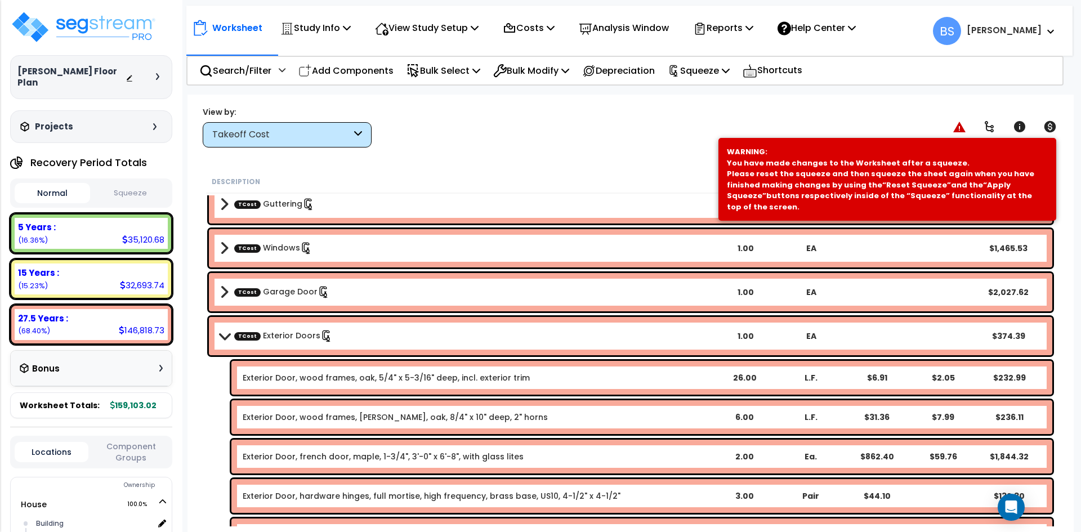
scroll to position [507, 0]
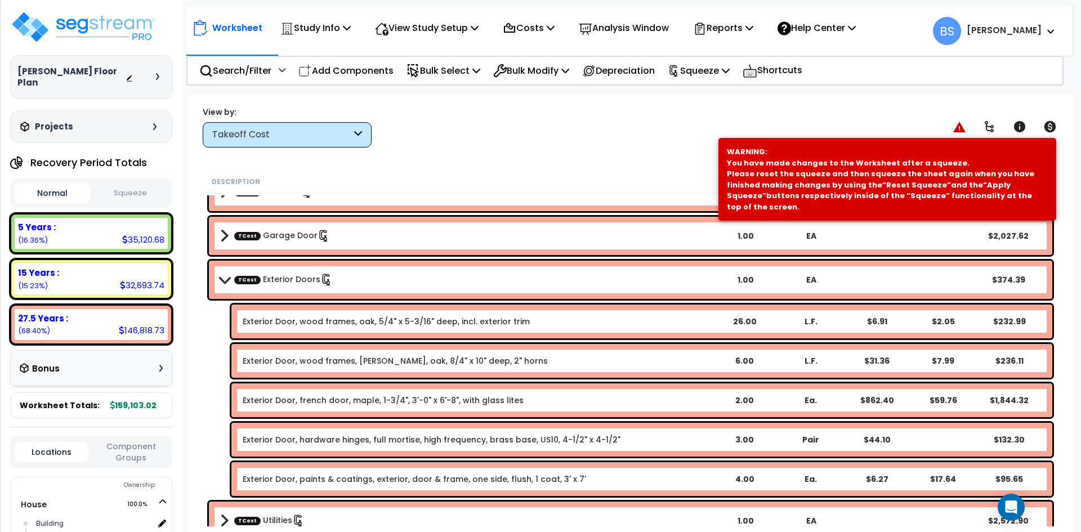
click at [268, 277] on link "TCost Exterior Doors" at bounding box center [283, 280] width 99 height 12
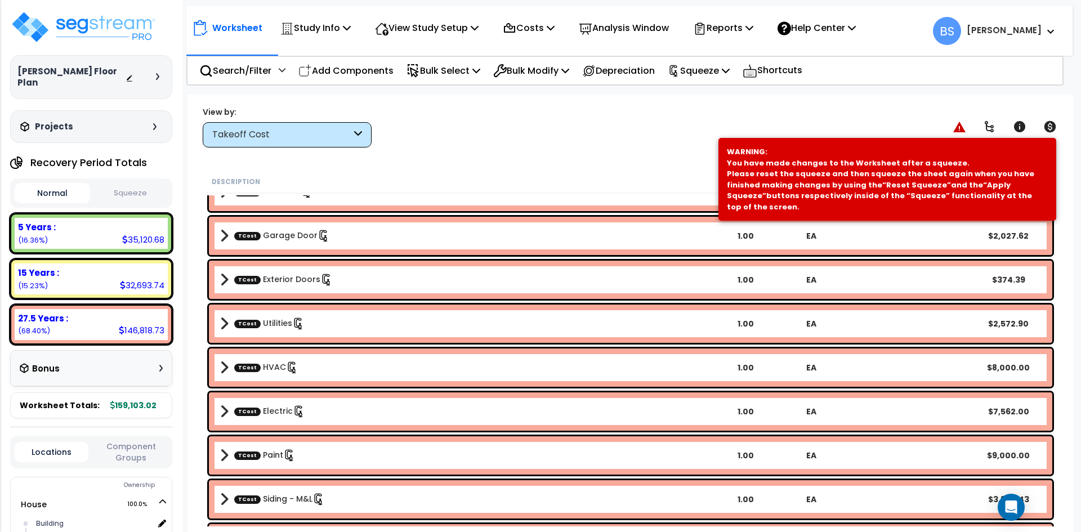
click at [264, 327] on link "TCost Utilities" at bounding box center [269, 324] width 70 height 12
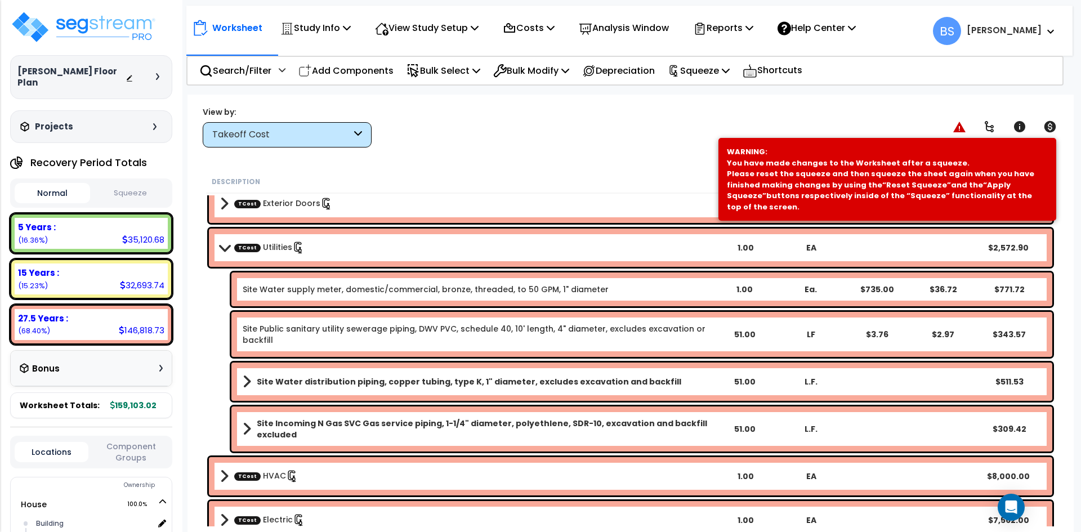
scroll to position [563, 0]
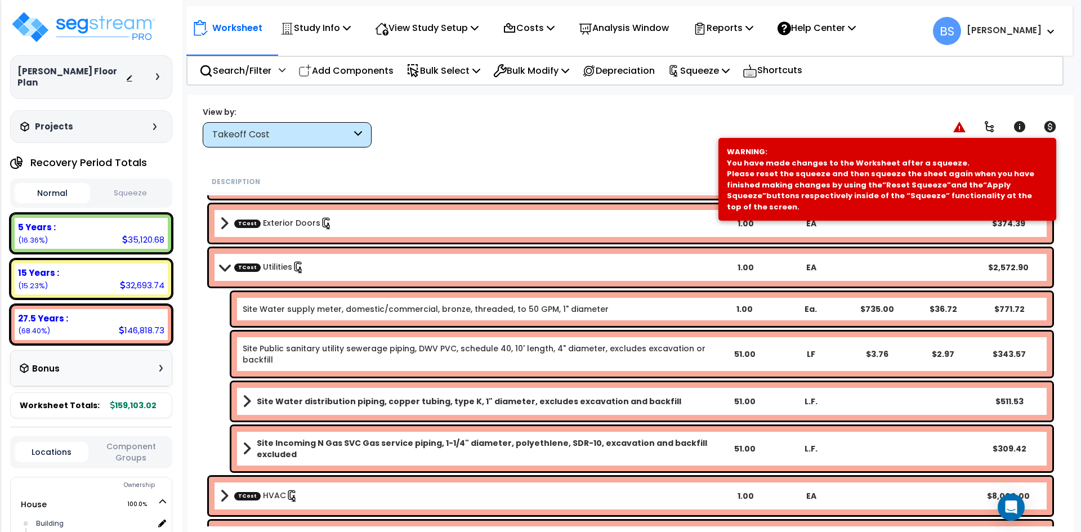
click at [340, 270] on b "TCost Utilities" at bounding box center [466, 268] width 493 height 16
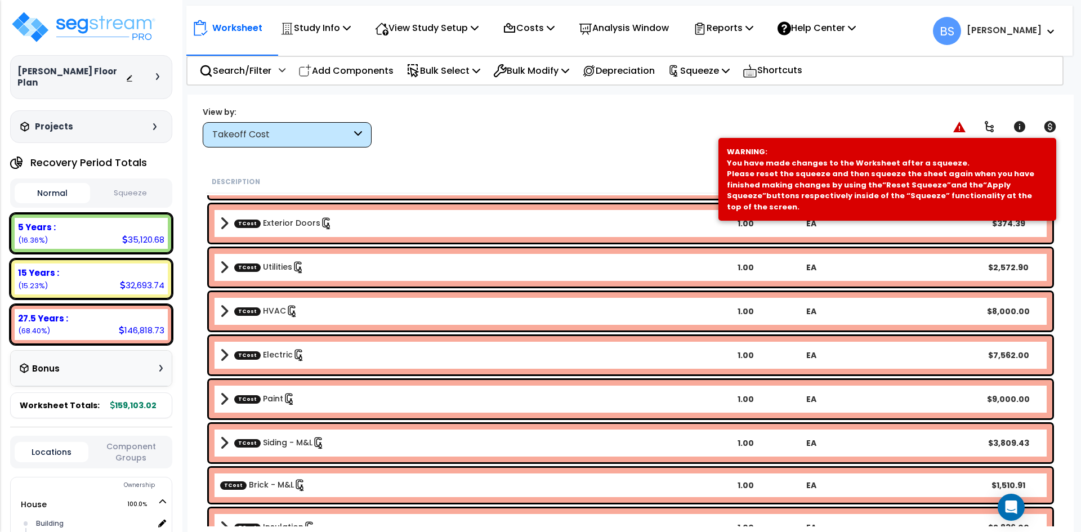
click at [268, 309] on link "TCost HVAC" at bounding box center [266, 311] width 64 height 12
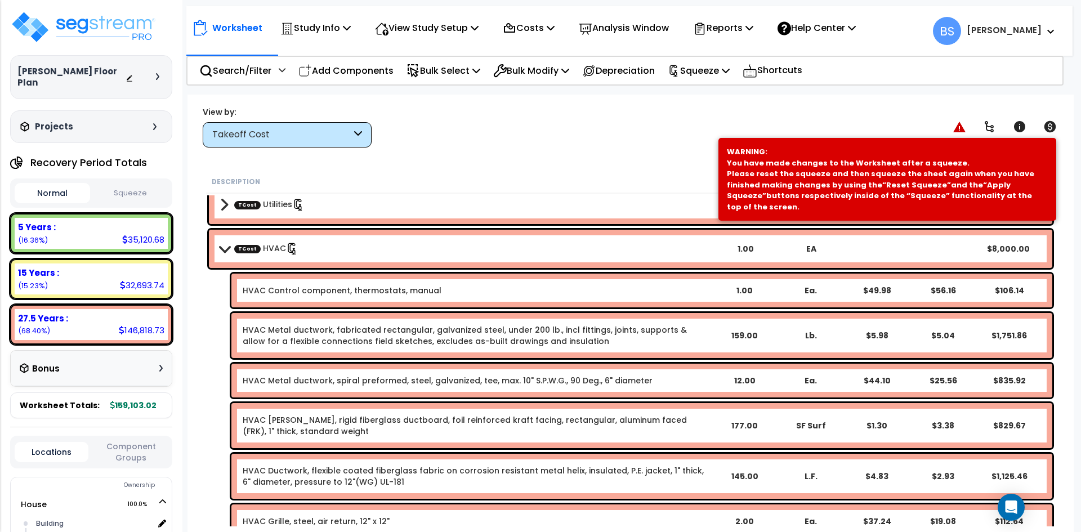
scroll to position [620, 0]
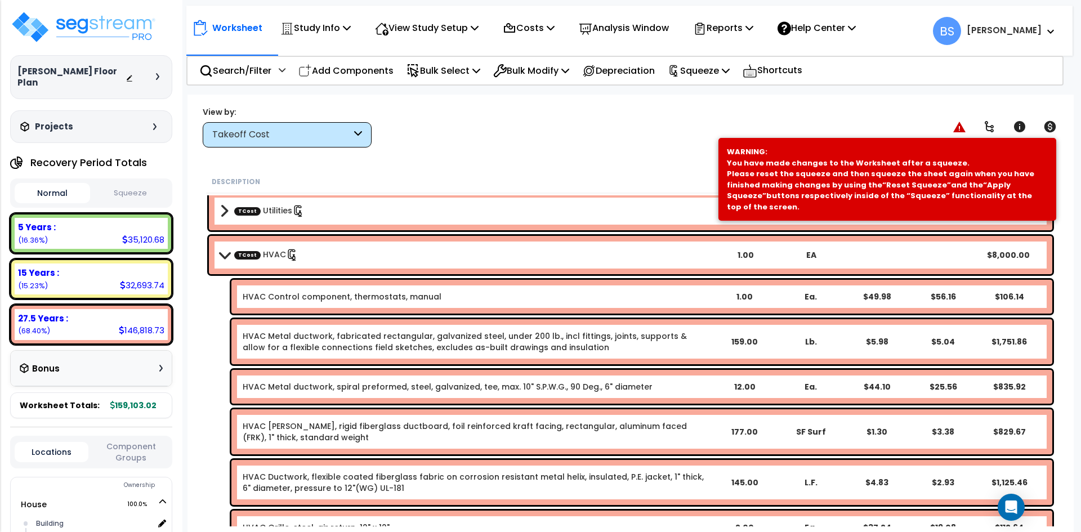
click at [314, 261] on b "TCost HVAC" at bounding box center [466, 255] width 493 height 16
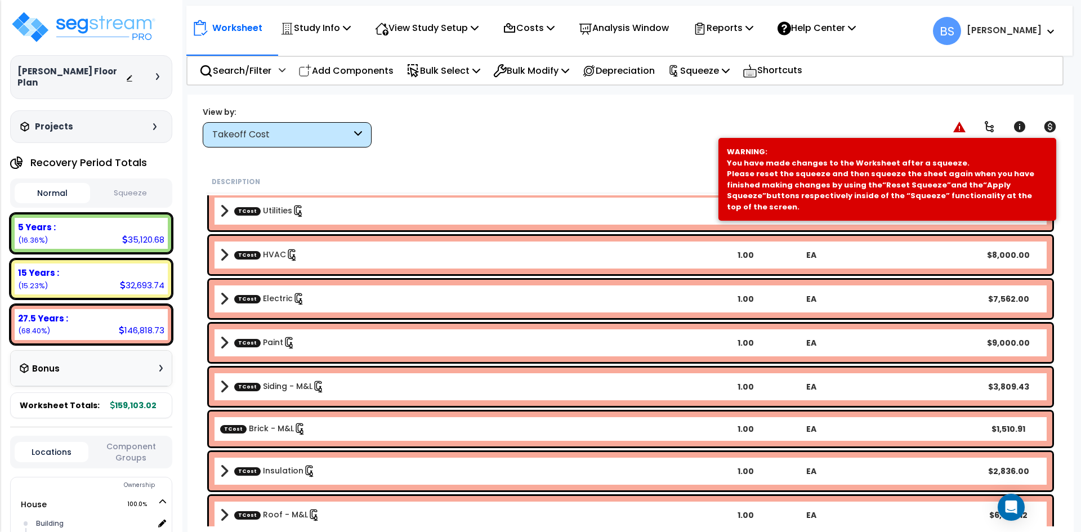
click at [324, 306] on b "TCost Electric" at bounding box center [466, 299] width 493 height 16
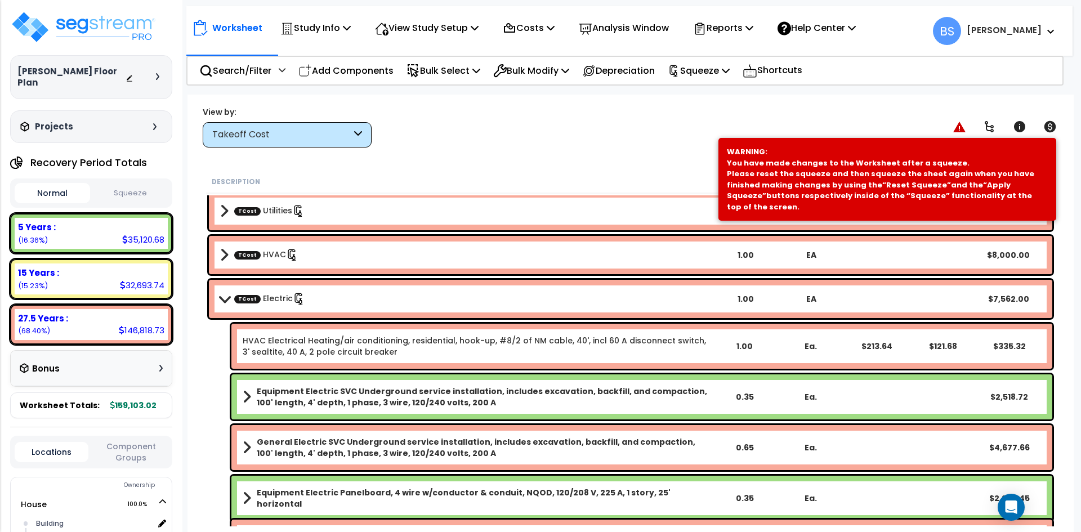
click at [310, 396] on b "Equipment Electric SVC Underground service installation, includes excavation, b…" at bounding box center [484, 397] width 454 height 23
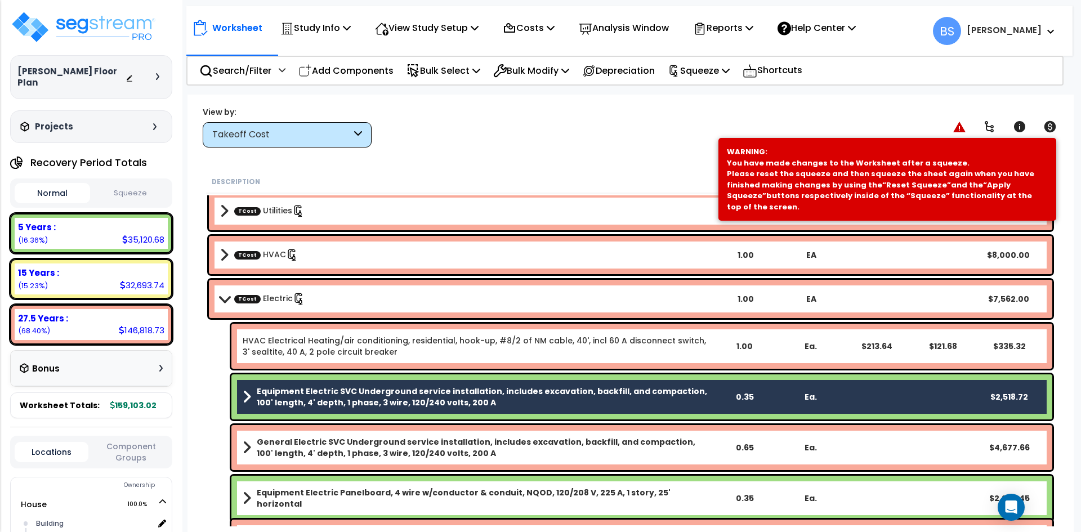
click at [307, 441] on b "General Electric SVC Underground service installation, includes excavation, bac…" at bounding box center [484, 448] width 454 height 23
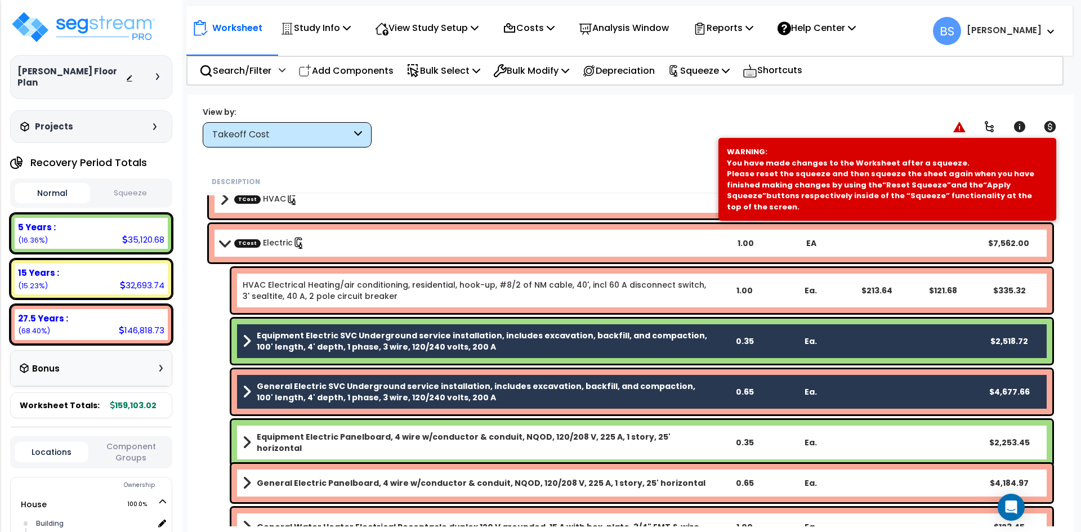
scroll to position [676, 0]
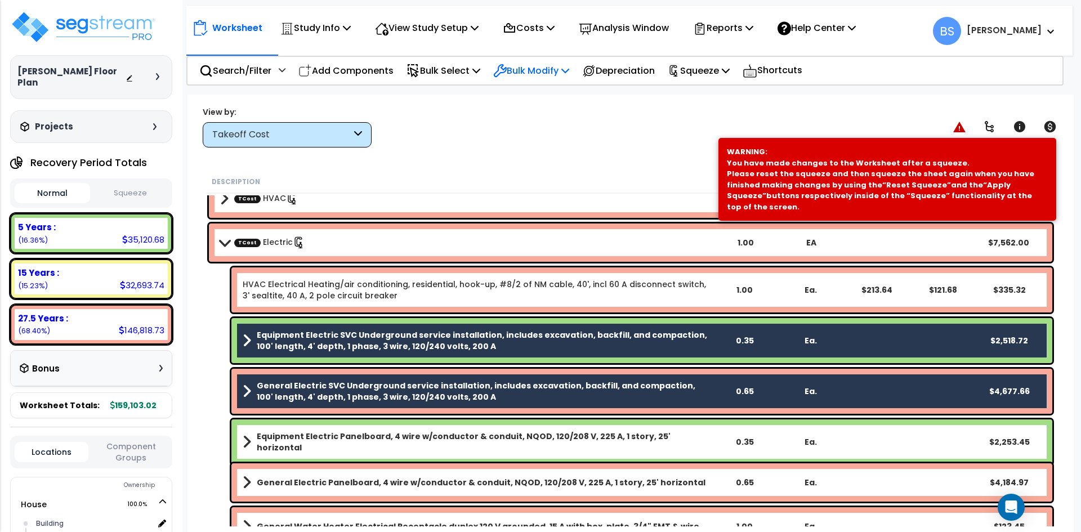
click at [540, 76] on p "Bulk Modify" at bounding box center [531, 70] width 76 height 15
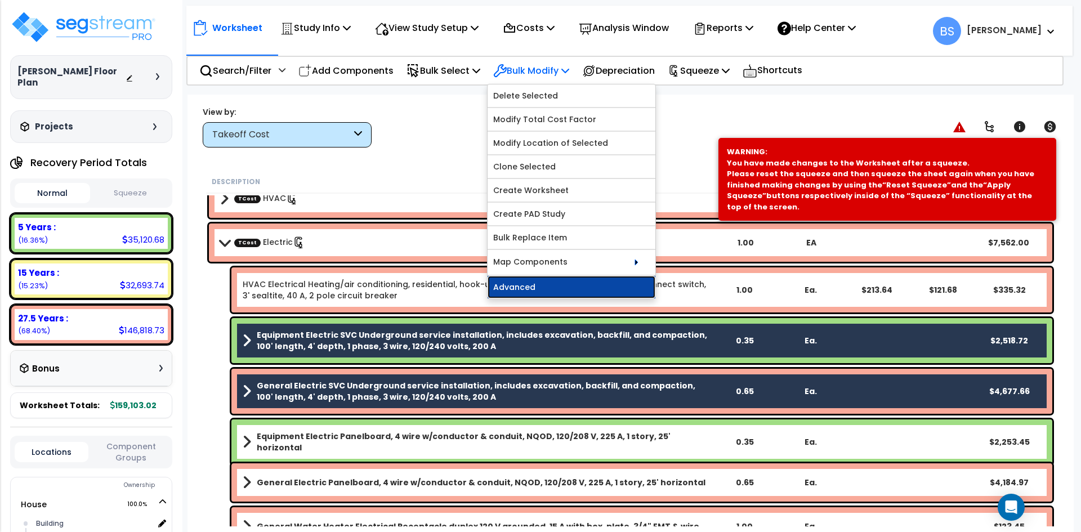
click at [518, 285] on link "Advanced" at bounding box center [572, 287] width 168 height 23
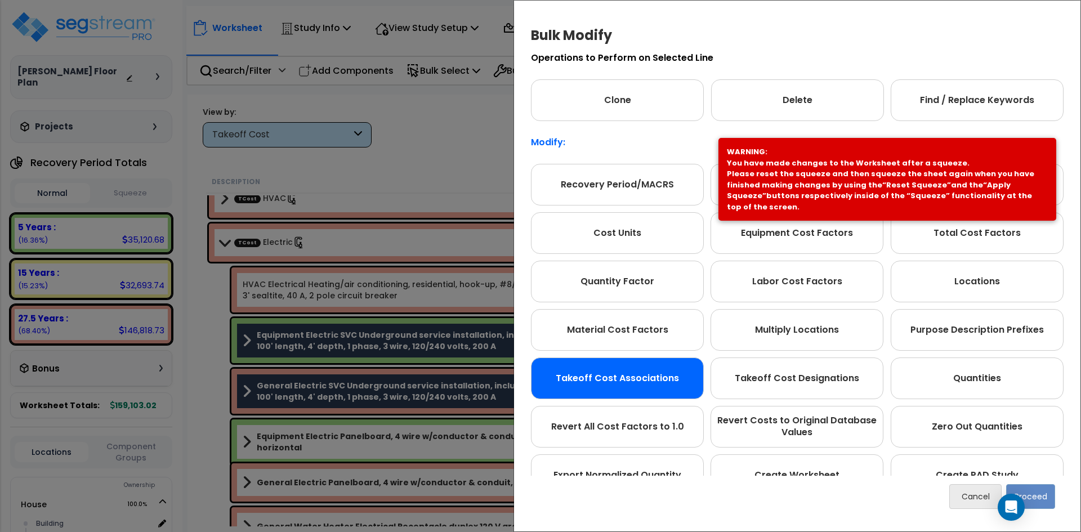
click at [617, 365] on div "Takeoff Cost Associations" at bounding box center [617, 379] width 173 height 42
click at [1034, 497] on button "Proceed" at bounding box center [1031, 496] width 49 height 25
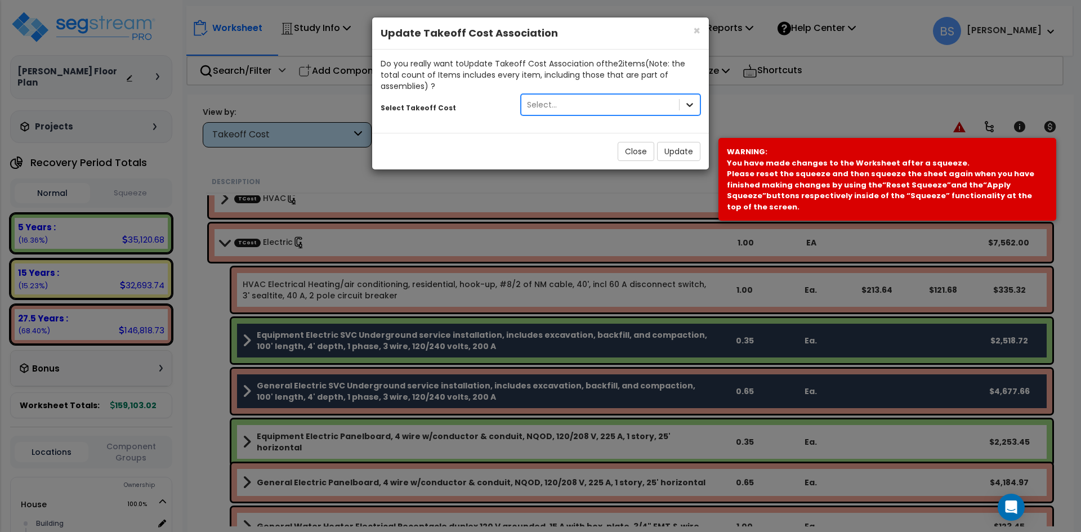
click at [688, 105] on icon at bounding box center [689, 104] width 11 height 11
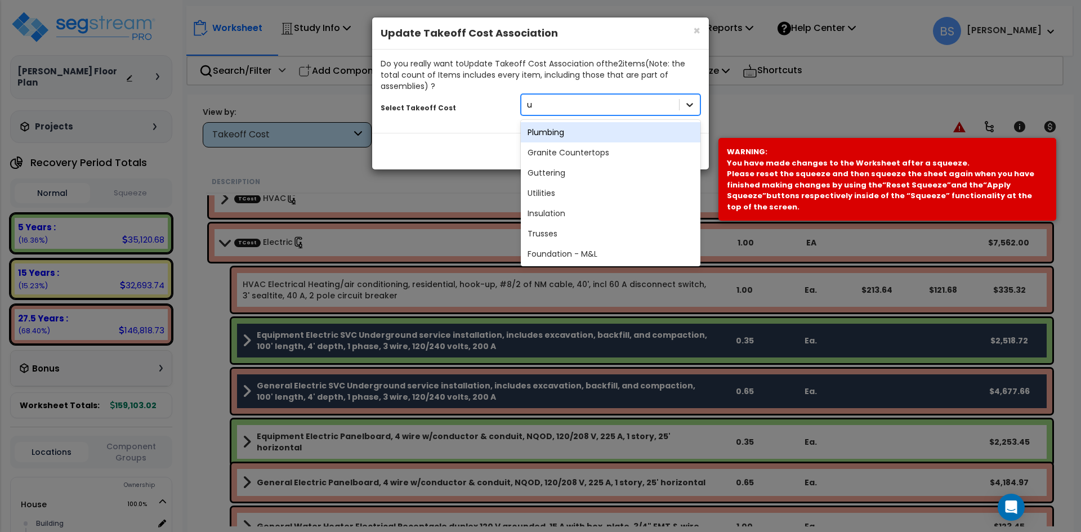
type input "ut"
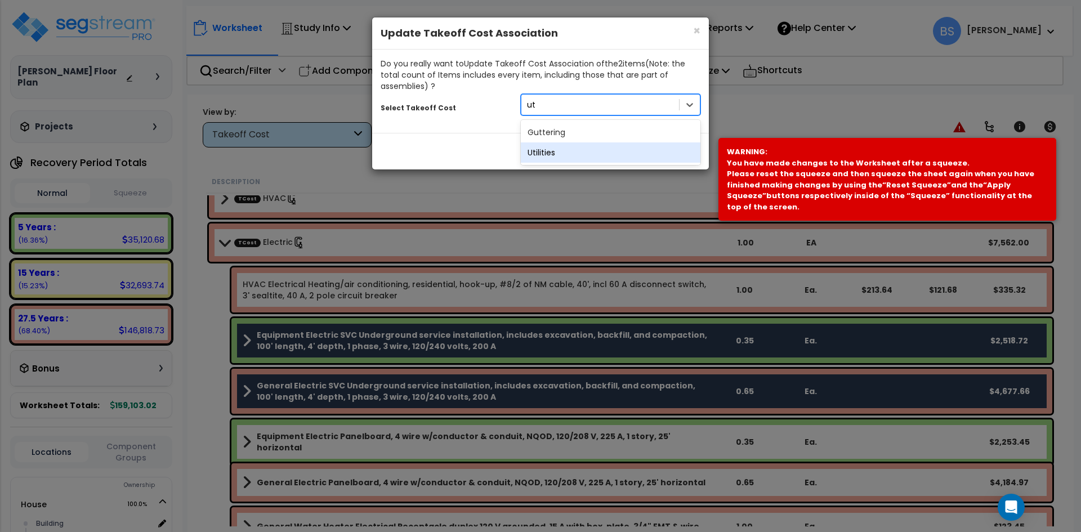
click at [548, 153] on div "Utilities" at bounding box center [611, 153] width 180 height 20
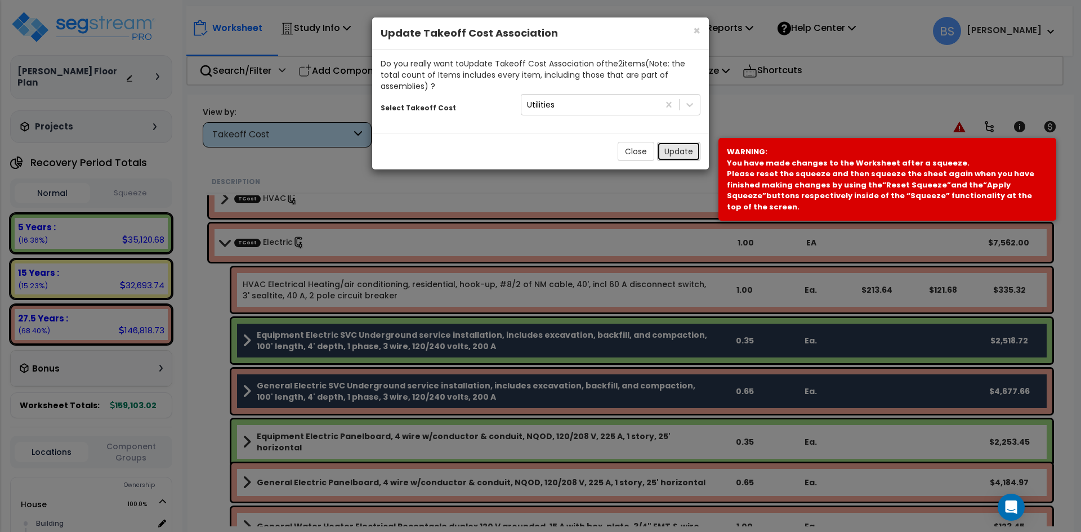
click at [678, 150] on button "Update" at bounding box center [678, 151] width 43 height 19
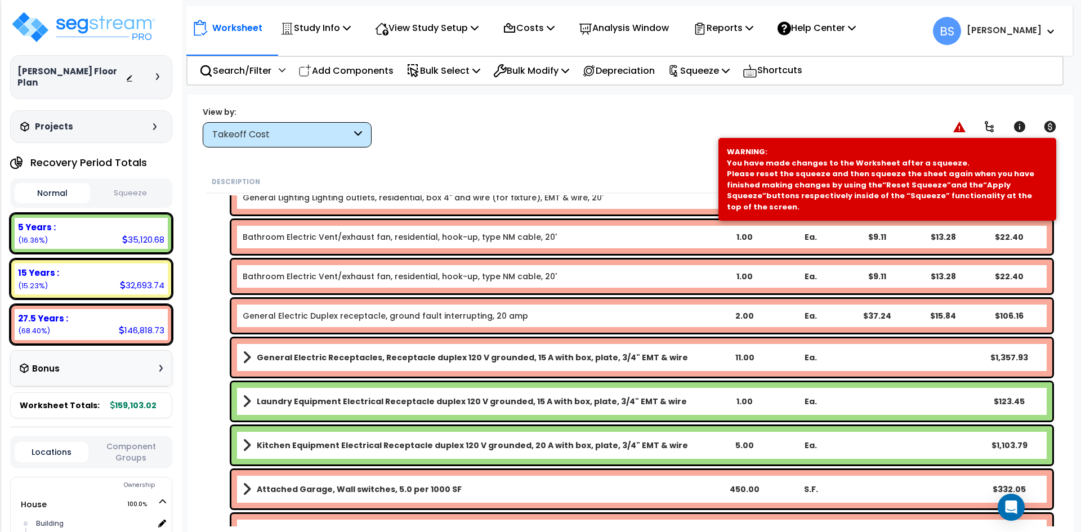
scroll to position [1014, 0]
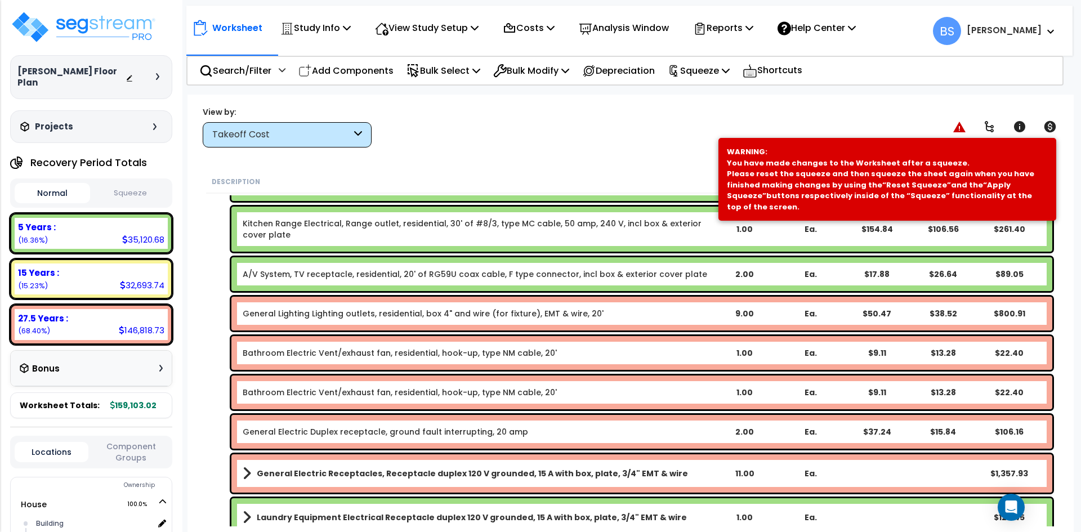
click at [748, 275] on div "2.00" at bounding box center [745, 274] width 64 height 11
click at [237, 321] on div "General Lighting Lighting outlets, residential, box 4" and wire (for fixture), …" at bounding box center [642, 314] width 821 height 34
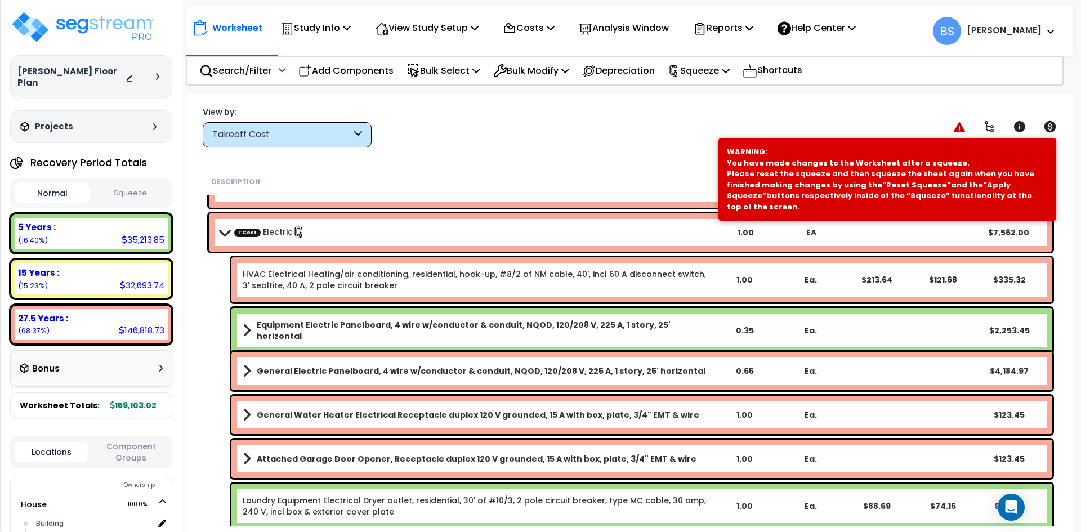
scroll to position [676, 0]
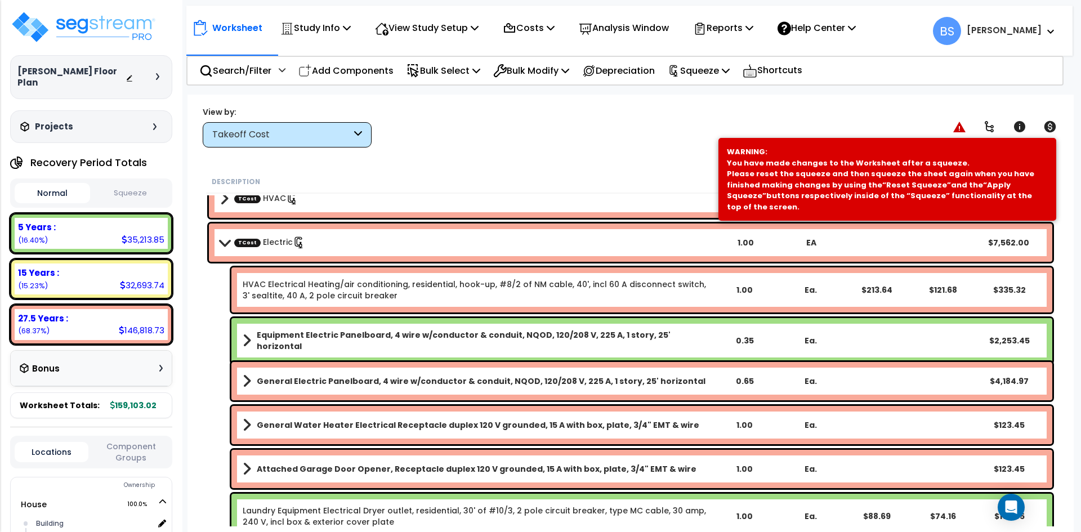
click at [265, 242] on link "TCost Electric" at bounding box center [269, 243] width 71 height 12
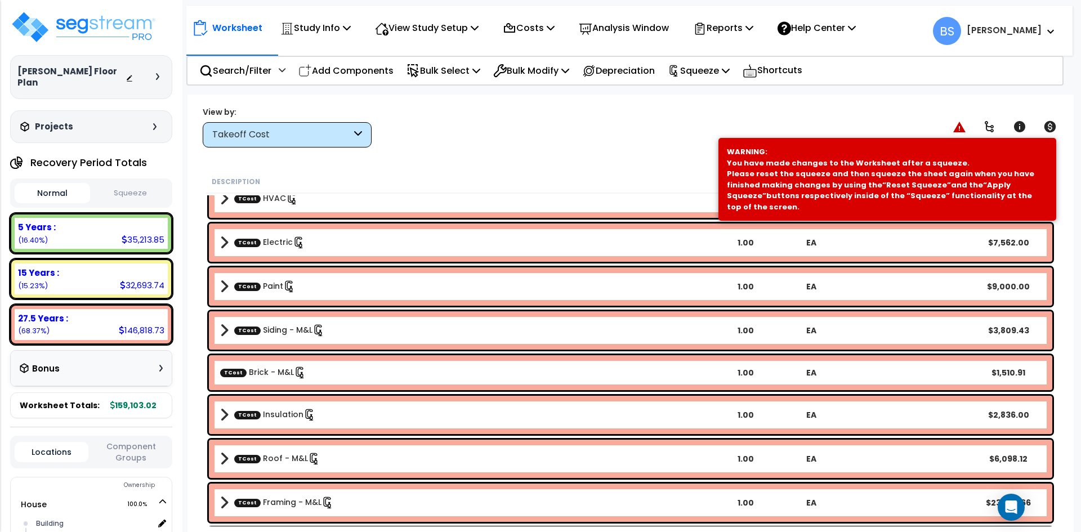
click at [262, 286] on link "TCost Paint" at bounding box center [264, 287] width 61 height 12
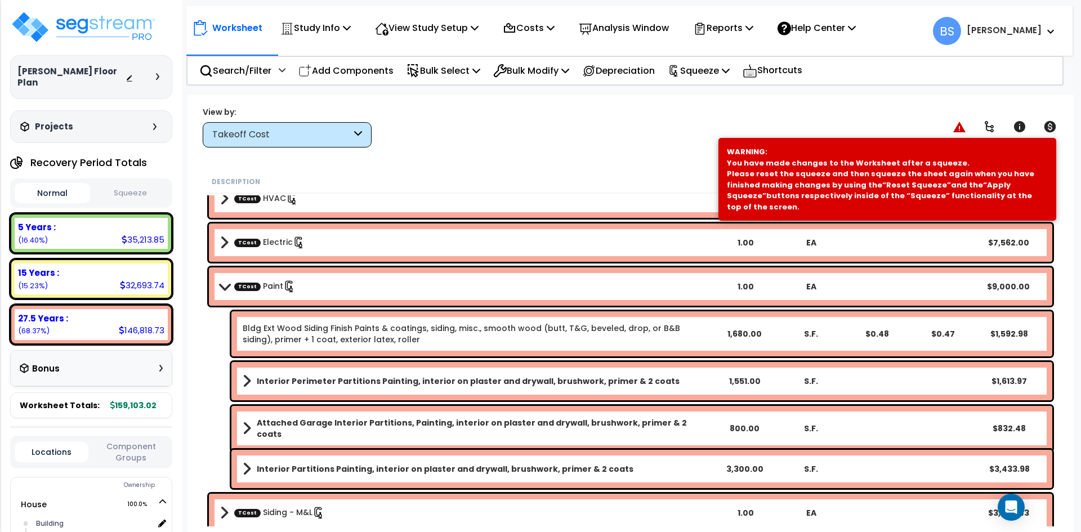
click at [268, 286] on link "TCost Paint" at bounding box center [264, 287] width 61 height 12
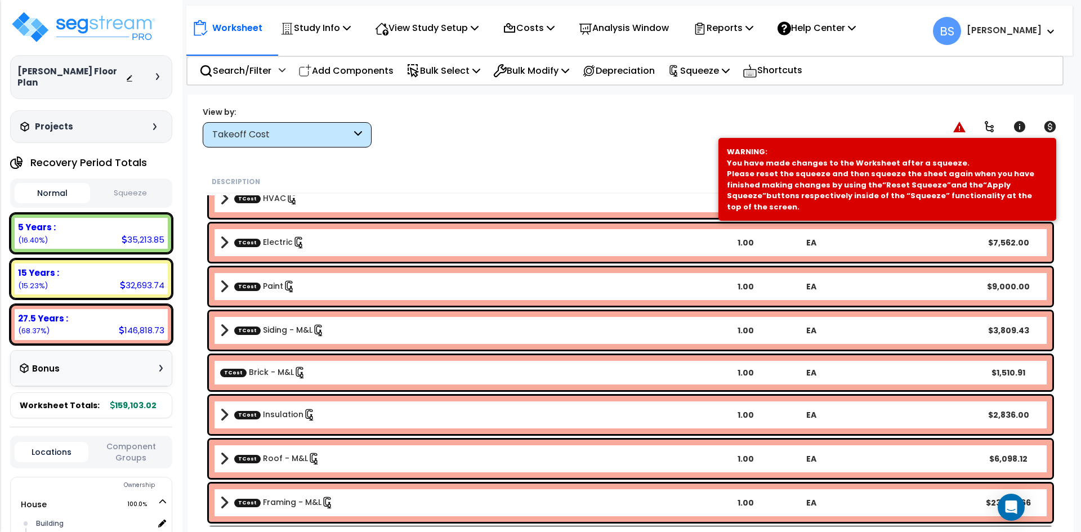
click at [271, 327] on link "TCost Siding - M&L" at bounding box center [279, 330] width 91 height 12
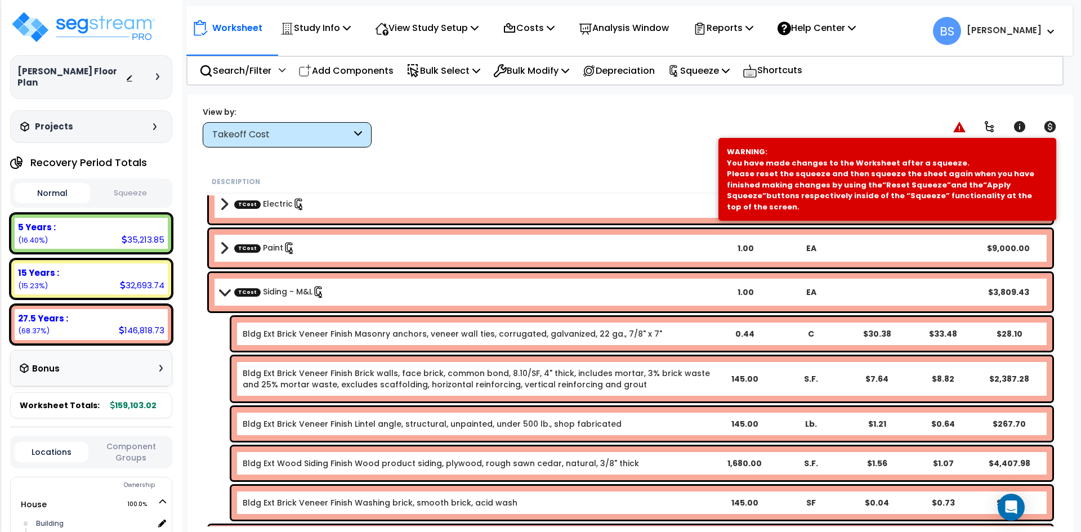
scroll to position [732, 0]
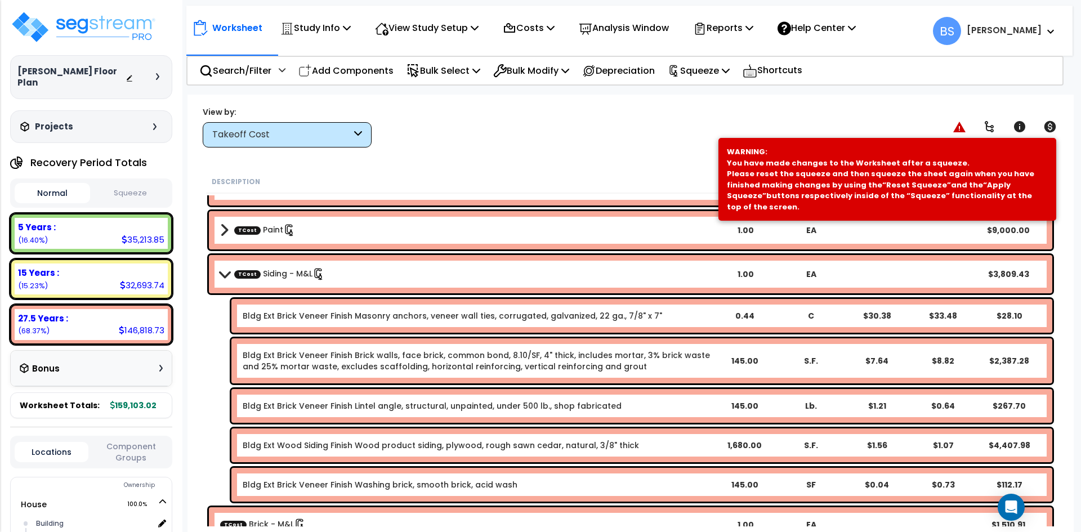
click at [286, 317] on link "Bldg Ext Brick Veneer Finish Masonry anchors, veneer wall ties, corrugated, gal…" at bounding box center [453, 315] width 420 height 11
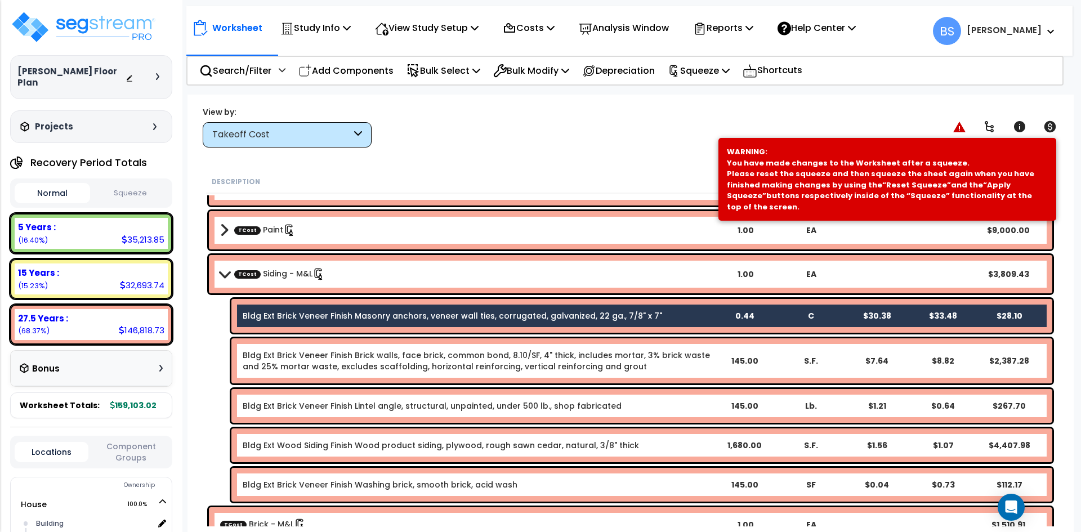
click at [286, 368] on link "Bldg Ext Brick Veneer Finish Brick walls, face brick, common bond, 8.10/SF, 4" …" at bounding box center [477, 361] width 468 height 23
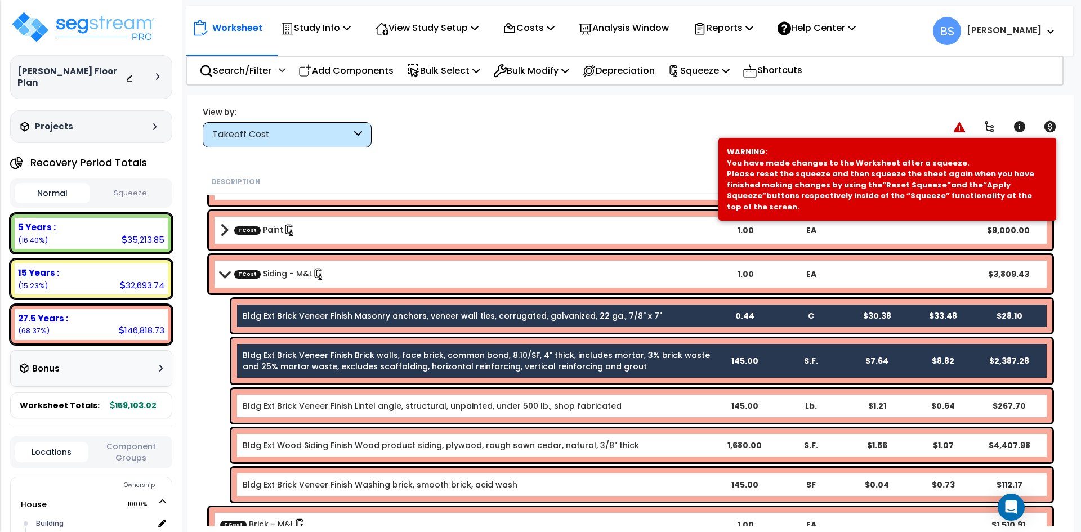
click at [289, 408] on link "Bldg Ext Brick Veneer Finish Lintel angle, structural, unpainted, under 500 lb.…" at bounding box center [432, 405] width 379 height 11
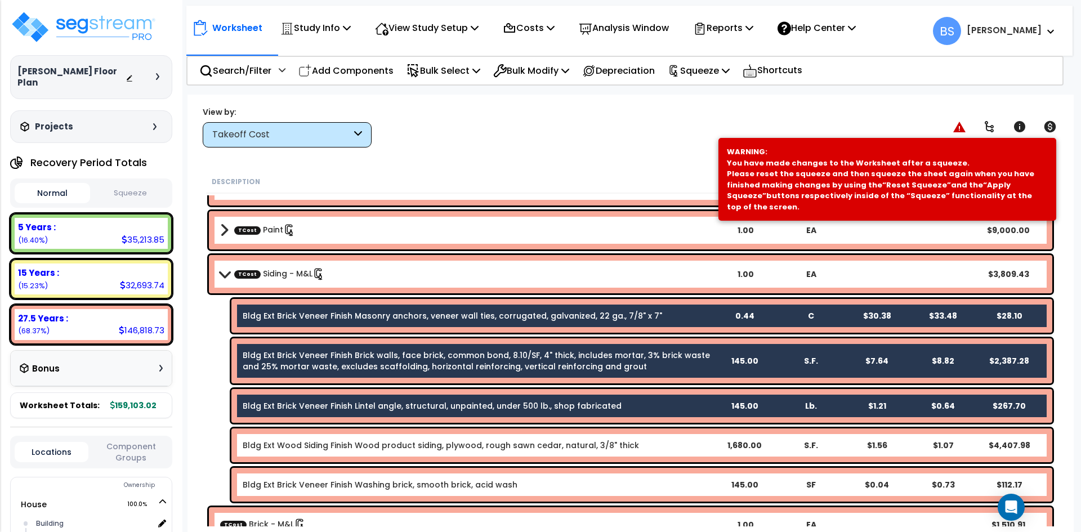
click at [367, 484] on link "Bldg Ext Brick Veneer Finish Washing brick, smooth brick, acid wash" at bounding box center [380, 484] width 275 height 11
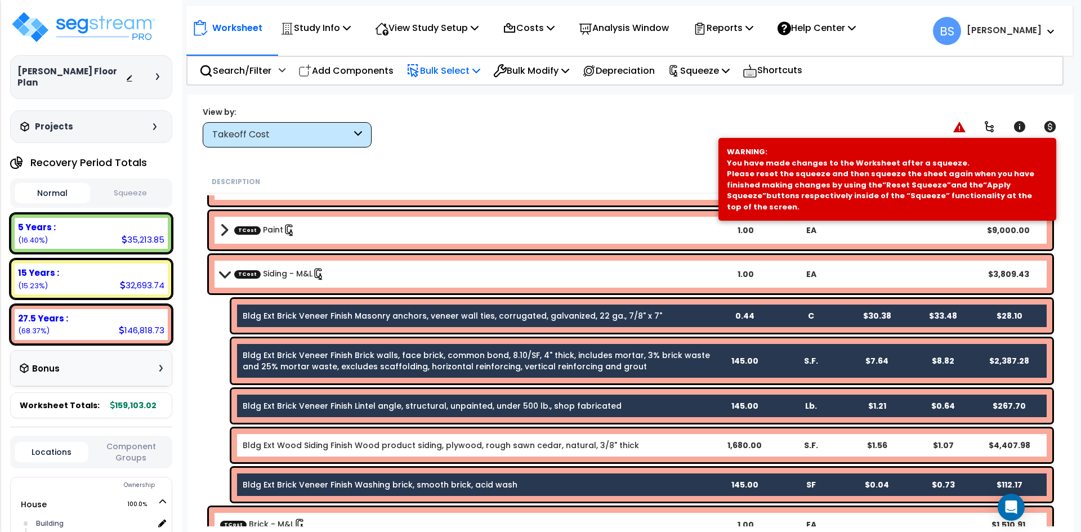
click at [443, 75] on p "Bulk Select" at bounding box center [444, 70] width 74 height 15
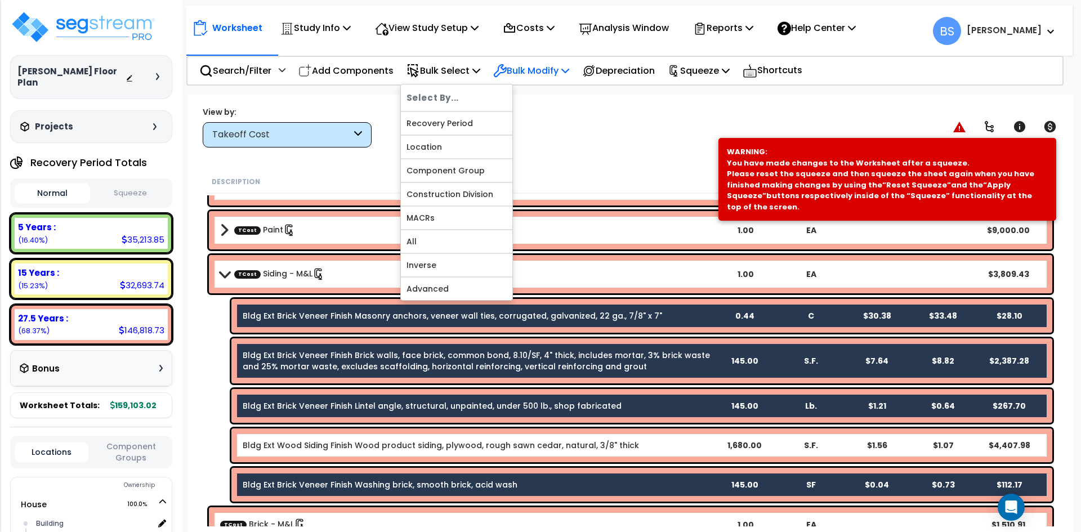
click at [538, 74] on p "Bulk Modify" at bounding box center [531, 70] width 76 height 15
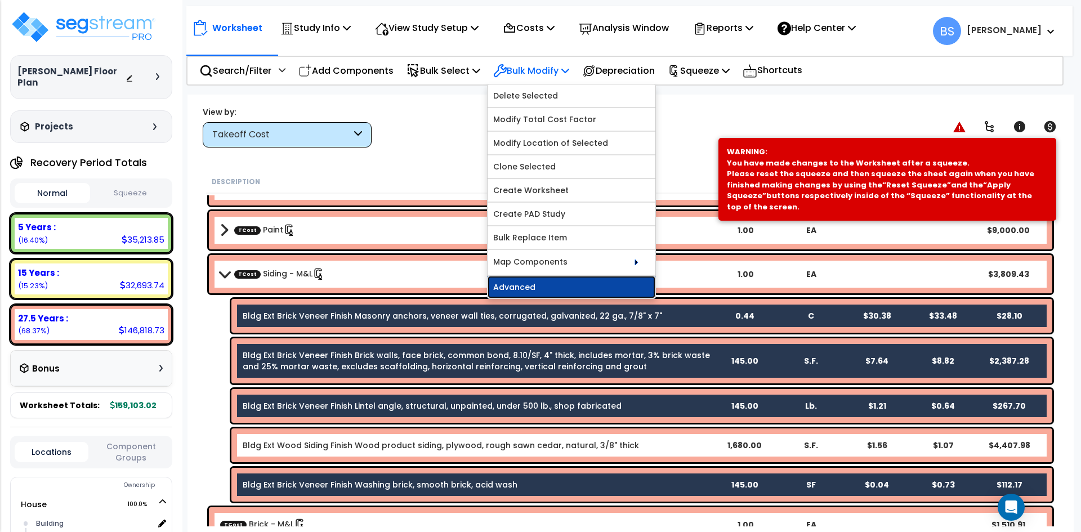
click at [524, 295] on link "Advanced" at bounding box center [572, 287] width 168 height 23
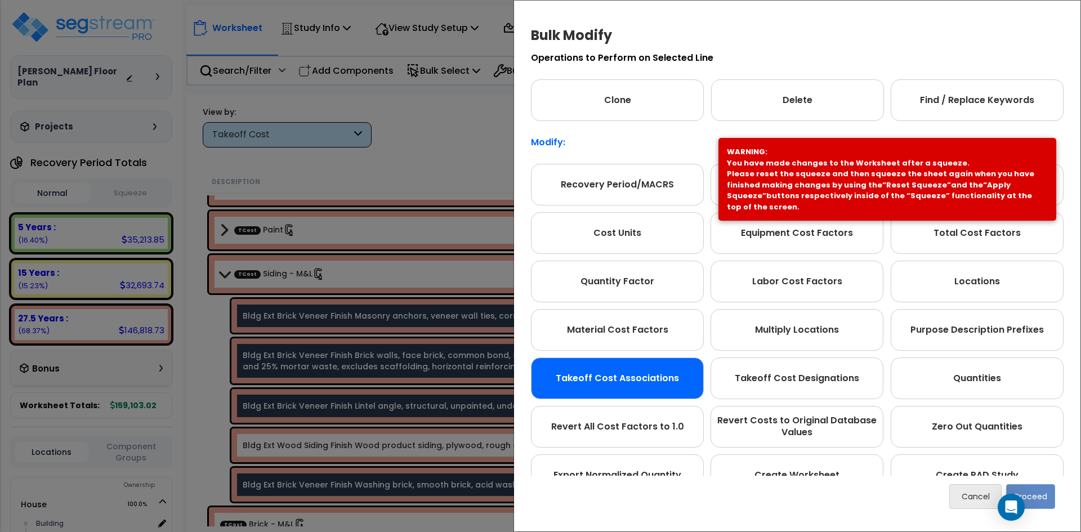
click at [626, 388] on div "Takeoff Cost Associations" at bounding box center [617, 379] width 173 height 42
click at [1044, 499] on button "Proceed" at bounding box center [1031, 496] width 49 height 25
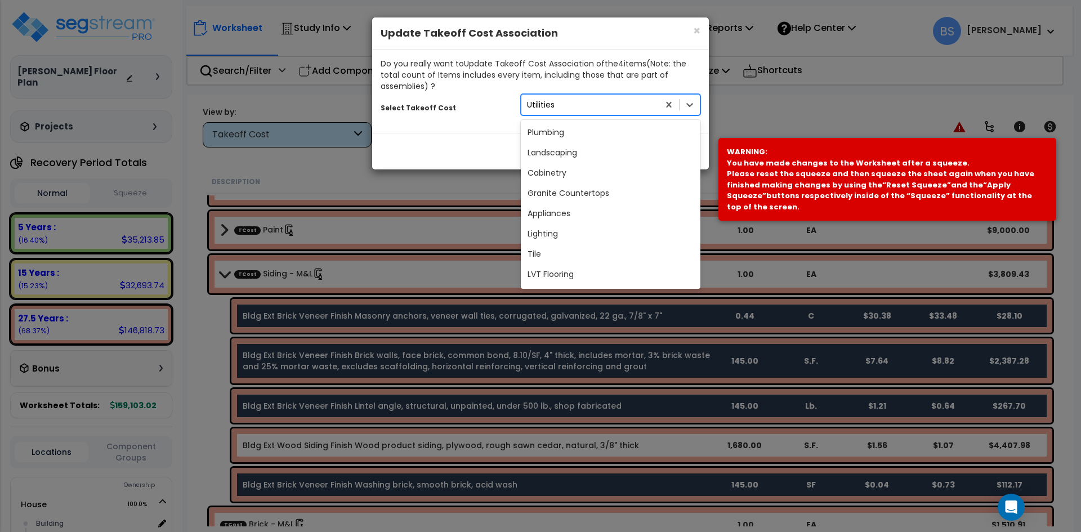
click at [585, 103] on div "Utilities" at bounding box center [590, 105] width 137 height 18
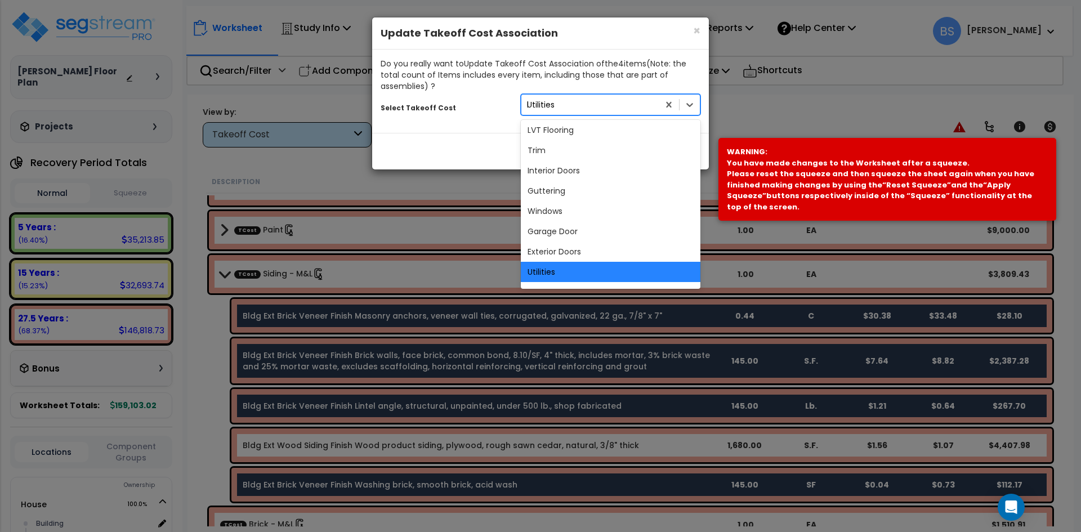
scroll to position [0, 0]
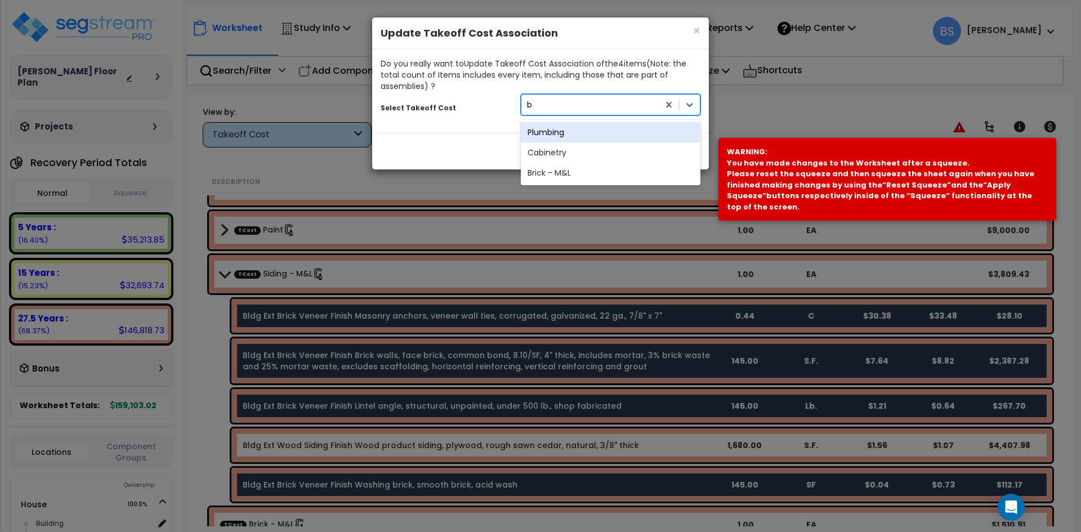
type input "br"
click at [552, 133] on div "Brick - M&L" at bounding box center [611, 132] width 180 height 20
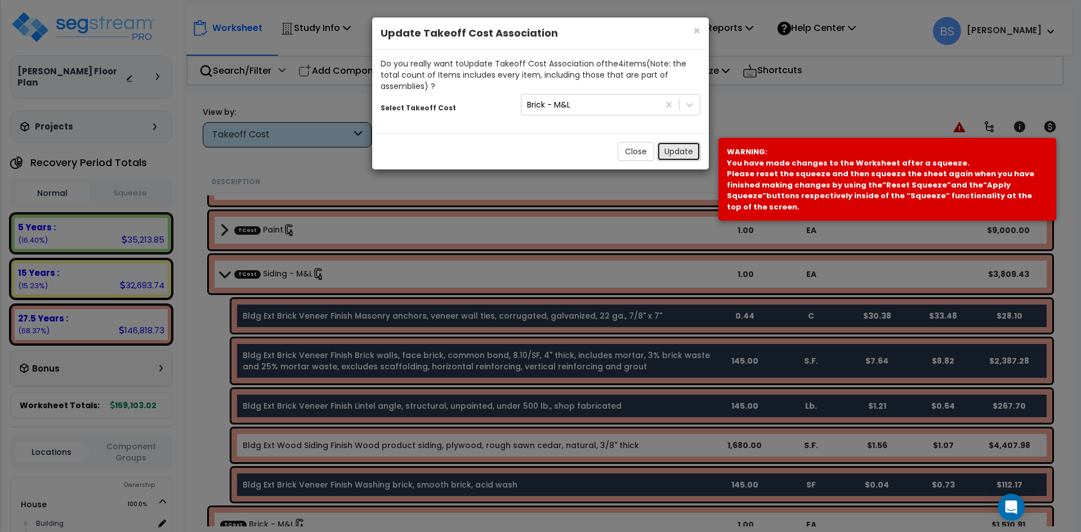
click at [676, 152] on button "Update" at bounding box center [678, 151] width 43 height 19
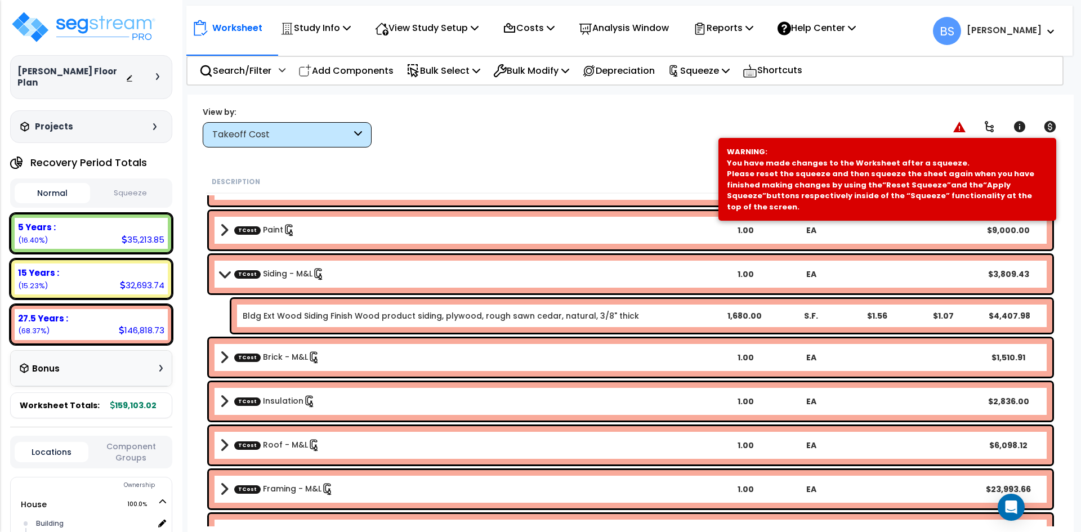
click at [289, 276] on link "TCost Siding - M&L" at bounding box center [279, 274] width 91 height 12
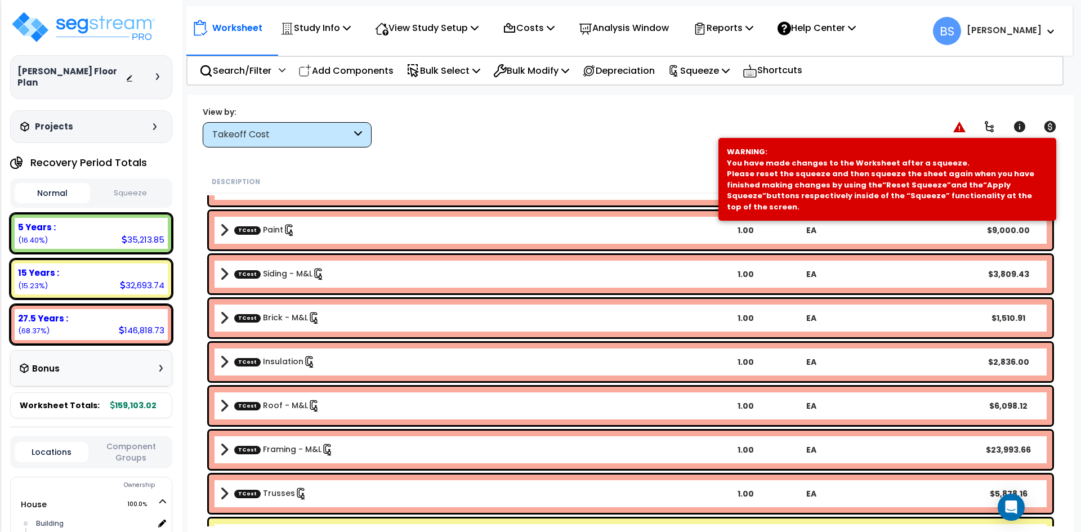
click at [282, 275] on link "TCost Siding - M&L" at bounding box center [279, 274] width 91 height 12
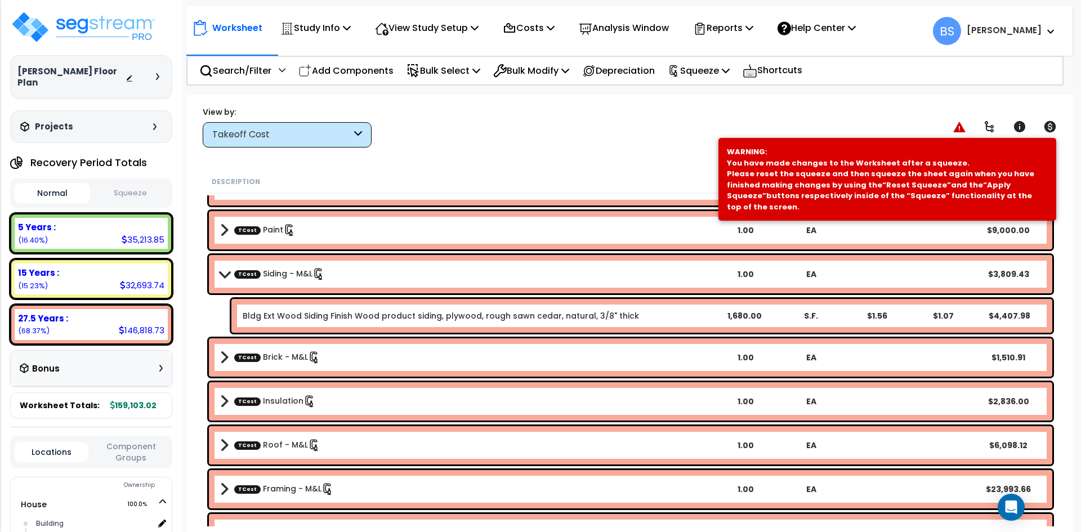
click at [283, 344] on div "TCost Brick - M&L 1.00 EA $1,510.91" at bounding box center [631, 358] width 844 height 38
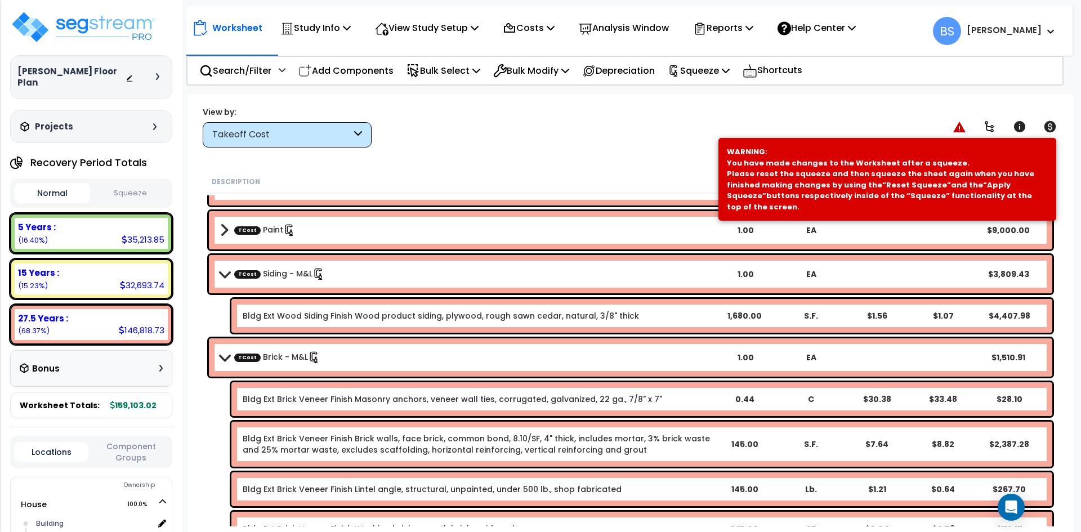
click at [282, 274] on link "TCost Siding - M&L" at bounding box center [279, 274] width 91 height 12
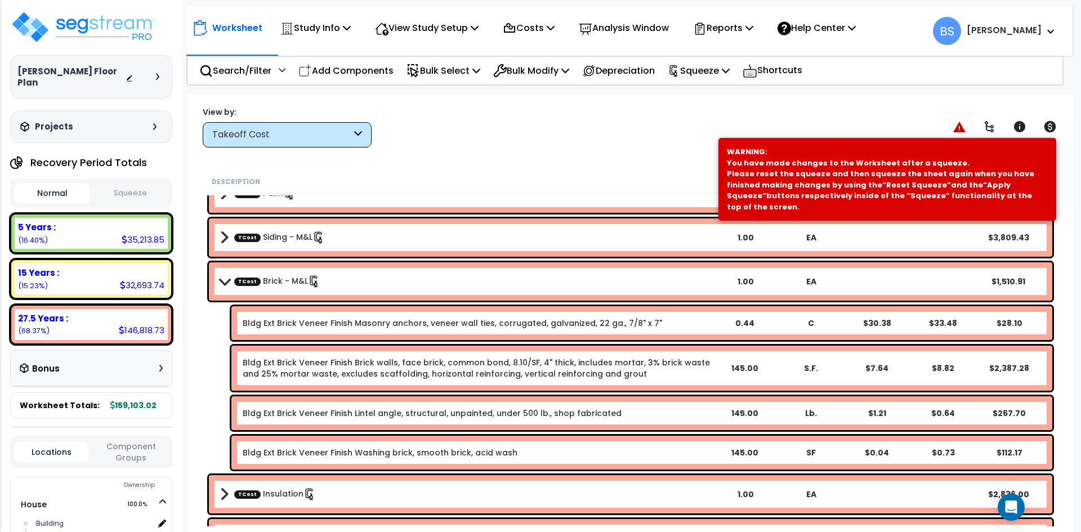
scroll to position [789, 0]
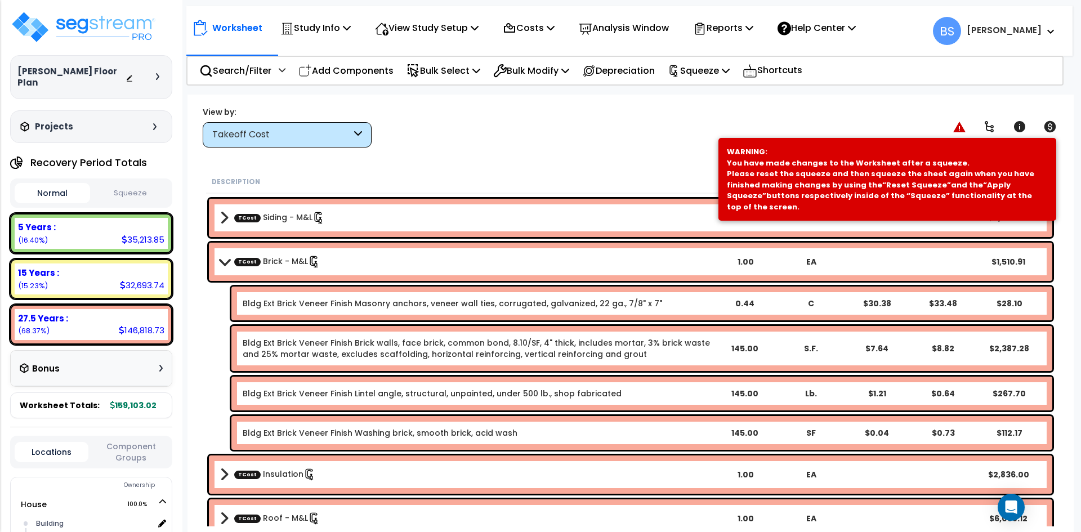
click at [278, 261] on link "TCost Brick - M&L" at bounding box center [277, 262] width 86 height 12
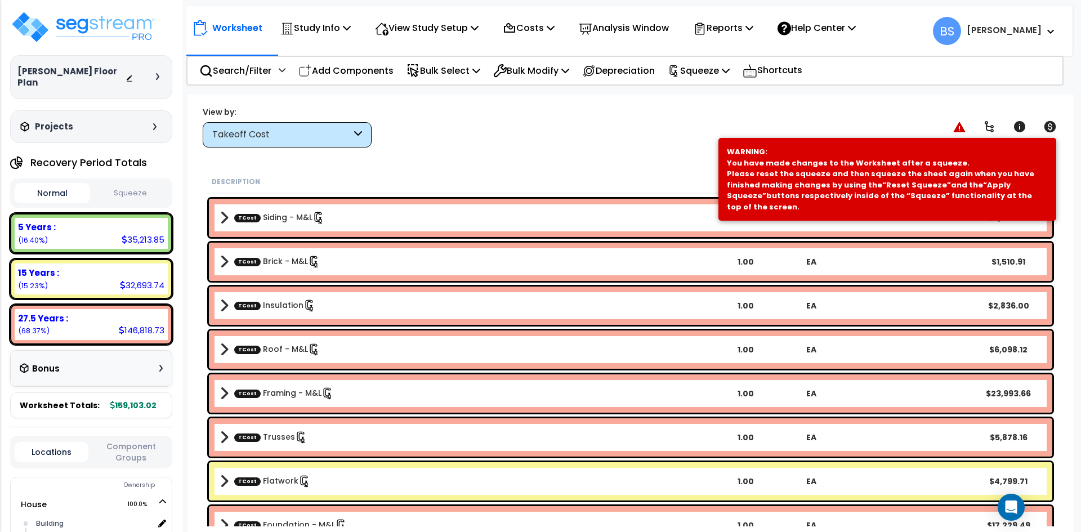
click at [273, 303] on link "TCost Insulation" at bounding box center [275, 306] width 82 height 12
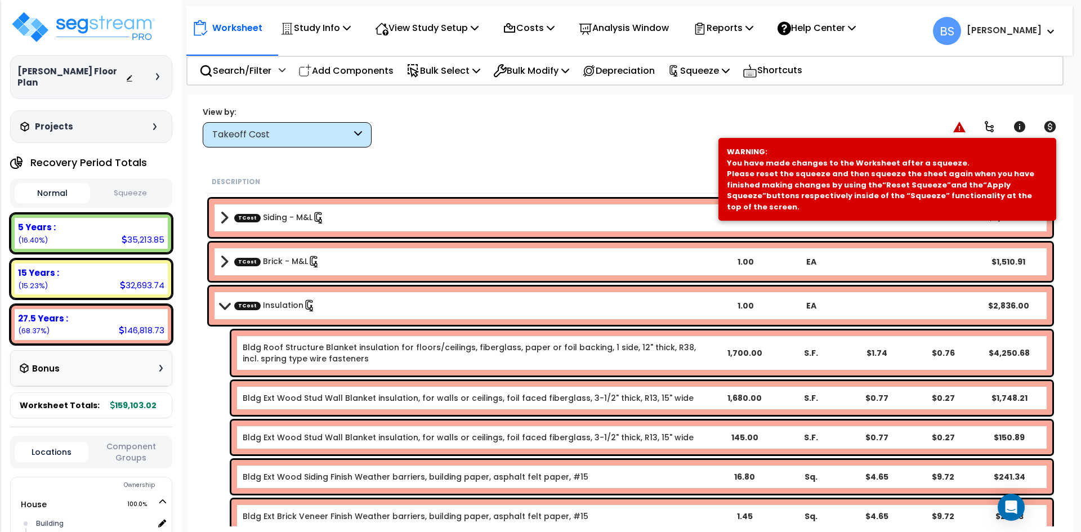
click at [284, 298] on b "TCost Insulation" at bounding box center [466, 306] width 493 height 16
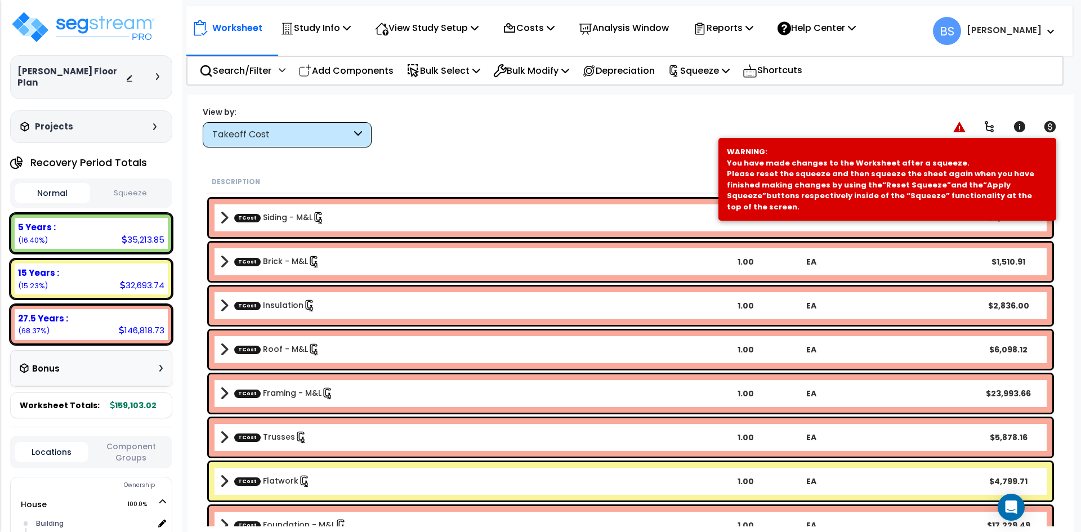
click at [274, 346] on link "TCost Roof - M&L" at bounding box center [277, 350] width 86 height 12
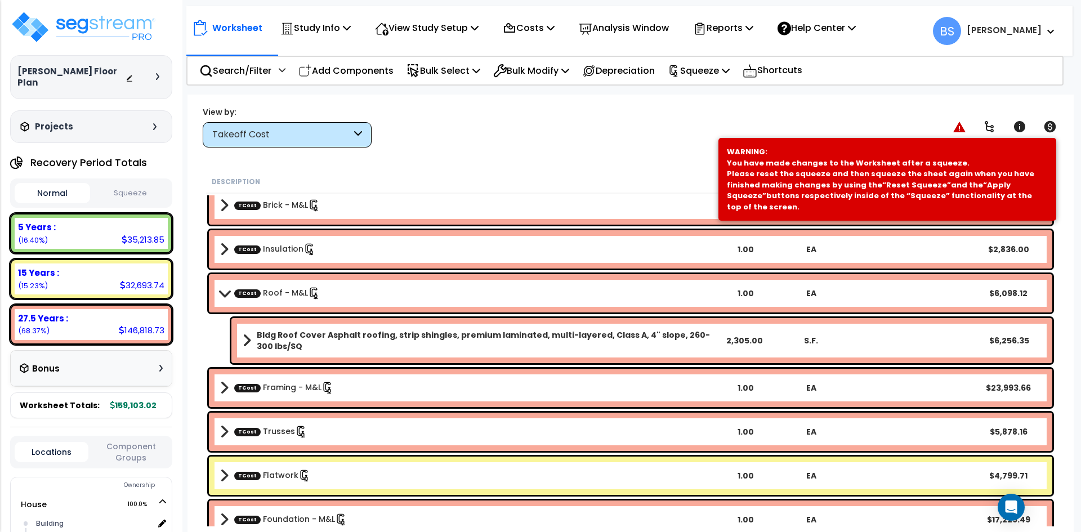
click at [261, 294] on link "TCost Roof - M&L" at bounding box center [277, 293] width 86 height 12
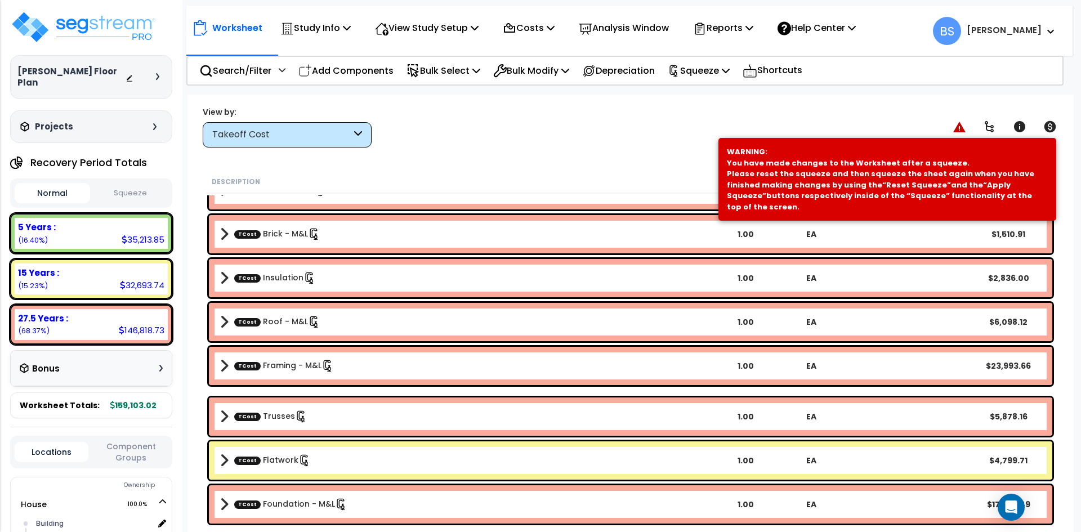
click at [281, 364] on link "TCost Framing - M&L" at bounding box center [284, 366] width 100 height 12
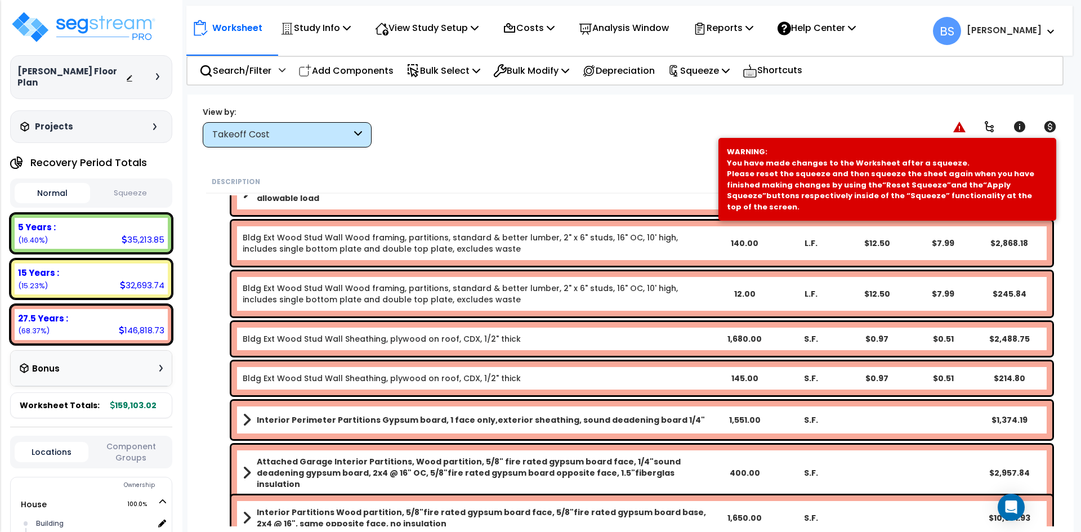
scroll to position [1154, 0]
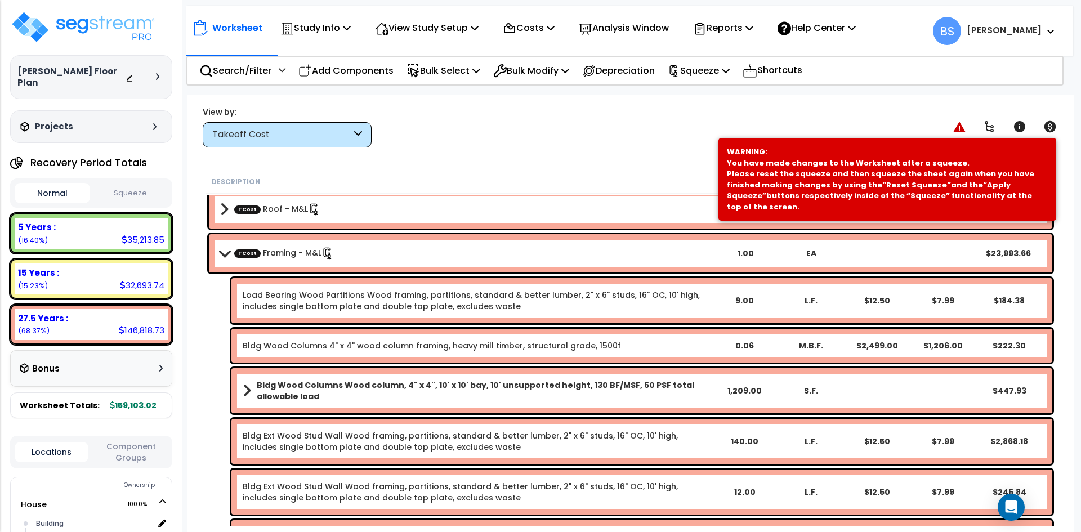
click at [293, 250] on link "TCost Framing - M&L" at bounding box center [284, 253] width 100 height 12
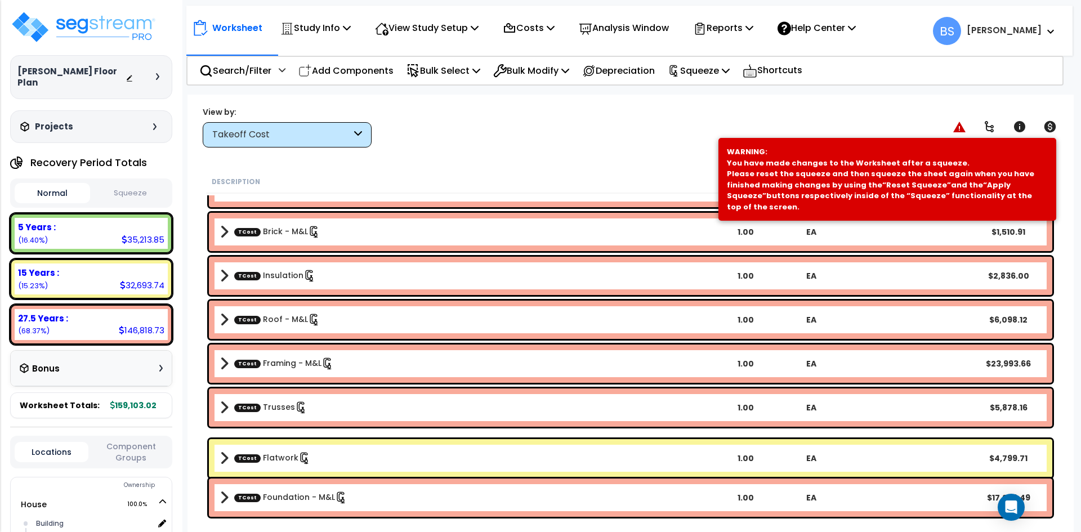
click at [276, 404] on link "TCost Trusses" at bounding box center [270, 408] width 73 height 12
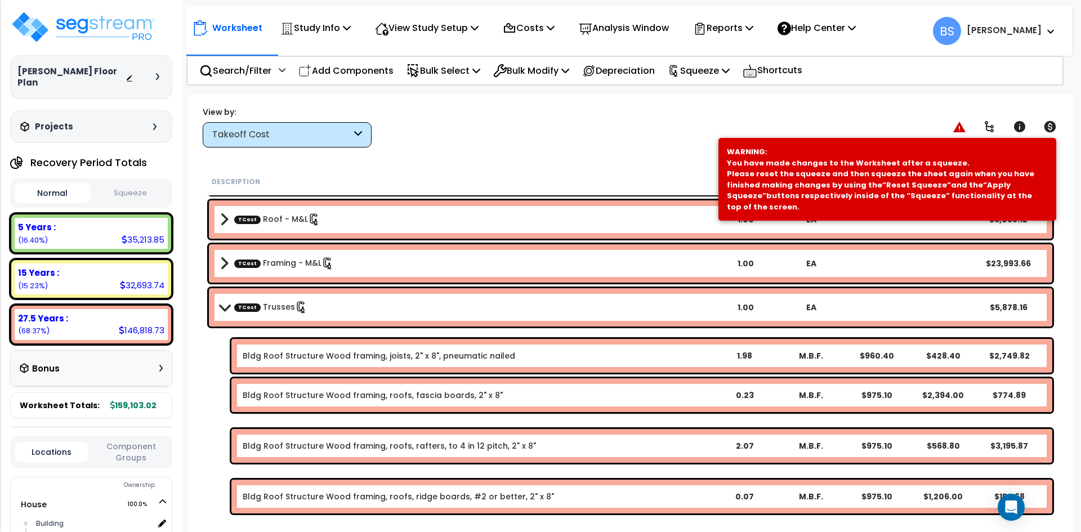
scroll to position [931, 0]
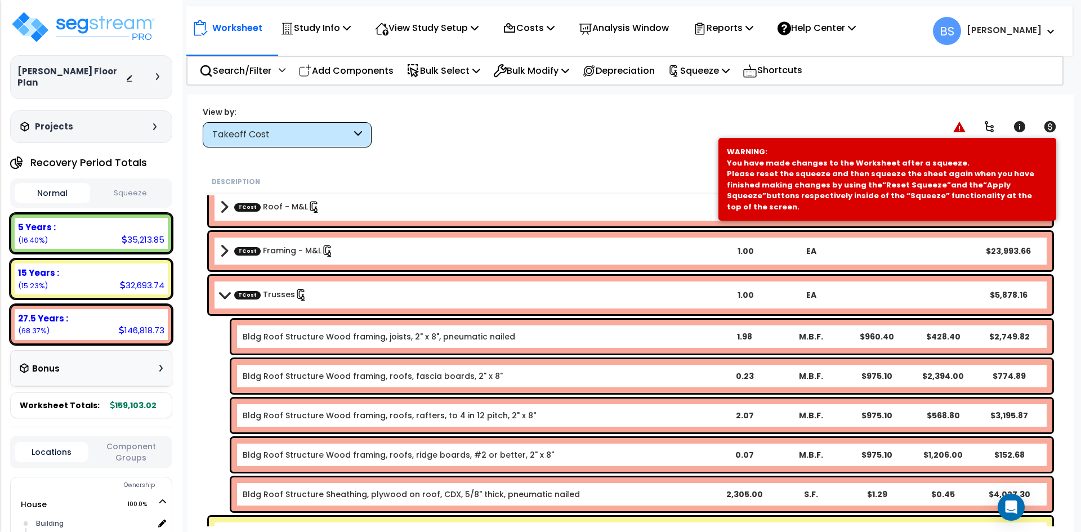
click at [277, 295] on link "TCost Trusses" at bounding box center [270, 295] width 73 height 12
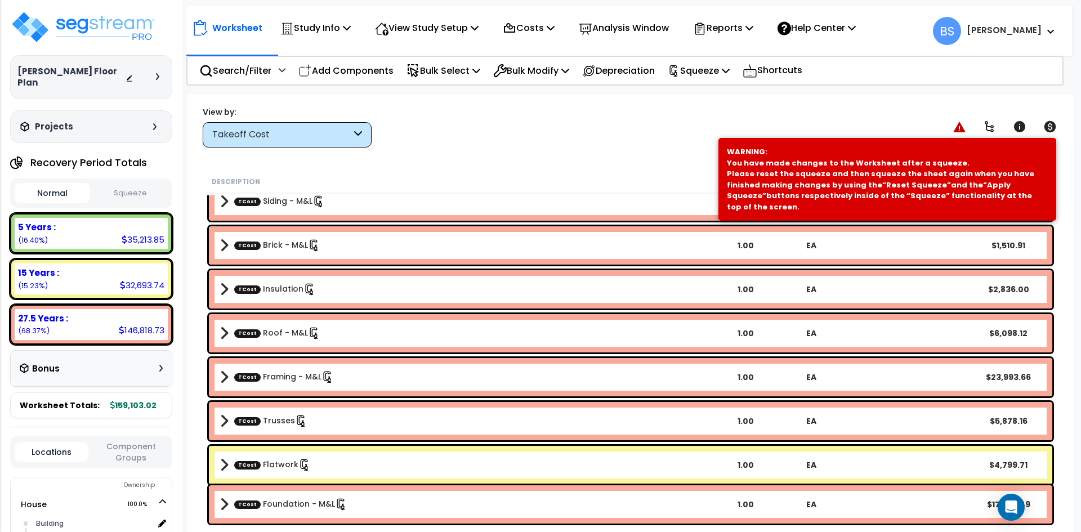
scroll to position [50, 0]
click at [348, 465] on b "TCost Flatwork" at bounding box center [466, 465] width 493 height 16
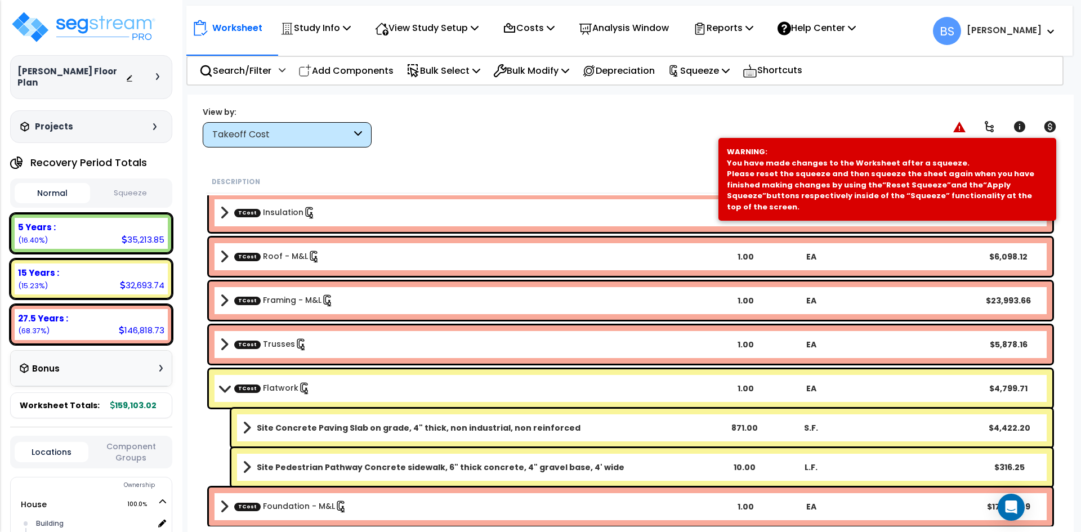
scroll to position [884, 0]
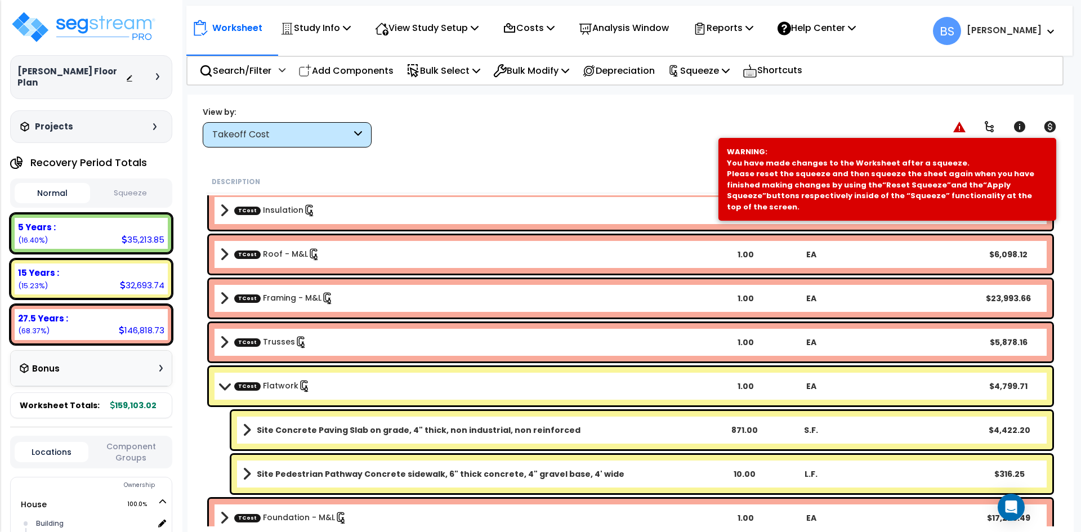
click at [346, 386] on b "TCost Flatwork" at bounding box center [466, 387] width 493 height 16
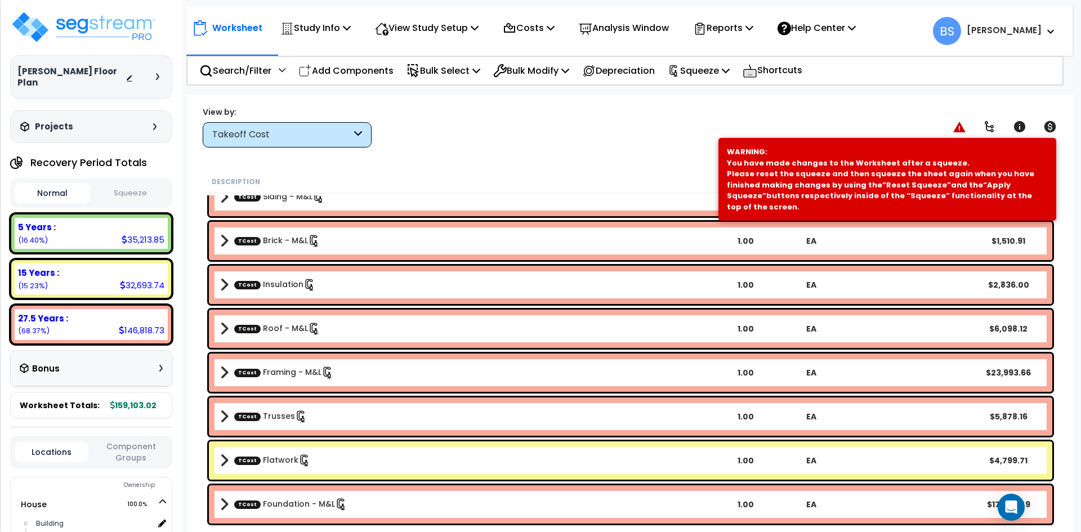
scroll to position [809, 0]
click at [301, 496] on div "TCost Foundation - M&L 1.00 EA $17,229.49" at bounding box center [631, 505] width 844 height 38
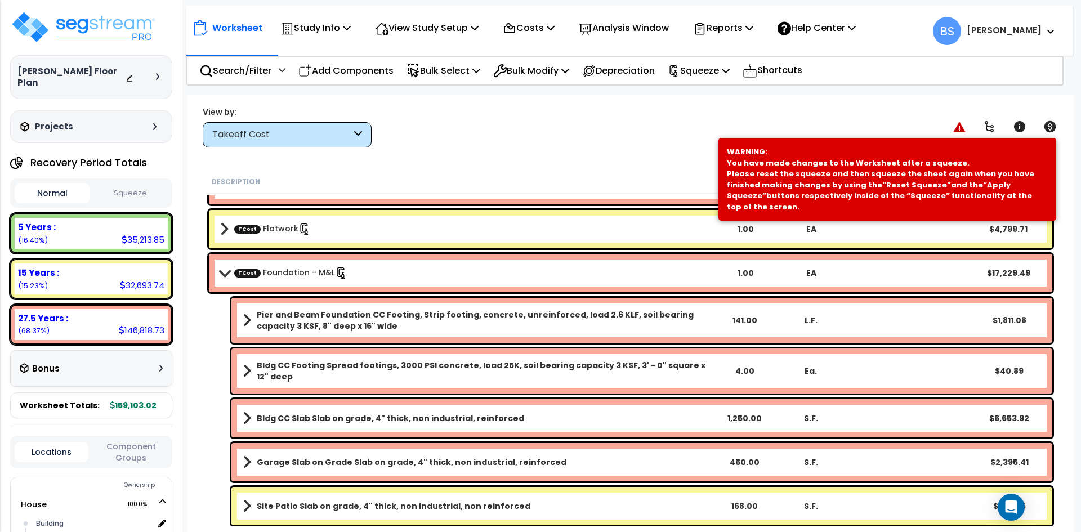
scroll to position [1043, 0]
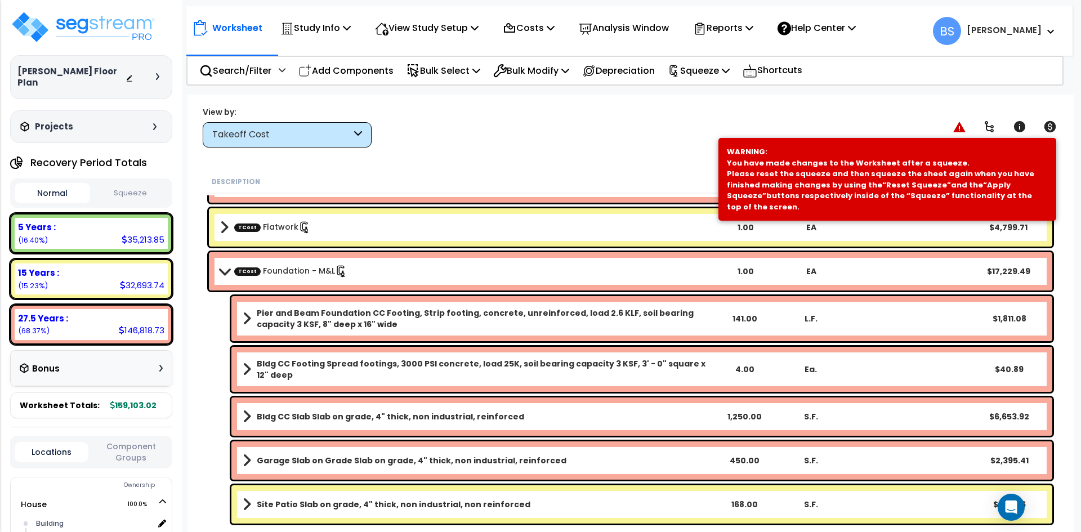
click at [276, 269] on link "TCost Foundation - M&L" at bounding box center [290, 271] width 113 height 12
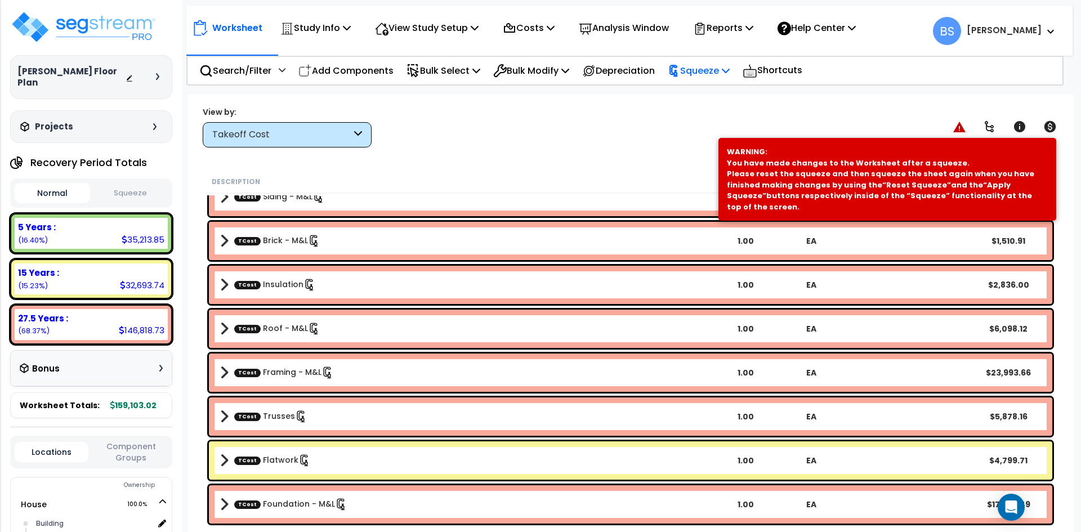
click at [730, 81] on div "Squeeze" at bounding box center [699, 70] width 62 height 26
click at [724, 97] on link "Squeeze" at bounding box center [718, 97] width 112 height 26
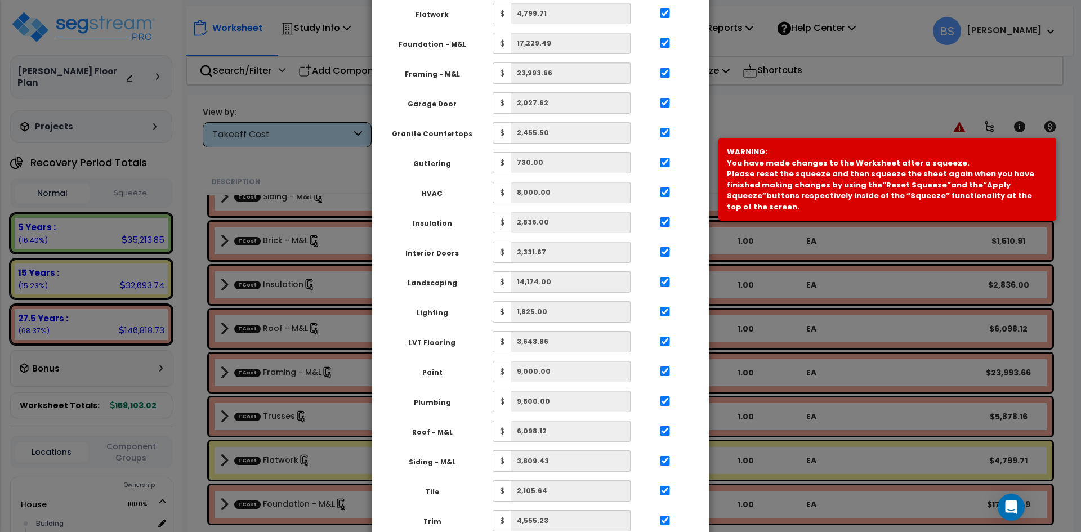
scroll to position [395, 0]
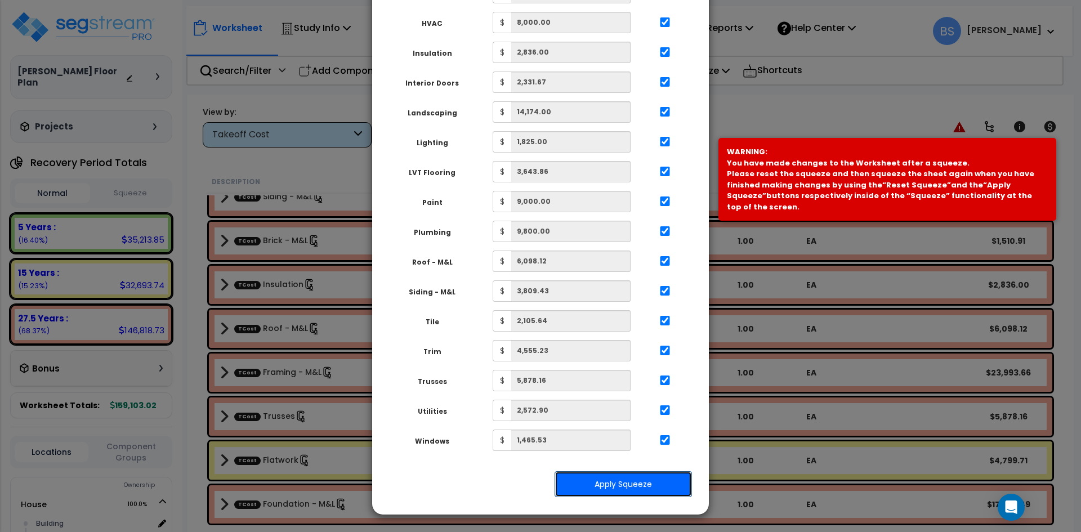
click at [637, 483] on button "Apply Squeeze" at bounding box center [623, 484] width 137 height 26
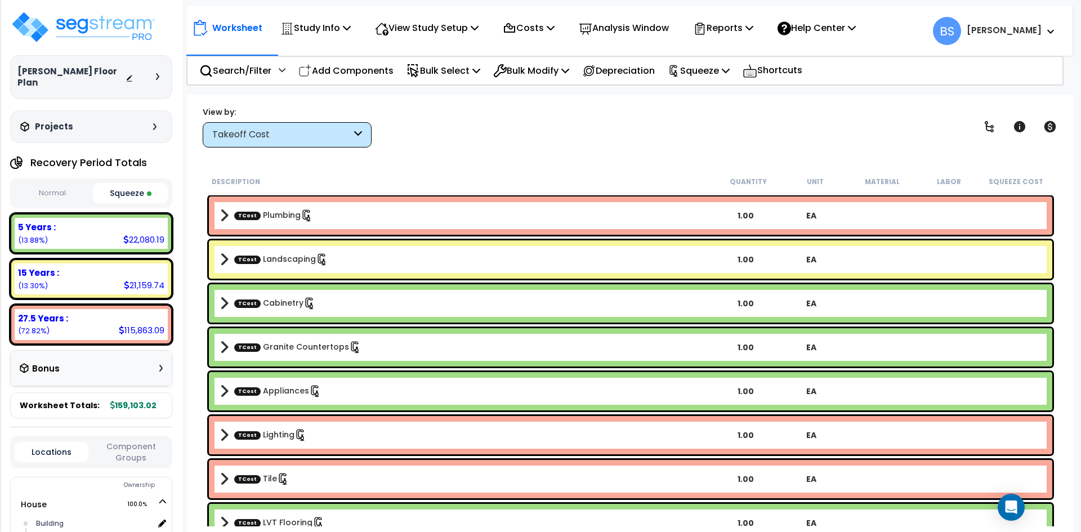
click at [123, 184] on button "Squeeze" at bounding box center [130, 193] width 75 height 20
click at [456, 154] on div "Worksheet Study Info Study Setup Add Property Unit Template study Clone study BS" at bounding box center [631, 361] width 887 height 532
click at [741, 33] on p "Reports" at bounding box center [723, 27] width 60 height 15
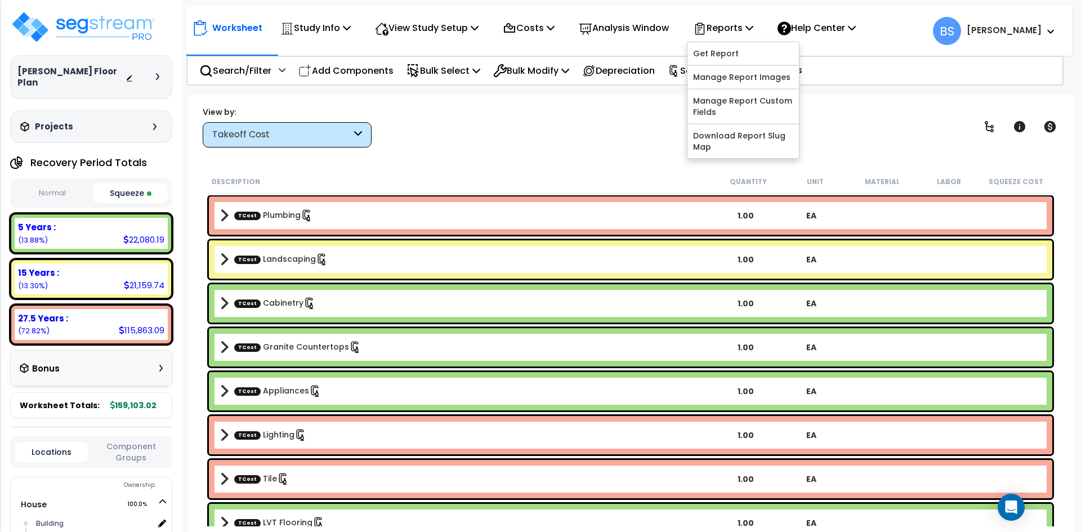
click at [525, 149] on div "Worksheet Study Info Study Setup Add Property Unit Template study Clone study BS" at bounding box center [631, 361] width 887 height 532
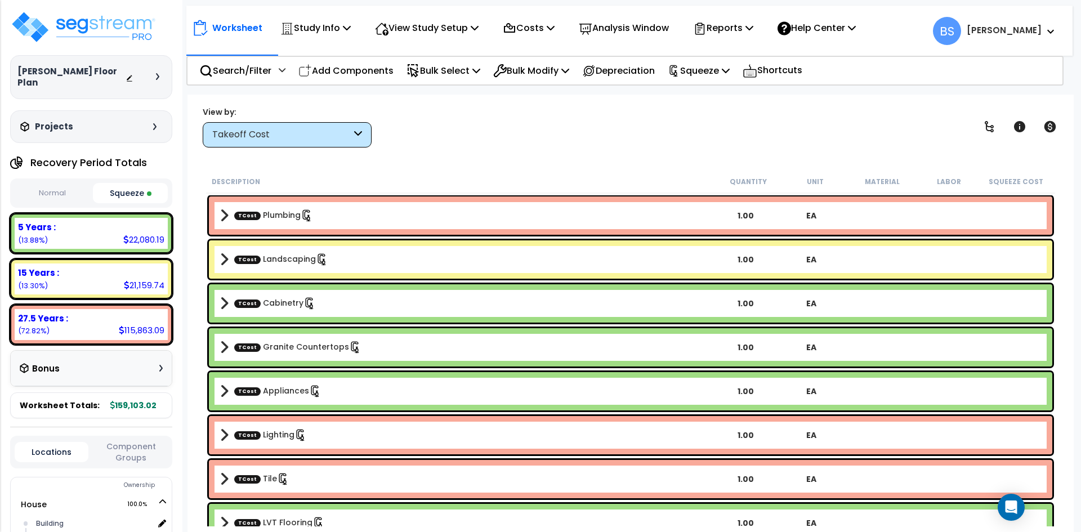
scroll to position [199, 0]
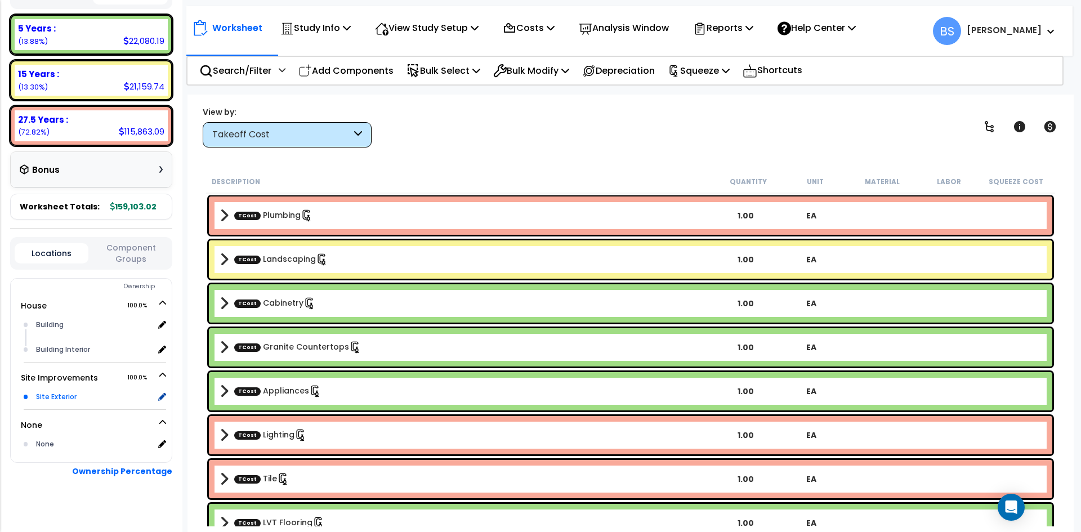
click at [64, 390] on div "Site Exterior" at bounding box center [93, 397] width 121 height 14
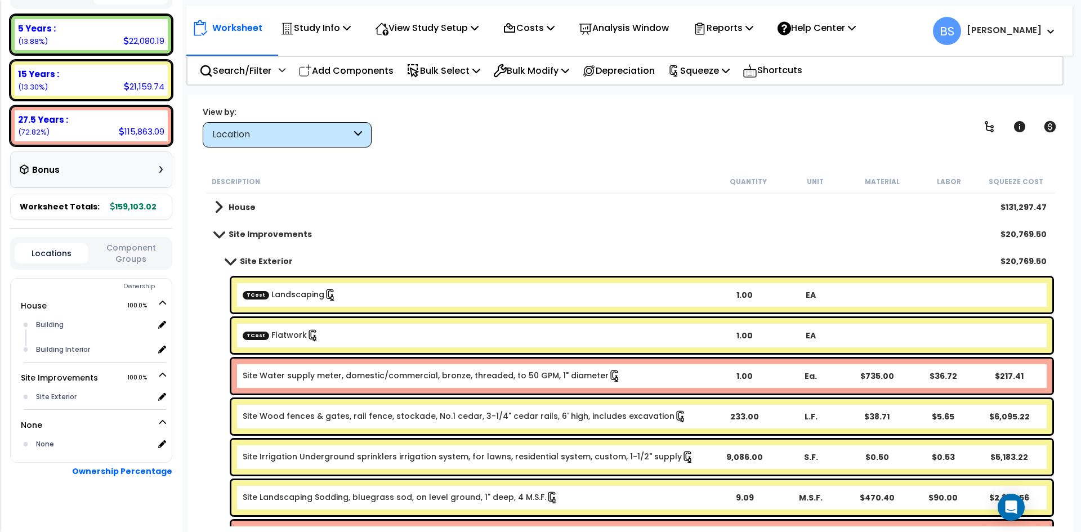
click at [313, 376] on link "Site Water supply meter, domestic/commercial, bronze, threaded, to 50 GPM, 1" d…" at bounding box center [432, 376] width 379 height 12
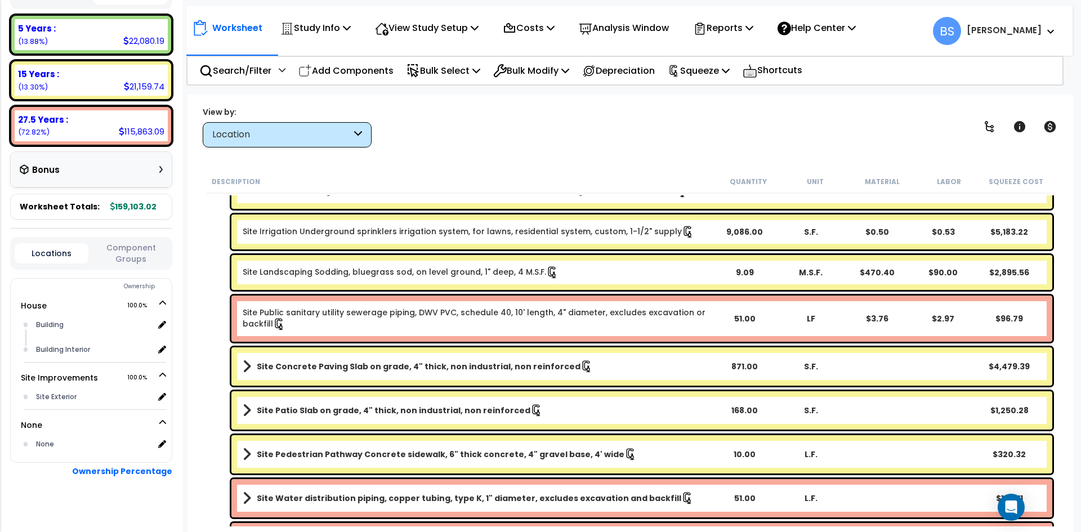
click at [304, 320] on link "Site Public sanitary utility sewerage piping, DWV PVC, schedule 40, 10' length,…" at bounding box center [477, 319] width 468 height 24
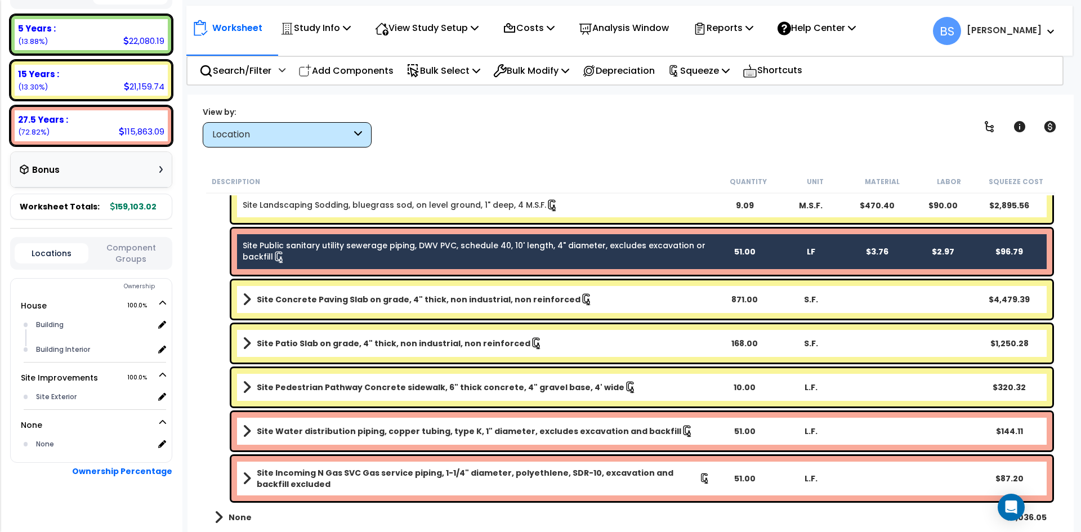
scroll to position [297, 0]
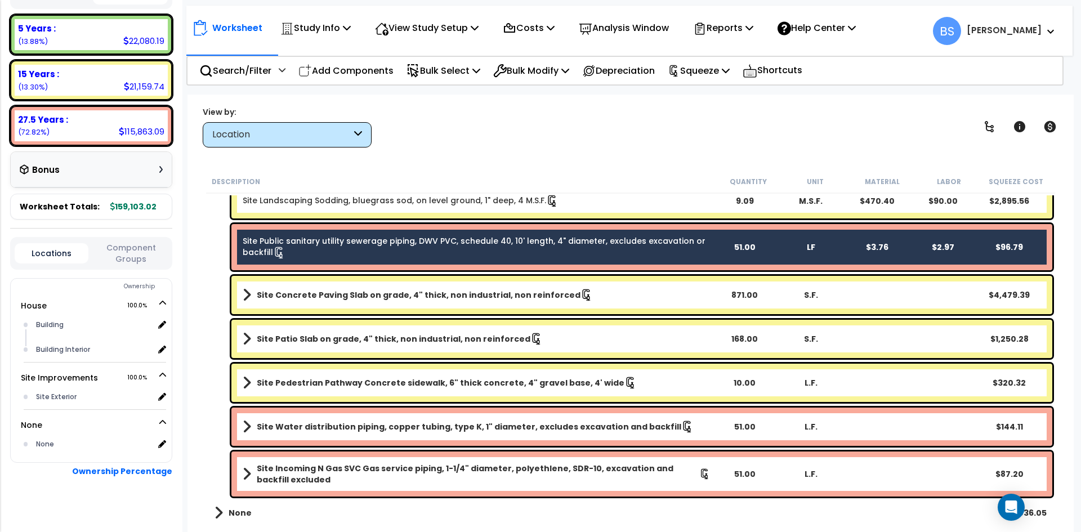
click at [324, 424] on b "Site Water distribution piping, copper tubing, type K, 1" diameter, excludes ex…" at bounding box center [469, 426] width 425 height 11
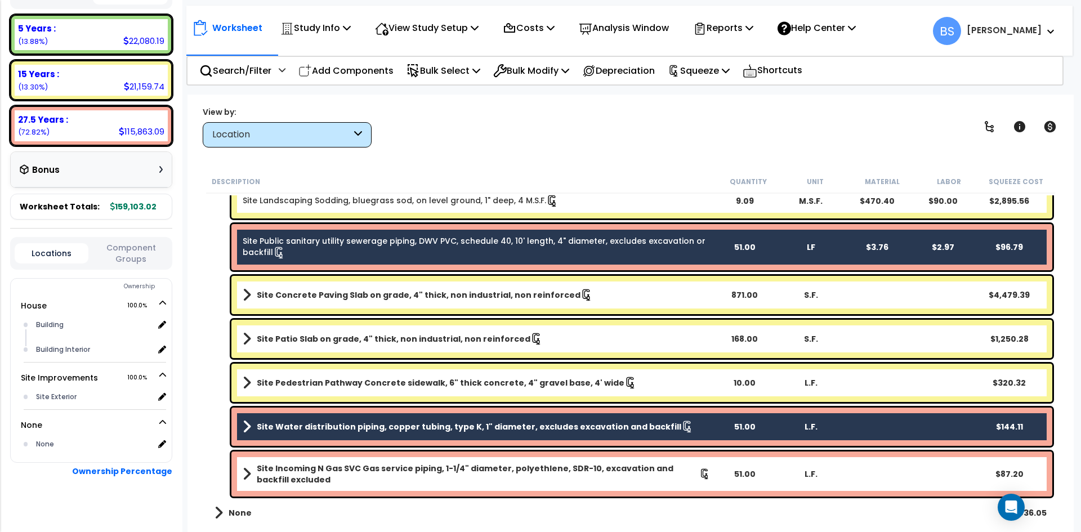
click at [303, 474] on b "Site Incoming N Gas SVC Gas service piping, 1-1/4" diameter, polyethlene, SDR-1…" at bounding box center [478, 474] width 443 height 23
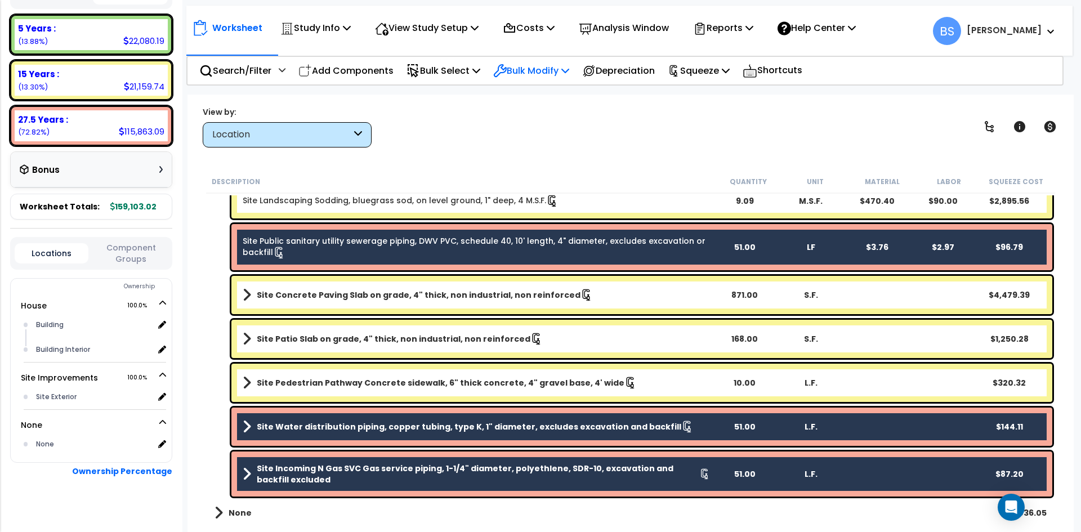
click at [531, 77] on p "Bulk Modify" at bounding box center [531, 70] width 76 height 15
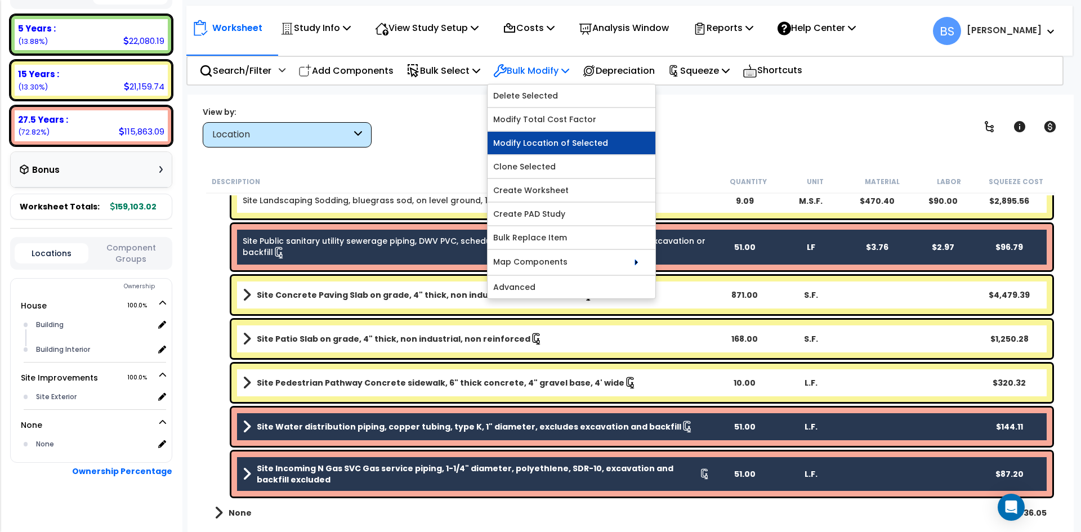
click at [561, 143] on link "Modify Location of Selected" at bounding box center [572, 143] width 168 height 23
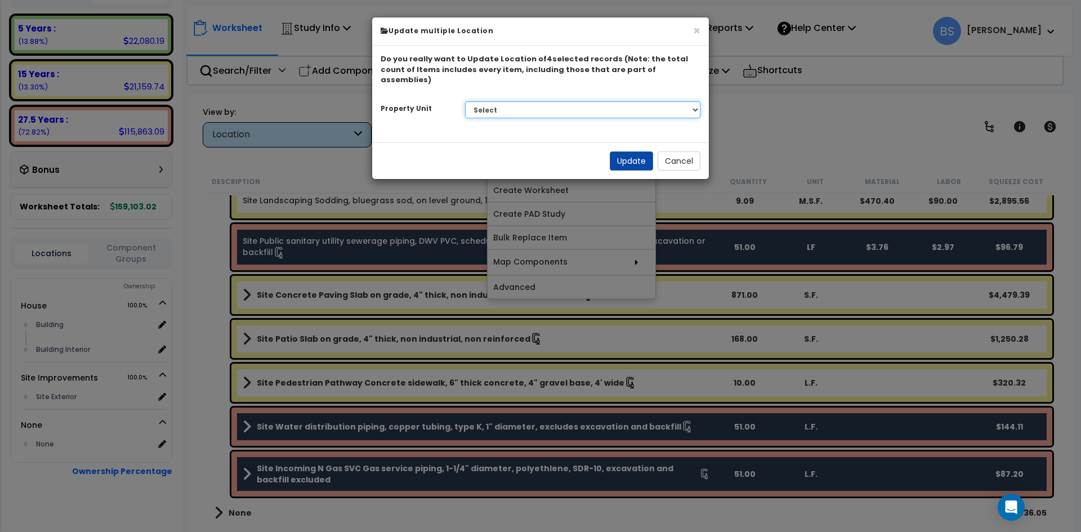
click at [596, 101] on select "Select House Site Improvements" at bounding box center [583, 109] width 236 height 17
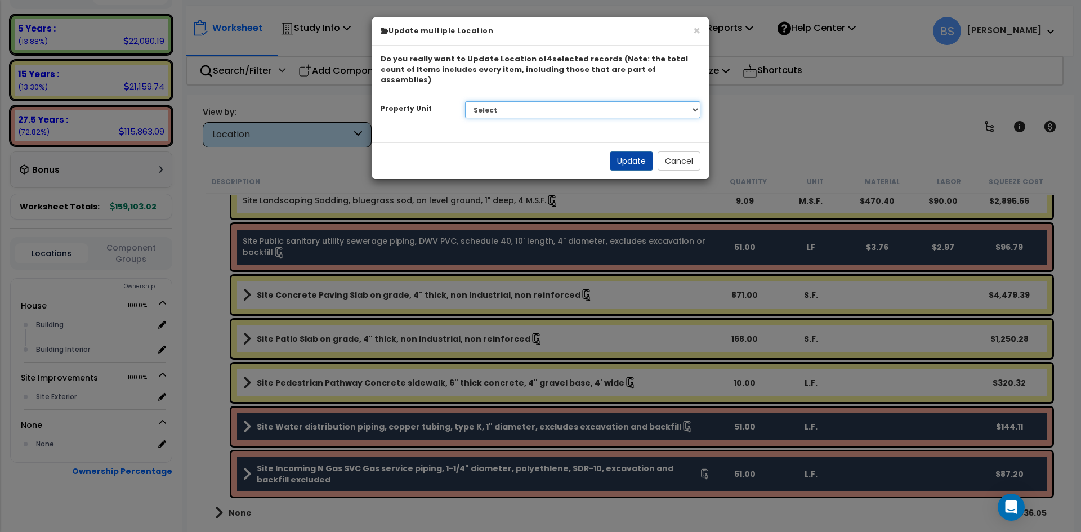
select select "176159"
click at [465, 101] on select "Select House Site Improvements" at bounding box center [583, 109] width 236 height 17
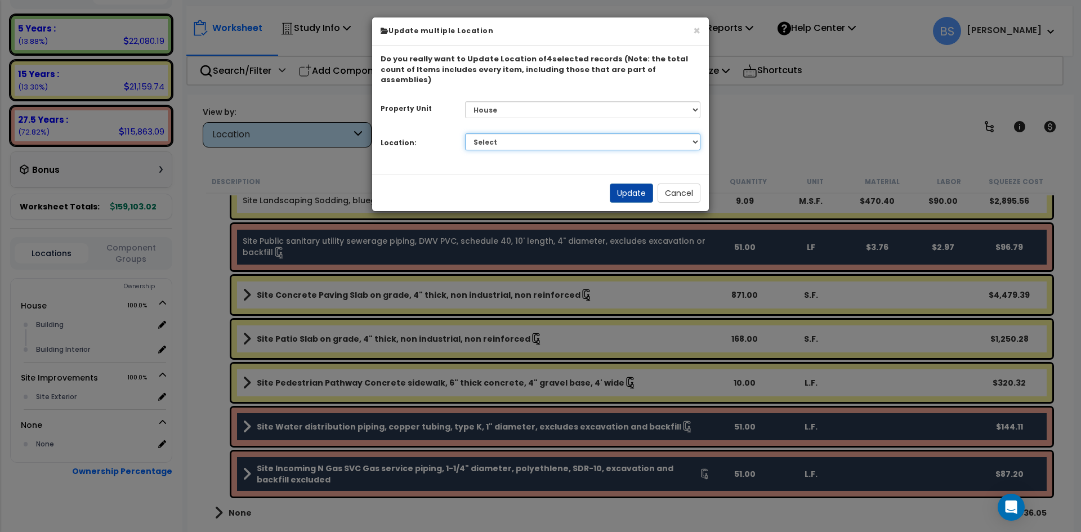
click at [501, 133] on select "Select Building Building Interior Add Additional Location" at bounding box center [583, 141] width 236 height 17
select select "6"
click at [465, 133] on select "Select Building Building Interior Add Additional Location" at bounding box center [583, 141] width 236 height 17
click at [625, 184] on button "Update" at bounding box center [631, 193] width 43 height 19
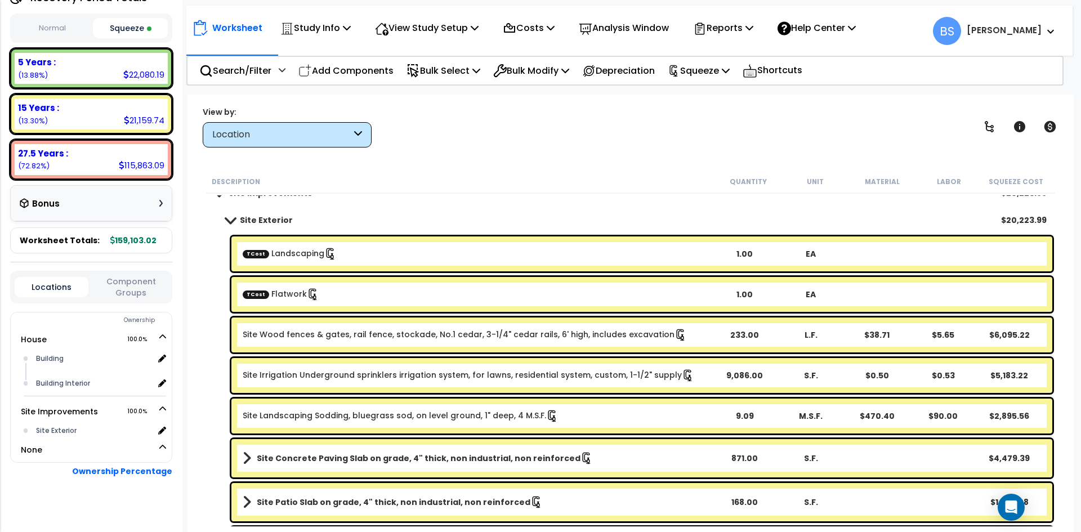
scroll to position [0, 0]
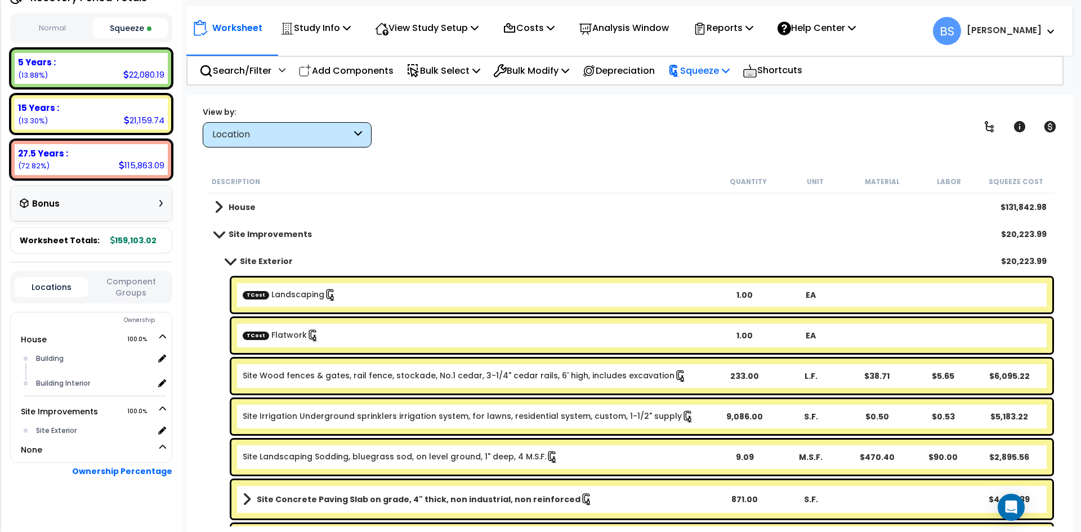
click at [710, 71] on p "Squeeze" at bounding box center [699, 70] width 62 height 15
click at [735, 26] on p "Reports" at bounding box center [723, 27] width 60 height 15
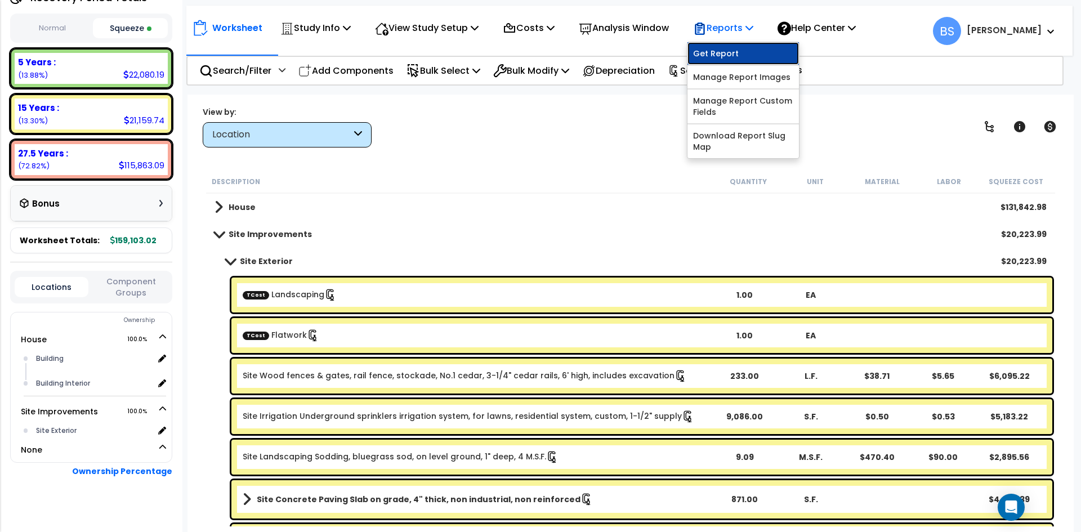
click at [736, 54] on link "Get Report" at bounding box center [744, 53] width 112 height 23
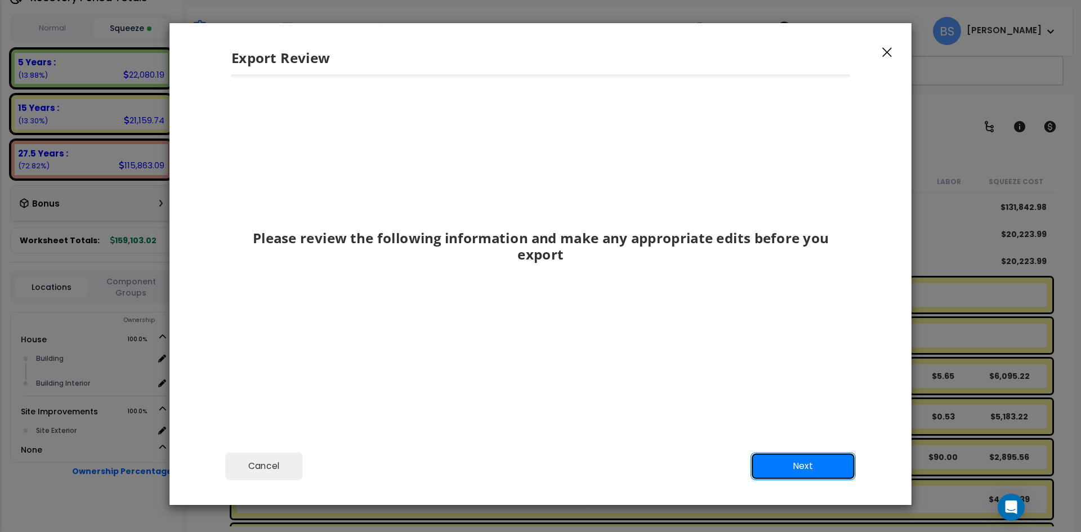
click at [796, 455] on button "Next" at bounding box center [803, 466] width 105 height 28
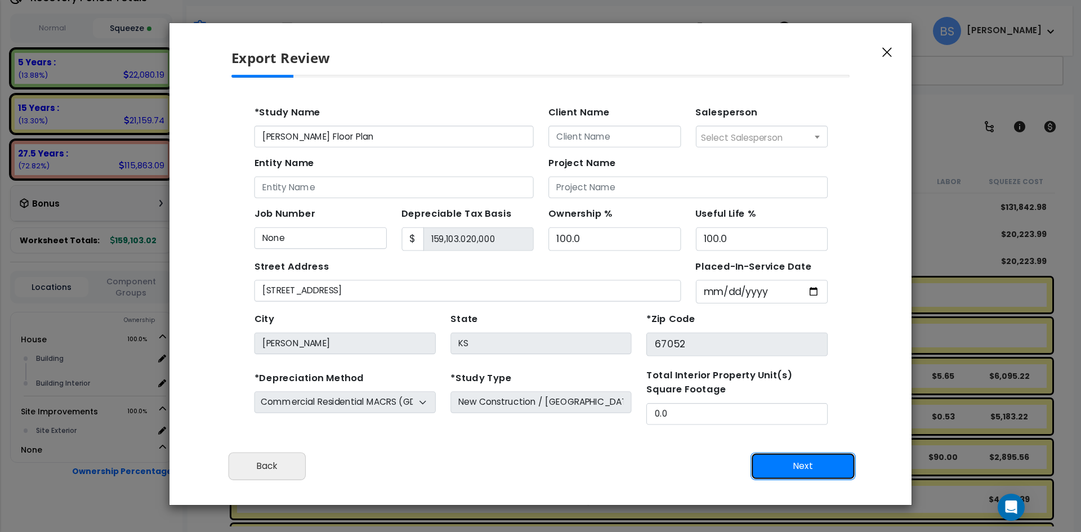
click at [796, 455] on button "Next" at bounding box center [803, 466] width 105 height 28
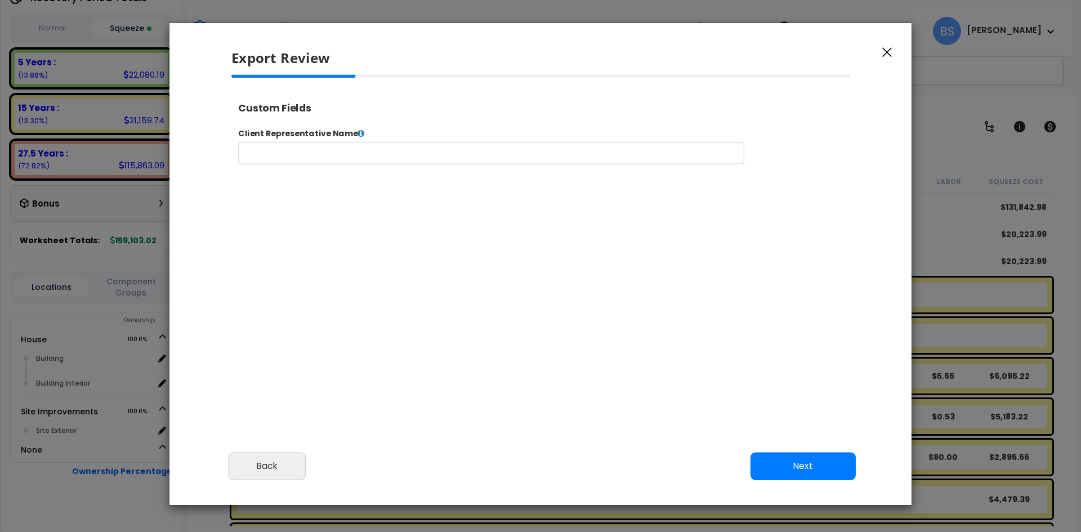
select select "2024"
click at [796, 455] on button "Next" at bounding box center [803, 466] width 105 height 28
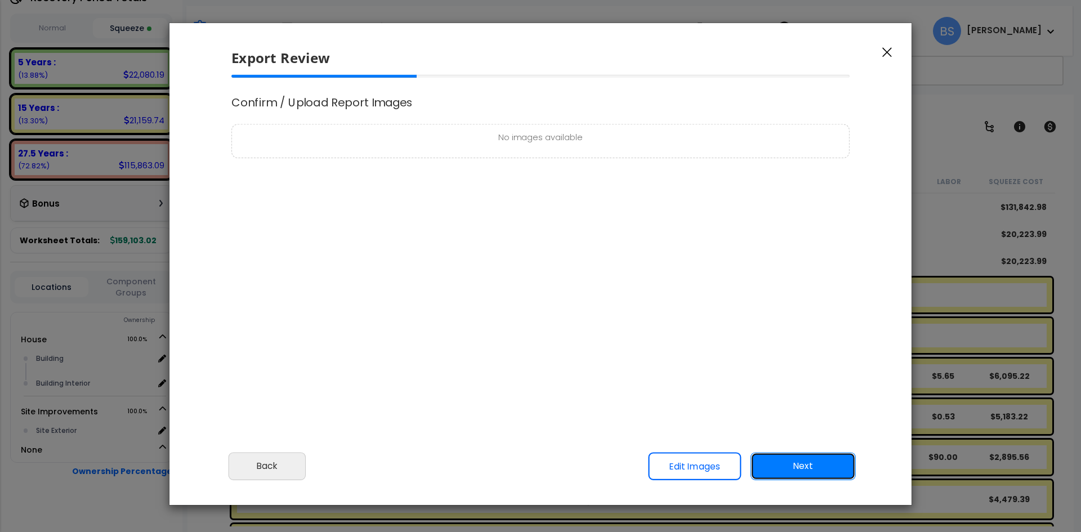
click at [805, 456] on button "Next" at bounding box center [803, 466] width 105 height 28
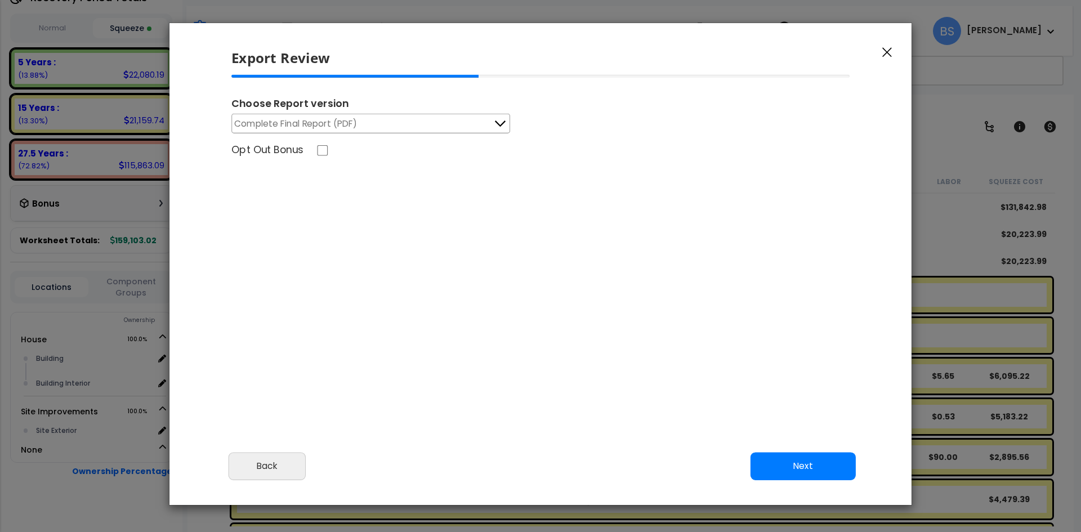
click at [314, 123] on span "Complete Final Report (PDF)" at bounding box center [295, 124] width 123 height 14
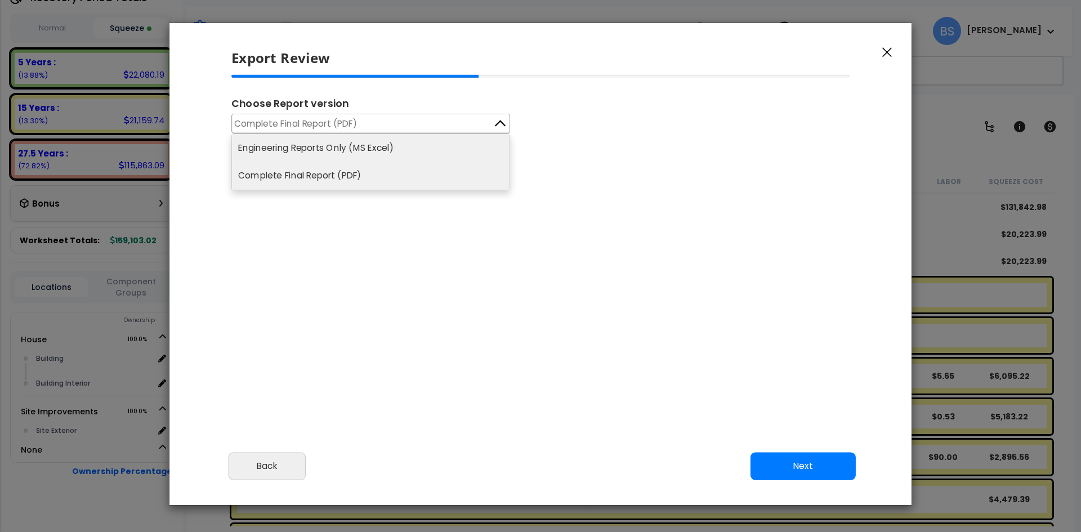
click at [290, 139] on li "Engineering Reports Only (MS Excel)" at bounding box center [371, 148] width 278 height 28
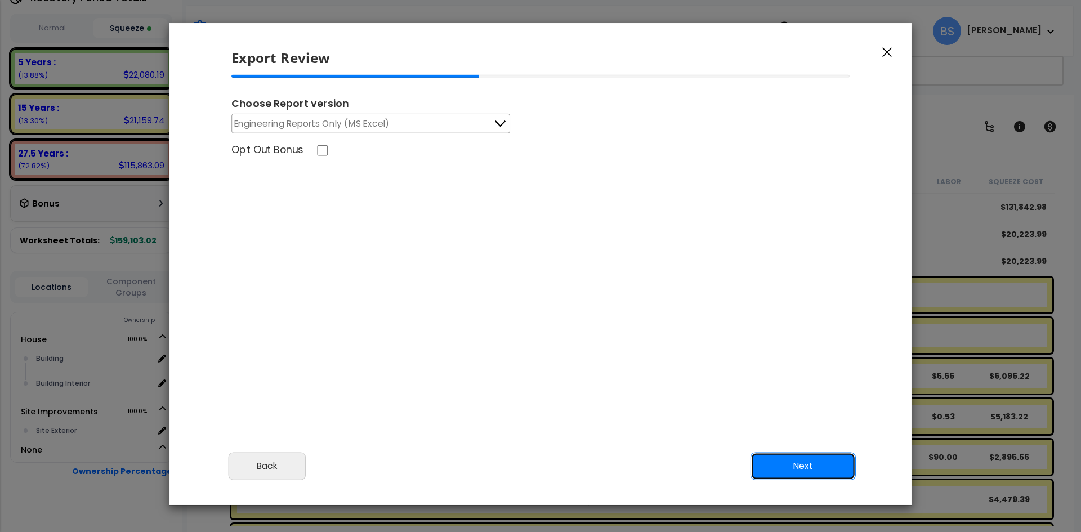
click at [821, 465] on button "Next" at bounding box center [803, 466] width 105 height 28
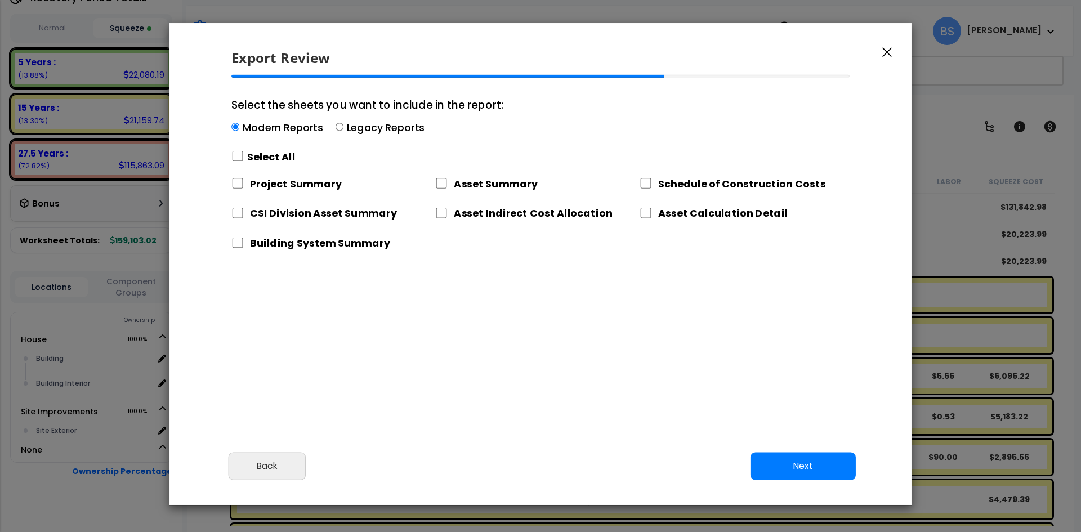
click at [270, 158] on label "Select All" at bounding box center [271, 157] width 48 height 14
click at [244, 158] on input "Select the sheets you want to include in the report: Modern Reports Legacy Repo…" at bounding box center [238, 156] width 12 height 11
checkbox input "true"
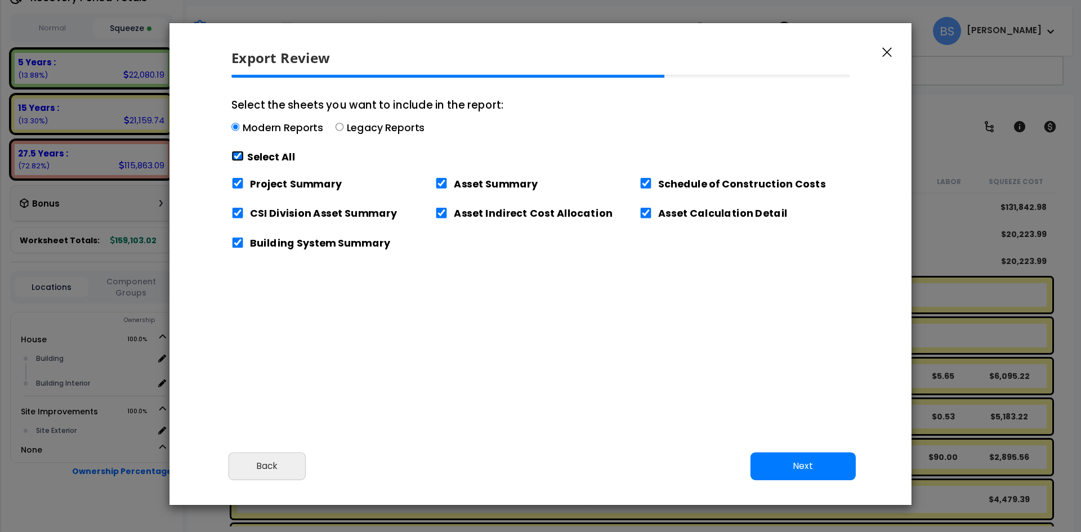
checkbox input "true"
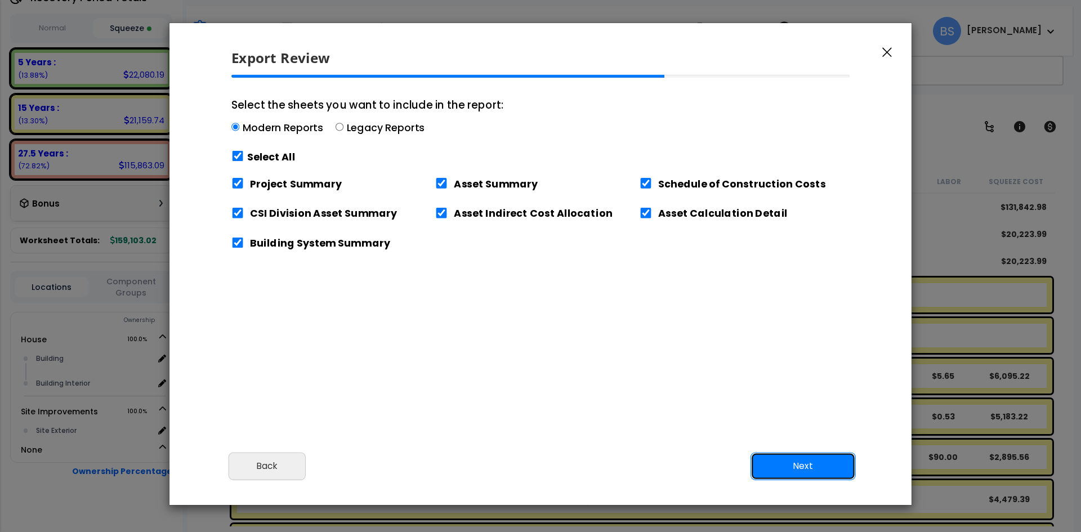
click at [788, 476] on button "Next" at bounding box center [803, 466] width 105 height 28
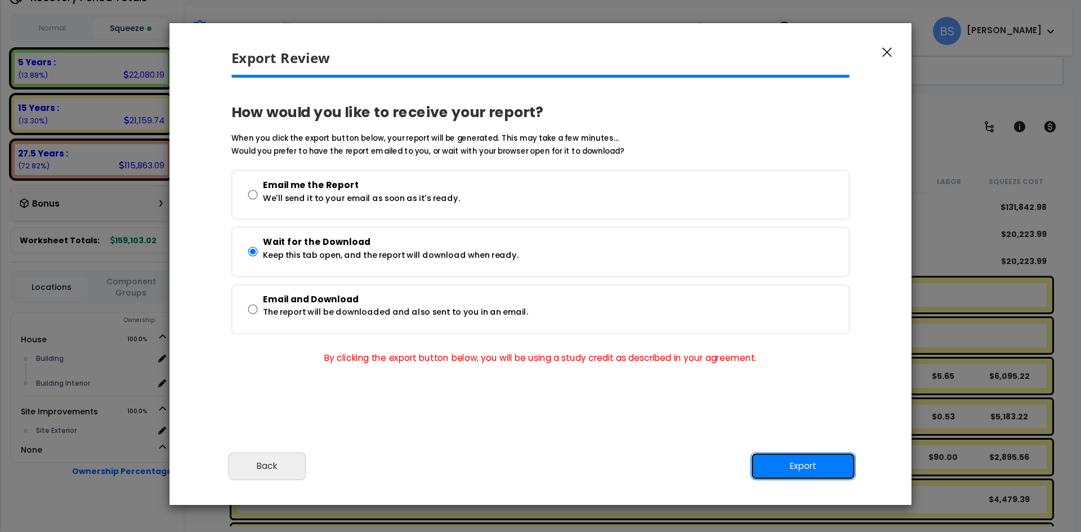
click at [835, 465] on button "Export" at bounding box center [803, 466] width 105 height 28
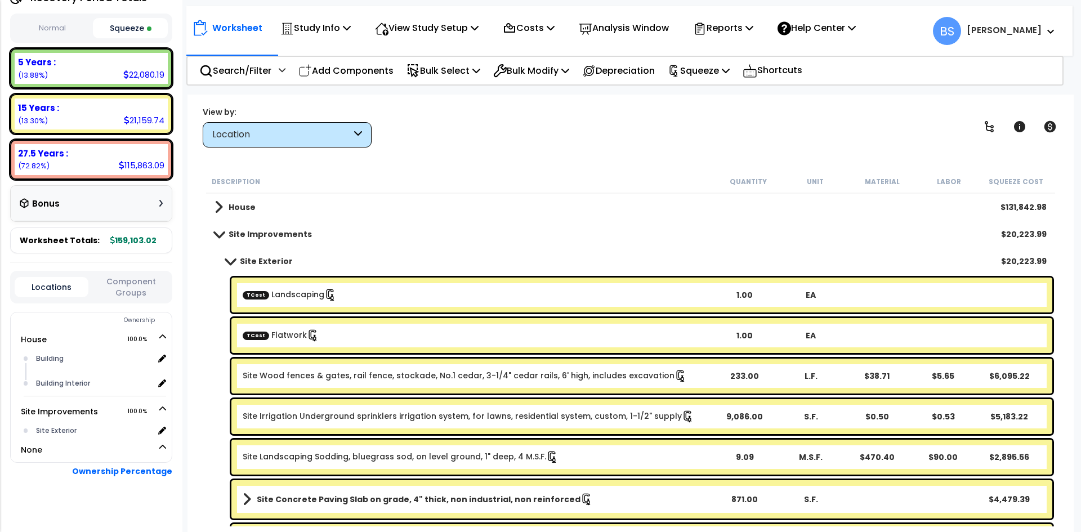
click at [378, 251] on div "Site Exterior $20,223.99" at bounding box center [631, 261] width 844 height 27
drag, startPoint x: 607, startPoint y: 160, endPoint x: 307, endPoint y: 257, distance: 315.1
click at [607, 160] on div "Worksheet Study Info Study Setup Add Property Unit Template study Clone study BS" at bounding box center [631, 361] width 887 height 532
click at [250, 266] on b "Site Exterior" at bounding box center [266, 261] width 53 height 11
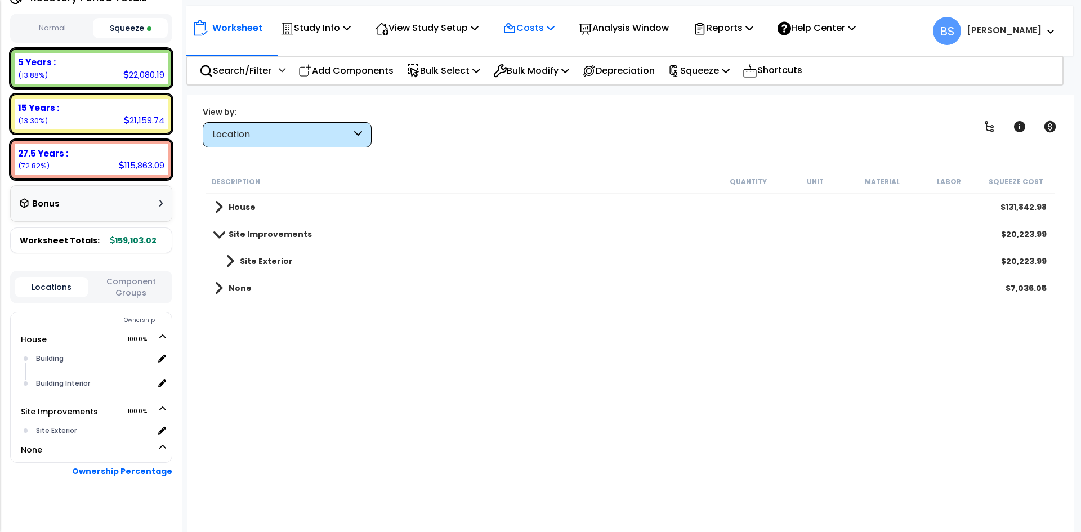
click at [555, 27] on icon at bounding box center [551, 27] width 8 height 9
click at [539, 50] on link "Indirect Costs" at bounding box center [553, 53] width 112 height 23
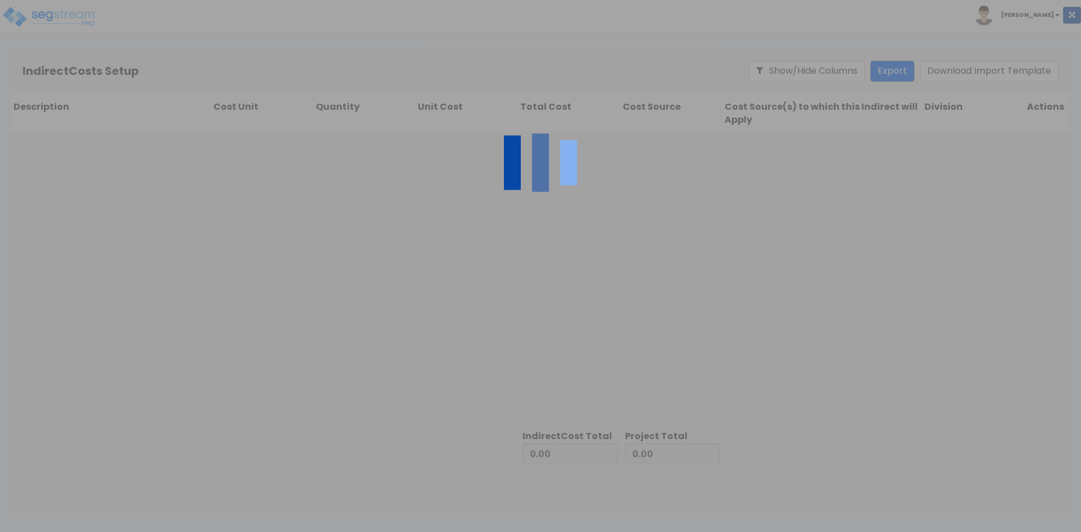
type input "152,066.97"
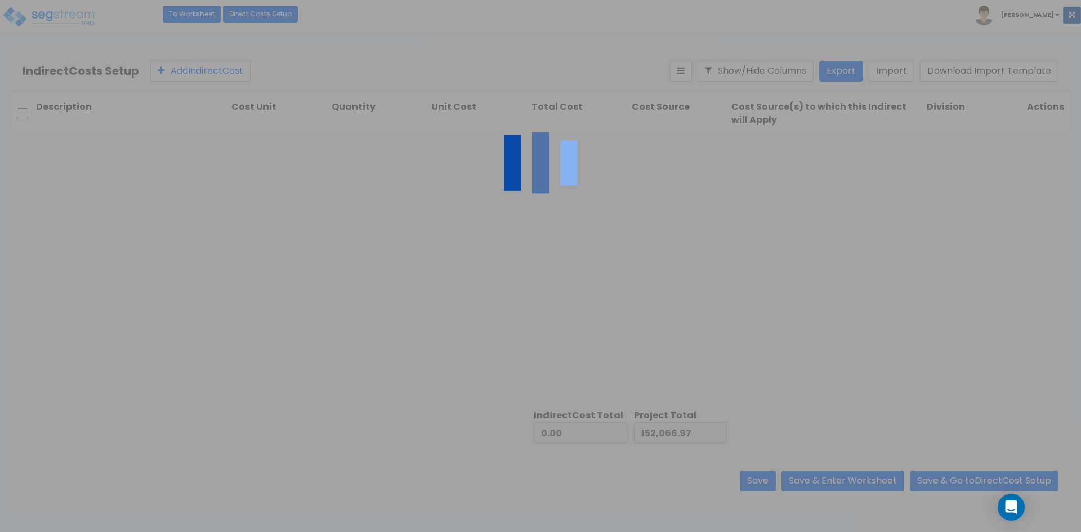
type input "7,036.05"
type input "159,103.02"
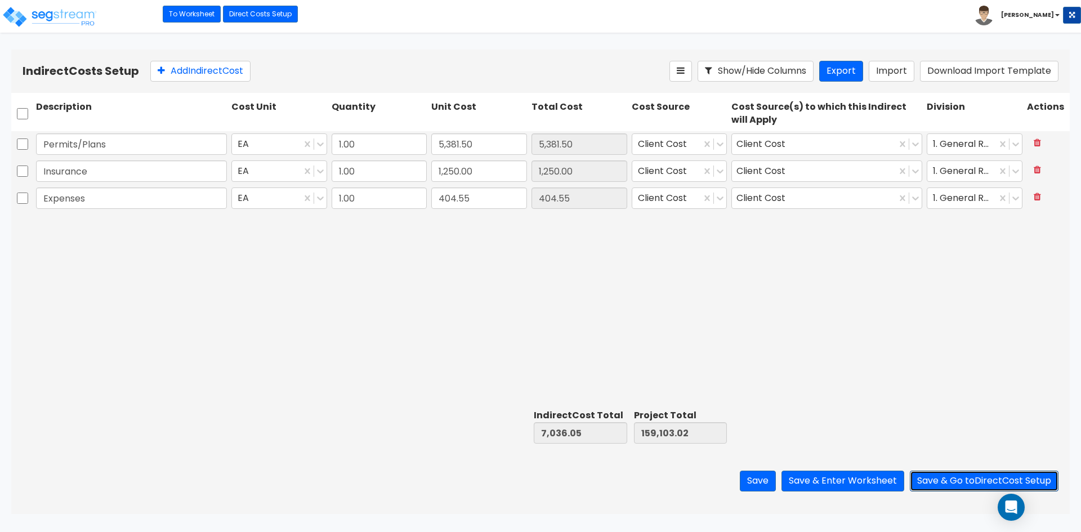
click at [997, 481] on button "Save & Go to Direct Cost Setup" at bounding box center [984, 481] width 149 height 21
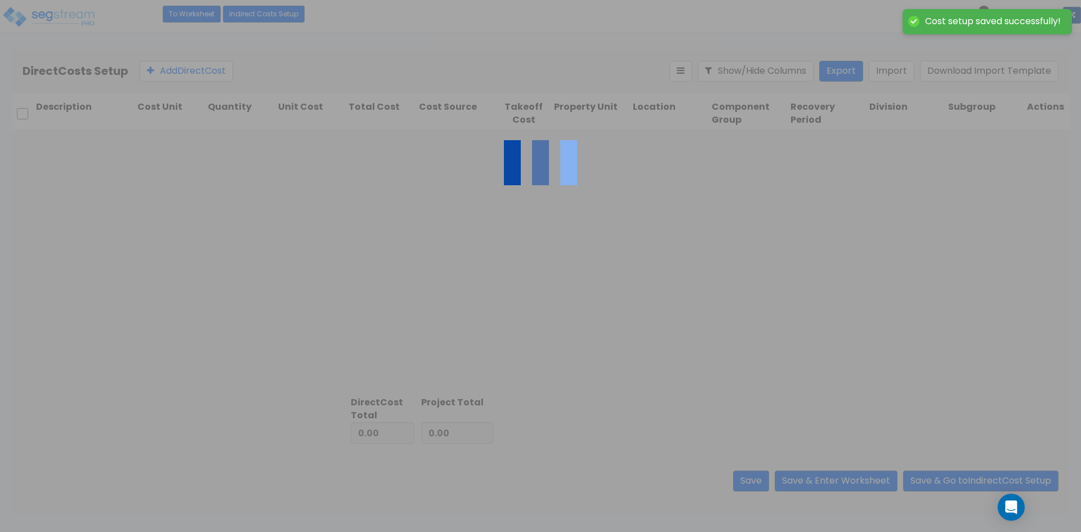
type input "7,036.05"
type input "152,066.97"
type input "159,103.02"
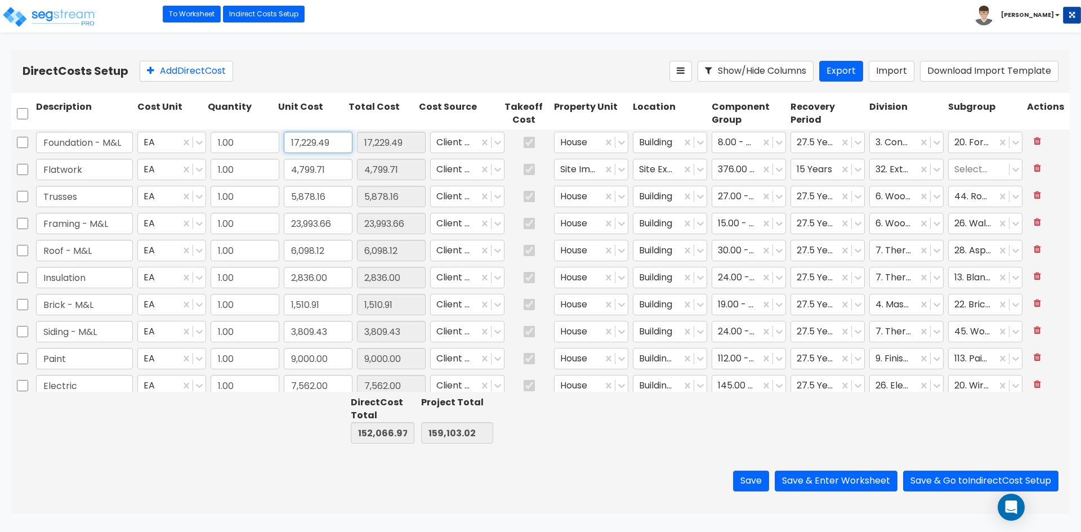
click at [332, 141] on input "17,229.49" at bounding box center [318, 142] width 69 height 21
paste input "6,585.62"
type input "16,585.62"
type input "151,423.10"
type input "158,459.15"
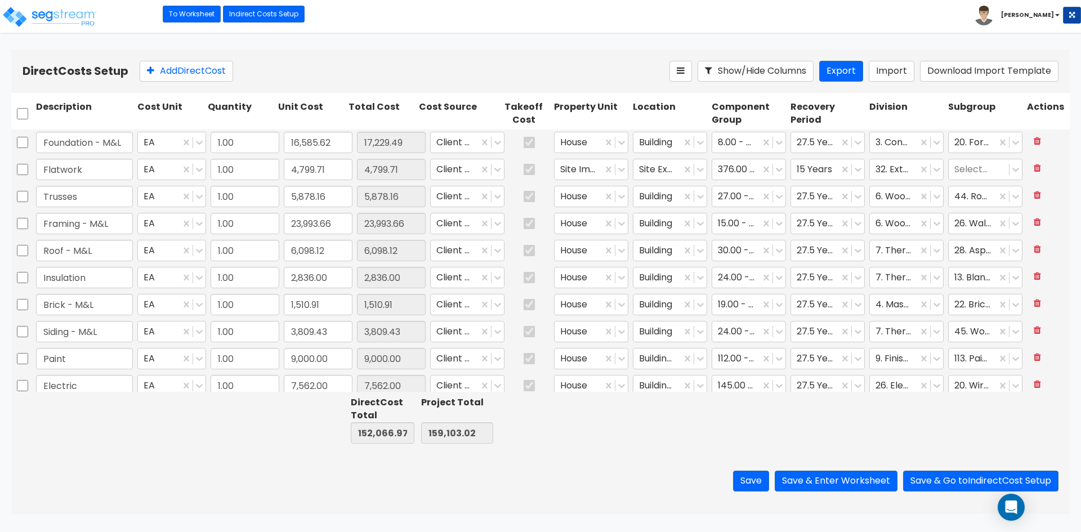
type input "16,585.62"
click at [333, 175] on input "4,799.71" at bounding box center [318, 169] width 69 height 21
paste input "5,267.88"
type input "5,267.88"
type input "151,891.27"
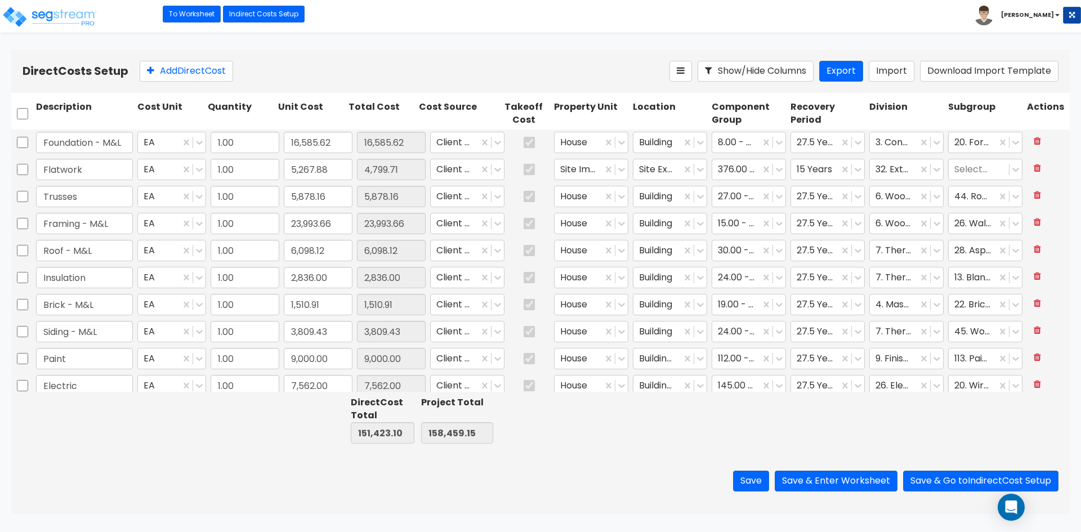
type input "158,927.32"
type input "5,267.88"
click at [345, 222] on input "23,993.66" at bounding box center [318, 223] width 69 height 21
paste input "14,785.40"
type input "14,785.40"
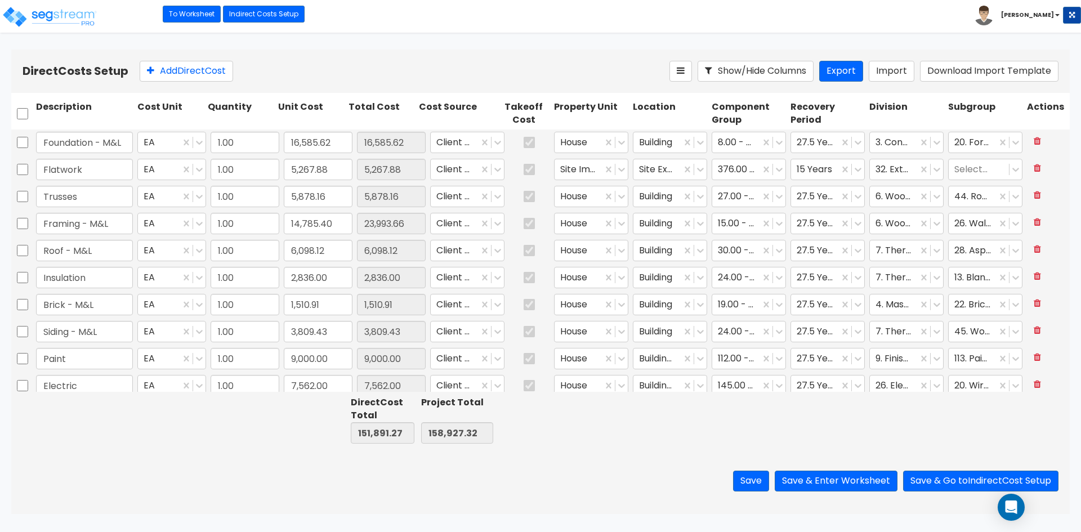
type input "142,683.01"
type input "149,719.06"
type input "14,785.40"
click at [342, 251] on input "6,098.12" at bounding box center [318, 250] width 69 height 21
paste input "5,956.20"
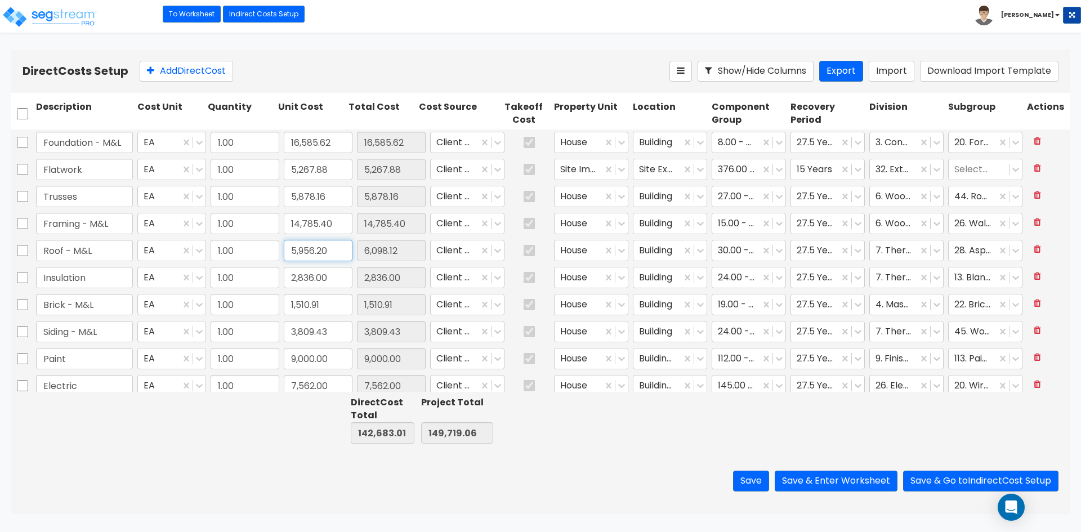
type input "5,956.20"
type input "142,541.09"
type input "149,577.14"
type input "5,956.20"
click at [341, 278] on input "2,836.00" at bounding box center [318, 277] width 69 height 21
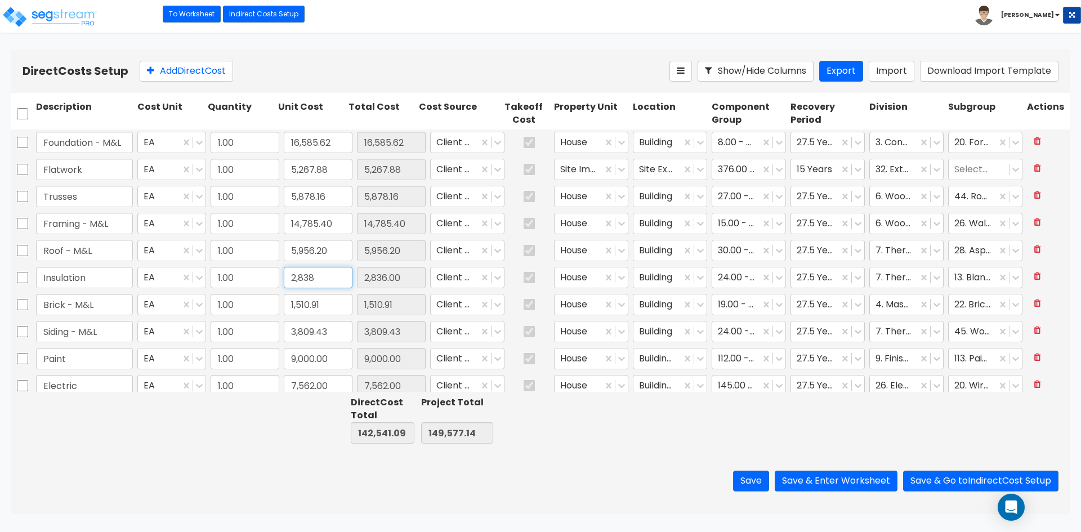
type input "2,838"
click at [332, 307] on input "1,510.91" at bounding box center [318, 304] width 69 height 21
type input "142,543.09"
type input "149,579.14"
type input "2,838.00"
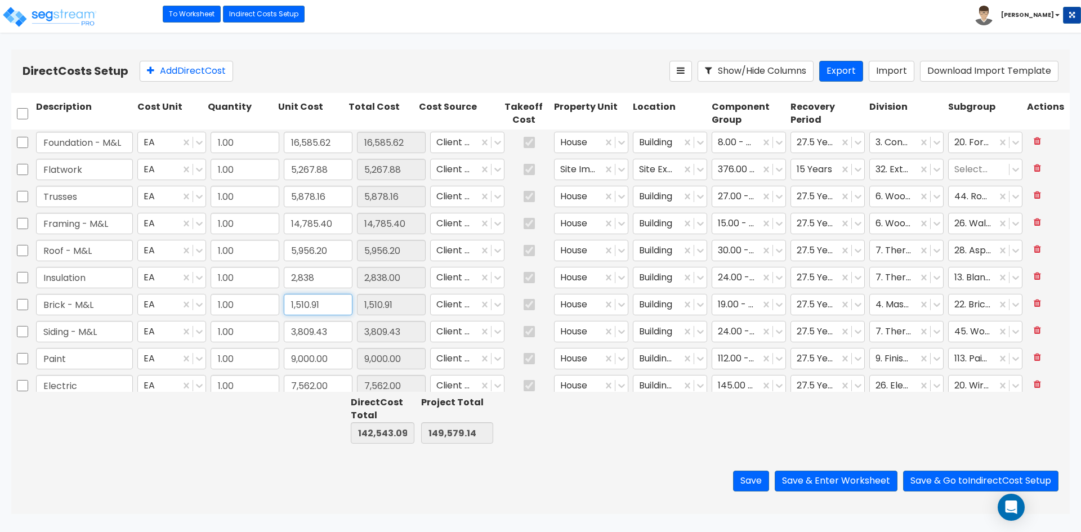
click at [324, 314] on input "1,510.91" at bounding box center [318, 304] width 69 height 21
click at [330, 307] on input "1,510.91" at bounding box center [318, 304] width 69 height 21
paste input "481.39"
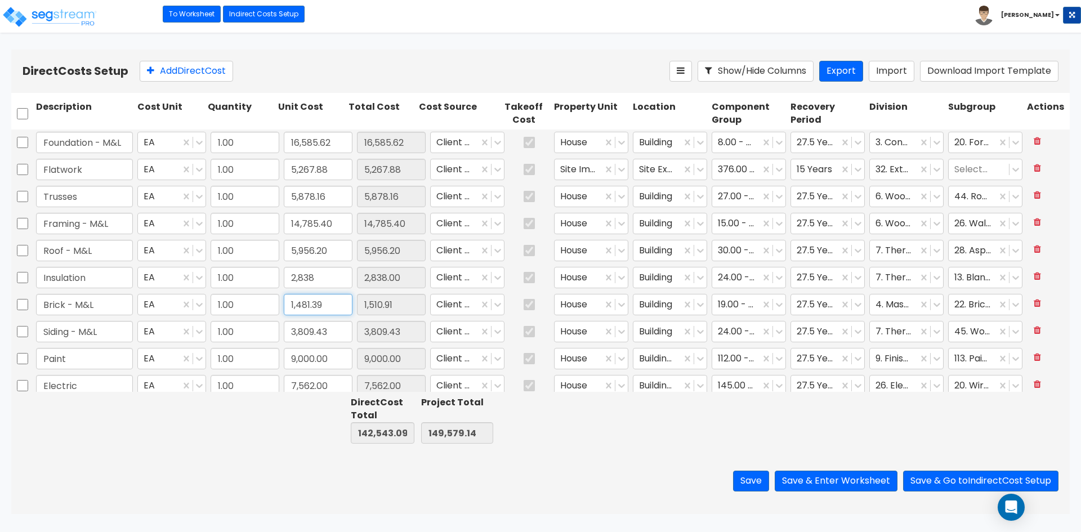
type input "1,481.39"
type input "142,513.57"
type input "149,549.62"
type input "1,481.39"
click at [336, 335] on input "3,809.43" at bounding box center [318, 331] width 69 height 21
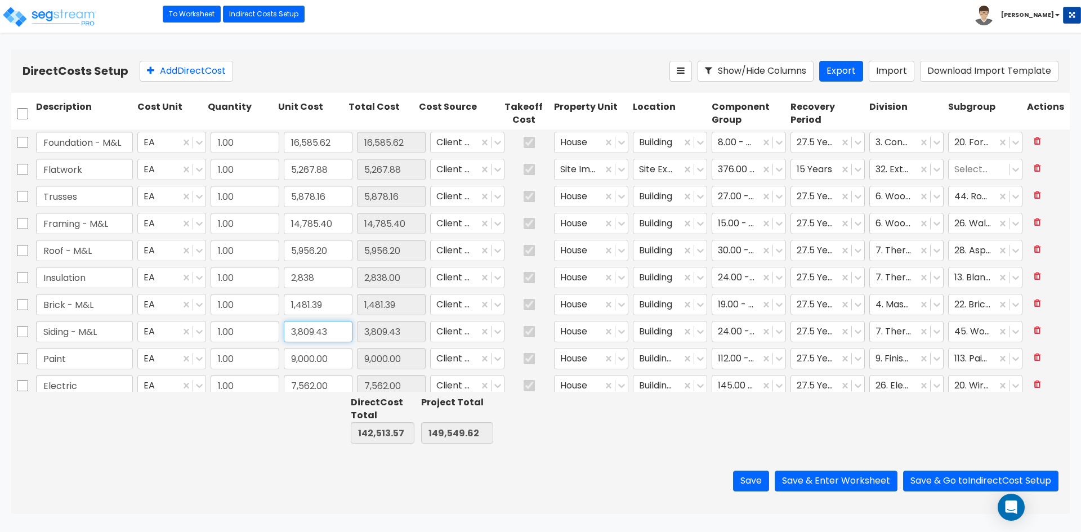
paste input "9,234.52"
type input "9,234.52"
type input "147,938.66"
type input "154,974.71"
type input "9,234.52"
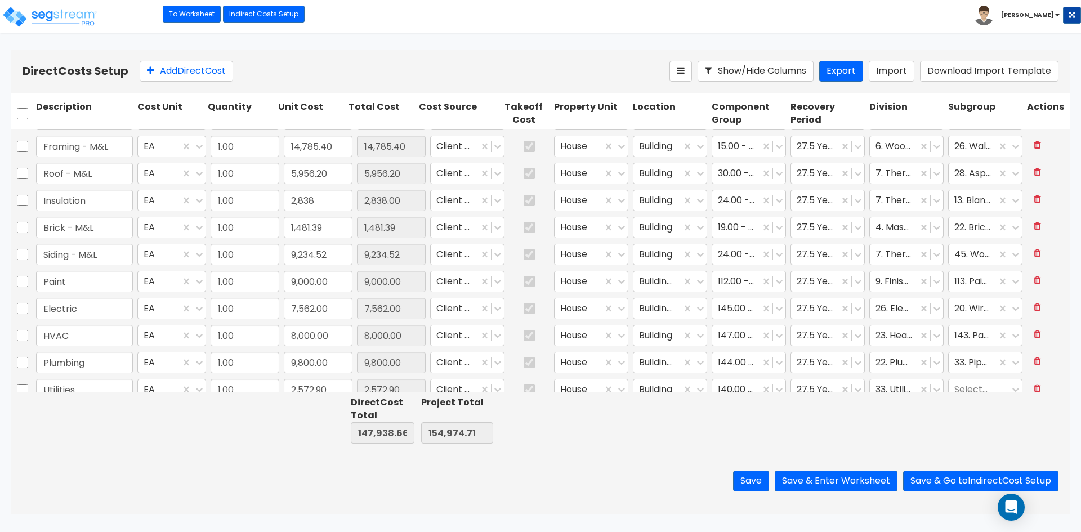
scroll to position [113, 0]
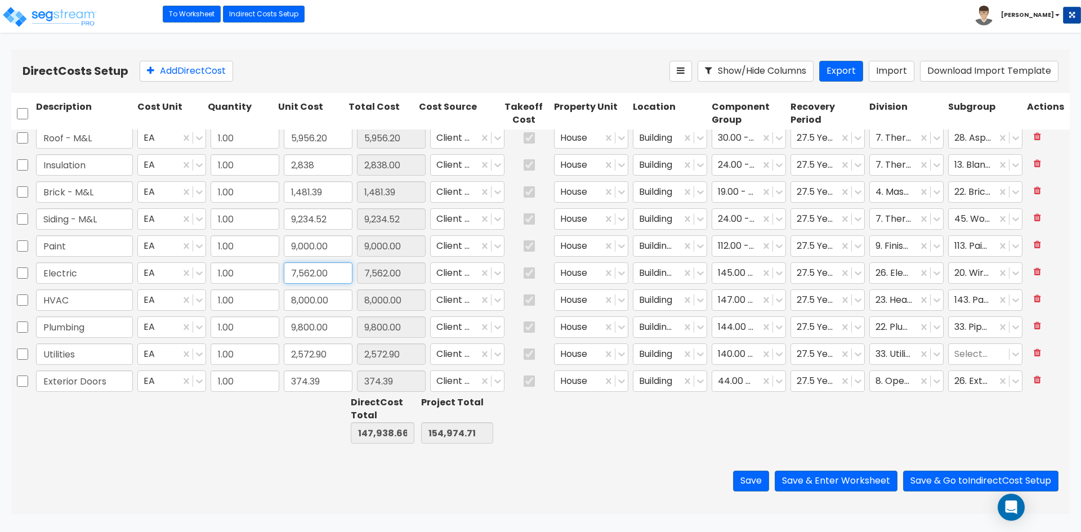
click at [339, 274] on input "7,562.00" at bounding box center [318, 272] width 69 height 21
type input "7,895"
click at [331, 358] on input "2,572.90" at bounding box center [318, 354] width 69 height 21
type input "148,271.66"
type input "155,307.71"
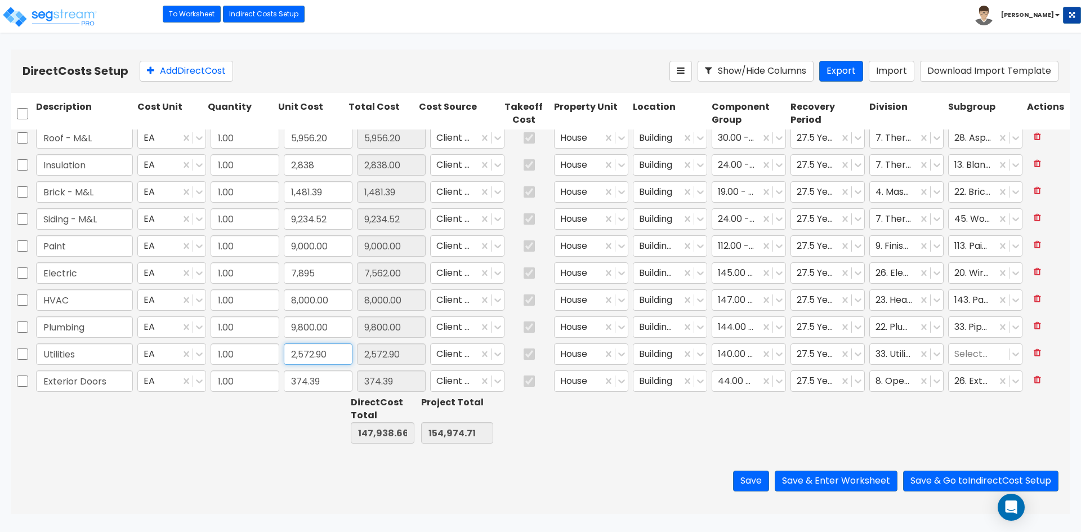
type input "7,895.00"
type input "2,850.28"
click at [330, 384] on input "374.39" at bounding box center [318, 381] width 69 height 21
type input "148,549.04"
type input "155,585.09"
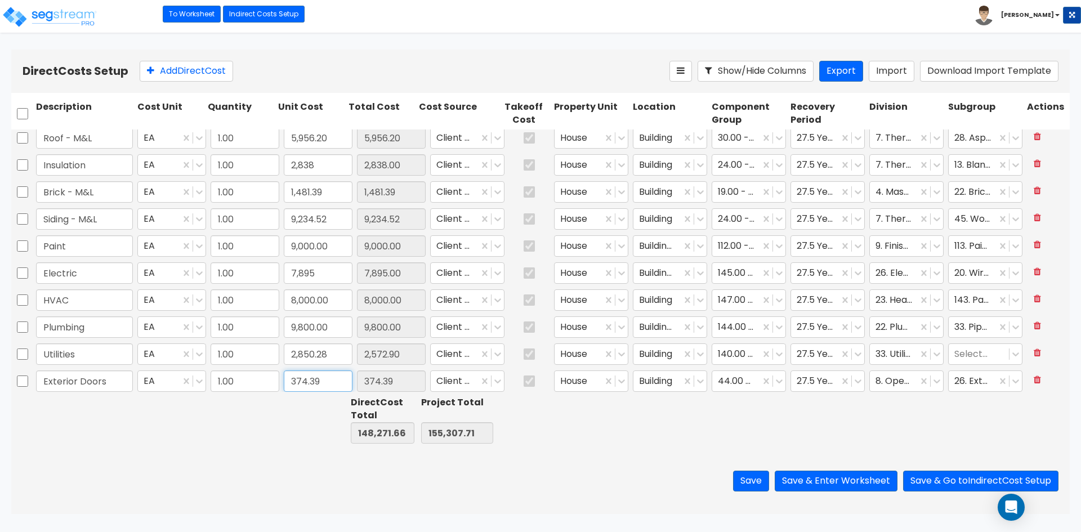
type input "2,850.28"
type input "1,454.77"
type input "1.00"
type input "1,825.00"
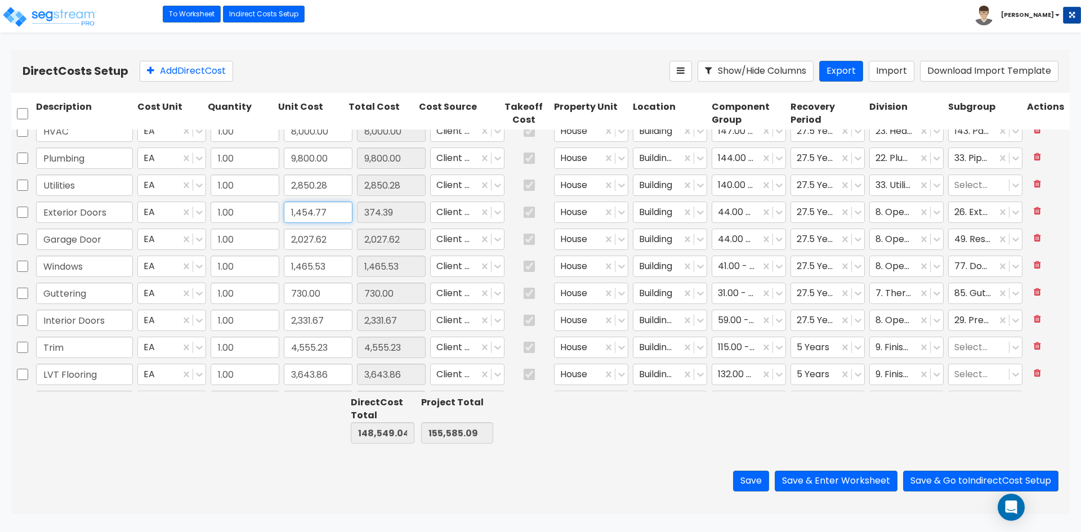
type input "1,454.77"
type input "149,629.42"
type input "156,665.47"
type input "1,454.77"
click at [333, 246] on input "2,027.62" at bounding box center [318, 239] width 69 height 21
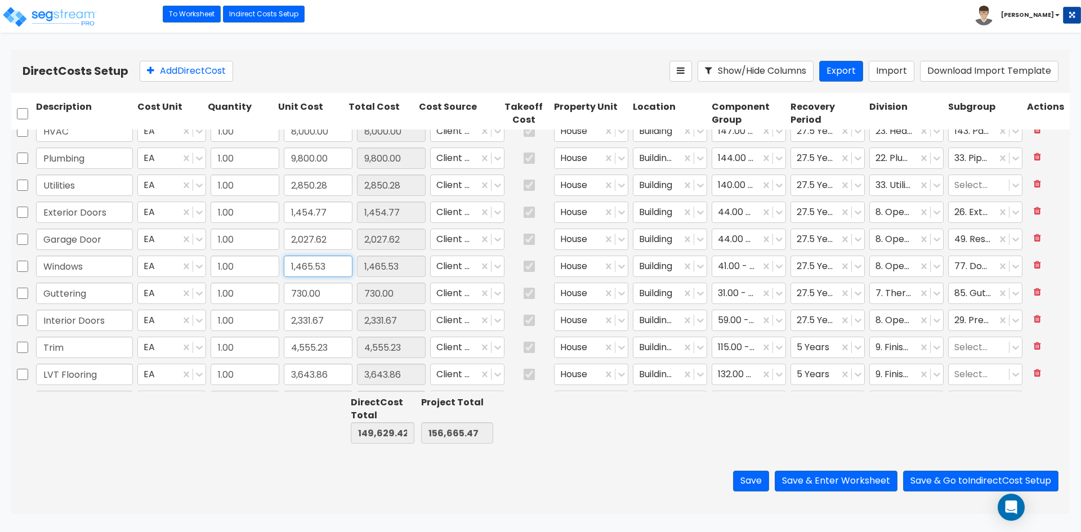
click at [335, 270] on input "1,465.53" at bounding box center [318, 266] width 69 height 21
type input "1,452.02"
type input "149,615.91"
type input "156,651.96"
type input "1,452.02"
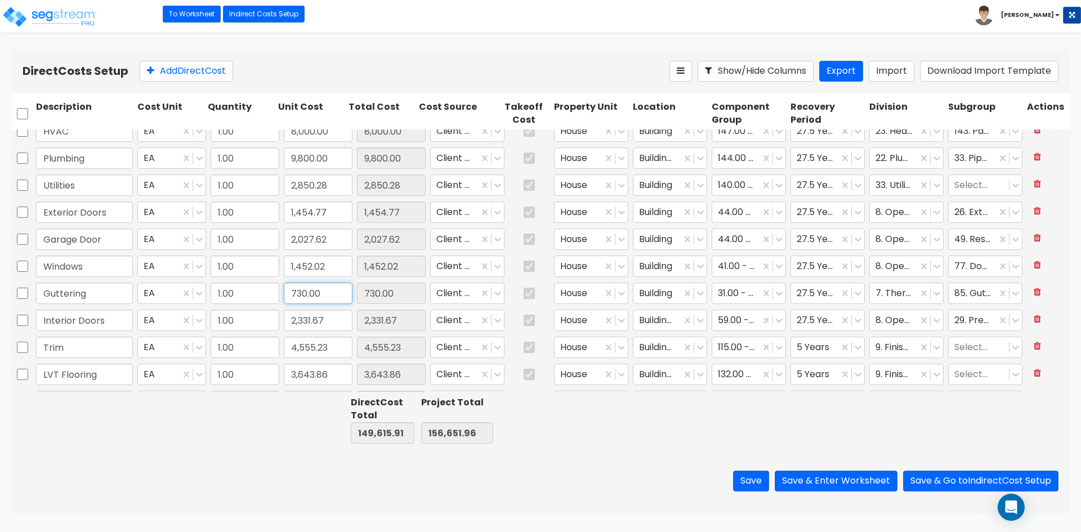
click at [337, 293] on input "730.00" at bounding box center [318, 293] width 69 height 21
click at [327, 317] on input "2,331.67" at bounding box center [318, 320] width 69 height 21
click at [341, 293] on input "4,555.23" at bounding box center [318, 291] width 69 height 21
type input "4,340.98"
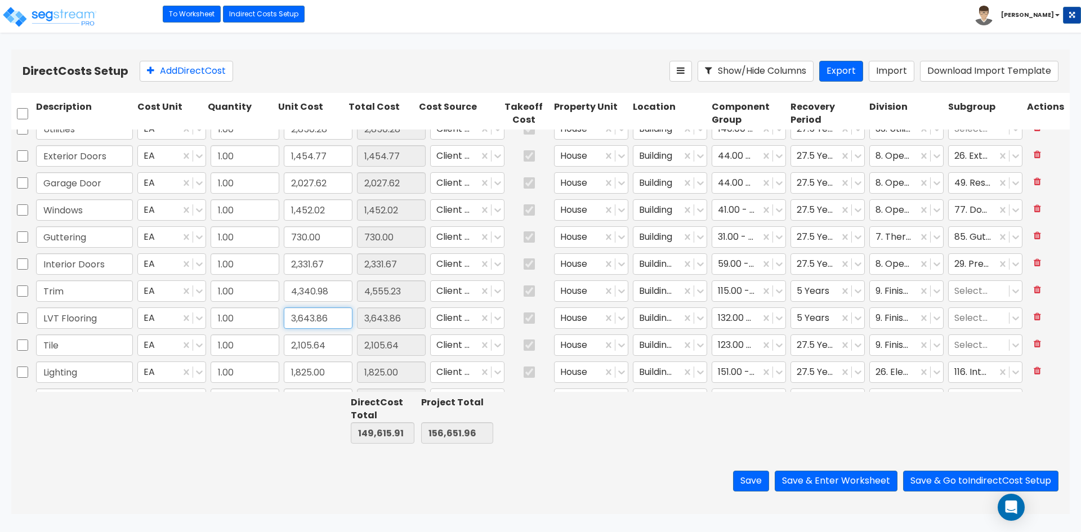
click at [339, 309] on input "3,643.86" at bounding box center [318, 318] width 69 height 21
type input "149,401.66"
type input "156,437.71"
type input "4,340.98"
click at [340, 315] on input "3,643.86" at bounding box center [318, 318] width 69 height 21
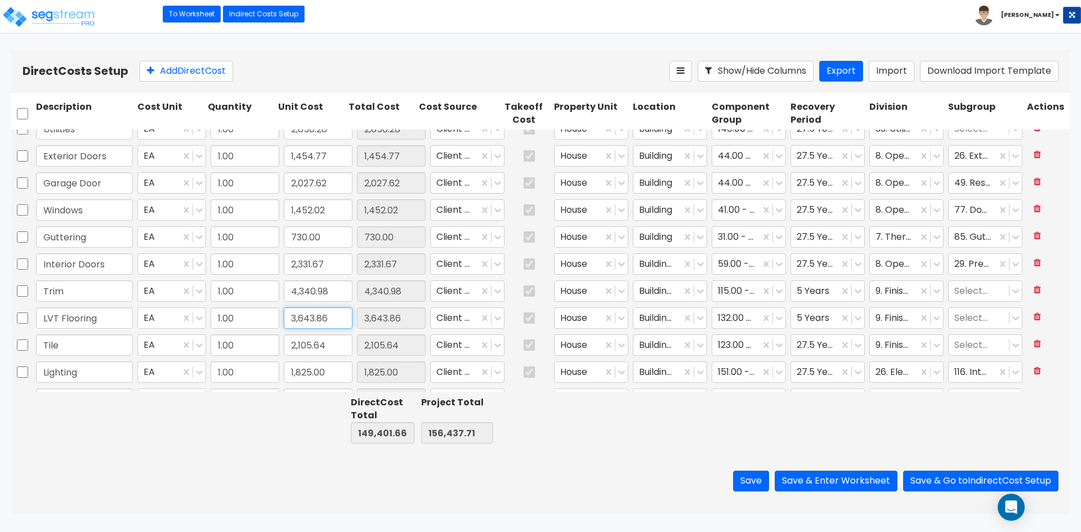
click at [340, 316] on input "3,643.86" at bounding box center [318, 318] width 69 height 21
paste input "2,943.17"
type input "2,943.17"
type input "1.00"
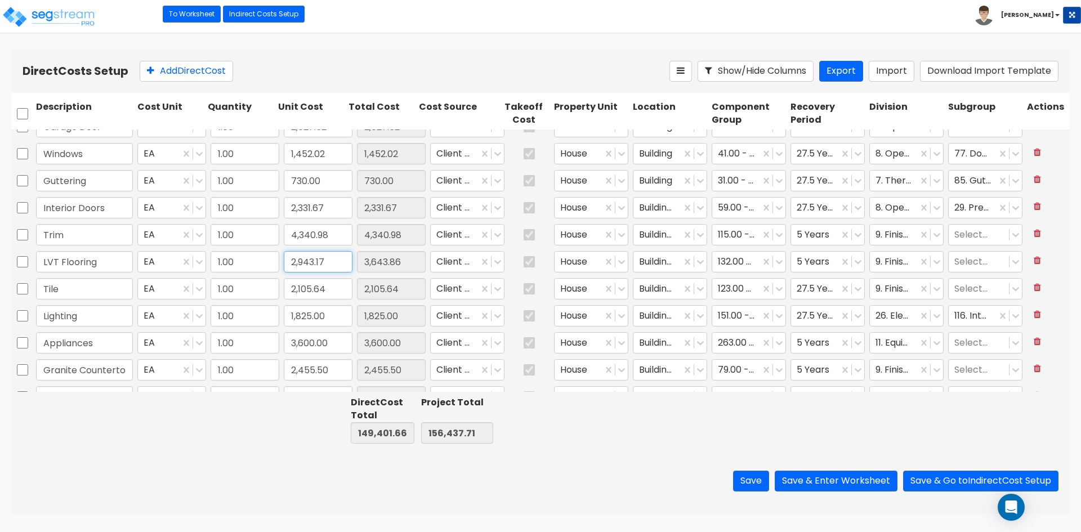
type input "2,850.28"
type input "2,943.17"
type input "148,700.97"
type input "155,737.02"
type input "2,943.17"
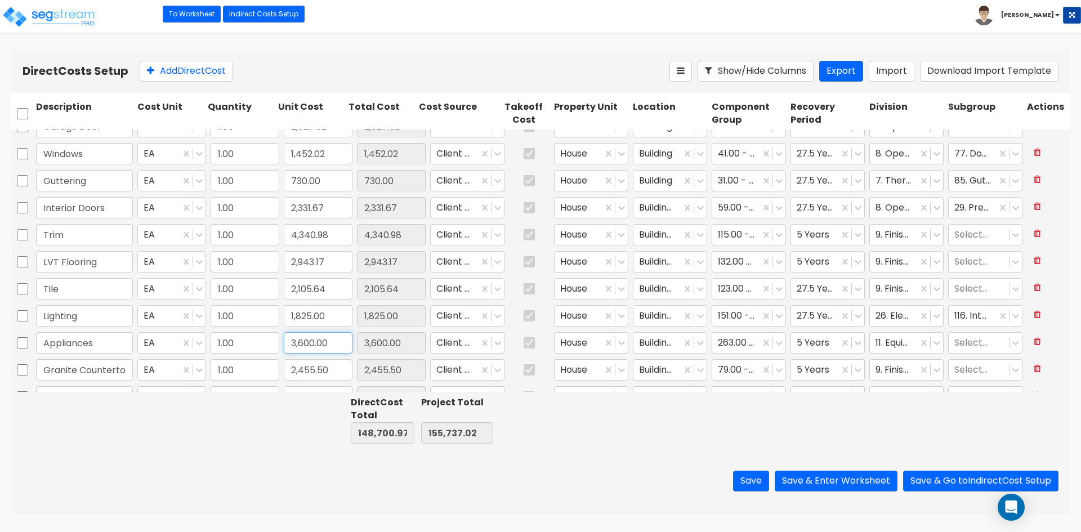
click at [337, 341] on input "3,600.00" at bounding box center [318, 342] width 69 height 21
click at [333, 313] on input "2,455.50" at bounding box center [318, 313] width 69 height 21
type input "2,472.05"
type input "148,717.52"
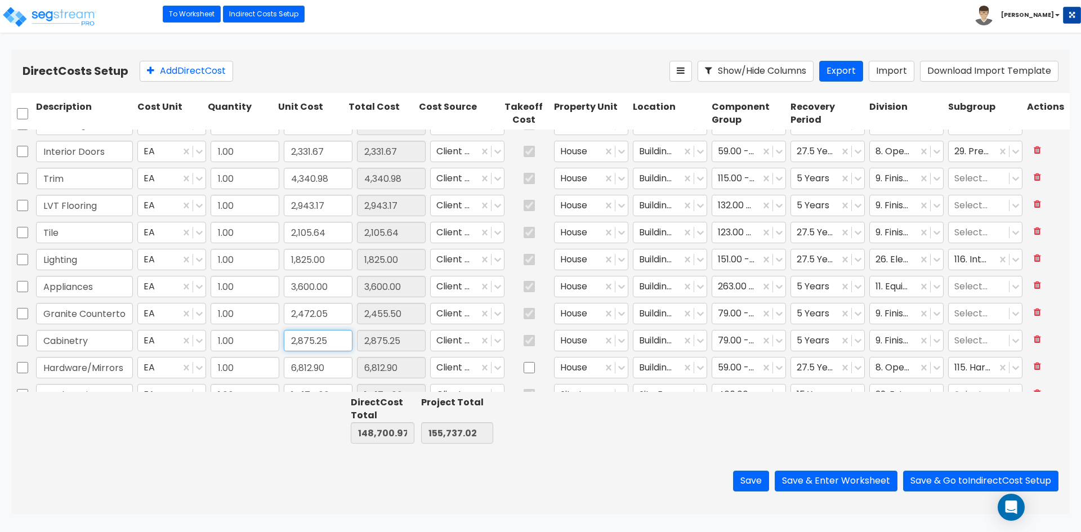
type input "155,753.57"
type input "2,472.05"
click at [324, 347] on input "2,875.25" at bounding box center [318, 340] width 69 height 21
click at [333, 367] on input "6,812.90" at bounding box center [318, 367] width 69 height 21
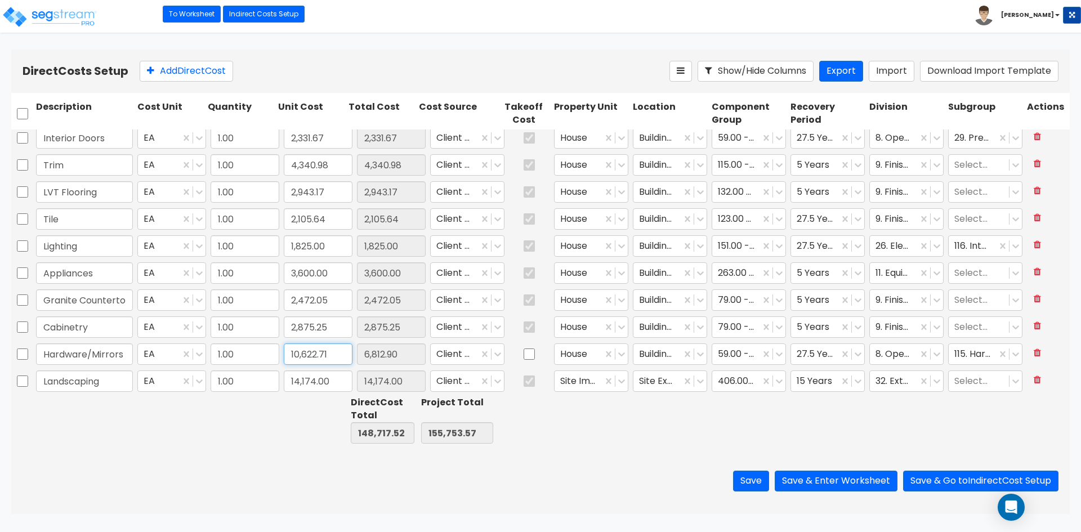
scroll to position [468, 0]
type input "10,622.71"
click at [322, 376] on input "14,174.00" at bounding box center [318, 377] width 69 height 21
type input "152,527.33"
type input "159,563.38"
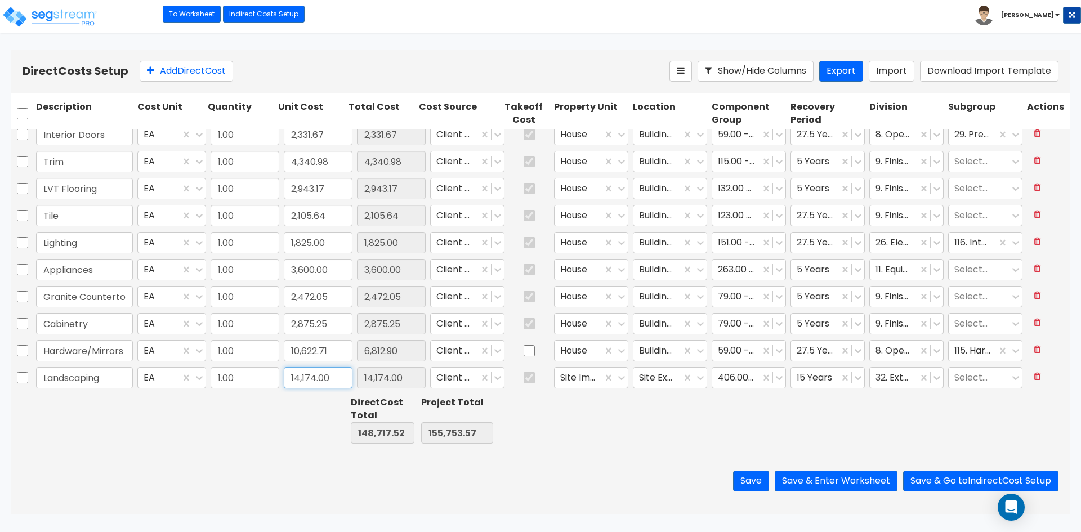
type input "10,622.71"
click at [292, 452] on div "Save Save & Enter Worksheet Save & Go to Indirect Cost Setup" at bounding box center [540, 481] width 1059 height 66
click at [846, 479] on button "Save & Enter Worksheet" at bounding box center [836, 481] width 123 height 21
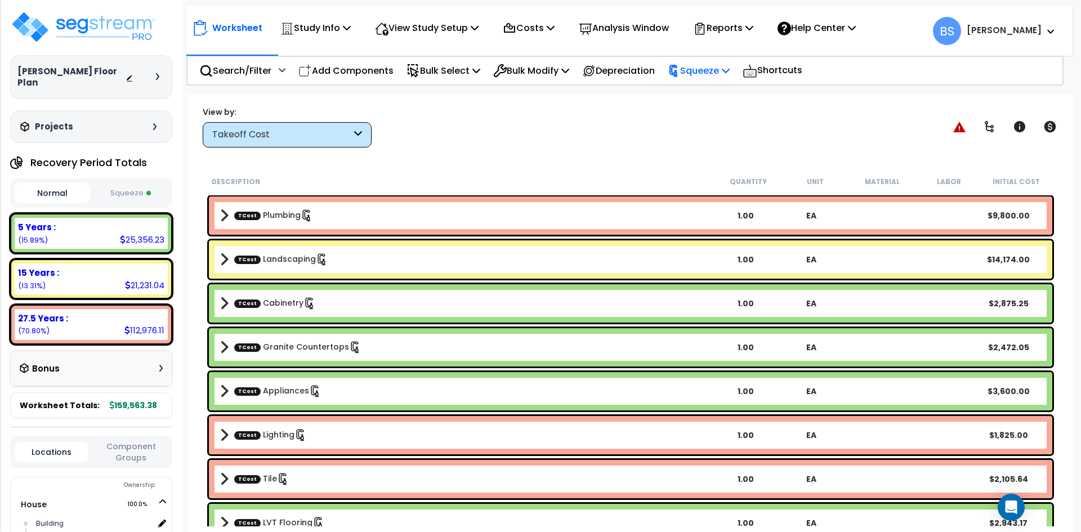
click at [717, 72] on p "Squeeze" at bounding box center [699, 70] width 62 height 15
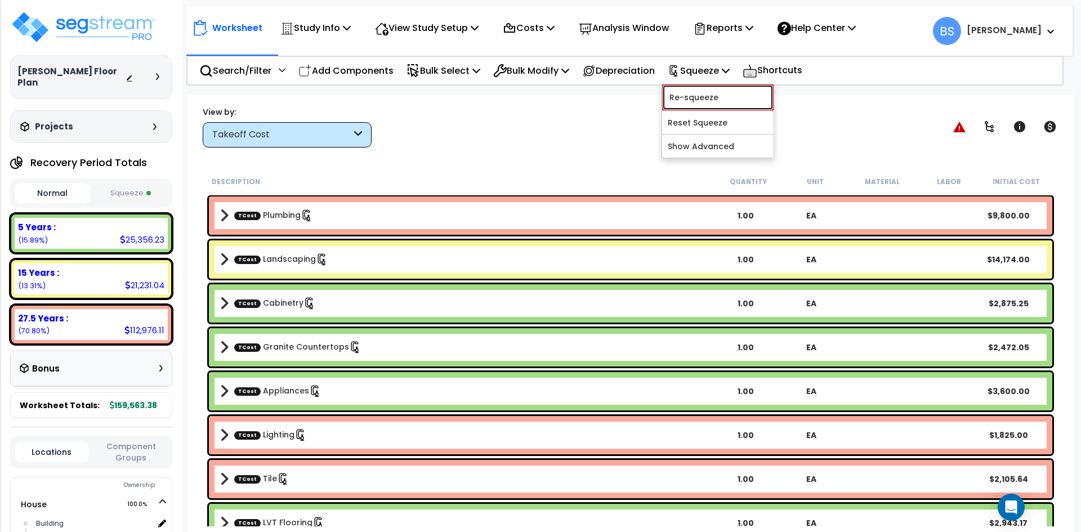
click at [715, 92] on link "Re-squeeze" at bounding box center [718, 97] width 112 height 26
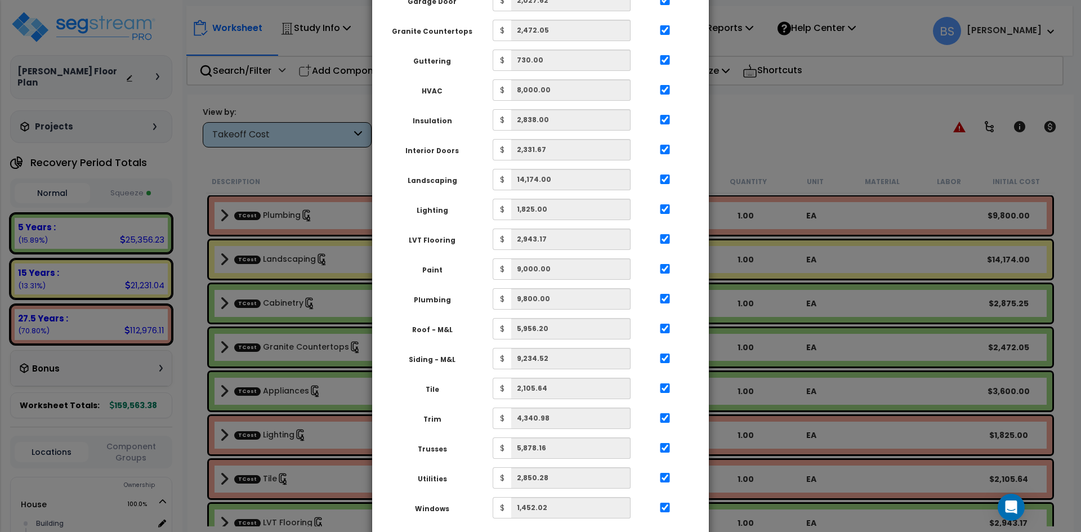
scroll to position [395, 0]
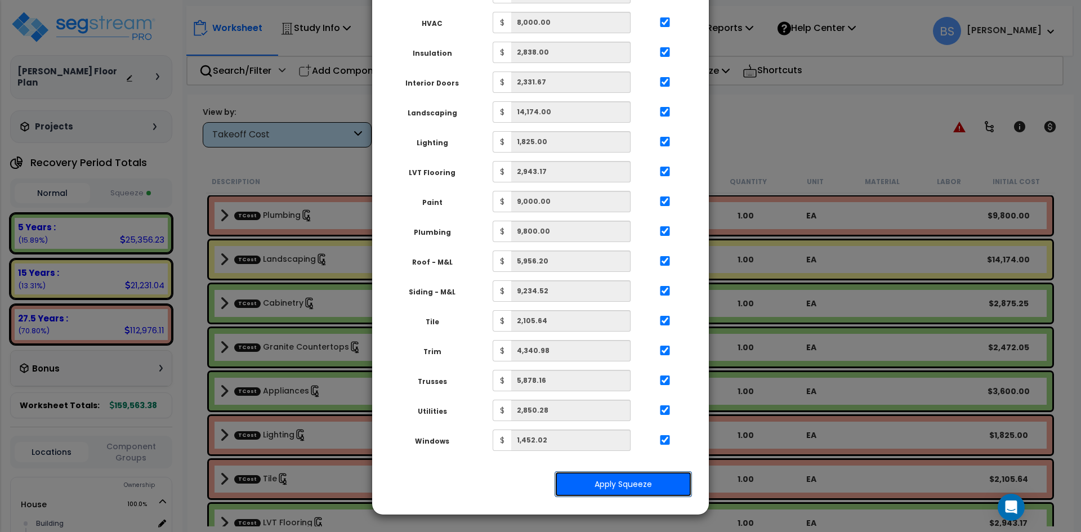
click at [627, 488] on button "Apply Squeeze" at bounding box center [623, 484] width 137 height 26
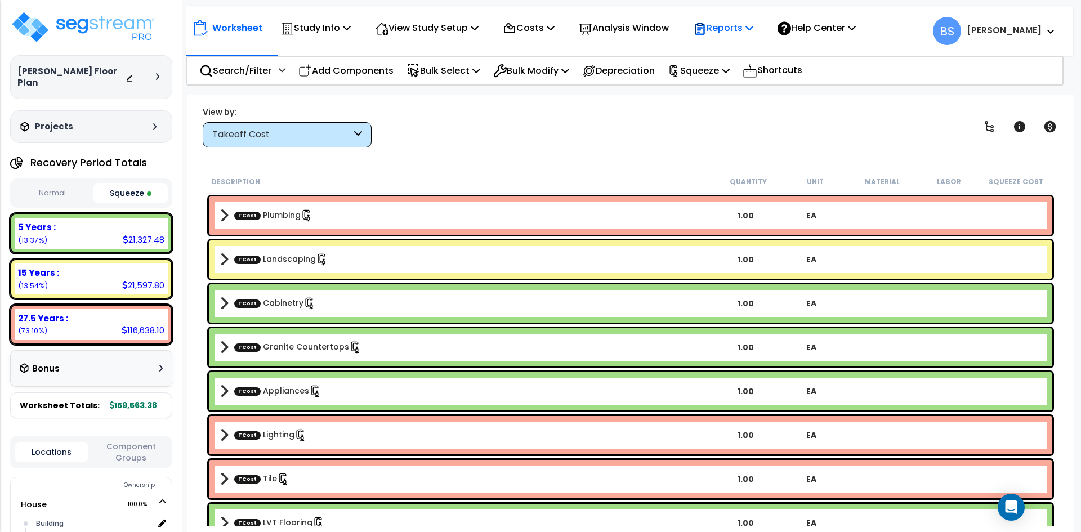
click at [742, 32] on p "Reports" at bounding box center [723, 27] width 60 height 15
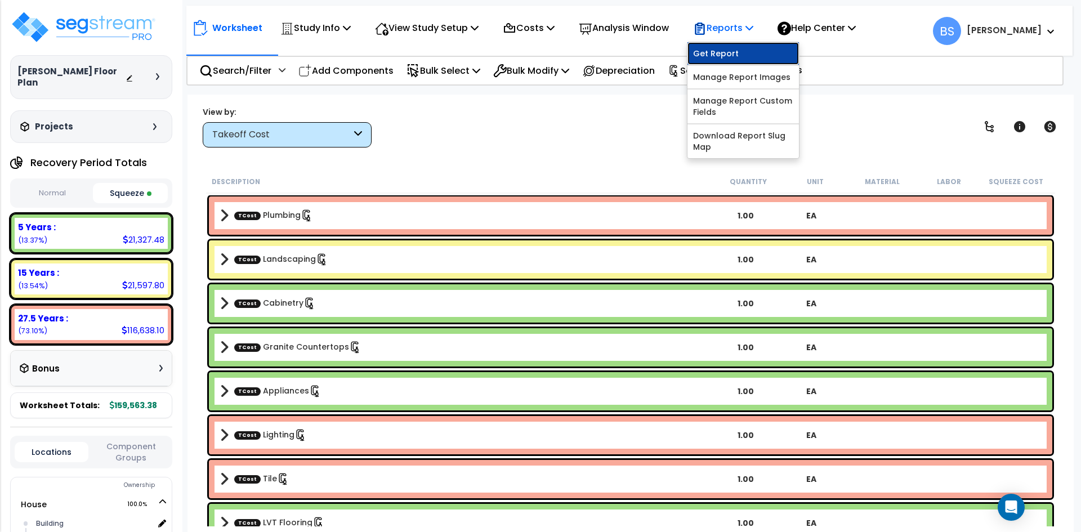
click at [733, 52] on link "Get Report" at bounding box center [744, 53] width 112 height 23
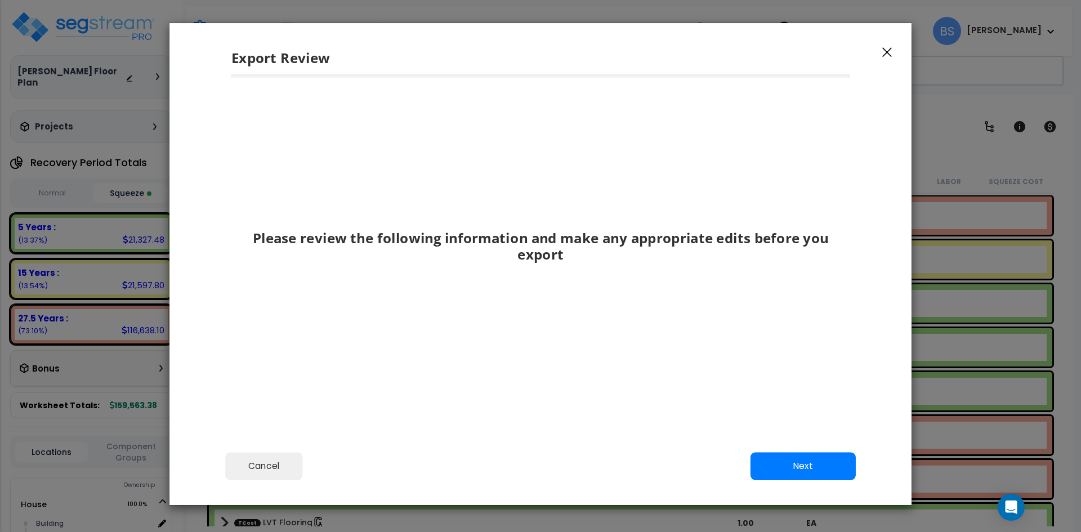
click at [774, 449] on div "Cancel Back Next Export Edit Images" at bounding box center [541, 474] width 742 height 61
click at [774, 460] on button "Next" at bounding box center [803, 466] width 105 height 28
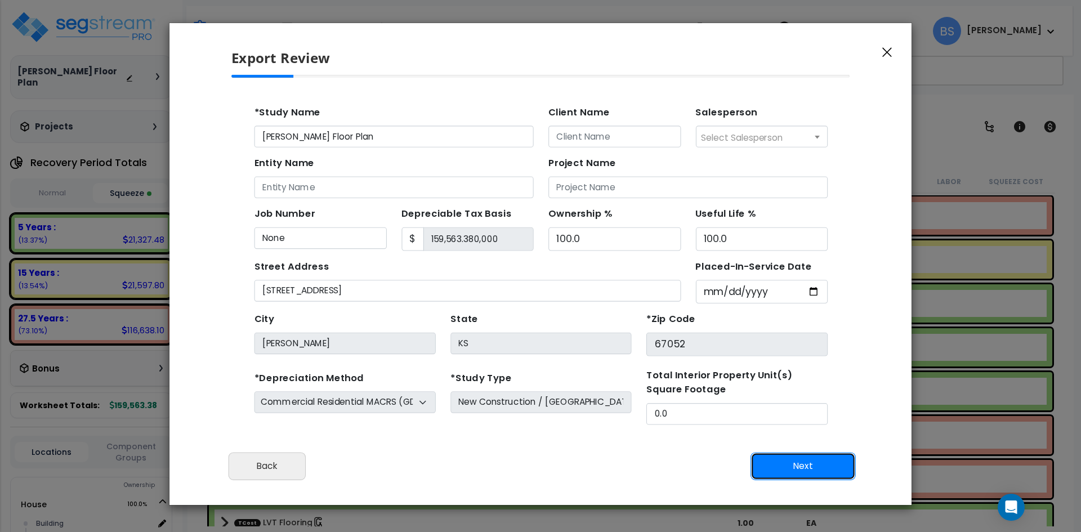
click at [774, 460] on button "Next" at bounding box center [803, 466] width 105 height 28
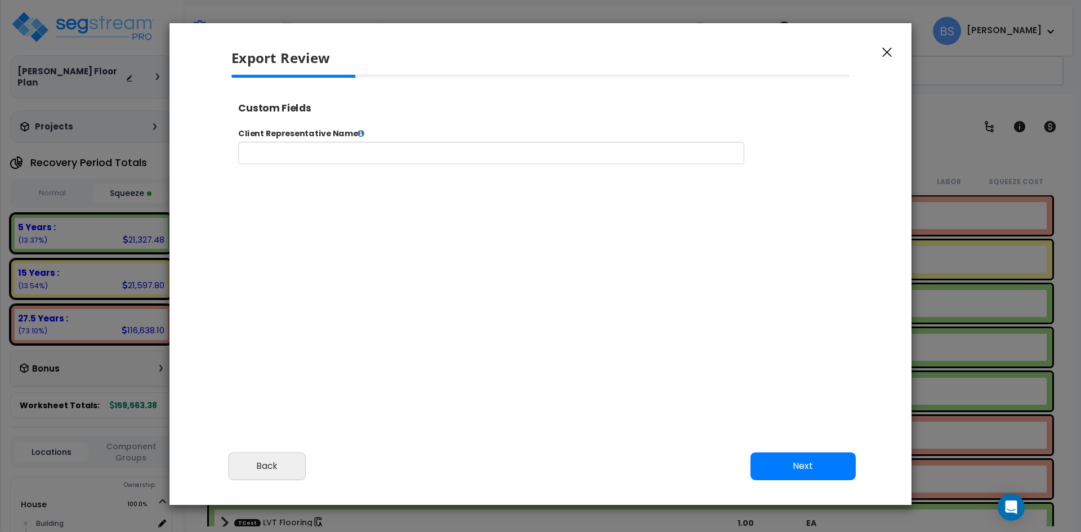
select select "2024"
click at [774, 460] on button "Next" at bounding box center [803, 466] width 105 height 28
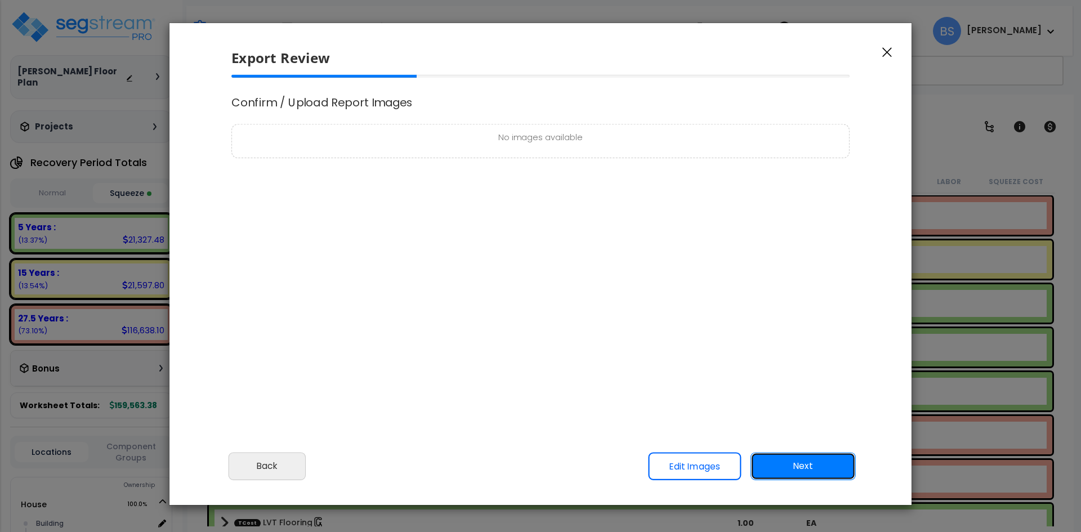
click at [774, 460] on button "Next" at bounding box center [803, 466] width 105 height 28
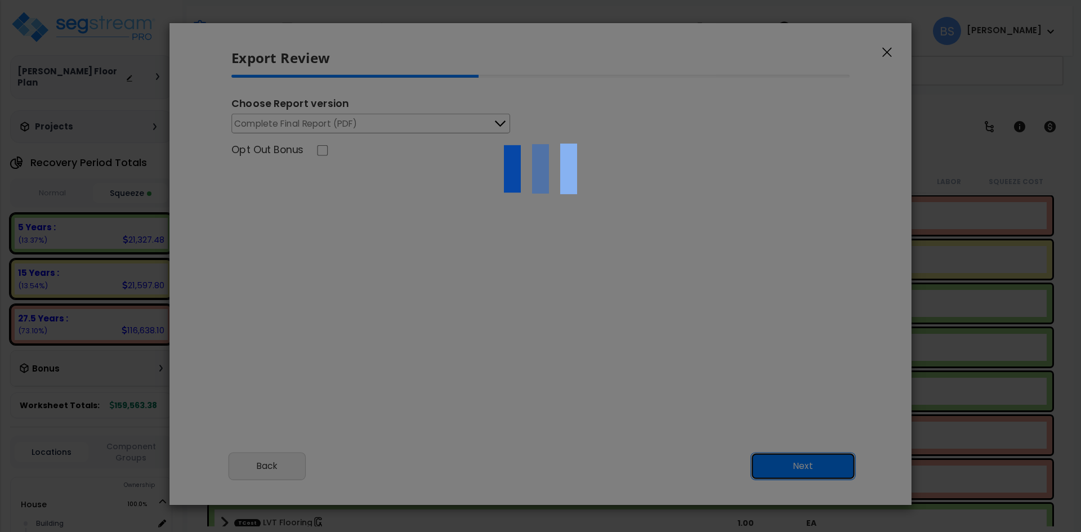
scroll to position [0, 0]
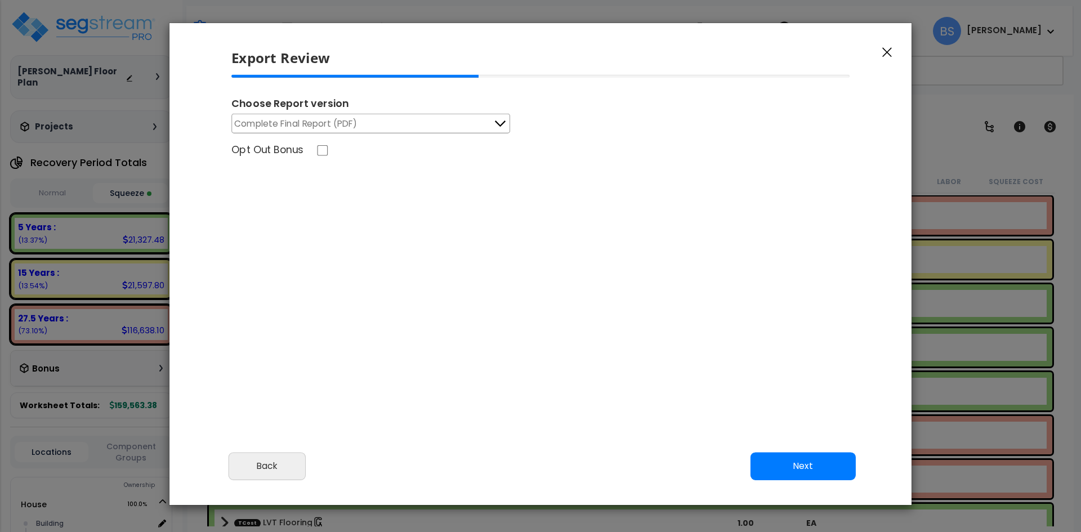
click at [319, 122] on span "Complete Final Report (PDF)" at bounding box center [295, 124] width 123 height 14
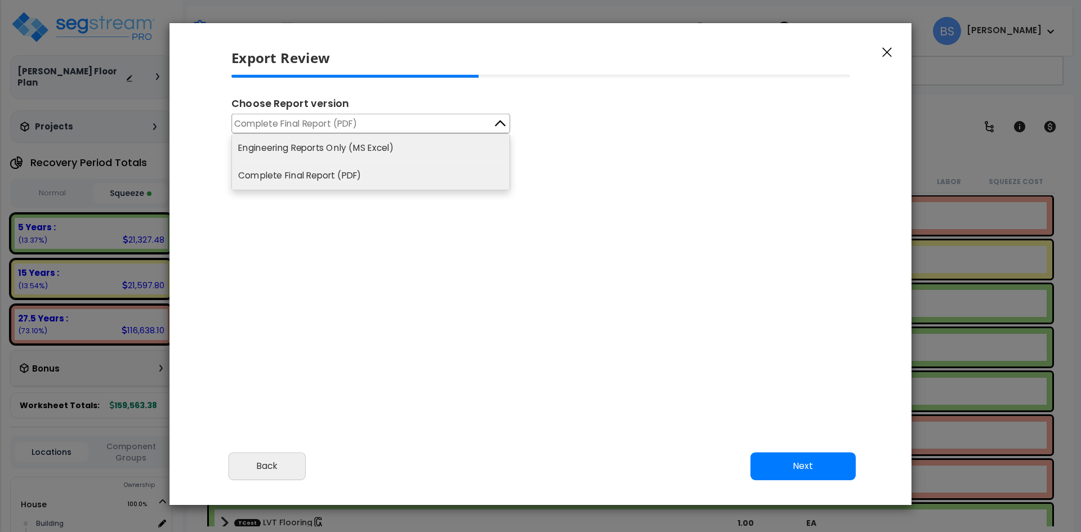
click at [291, 145] on li "Engineering Reports Only (MS Excel)" at bounding box center [371, 148] width 278 height 28
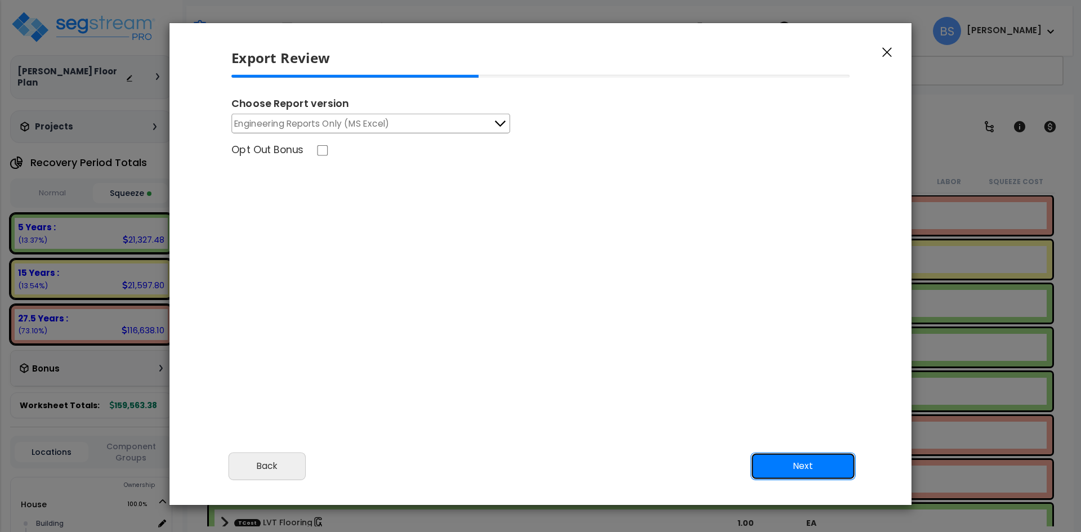
click at [798, 472] on button "Next" at bounding box center [803, 466] width 105 height 28
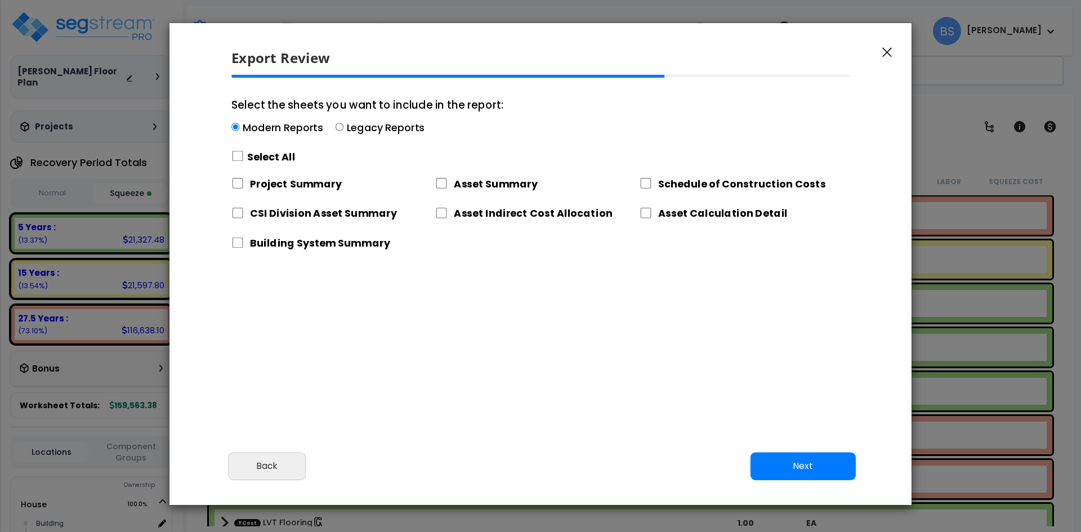
click at [263, 156] on label "Select All" at bounding box center [271, 157] width 48 height 14
click at [244, 156] on input "Select the sheets you want to include in the report: Modern Reports Legacy Repo…" at bounding box center [238, 156] width 12 height 11
checkbox input "true"
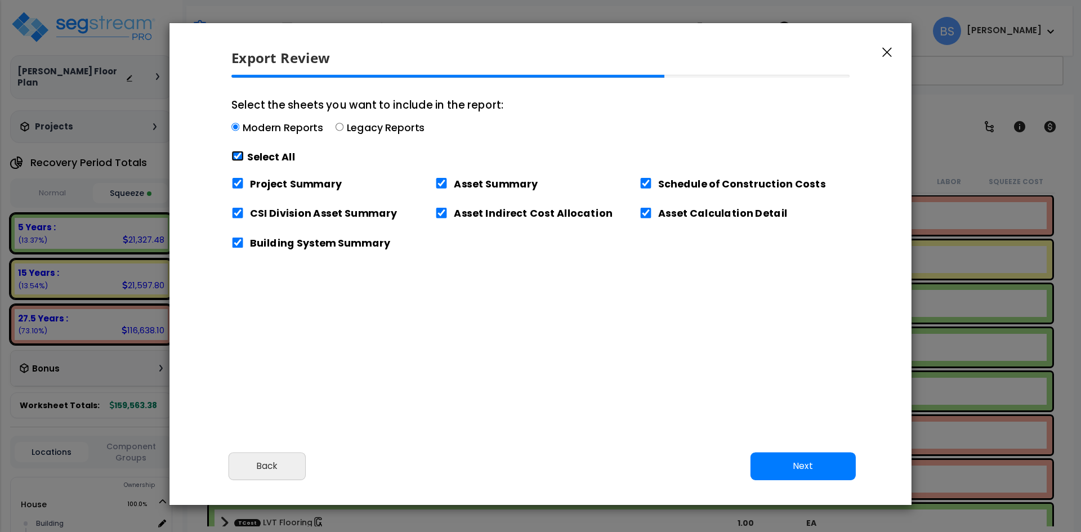
checkbox input "true"
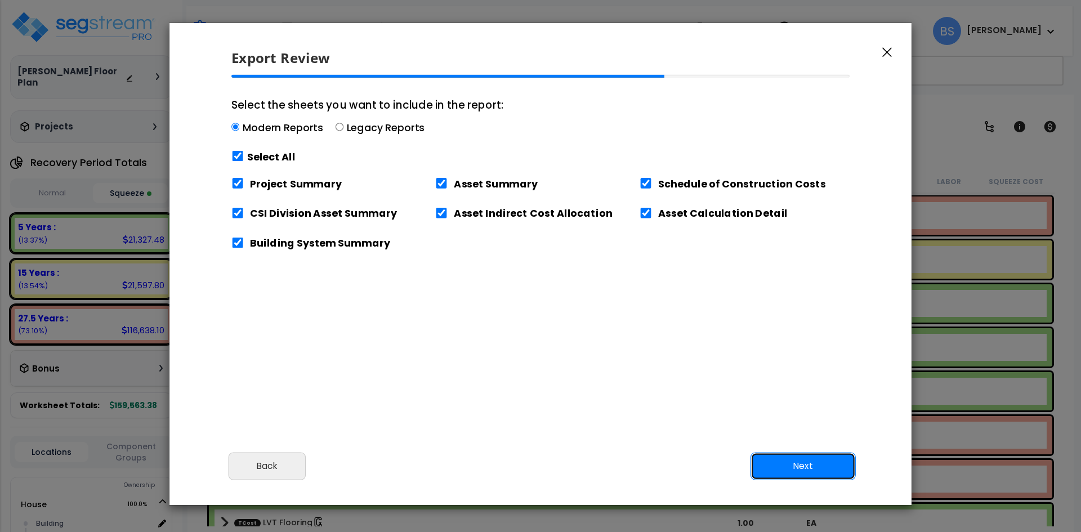
click at [805, 477] on button "Next" at bounding box center [803, 466] width 105 height 28
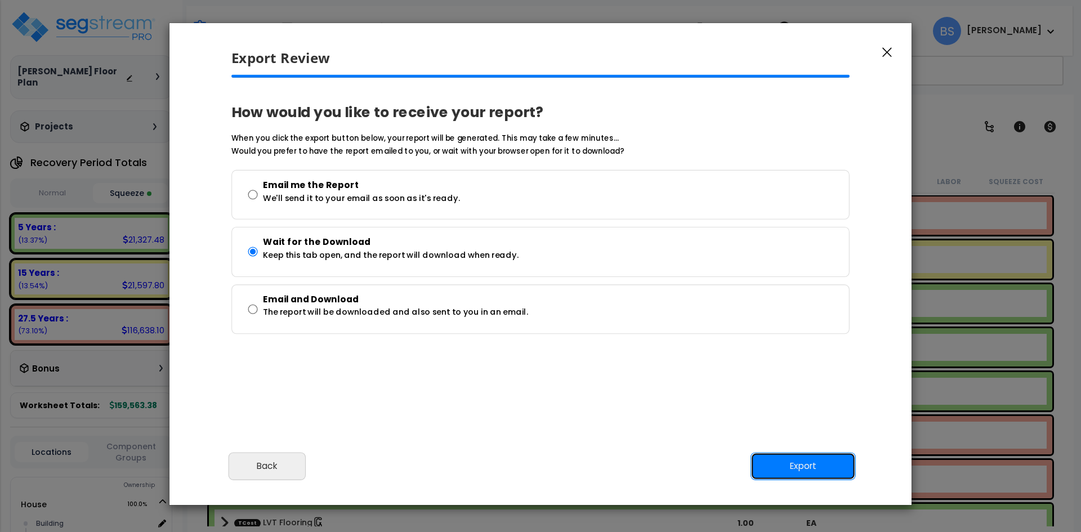
click at [793, 473] on button "Export" at bounding box center [803, 466] width 105 height 28
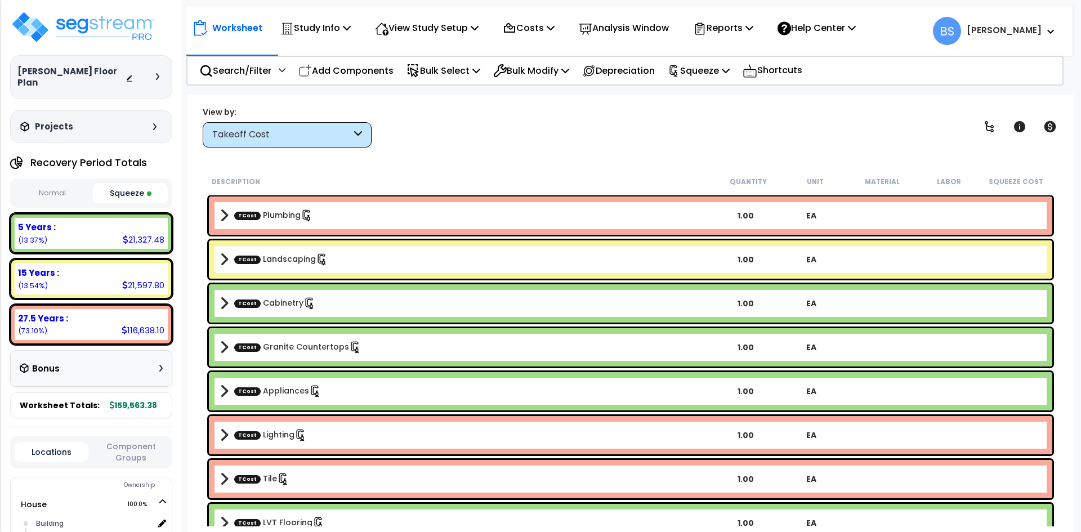
drag, startPoint x: 586, startPoint y: 141, endPoint x: 492, endPoint y: 194, distance: 107.7
click at [586, 141] on div "View by: Takeoff Cost Takeoff Cost" at bounding box center [631, 127] width 864 height 42
click at [437, 173] on div "Description Quantity Unit Material Labor Squeeze Cost" at bounding box center [630, 182] width 849 height 24
click at [515, 124] on div "View by: Takeoff Cost Takeoff Cost" at bounding box center [631, 127] width 864 height 42
click at [515, 117] on div "View by: Takeoff Cost Takeoff Cost" at bounding box center [631, 127] width 864 height 42
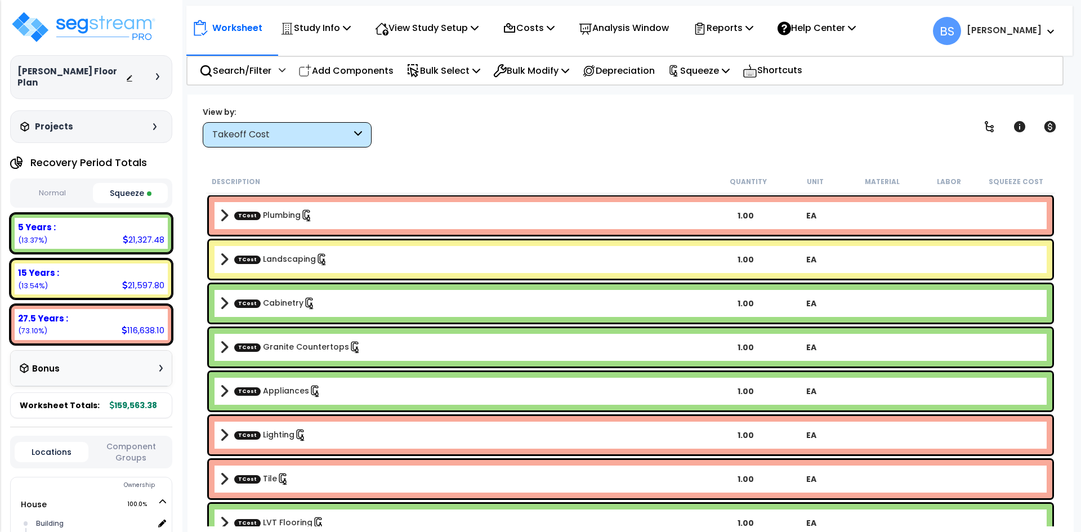
click at [180, 309] on div "[PERSON_NAME] Floor Plan Depreciable Tax Basis : $159,563.38 Placed-In-Service …" at bounding box center [91, 266] width 182 height 532
